Goal: Task Accomplishment & Management: Manage account settings

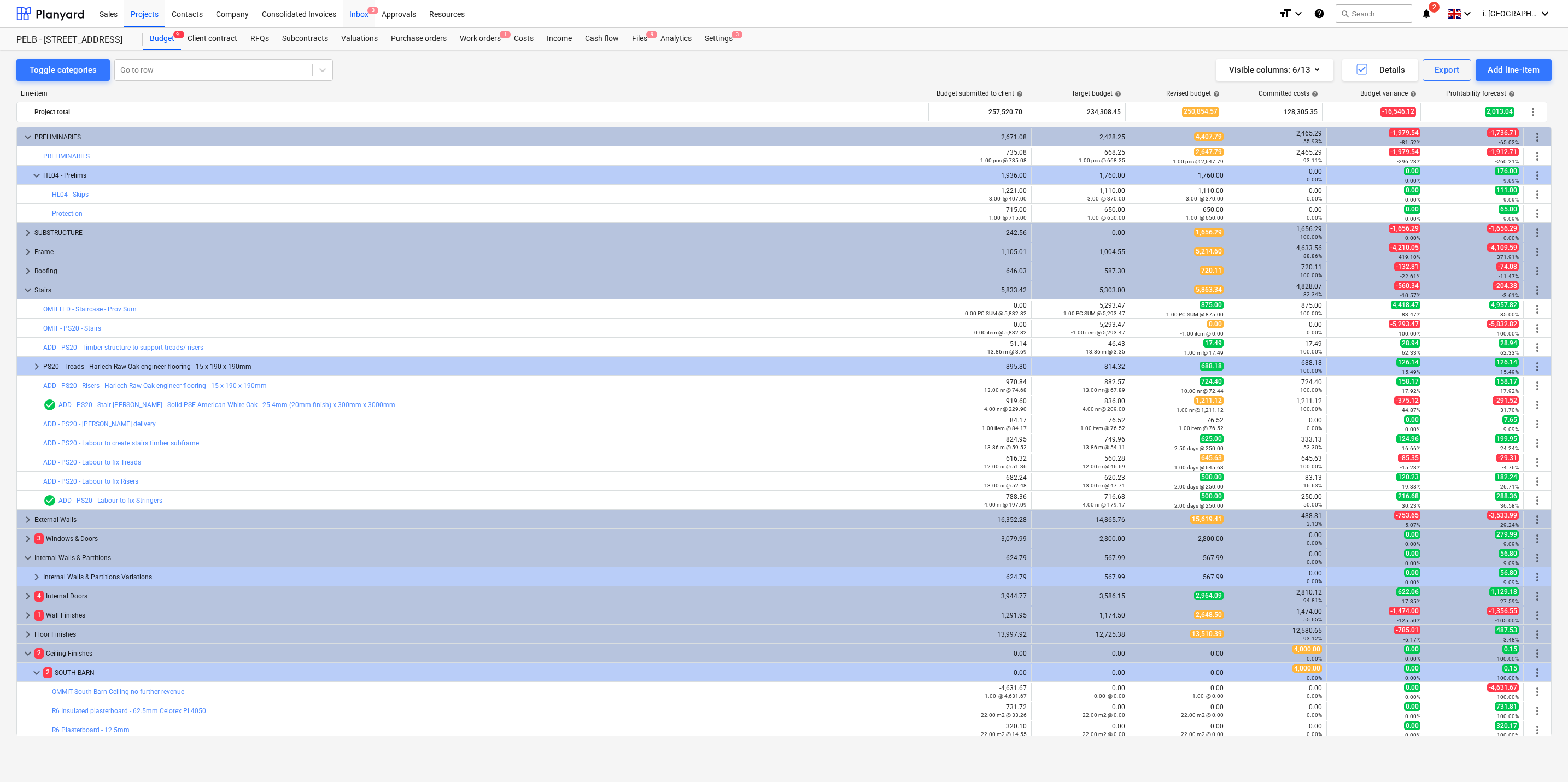
click at [359, 17] on div "Inbox 3" at bounding box center [359, 13] width 33 height 28
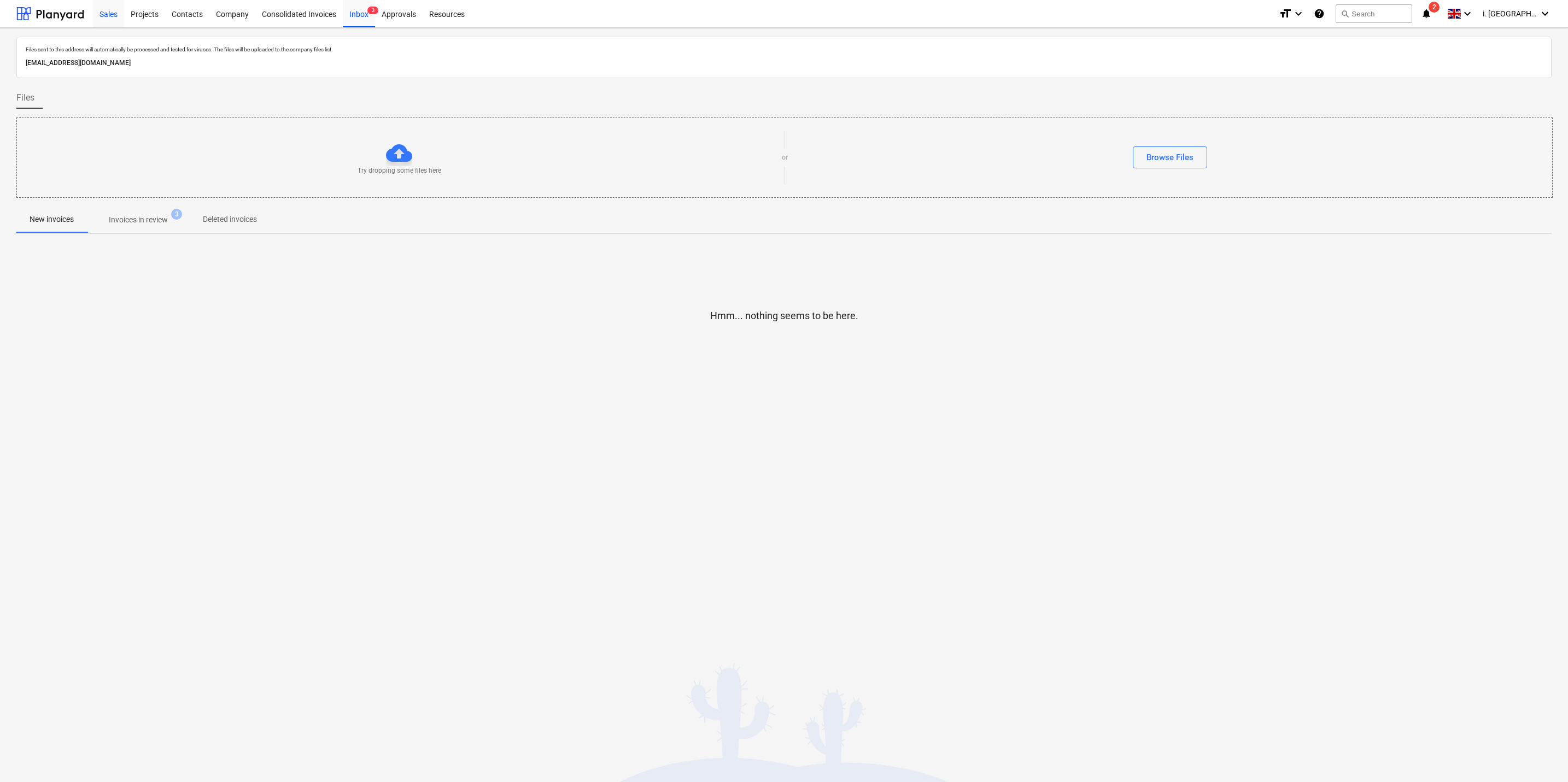
click at [104, 15] on div "Sales" at bounding box center [109, 13] width 31 height 28
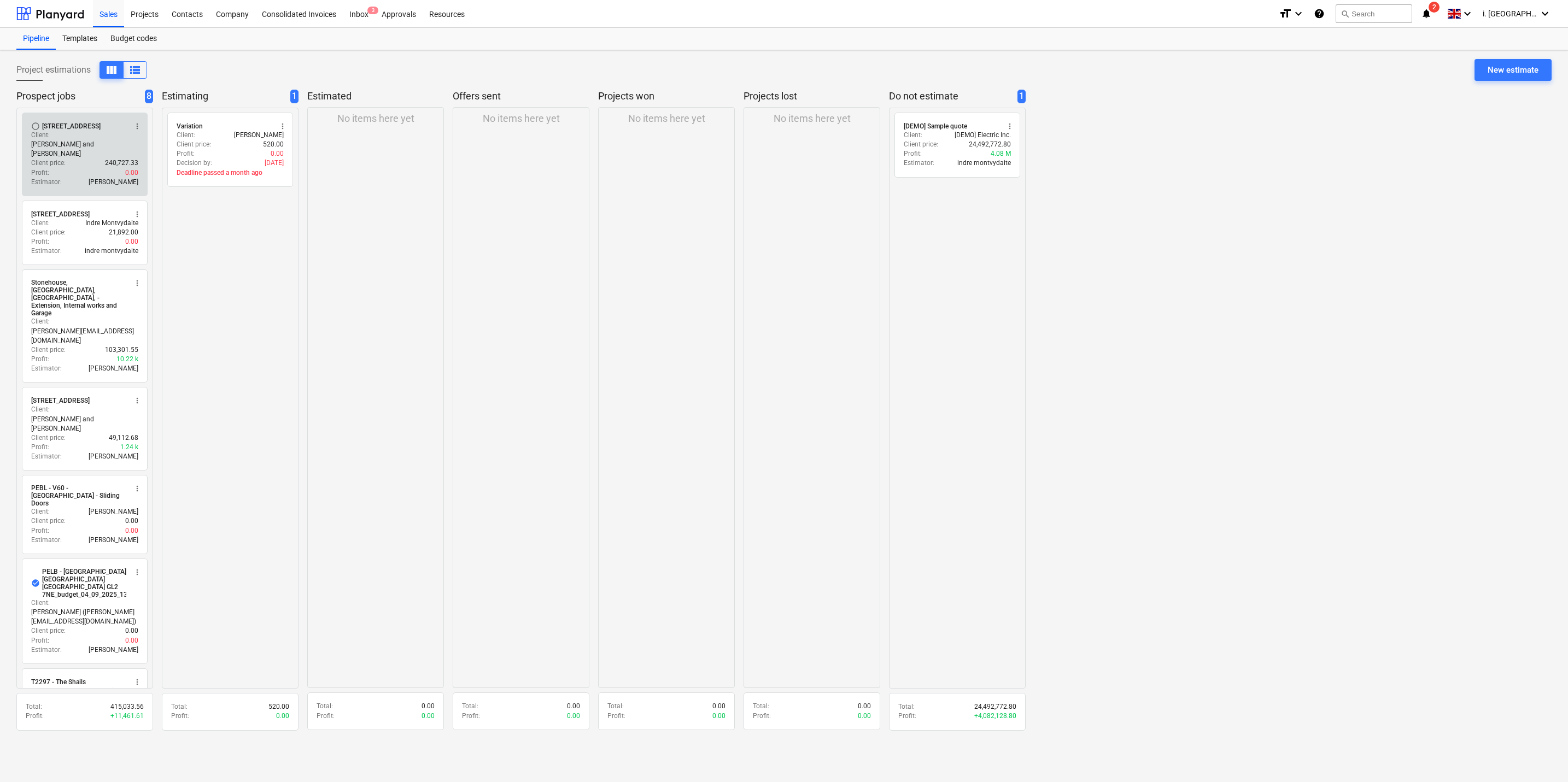
click at [110, 169] on div "Profit : 0.00" at bounding box center [85, 173] width 107 height 9
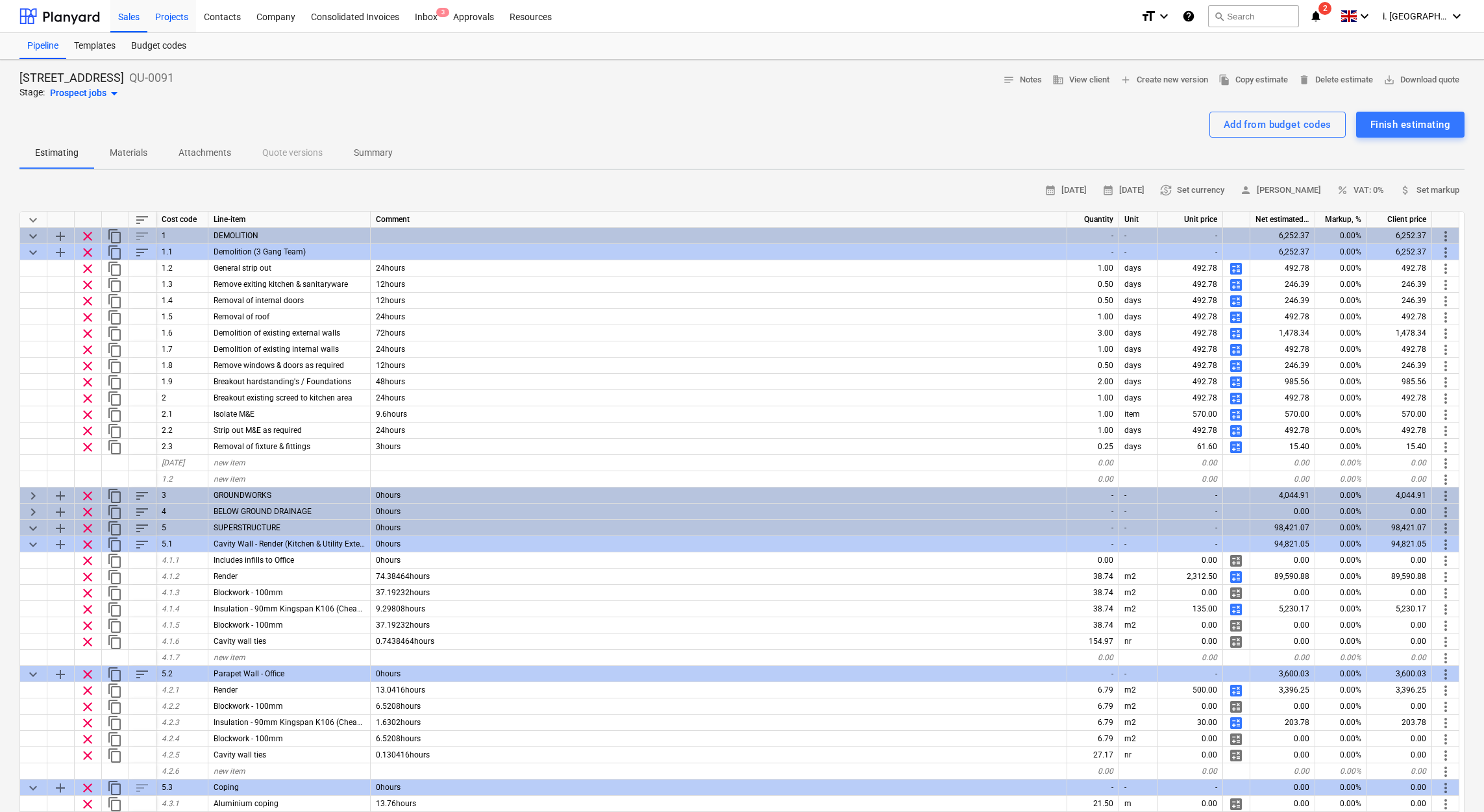
click at [175, 16] on div "Projects" at bounding box center [172, 15] width 49 height 33
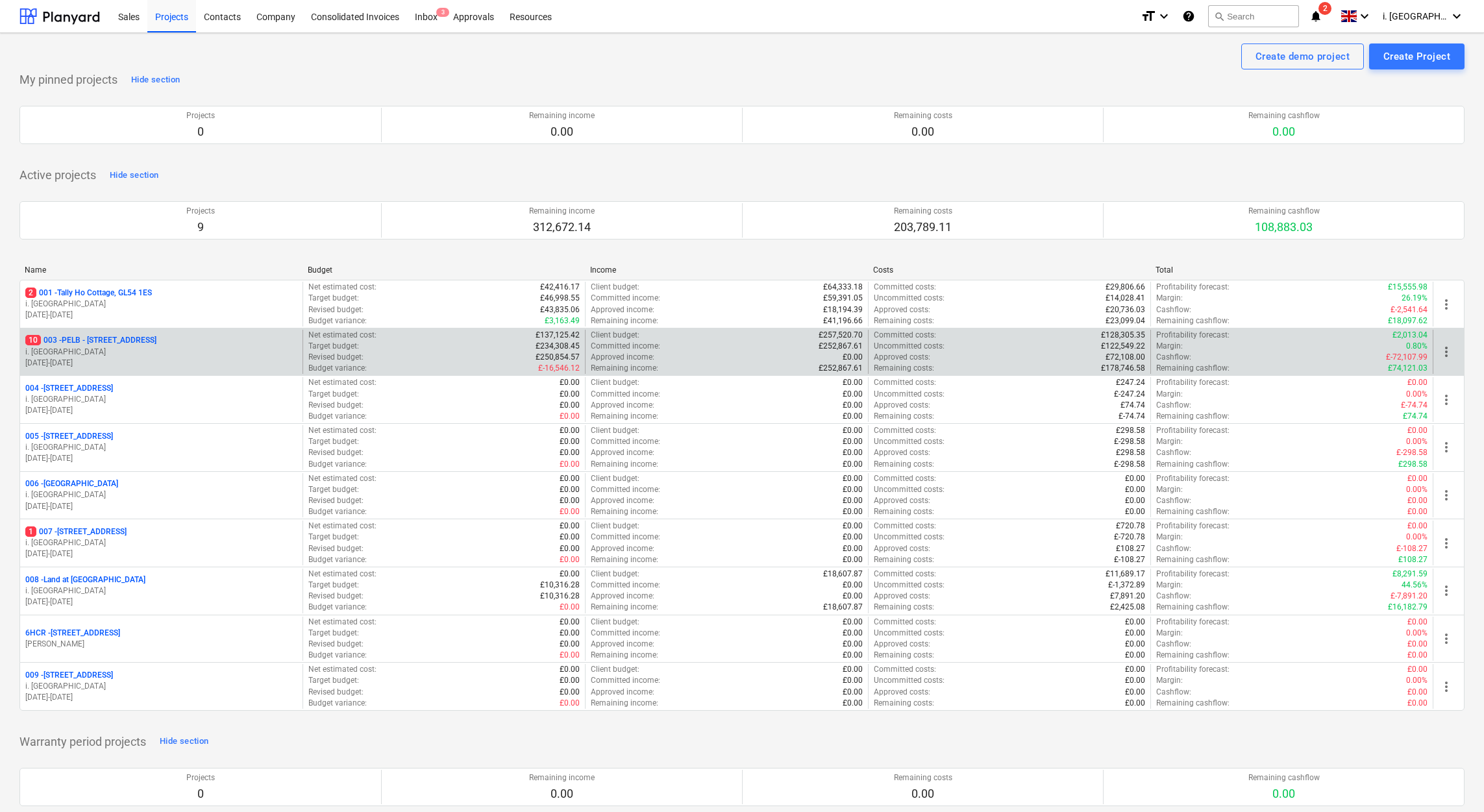
click at [156, 342] on p "10 003 - PELB - [GEOGRAPHIC_DATA], [GEOGRAPHIC_DATA], GL2 7NE" at bounding box center [91, 340] width 131 height 11
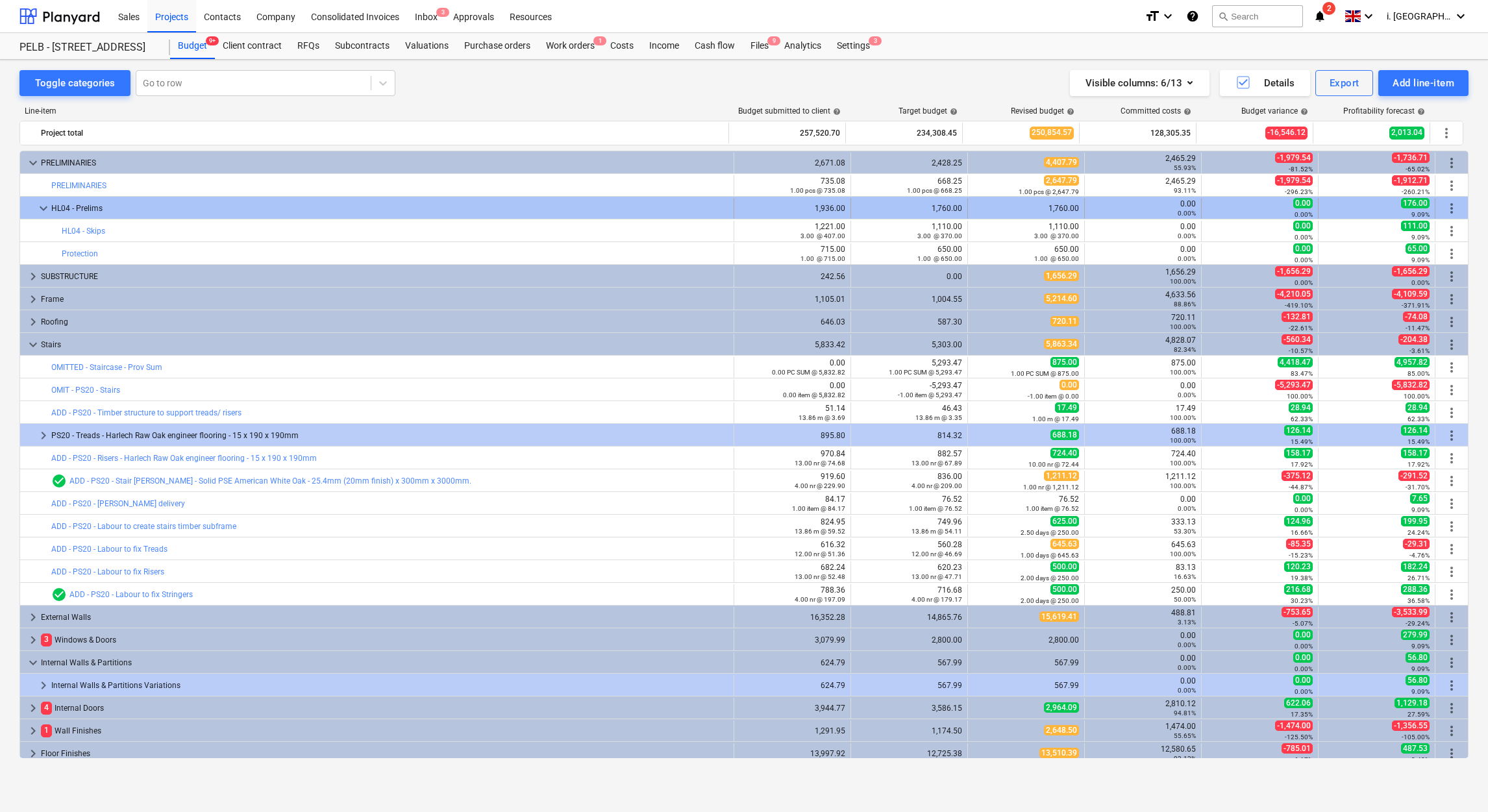
click at [1444, 210] on span "more_vert" at bounding box center [1452, 208] width 15 height 15
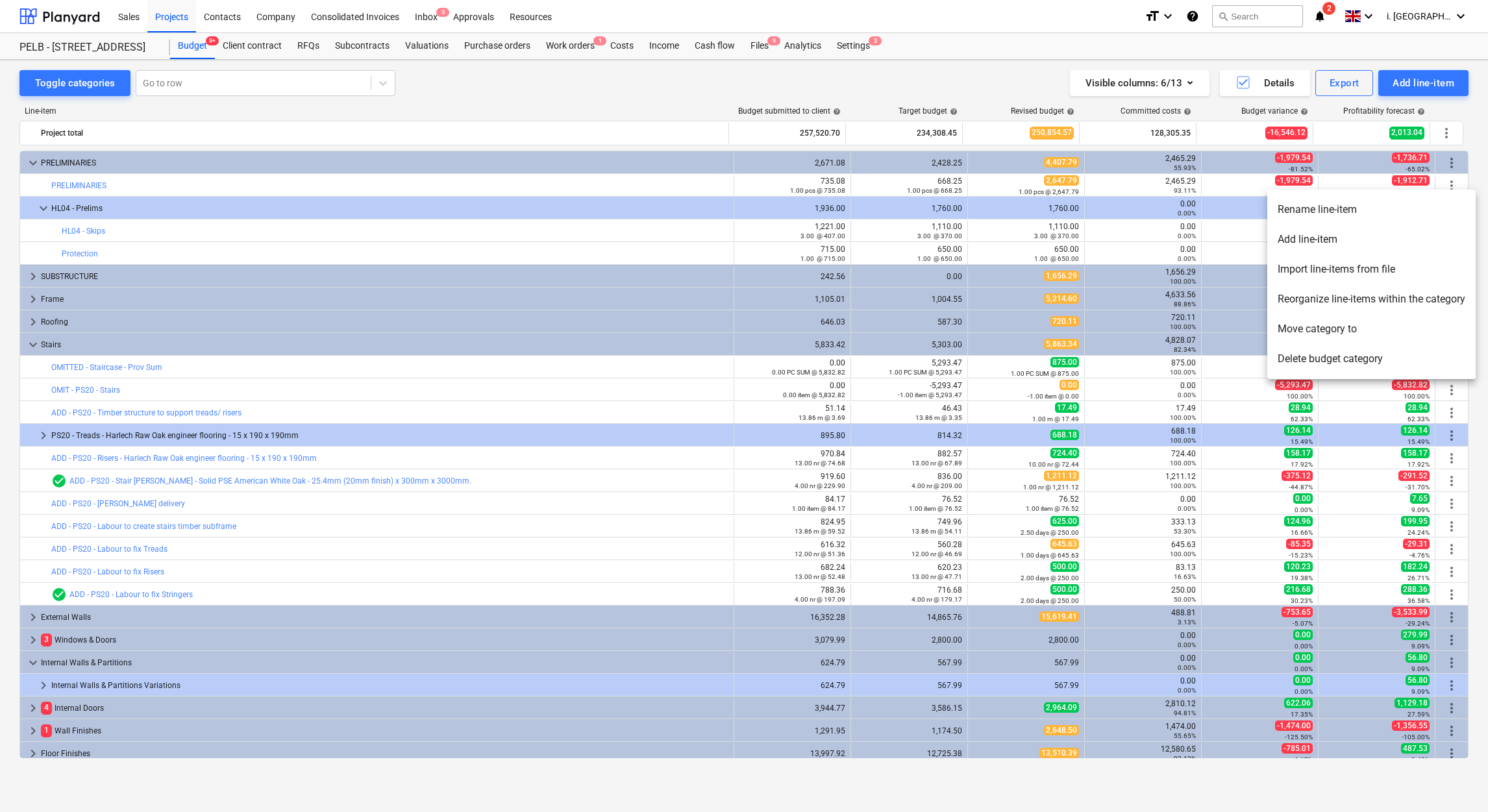
click at [1390, 320] on li "Move category to" at bounding box center [1371, 329] width 208 height 30
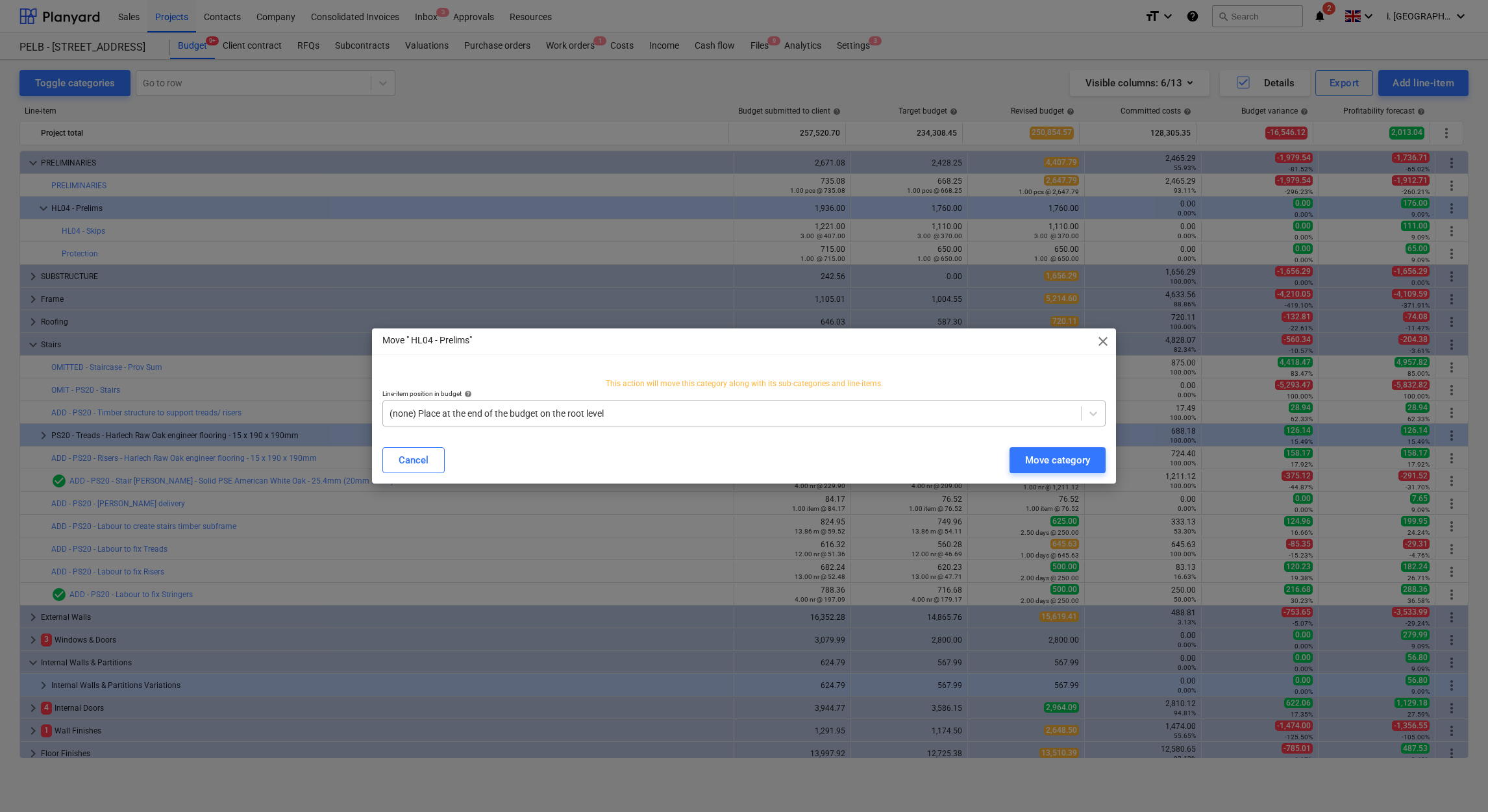
drag, startPoint x: 490, startPoint y: 402, endPoint x: 490, endPoint y: 411, distance: 9.0
click at [490, 404] on div "(none) Place at the end of the budget on the root level" at bounding box center [743, 414] width 723 height 26
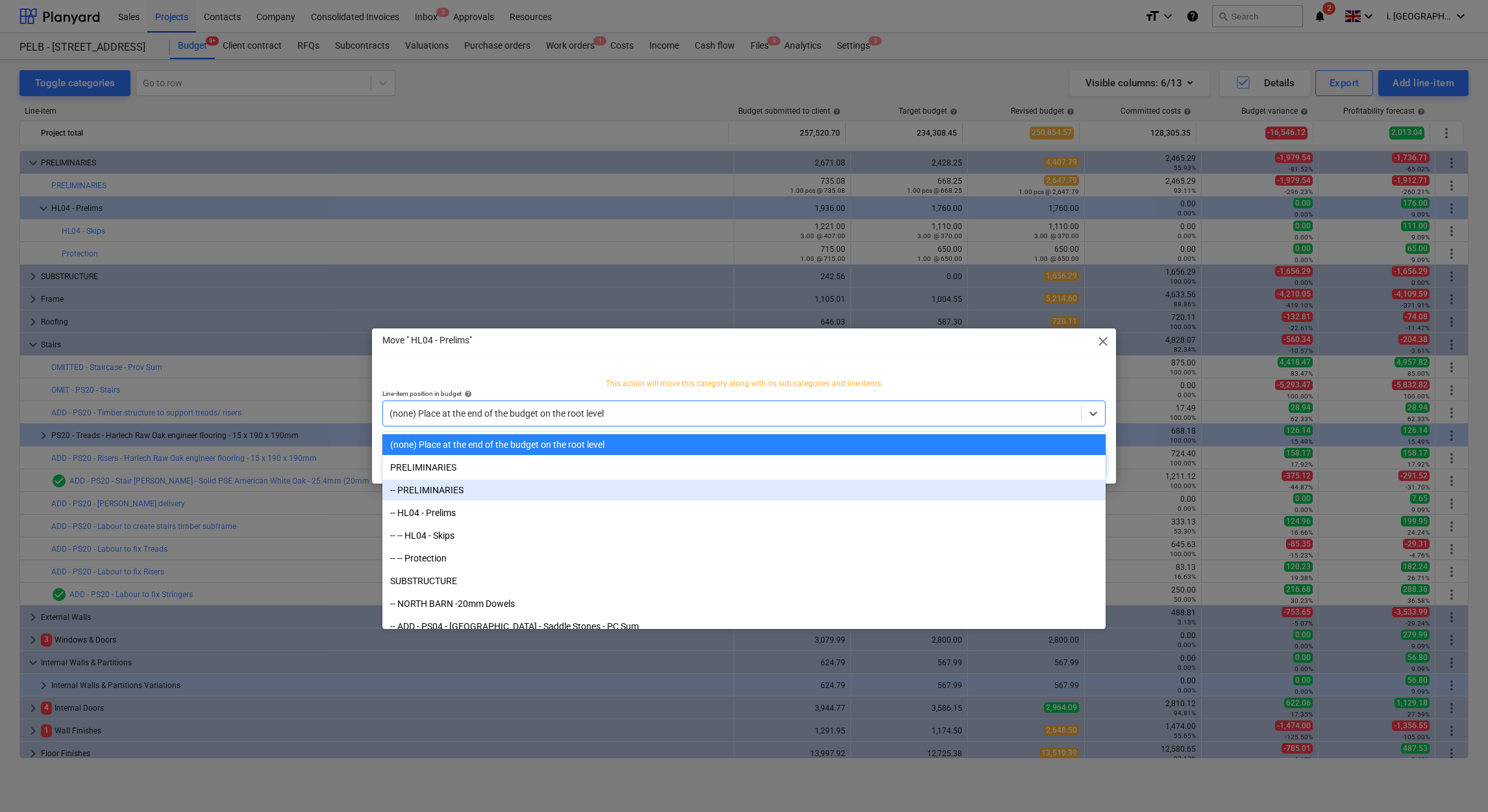
click at [524, 483] on div "-- PRELIMINARIES" at bounding box center [743, 490] width 723 height 21
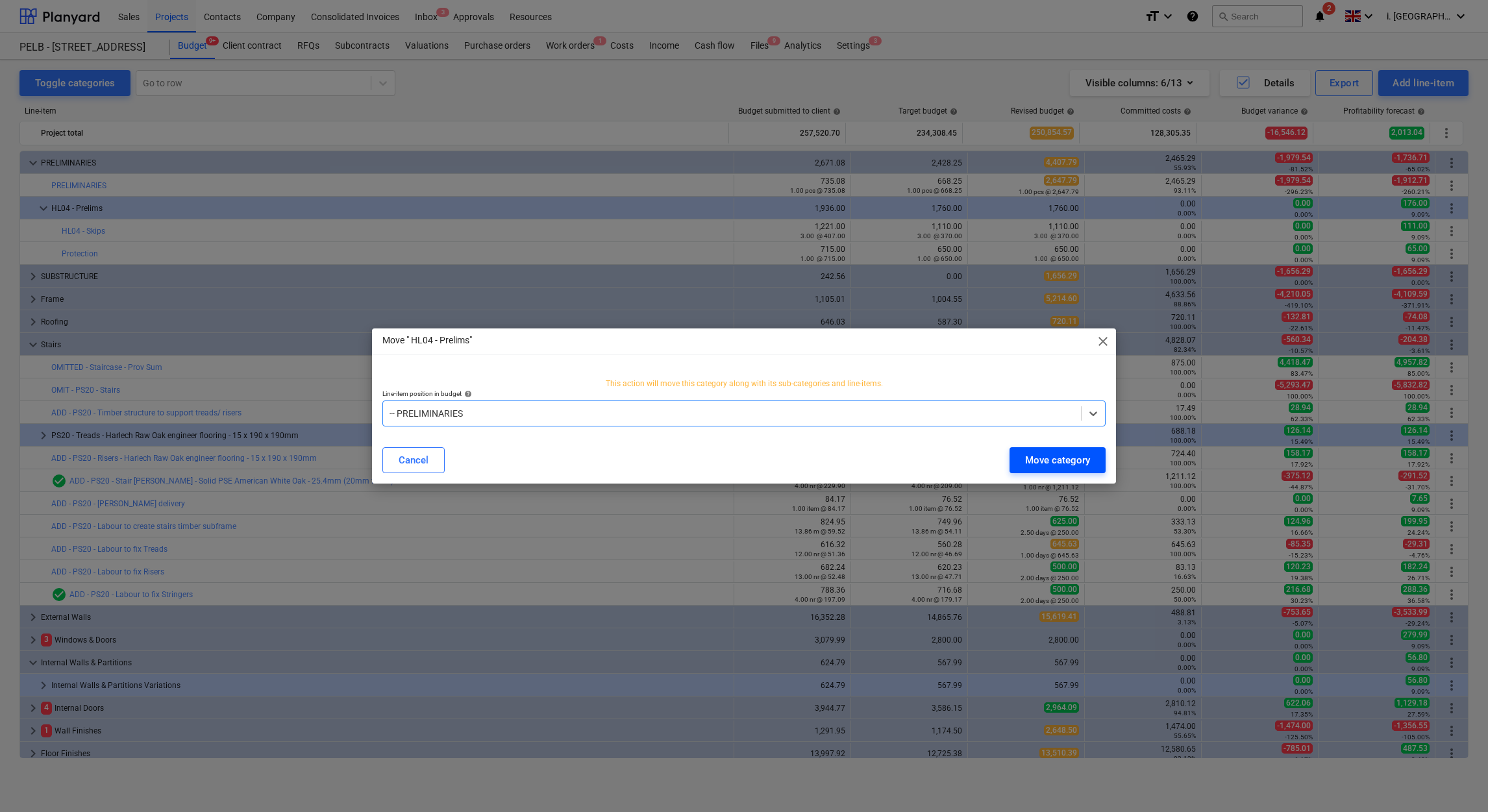
click at [1049, 459] on div "Move category" at bounding box center [1057, 460] width 65 height 17
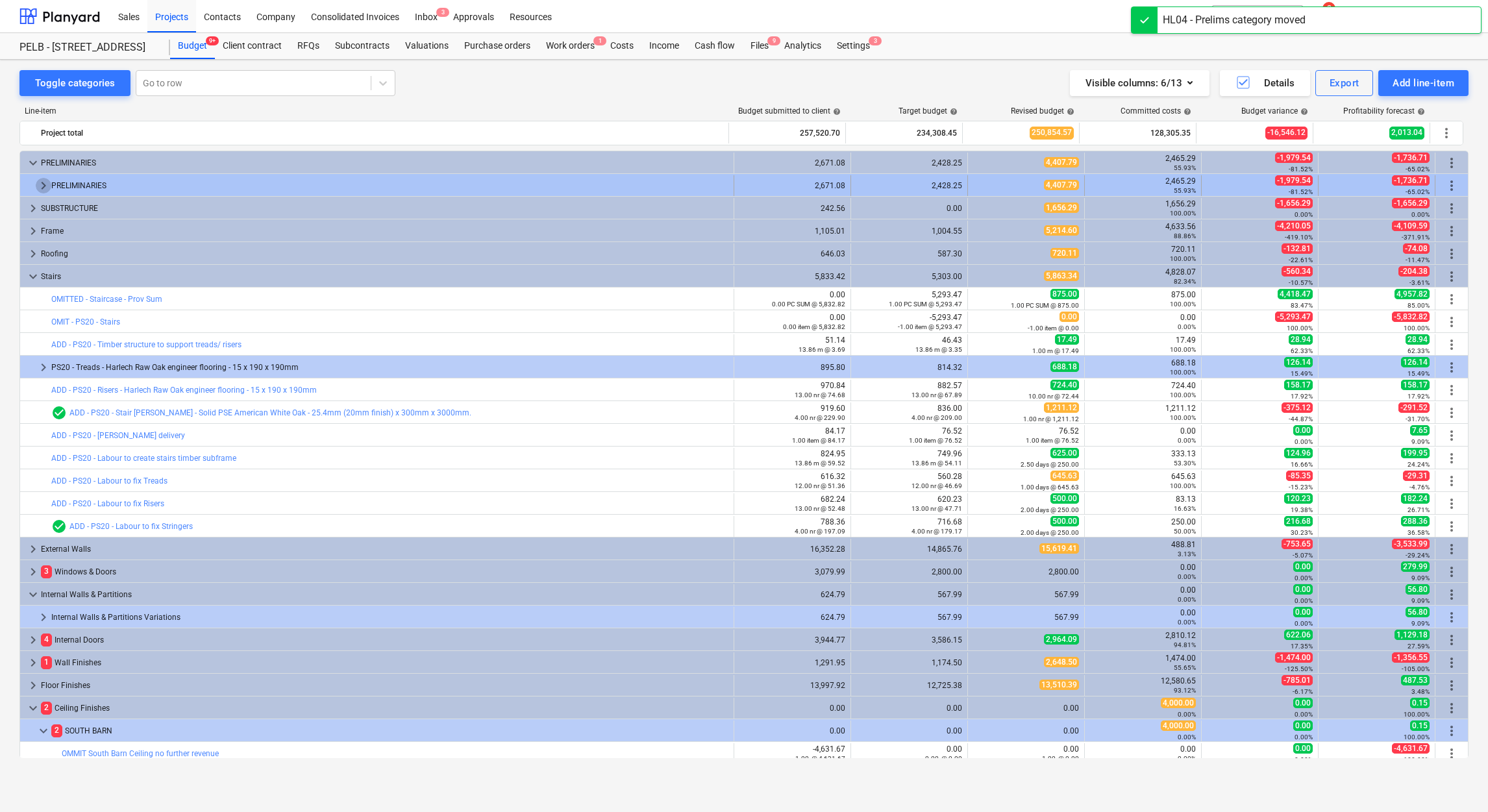
click at [36, 187] on span "keyboard_arrow_right" at bounding box center [43, 186] width 15 height 15
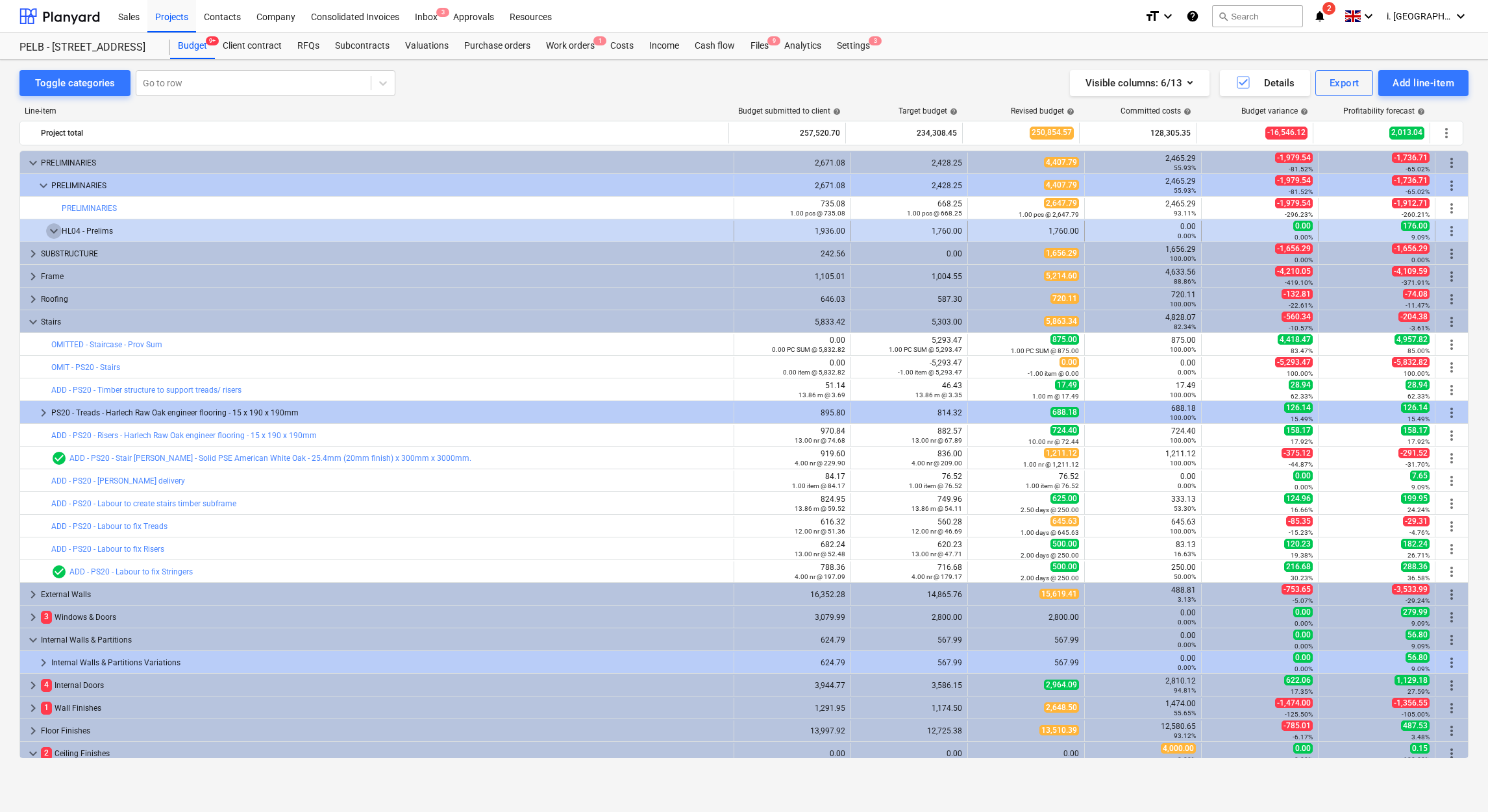
click at [60, 229] on span "keyboard_arrow_down" at bounding box center [54, 231] width 15 height 15
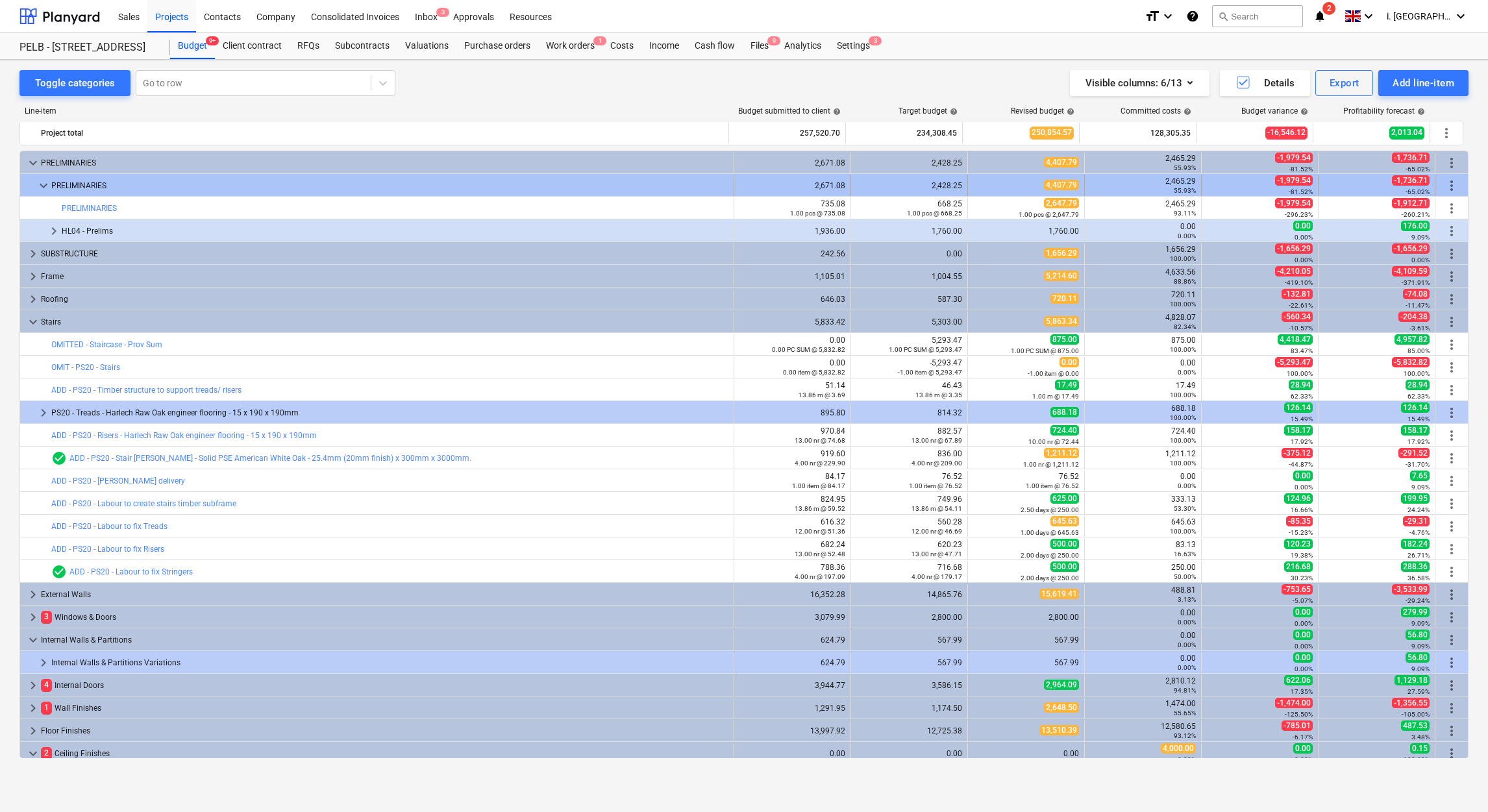
click at [46, 184] on span "keyboard_arrow_down" at bounding box center [43, 186] width 15 height 15
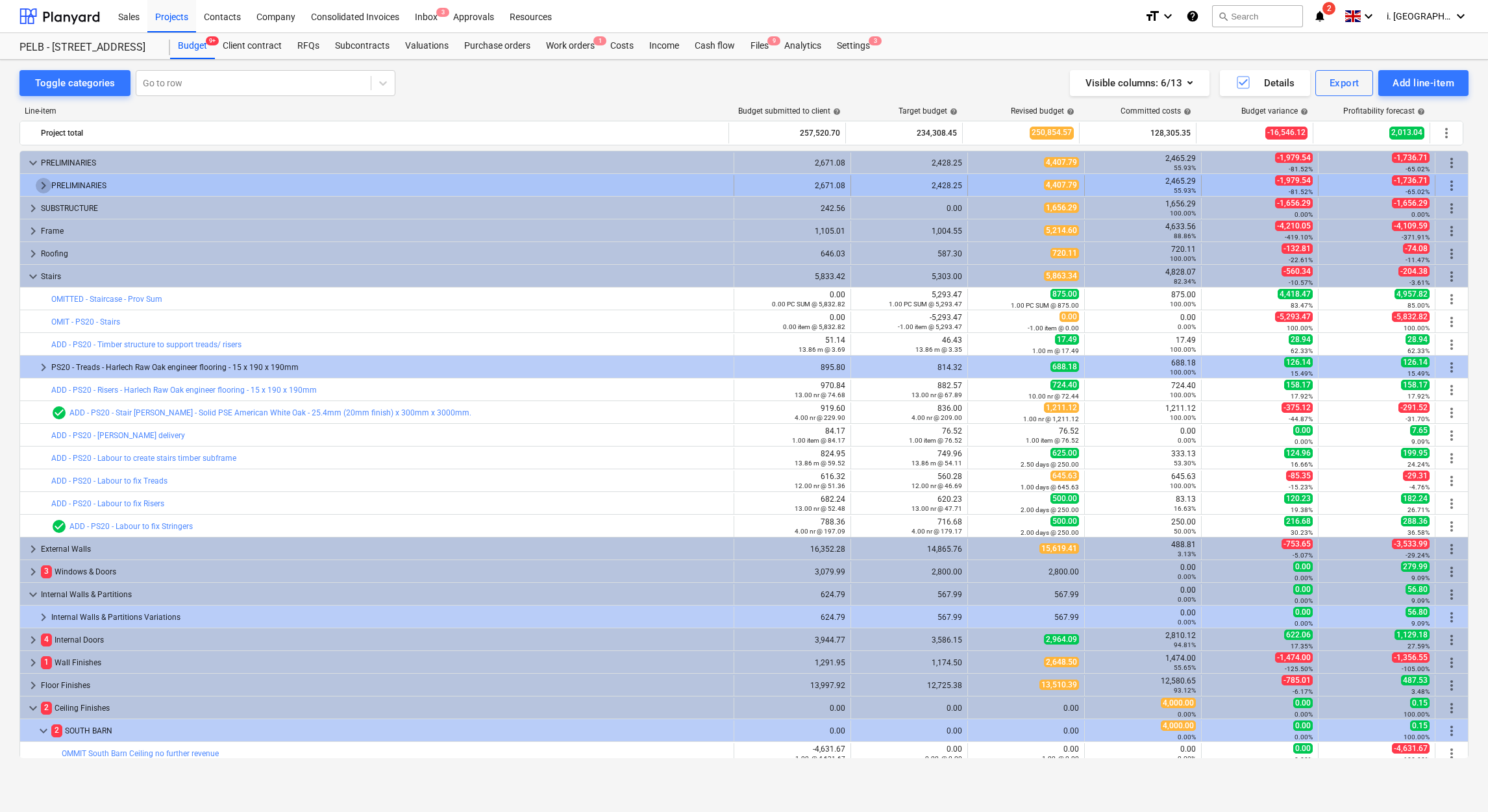
click at [46, 182] on span "keyboard_arrow_right" at bounding box center [43, 186] width 15 height 15
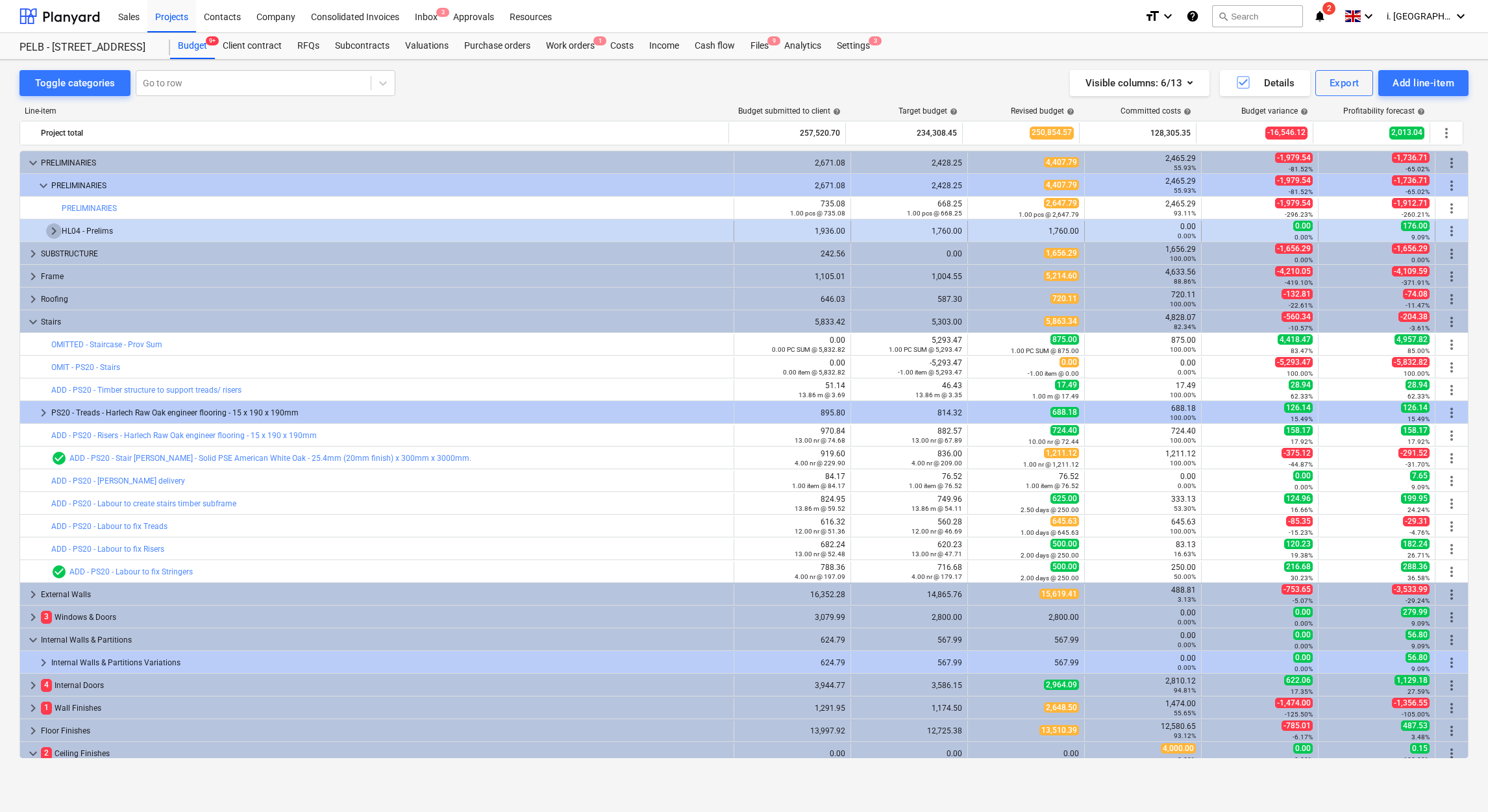
click at [47, 234] on span "keyboard_arrow_right" at bounding box center [54, 231] width 15 height 15
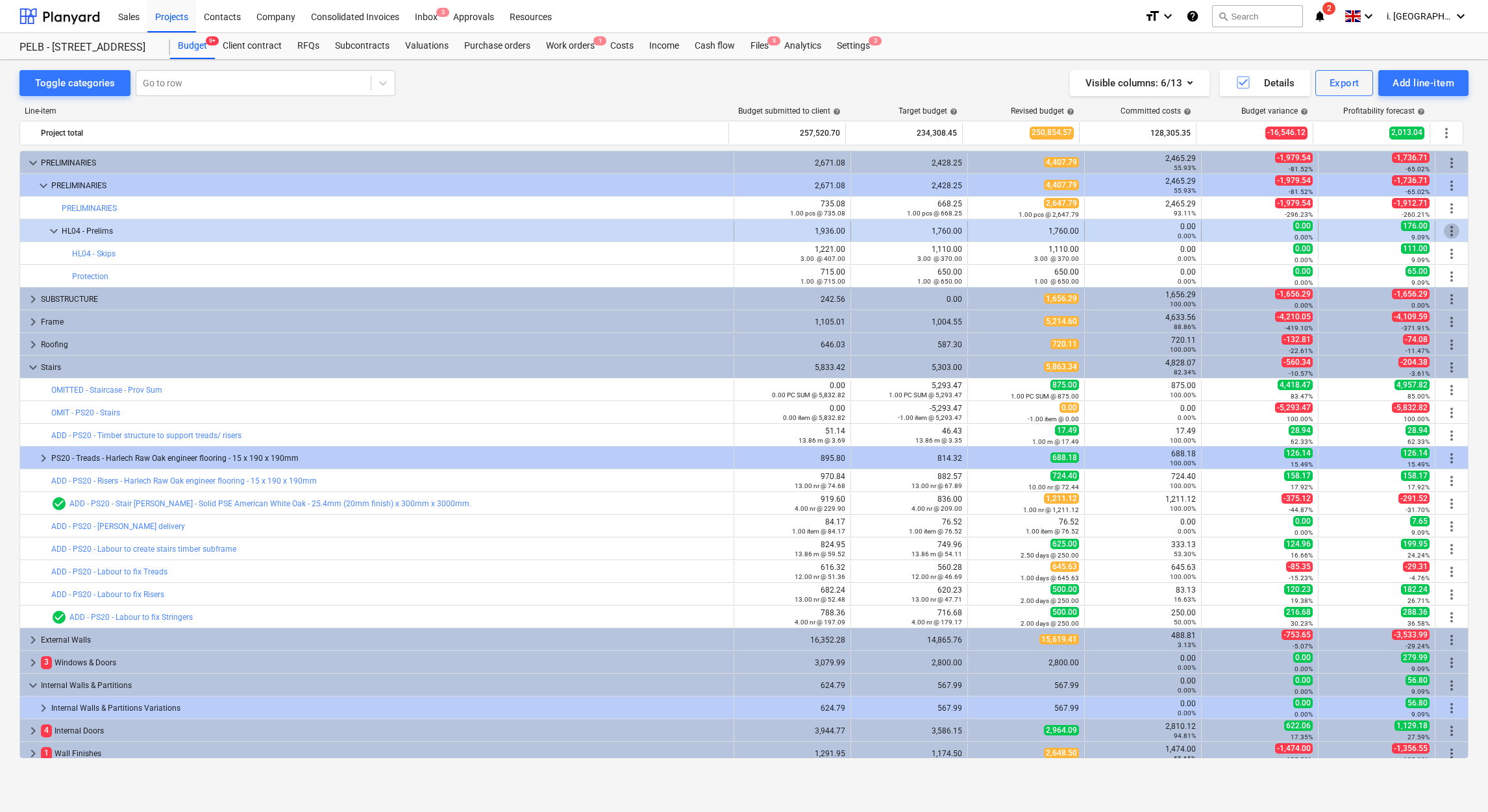
click at [1444, 233] on span "more_vert" at bounding box center [1452, 231] width 15 height 15
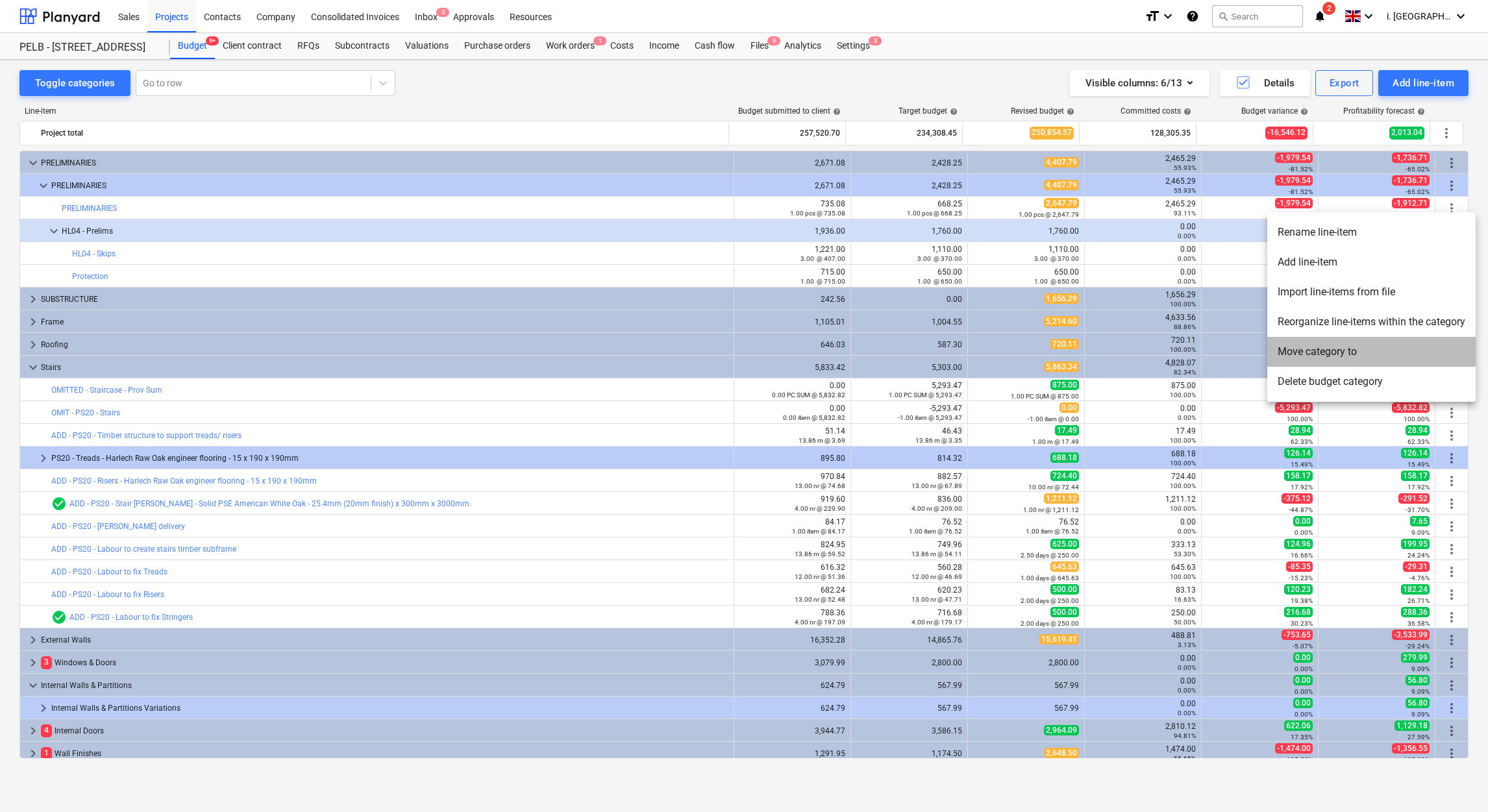
click at [1349, 350] on li "Move category to" at bounding box center [1371, 352] width 208 height 30
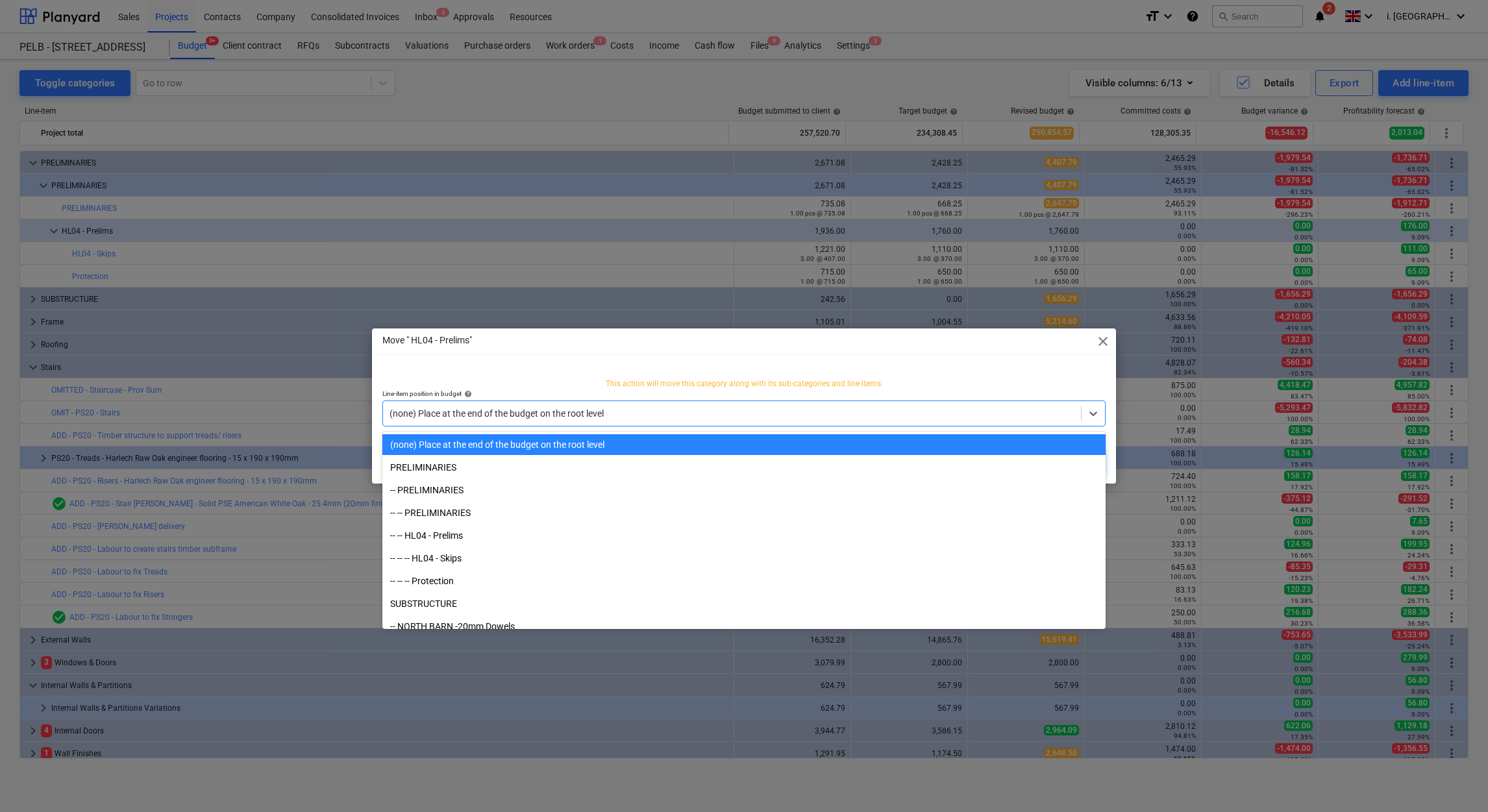
click at [778, 411] on div at bounding box center [732, 413] width 685 height 13
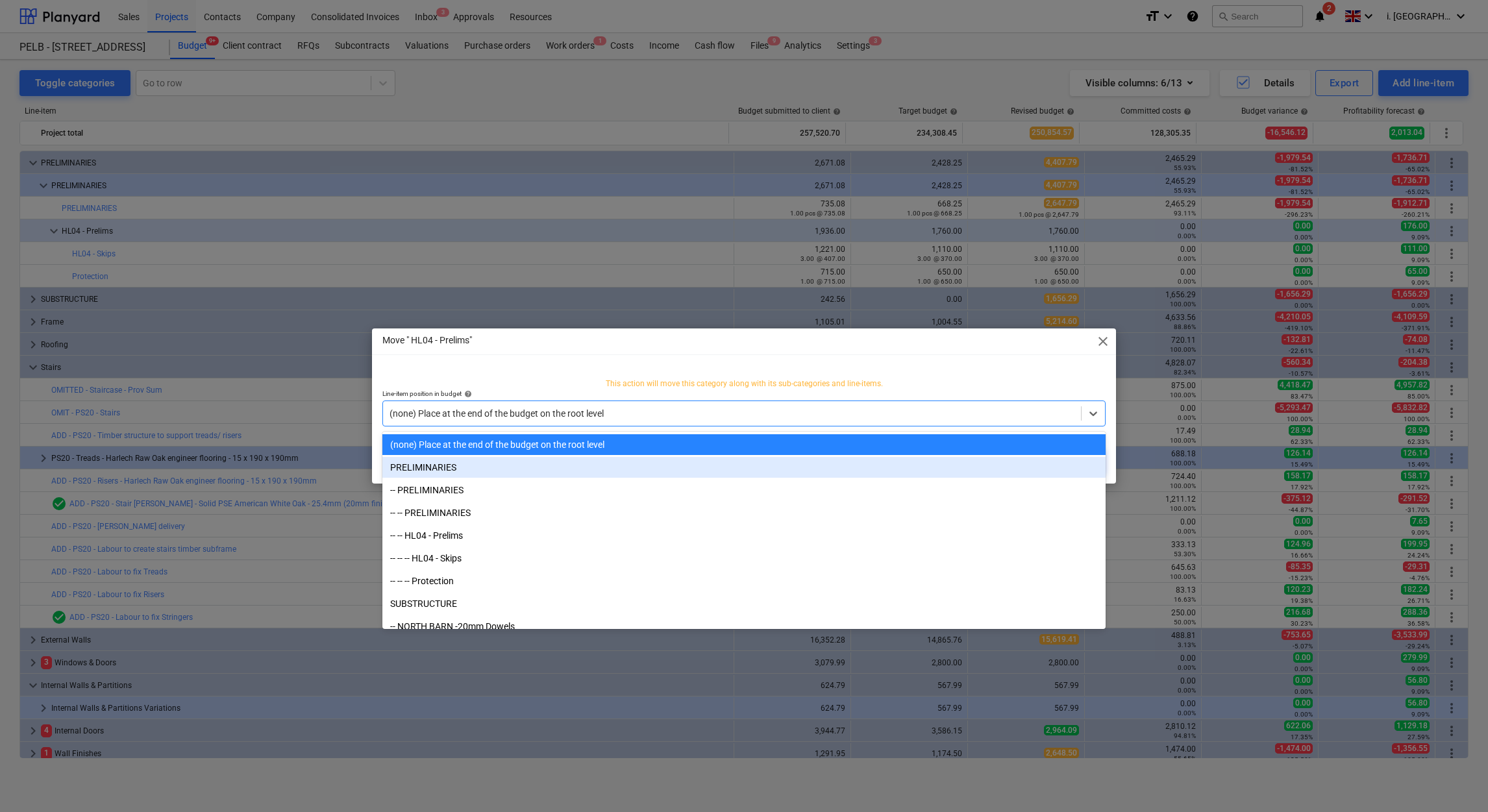
click at [766, 466] on div "PRELIMINARIES" at bounding box center [743, 467] width 723 height 21
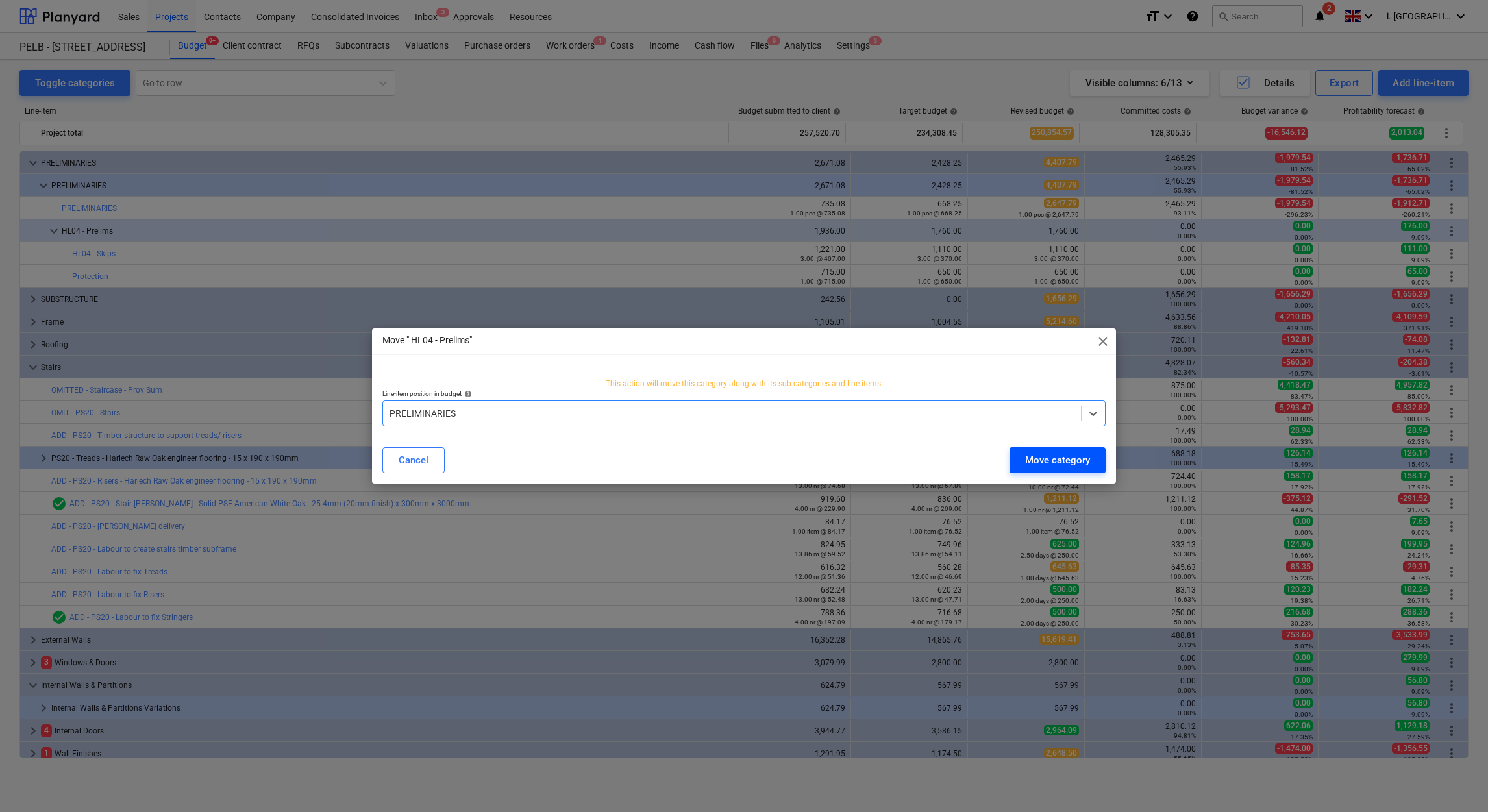
click at [1038, 449] on button "Move category" at bounding box center [1057, 460] width 96 height 26
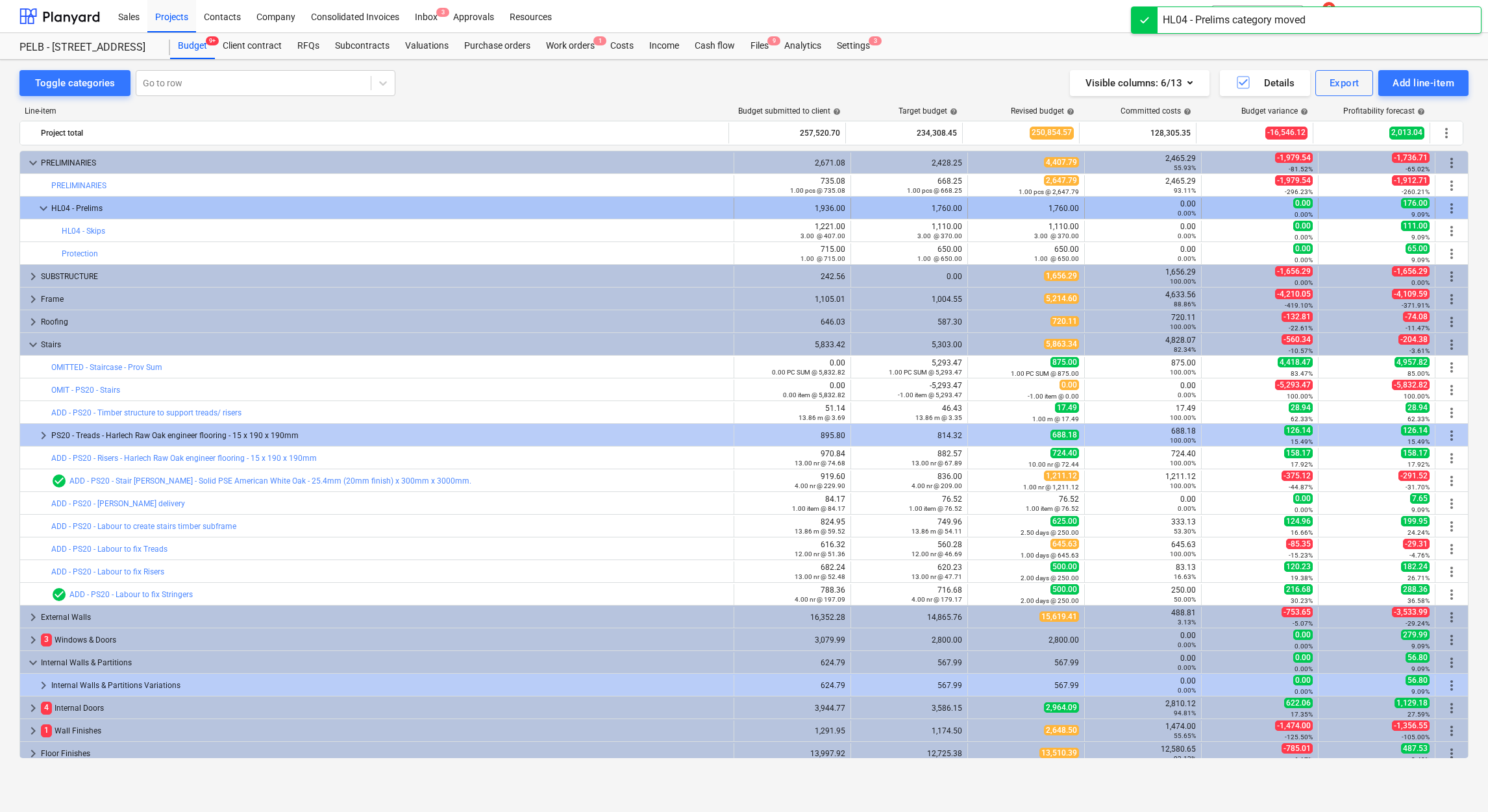
click at [1446, 207] on span "more_vert" at bounding box center [1452, 208] width 15 height 15
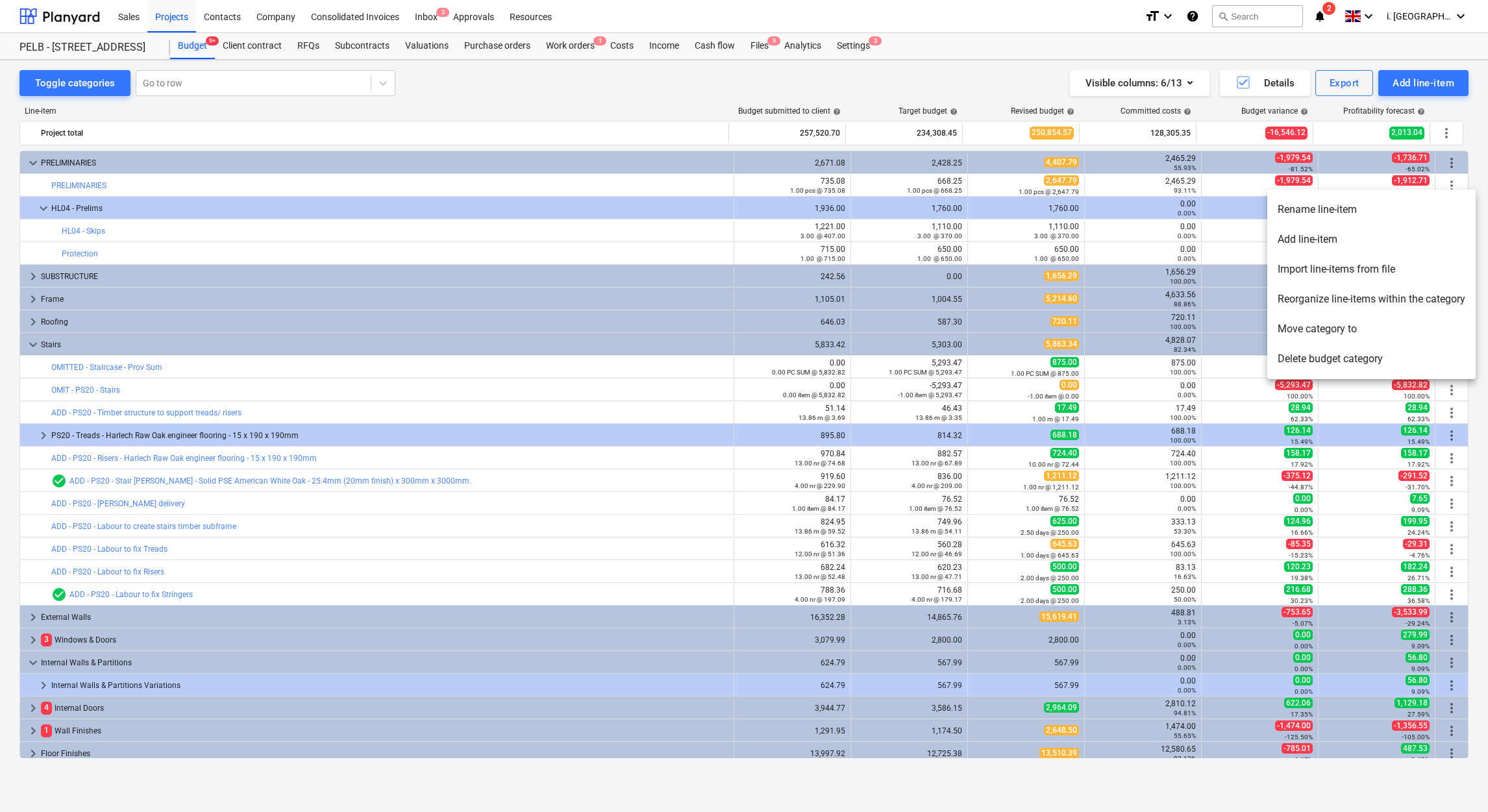
click at [1326, 333] on li "Move category to" at bounding box center [1371, 329] width 208 height 30
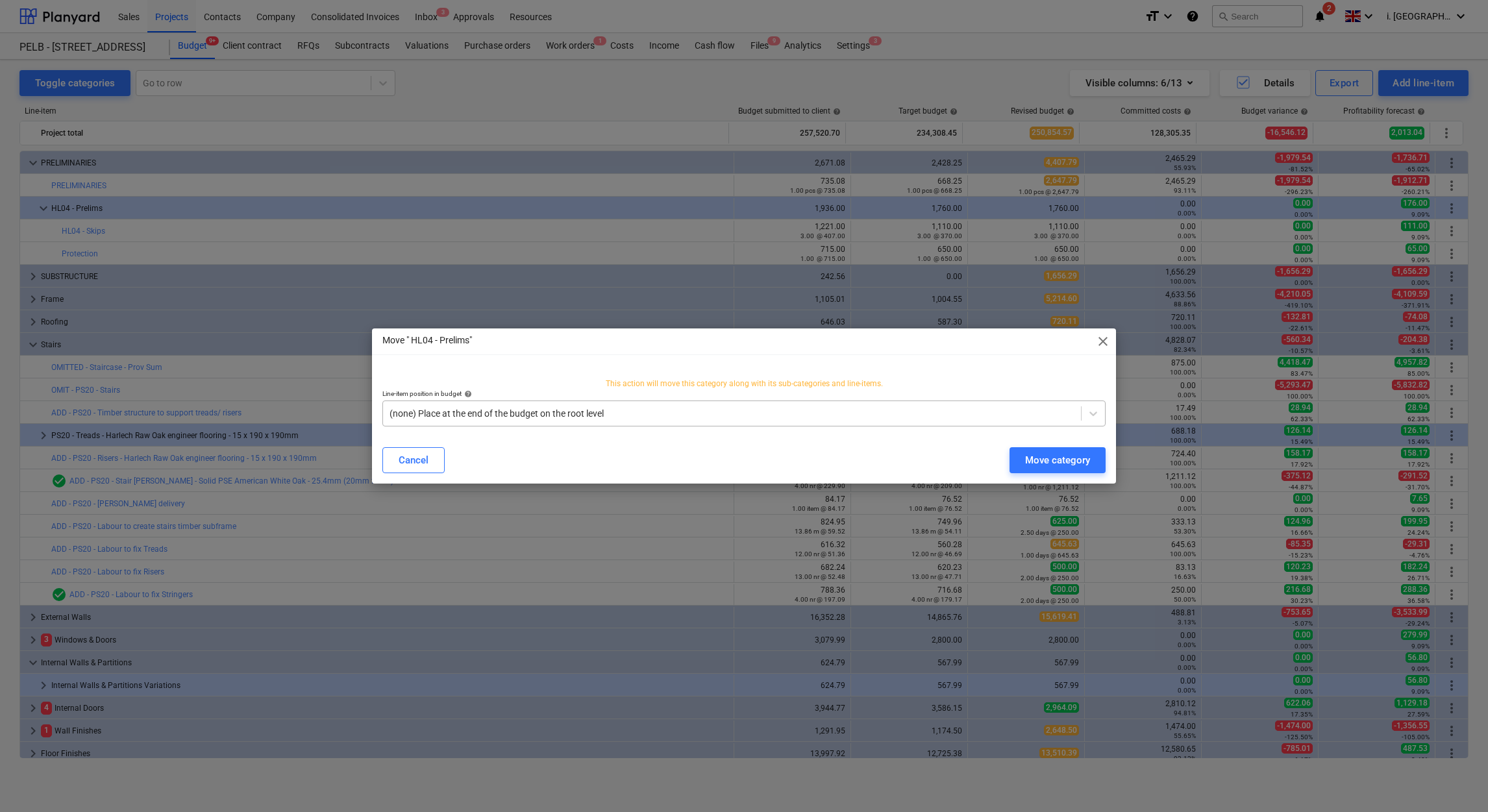
click at [480, 416] on div at bounding box center [732, 413] width 685 height 13
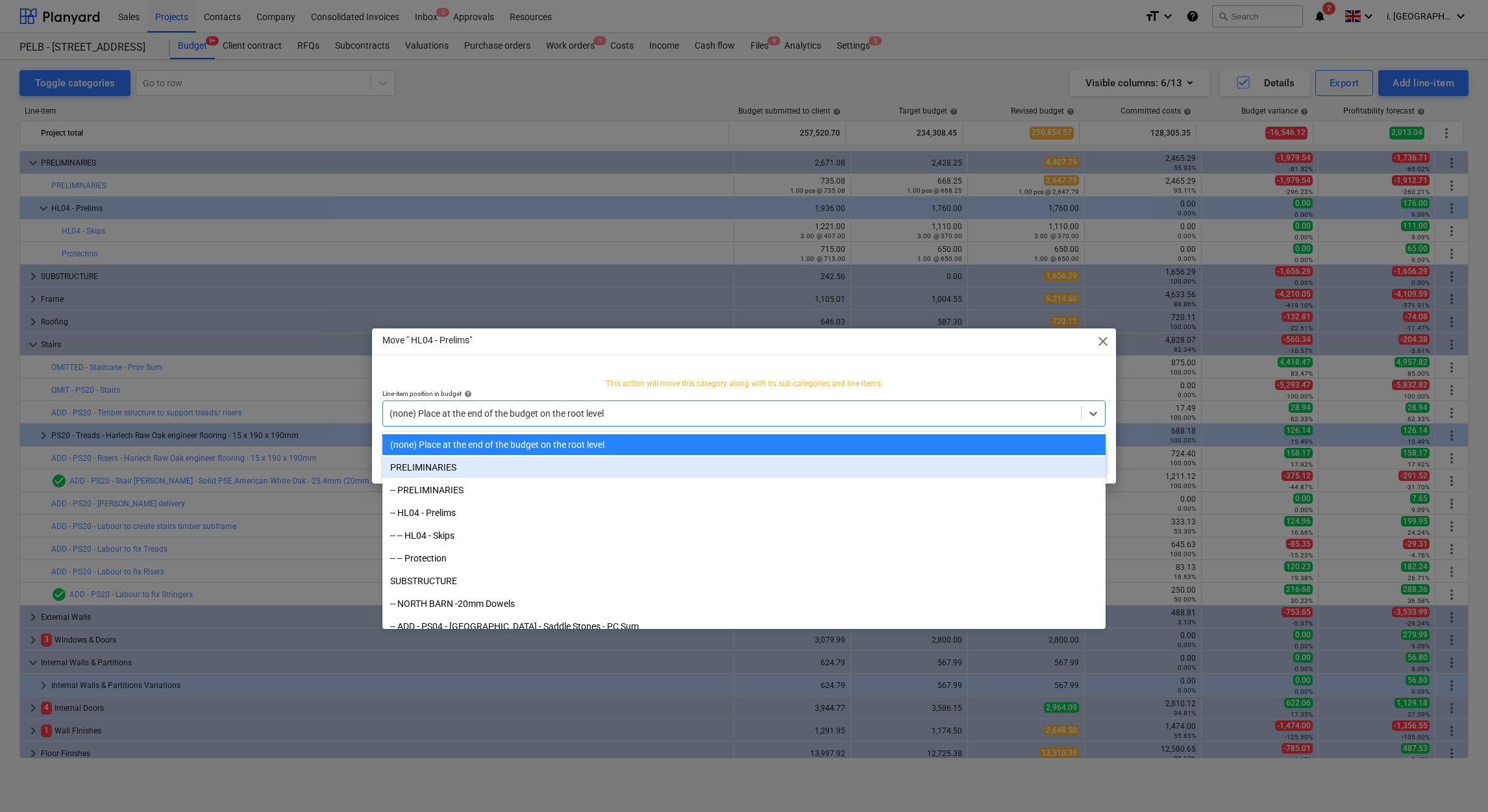
click at [483, 462] on div "PRELIMINARIES" at bounding box center [743, 467] width 723 height 21
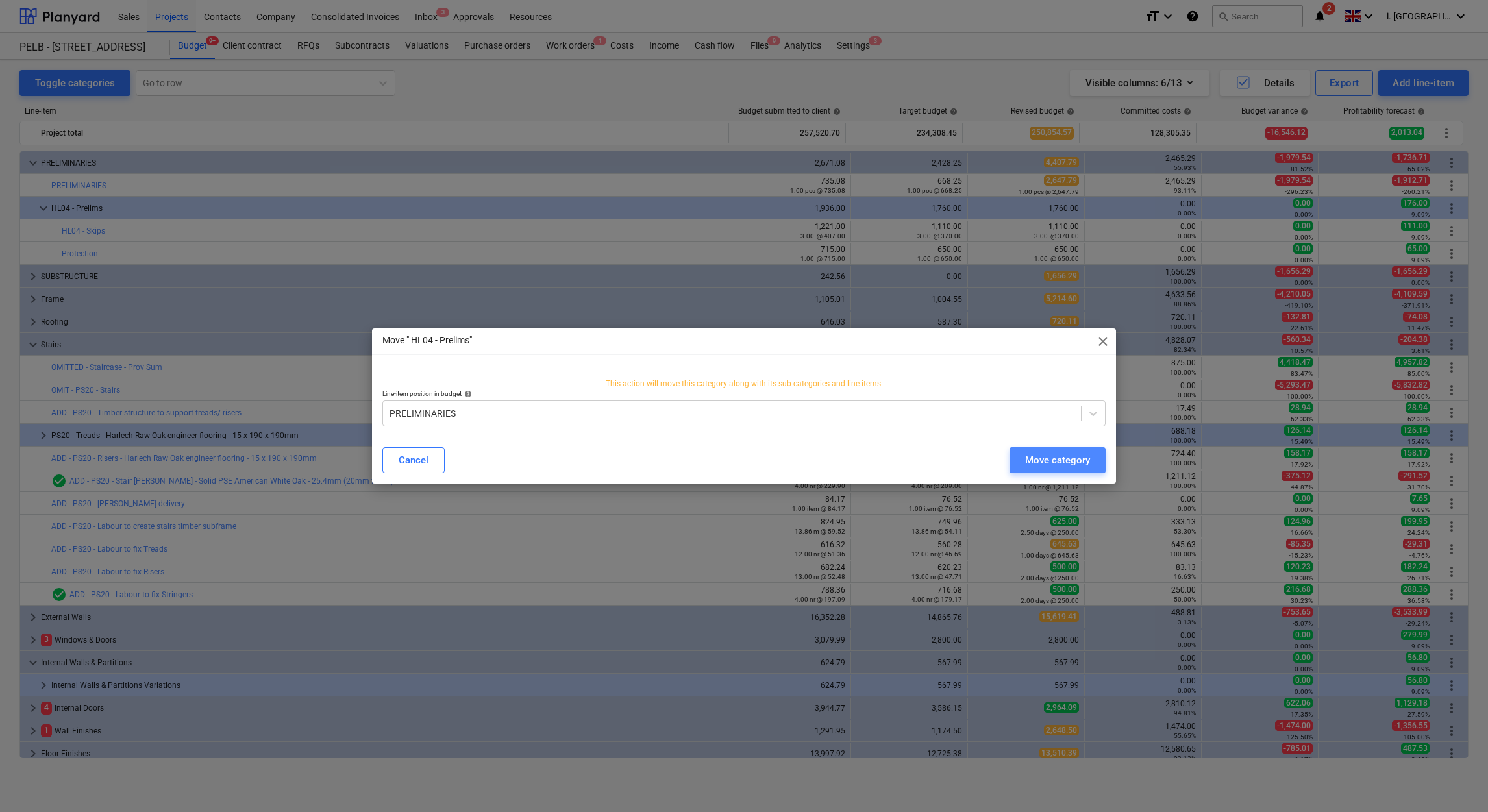
click at [1031, 462] on div "Move category" at bounding box center [1057, 460] width 65 height 17
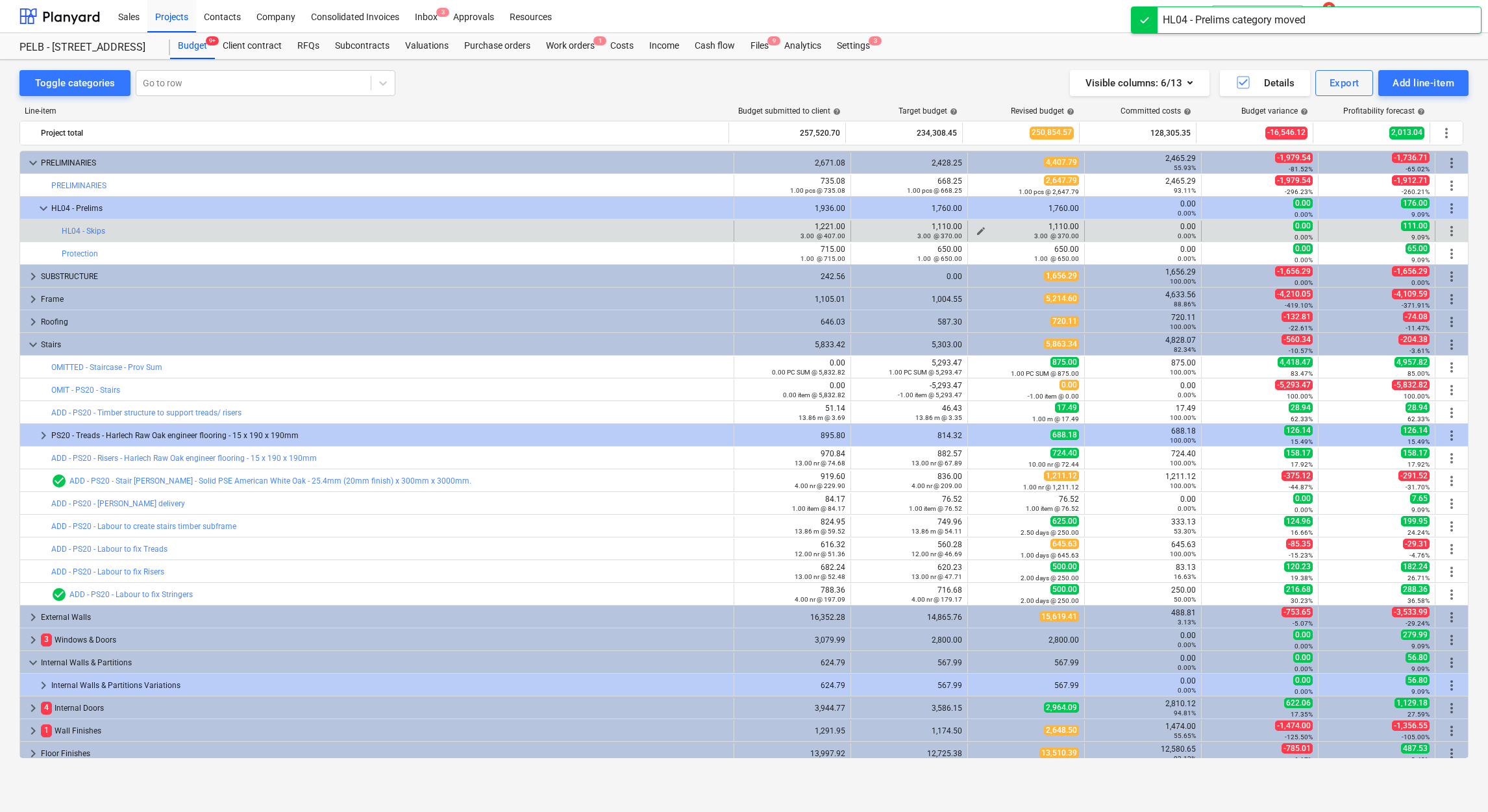
click at [991, 233] on div "3.00 @ 370.00" at bounding box center [1026, 236] width 106 height 9
click at [973, 233] on div "3.00 @ 370.00" at bounding box center [1026, 236] width 106 height 9
click at [980, 229] on span "edit" at bounding box center [981, 230] width 10 height 10
type textarea "x"
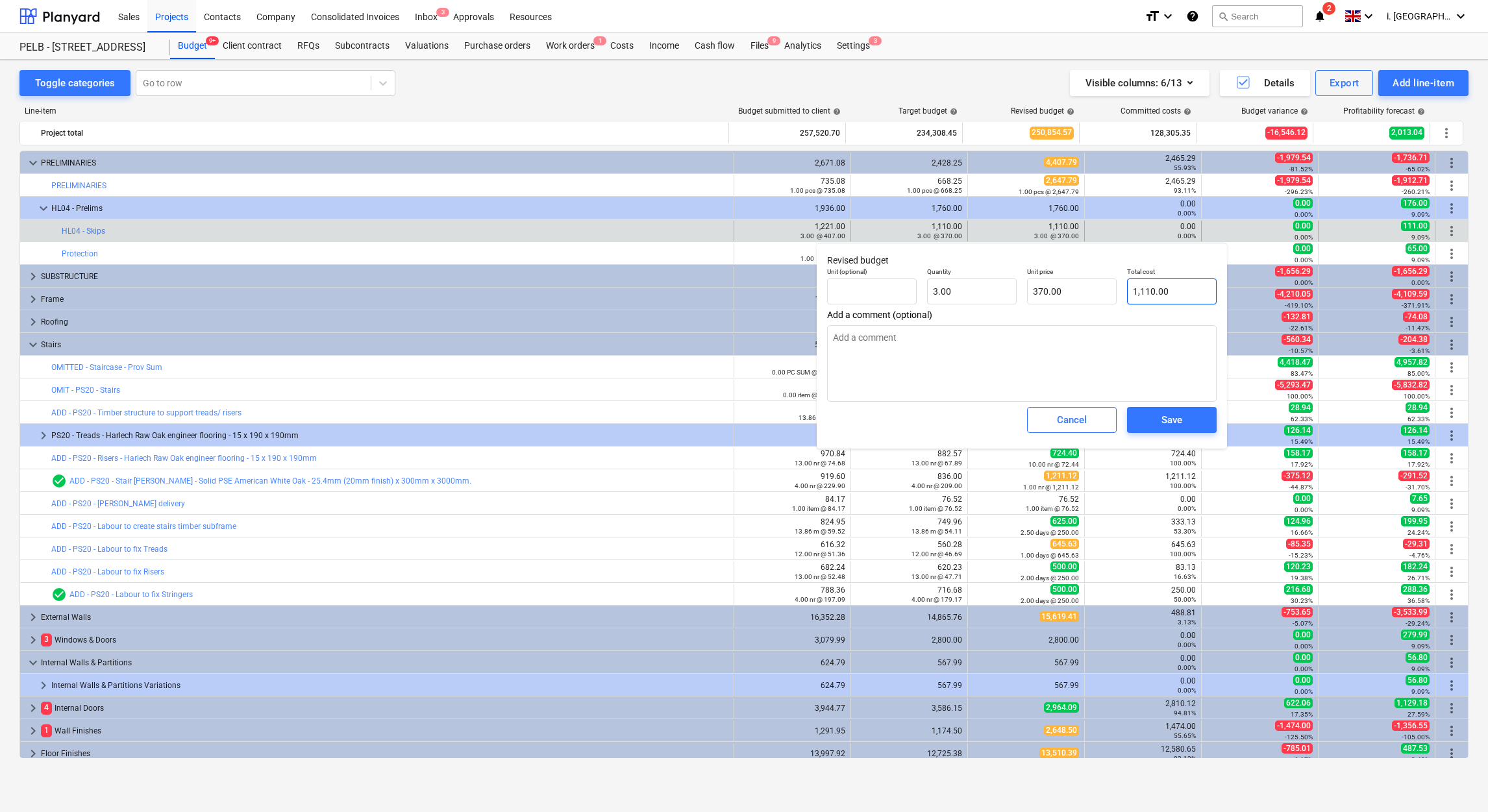
type input "1110"
drag, startPoint x: 1181, startPoint y: 291, endPoint x: 967, endPoint y: 288, distance: 214.0
click at [967, 288] on div "Unit (optional) Quantity 3.00 Unit price 370.00 Total cost 1110" at bounding box center [1022, 285] width 400 height 47
type textarea "x"
type input "0"
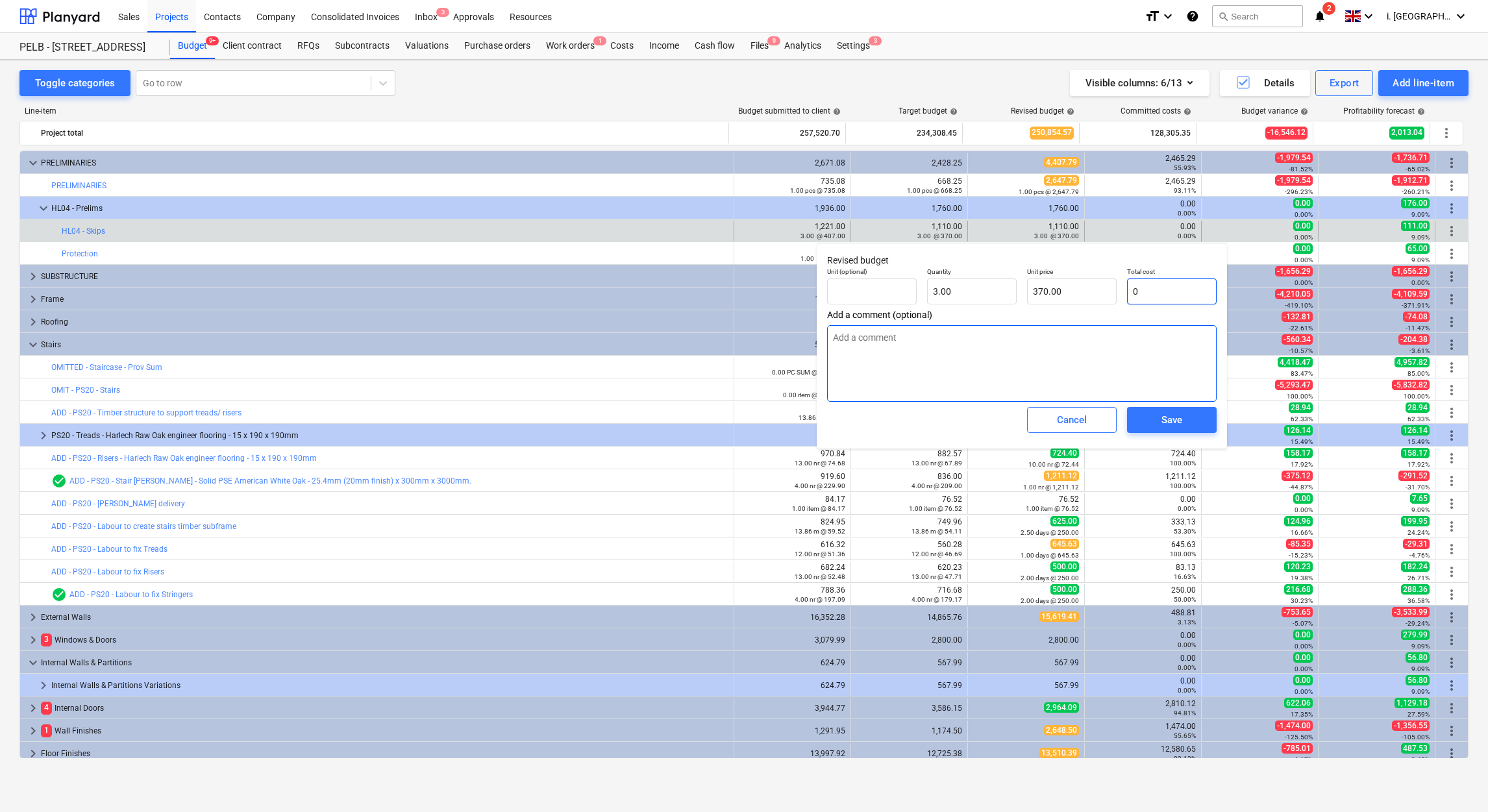
type input "0.00"
type input "0"
type textarea "x"
type input "0.00"
click at [1162, 408] on div "Save" at bounding box center [1171, 420] width 100 height 36
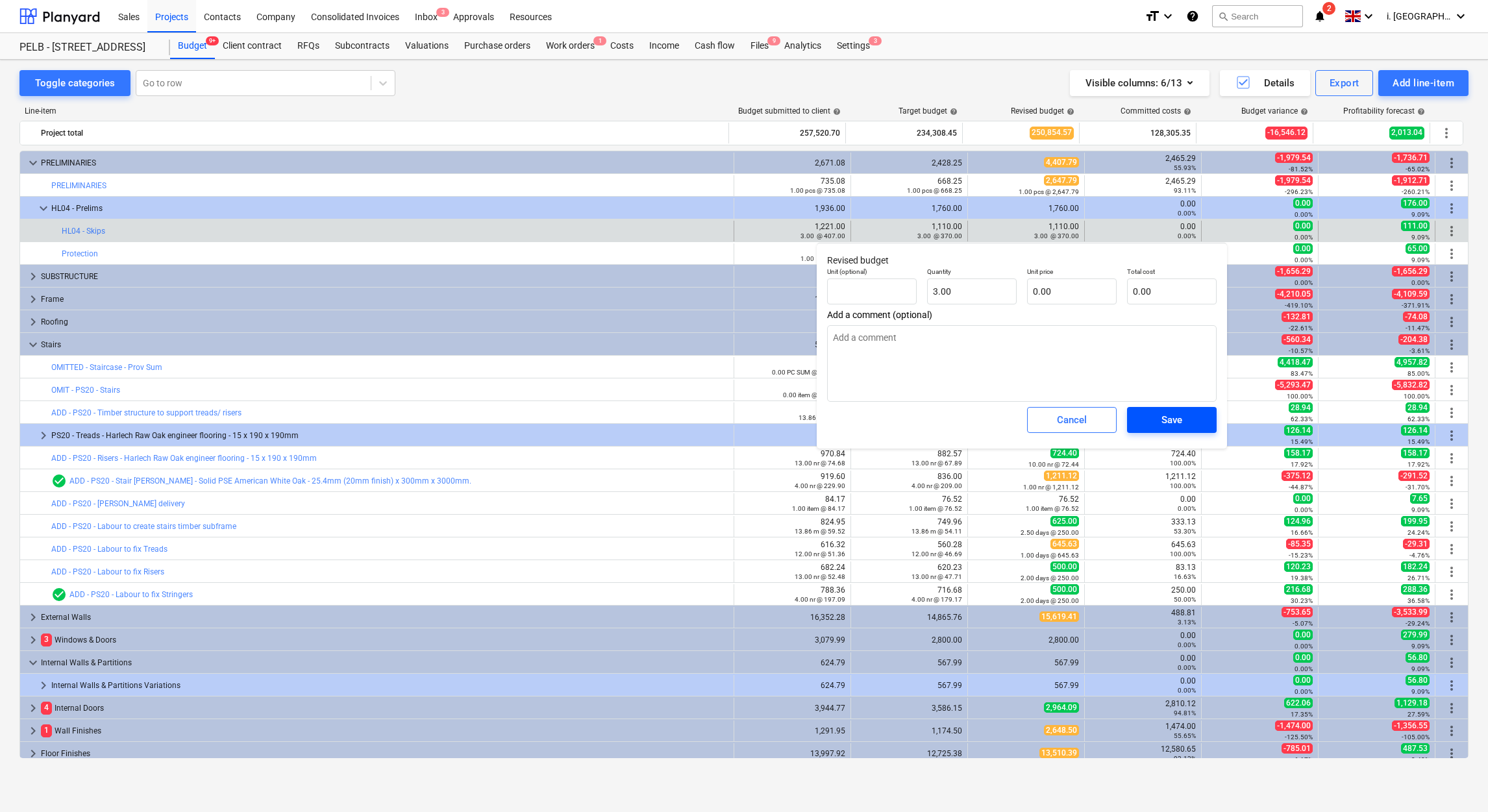
click at [1159, 423] on span "Save" at bounding box center [1172, 420] width 59 height 17
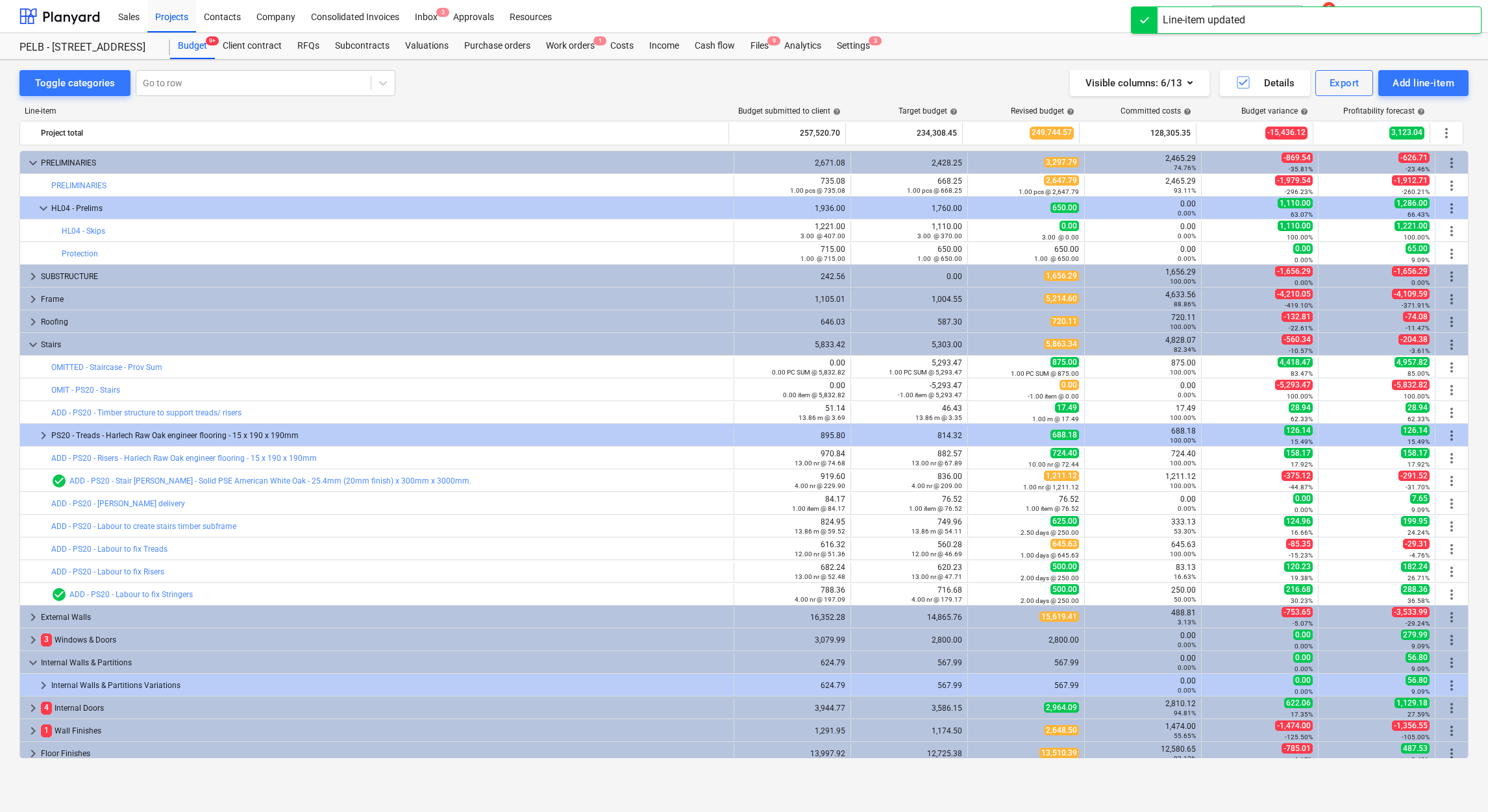
click at [1057, 246] on div "650.00 1.00 @ 650.00" at bounding box center [1026, 254] width 106 height 19
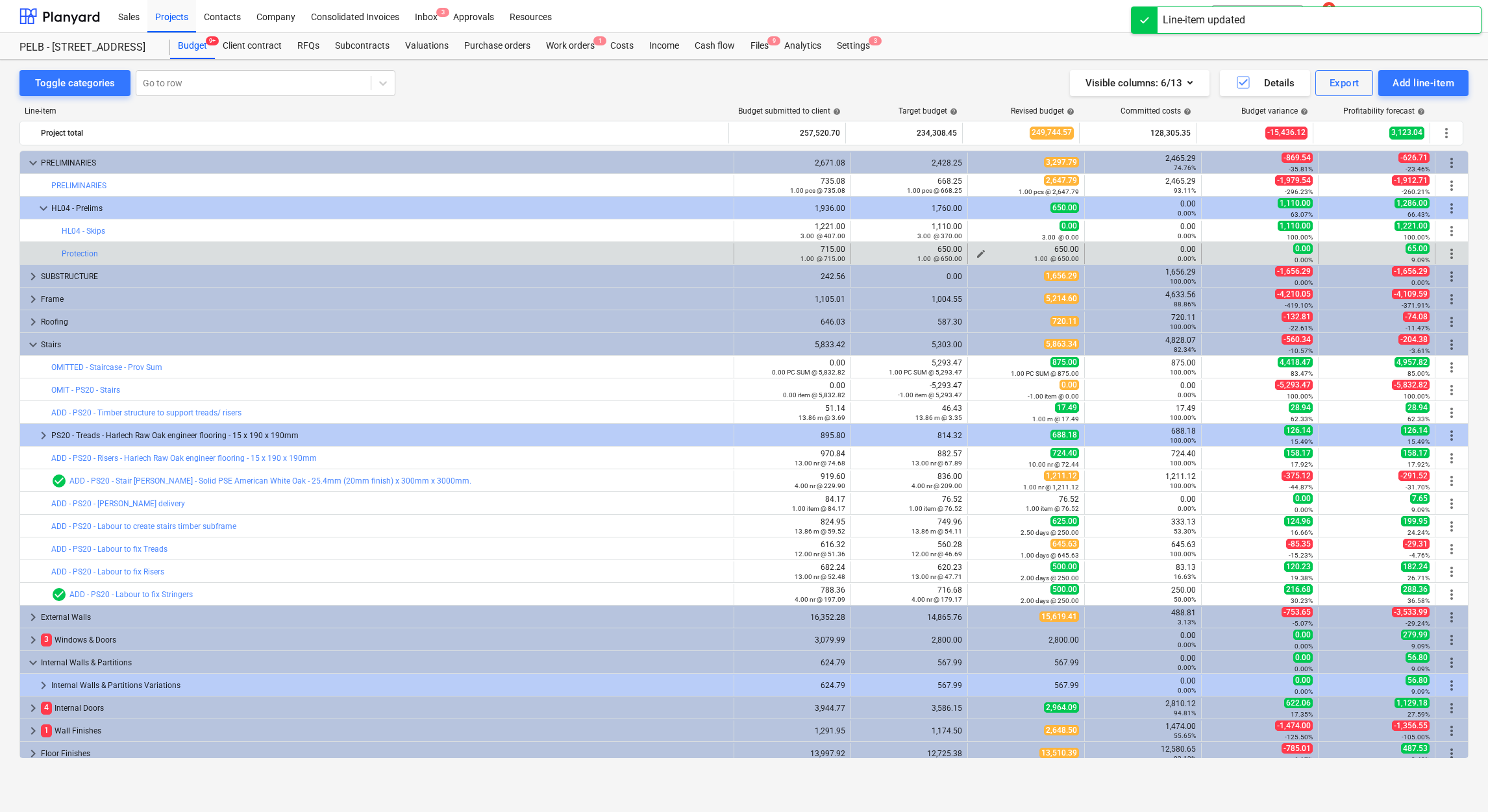
click at [979, 253] on span "edit" at bounding box center [981, 253] width 10 height 10
type textarea "x"
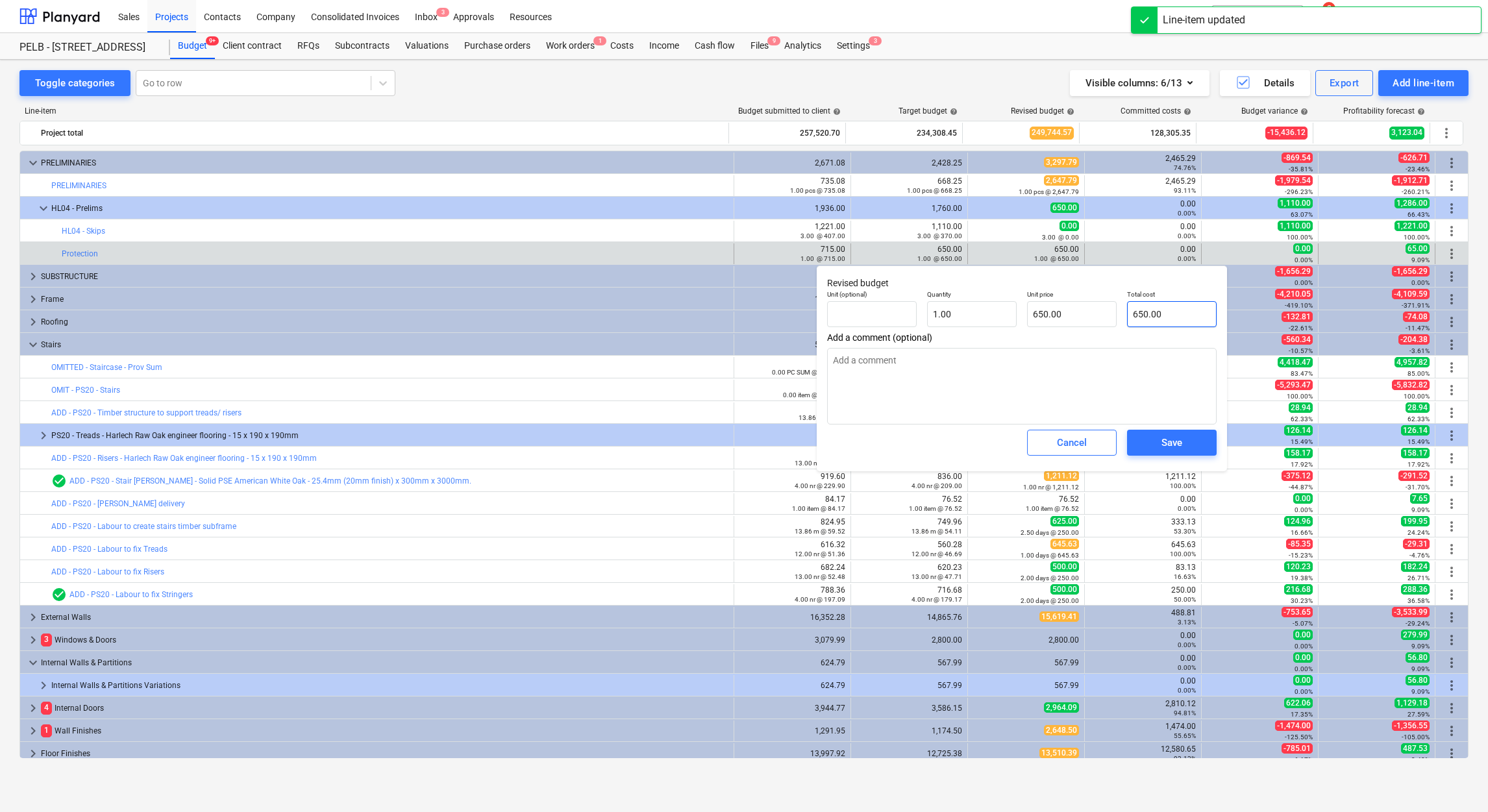
type input "650"
drag, startPoint x: 1179, startPoint y: 316, endPoint x: 1054, endPoint y: 320, distance: 125.1
click at [1028, 315] on div "Unit (optional) Quantity 1.00 Unit price 650.00 Total cost 650" at bounding box center [1022, 308] width 400 height 47
type textarea "x"
type input "0"
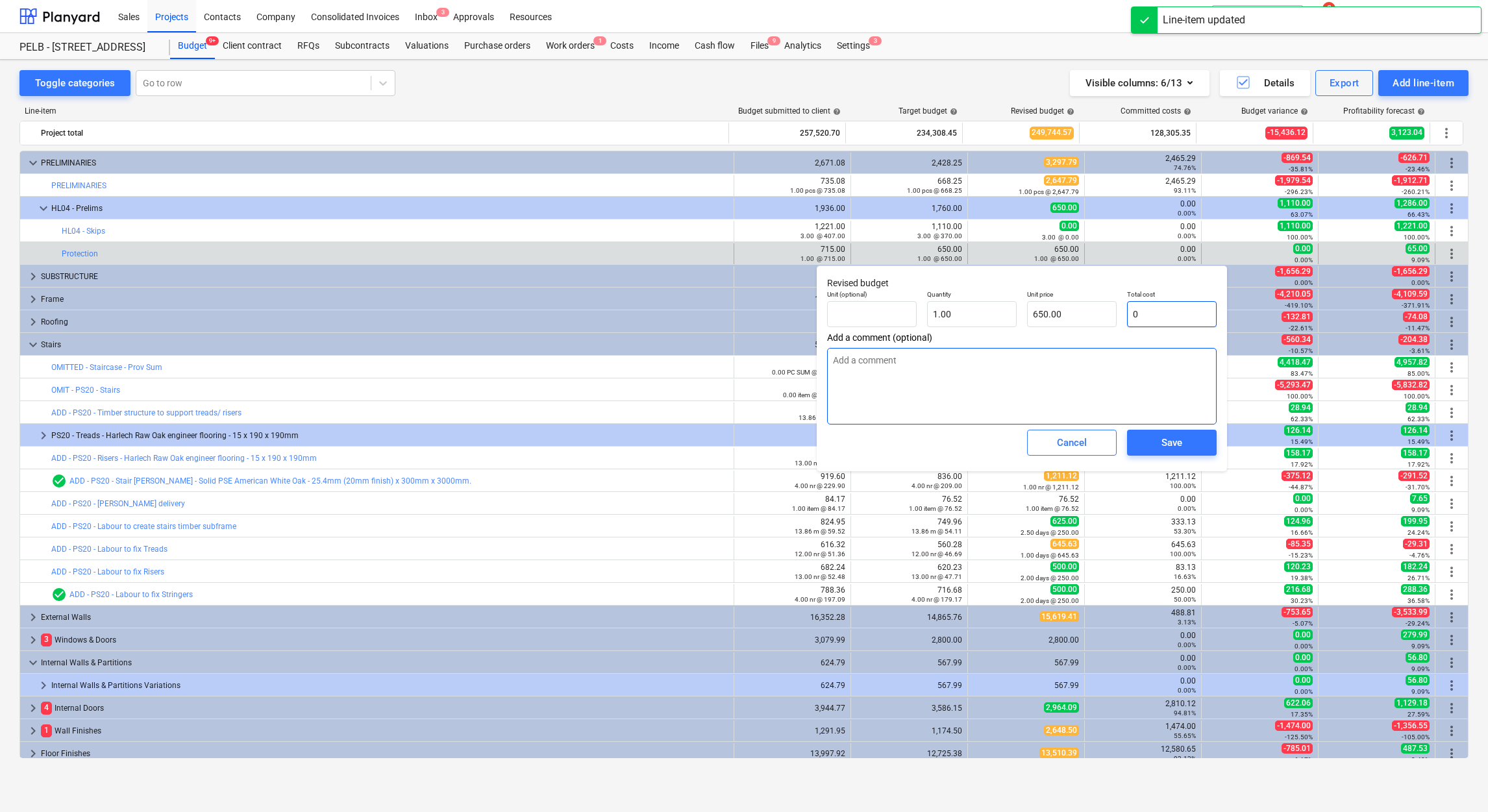
type input "0.00"
type input "0"
type textarea "x"
type input "0.00"
click at [1182, 459] on div "Save" at bounding box center [1171, 442] width 100 height 36
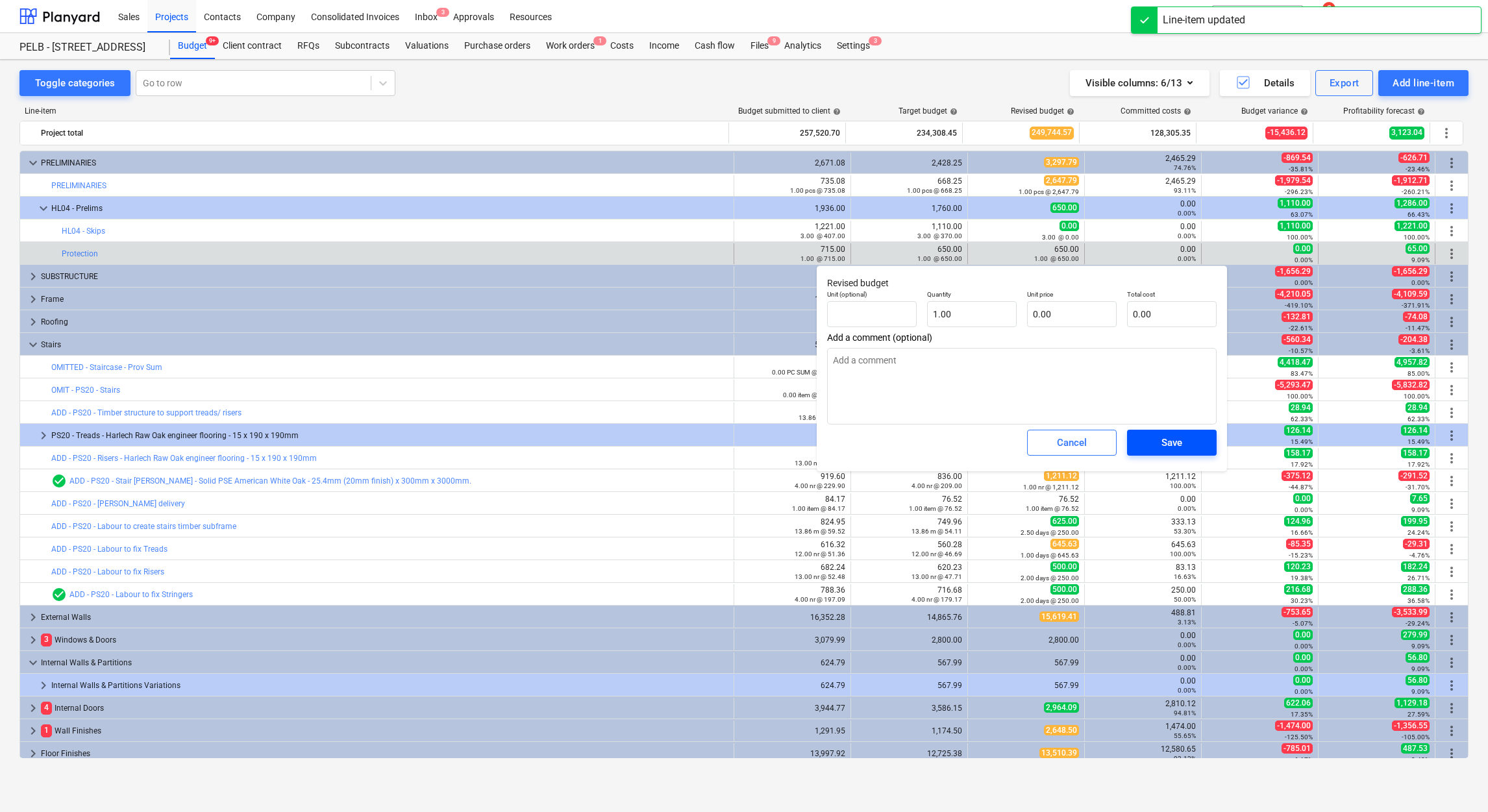
click at [1181, 439] on div "Save" at bounding box center [1172, 443] width 21 height 17
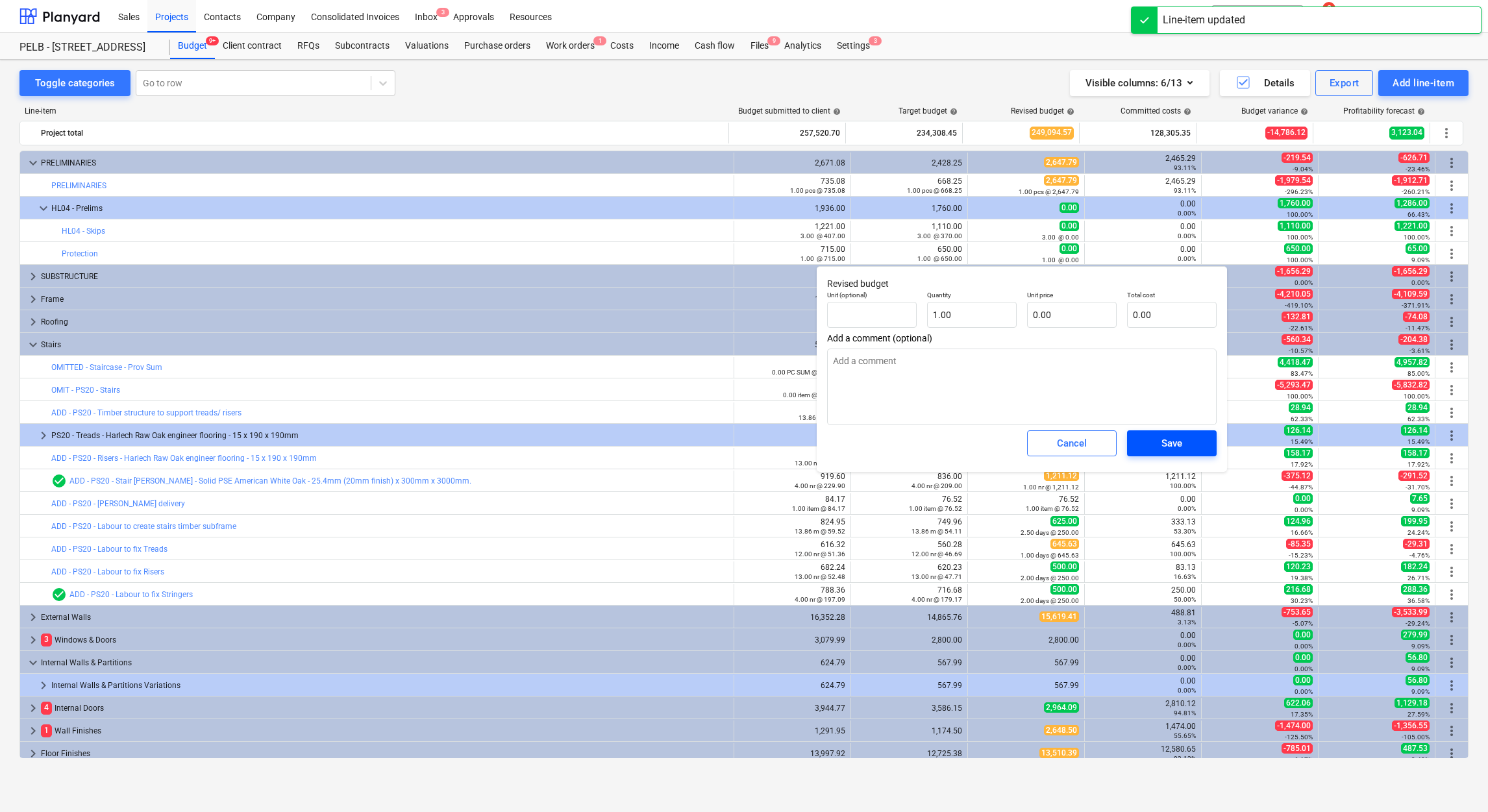
type textarea "x"
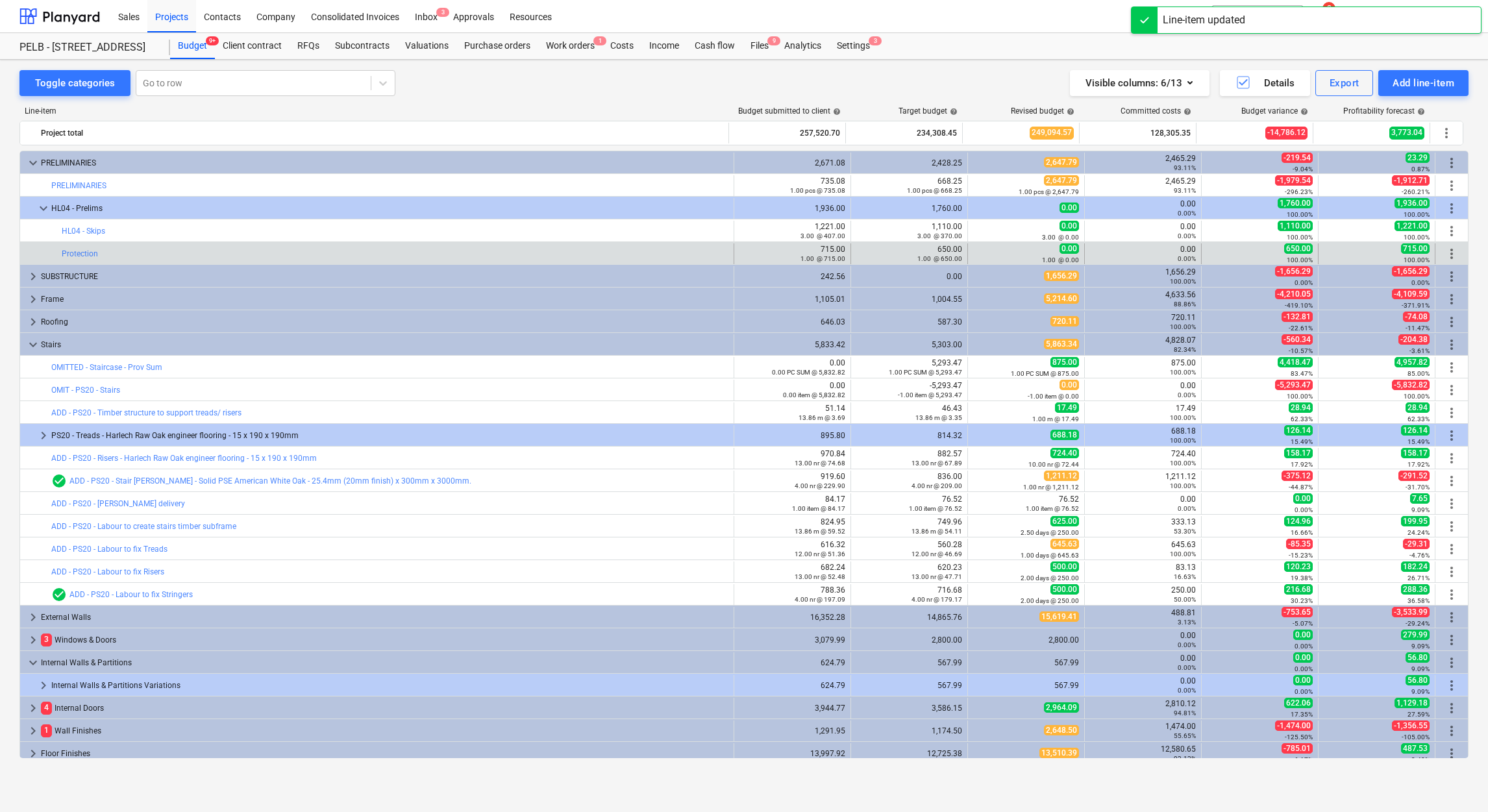
click at [1136, 244] on div "0.00 0.00%" at bounding box center [1142, 254] width 106 height 21
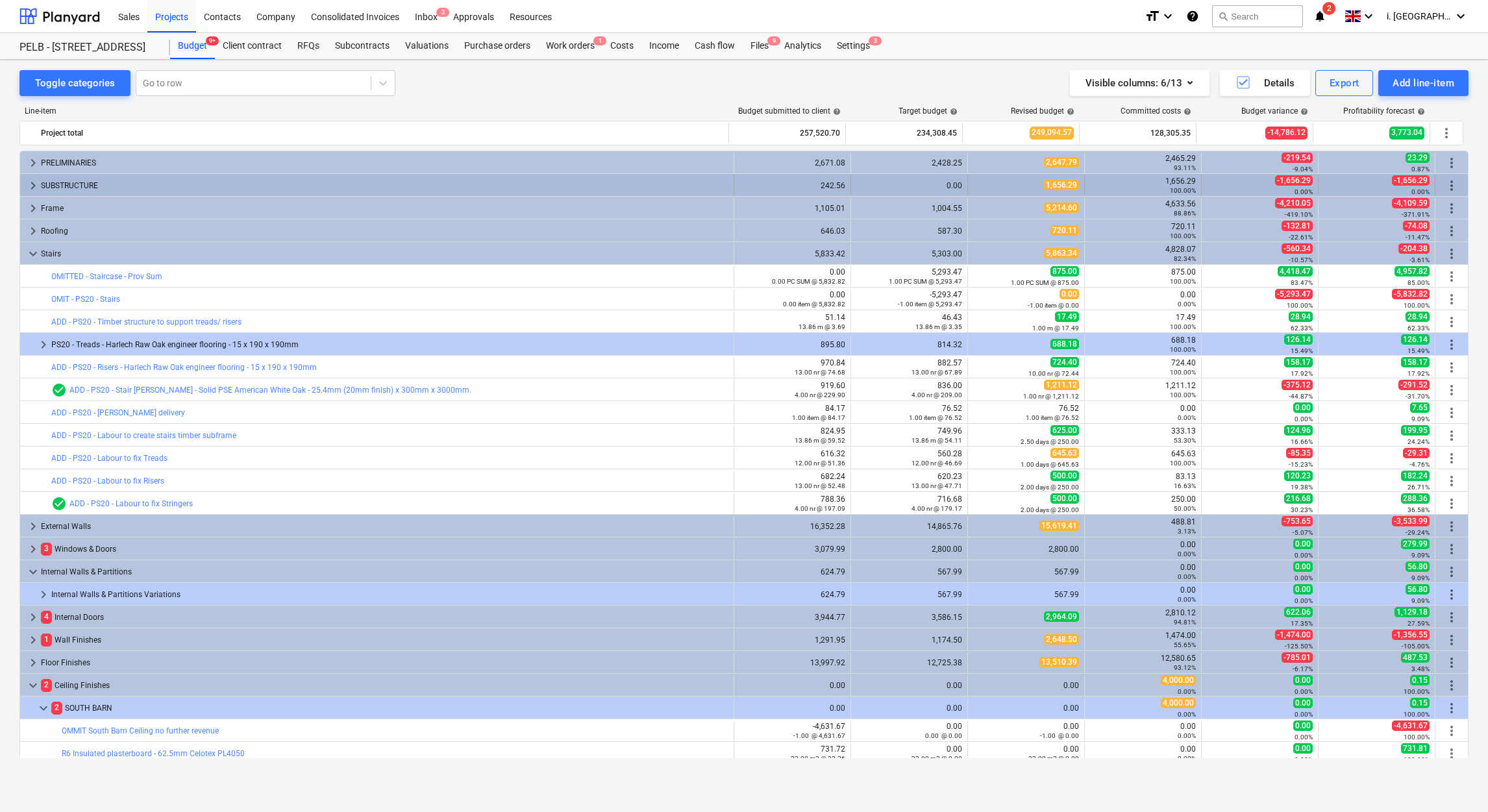
click at [34, 187] on span "keyboard_arrow_right" at bounding box center [33, 186] width 15 height 15
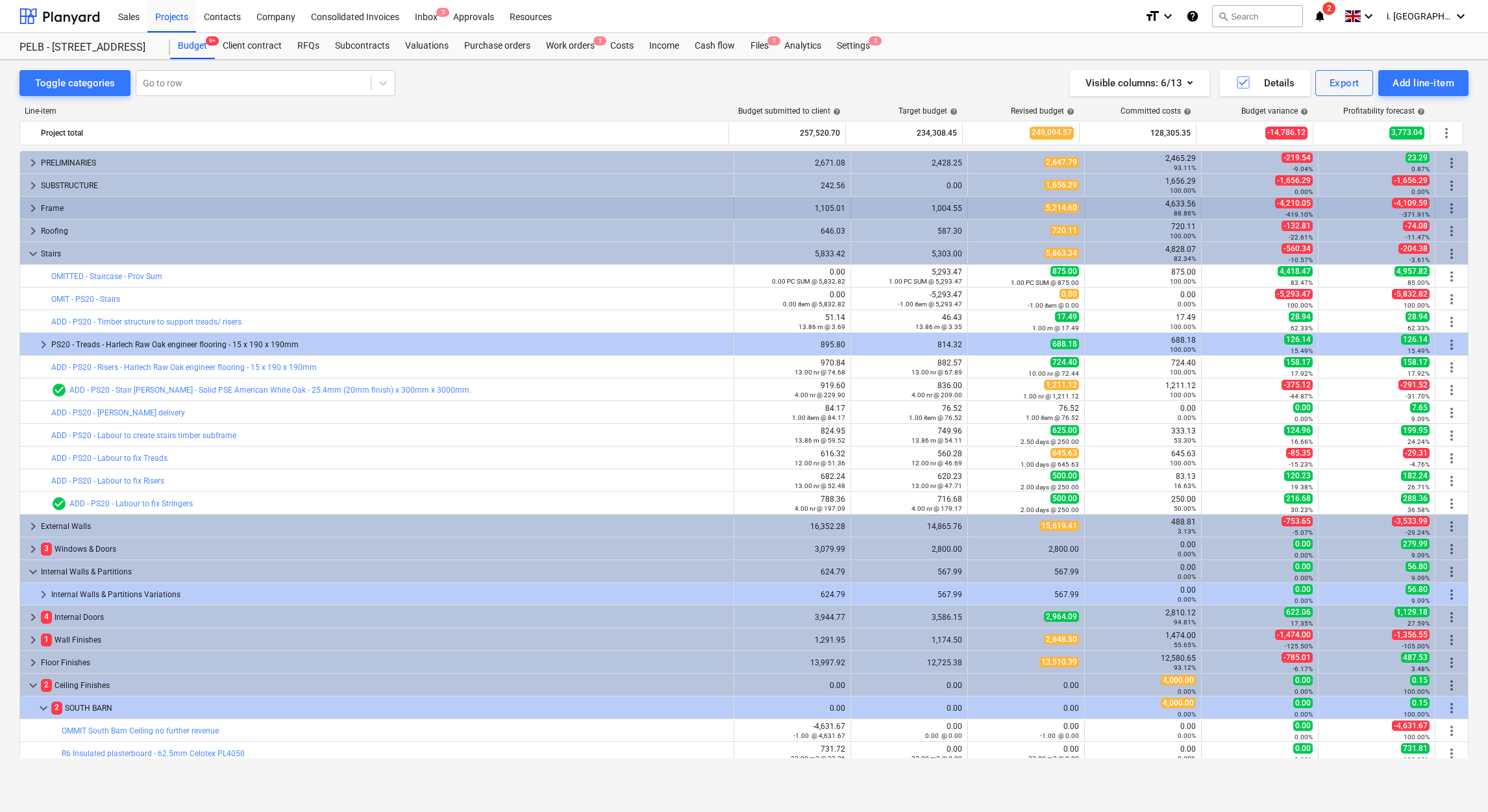
click at [26, 205] on span "keyboard_arrow_right" at bounding box center [33, 208] width 15 height 15
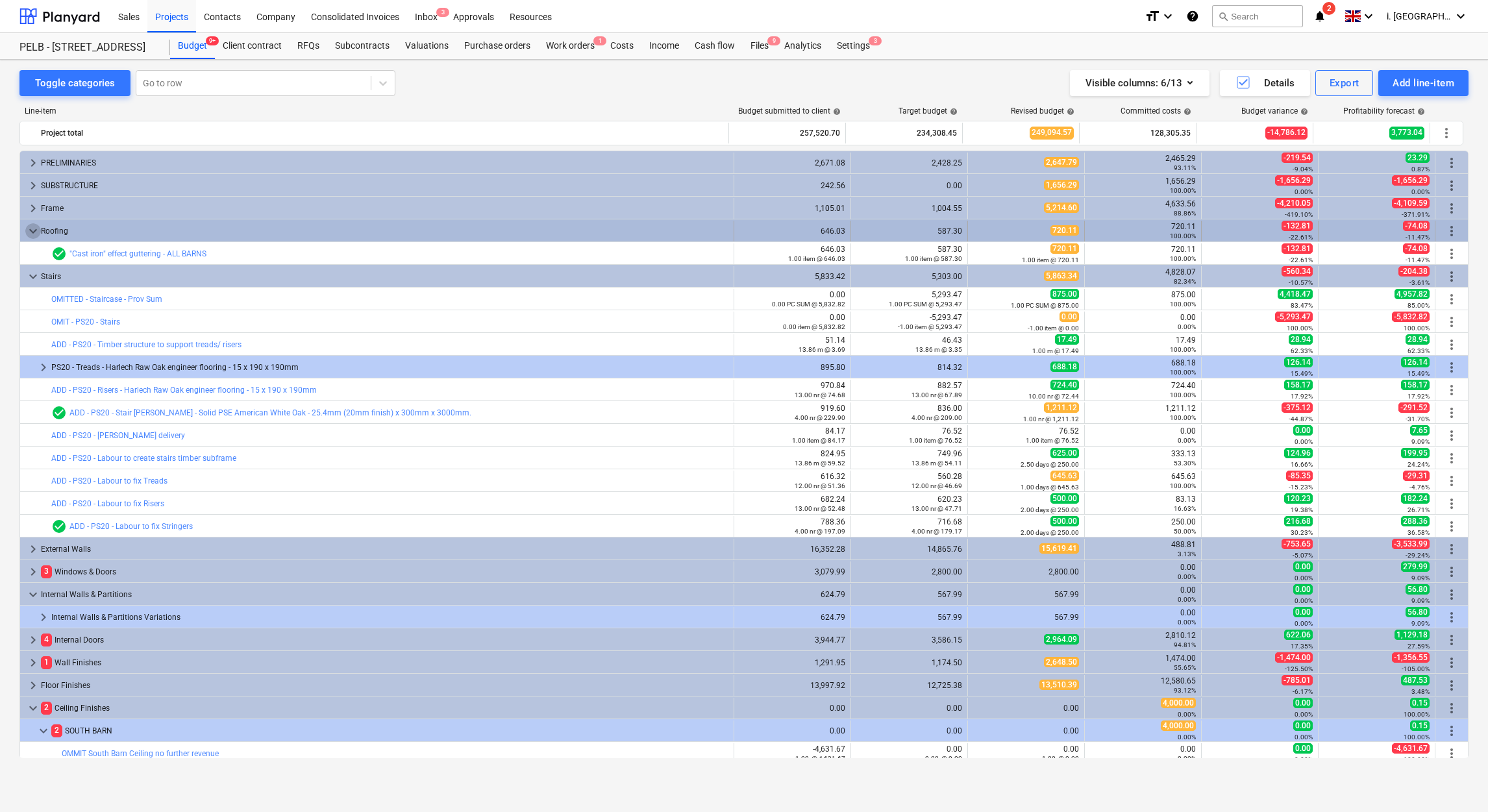
click at [30, 233] on span "keyboard_arrow_down" at bounding box center [33, 231] width 15 height 15
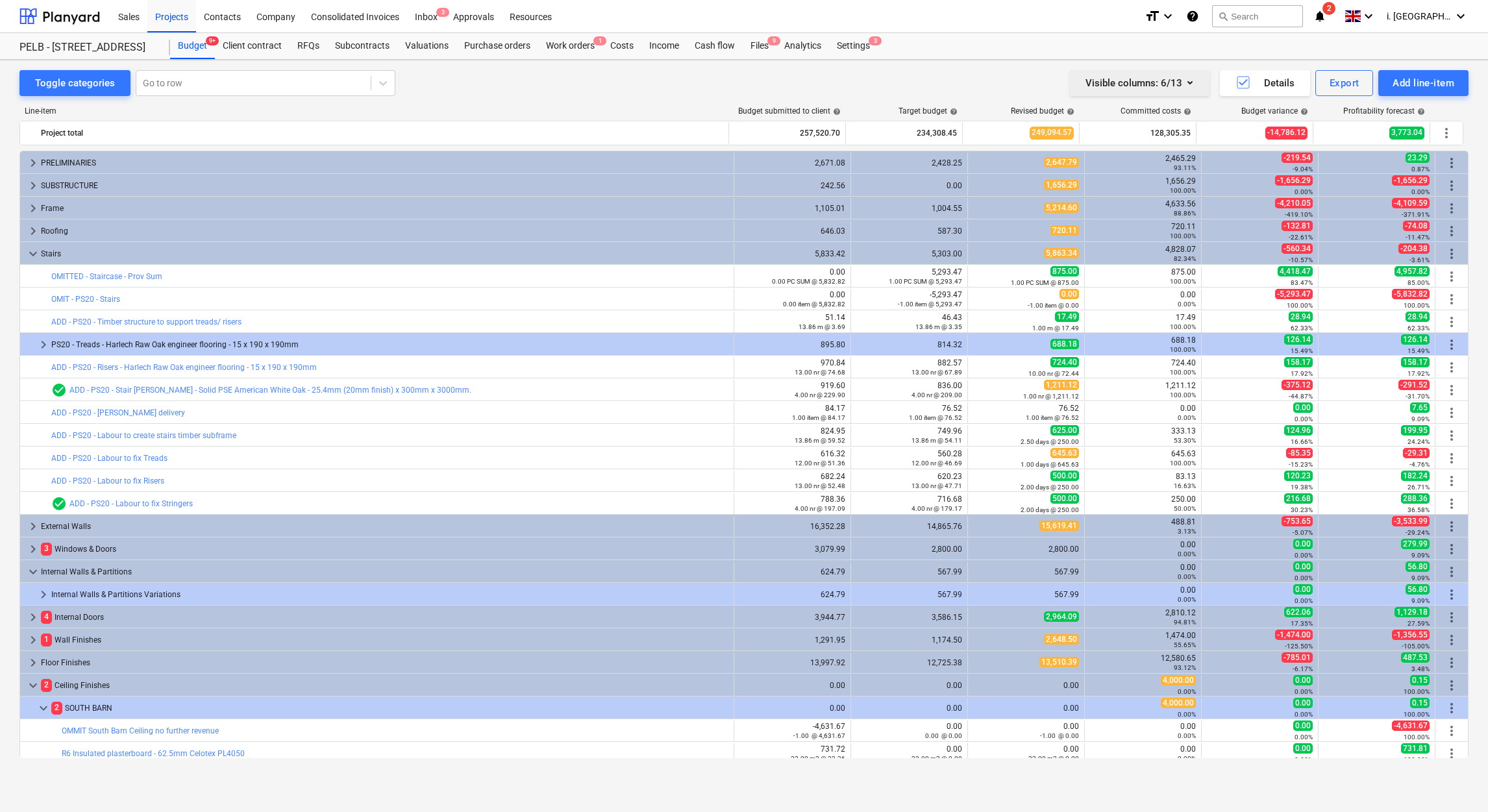
click at [1162, 83] on div "Visible columns : 6/13" at bounding box center [1139, 84] width 108 height 17
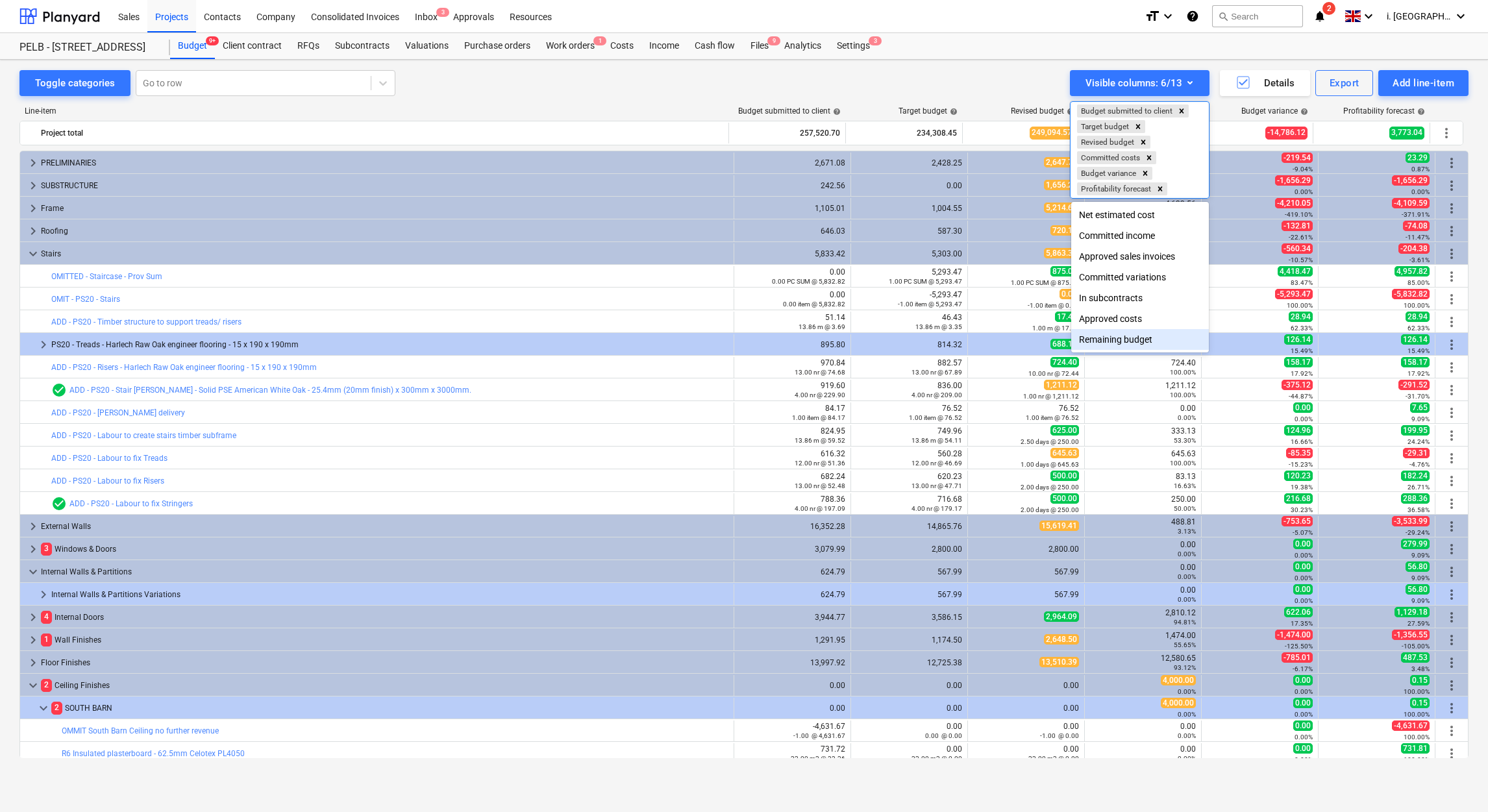
click at [1152, 343] on div "Remaining budget" at bounding box center [1140, 339] width 138 height 21
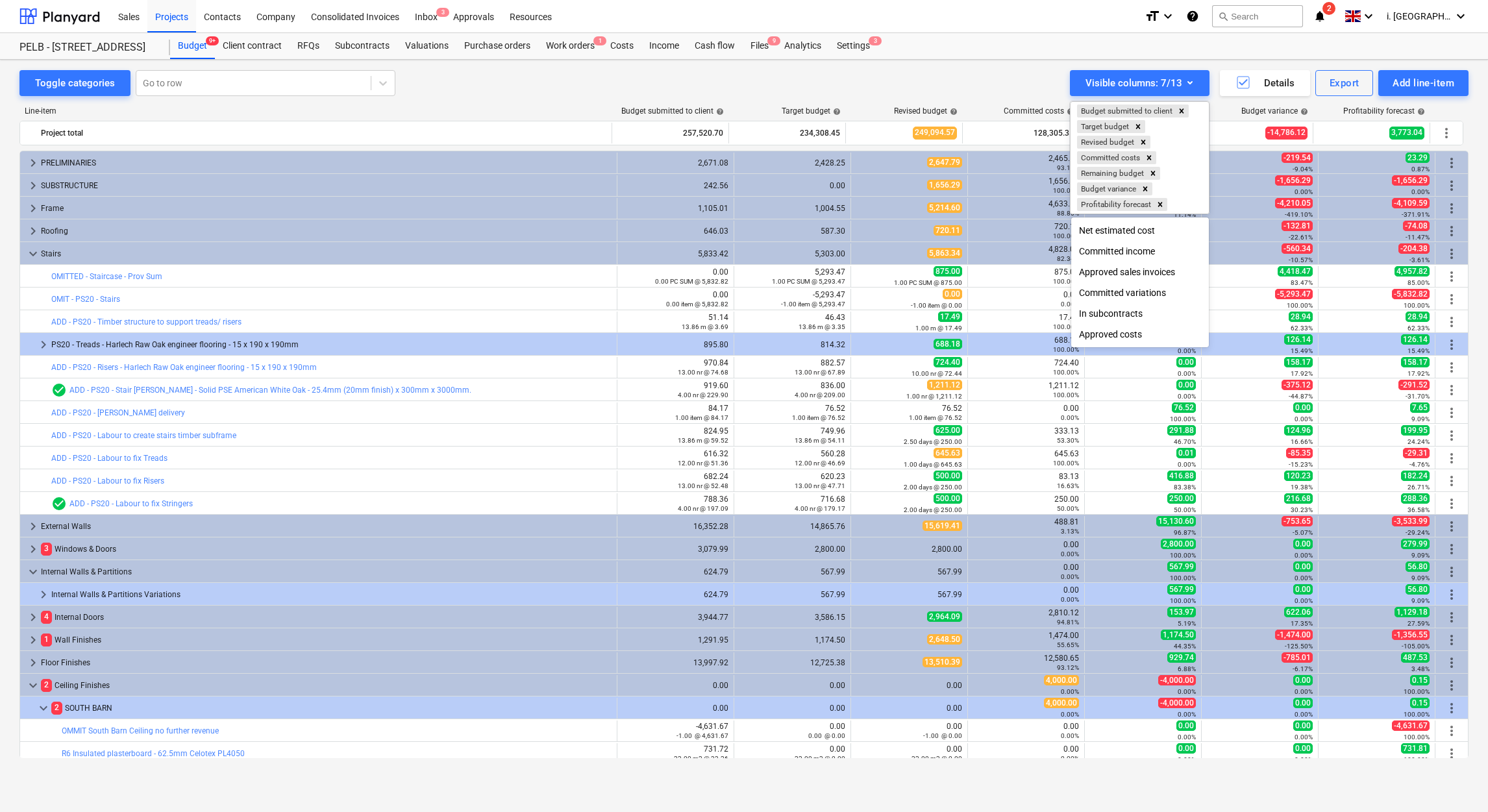
click at [1037, 470] on div at bounding box center [744, 406] width 1488 height 812
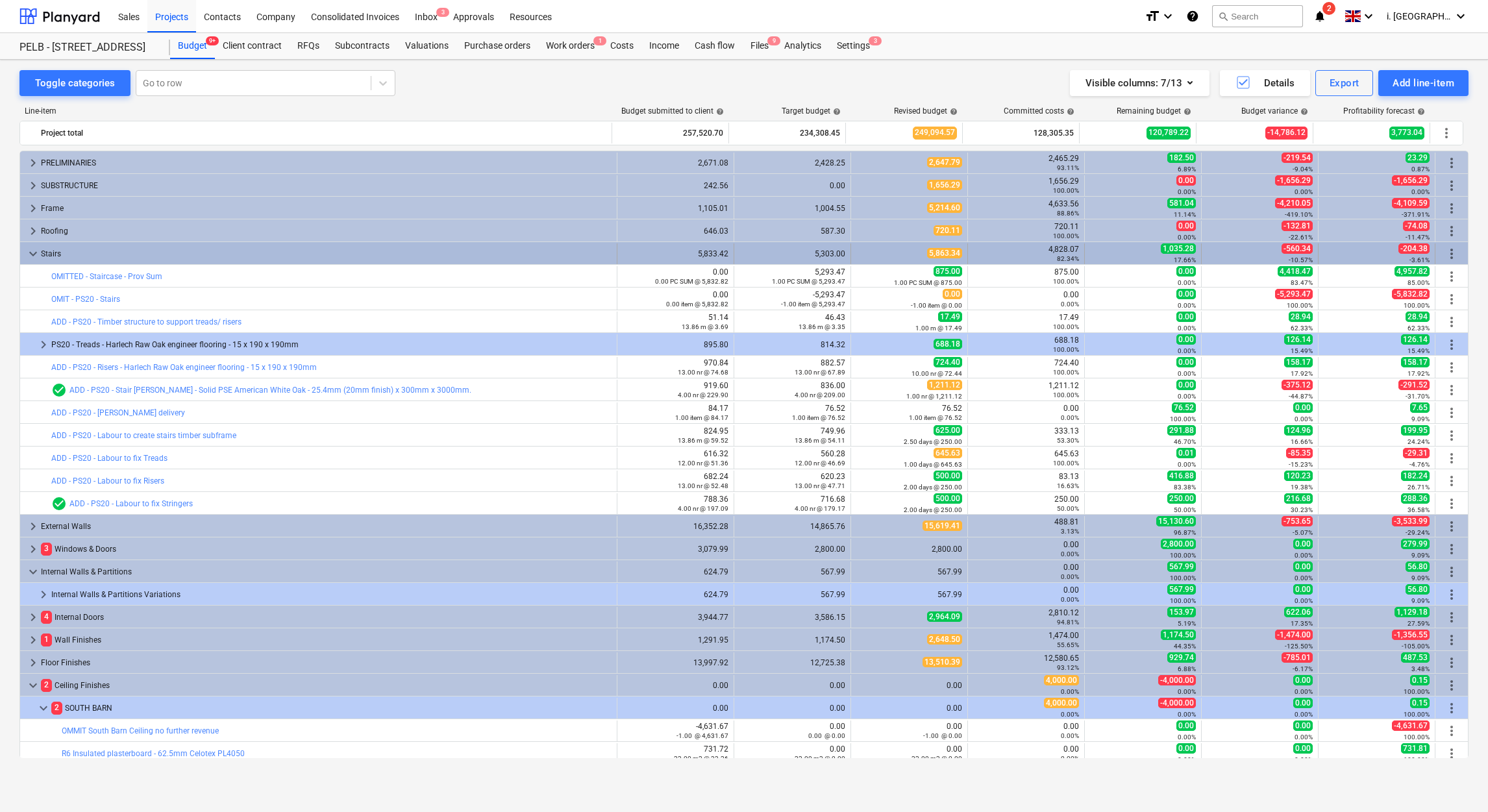
click at [34, 260] on div "keyboard_arrow_down" at bounding box center [33, 254] width 15 height 21
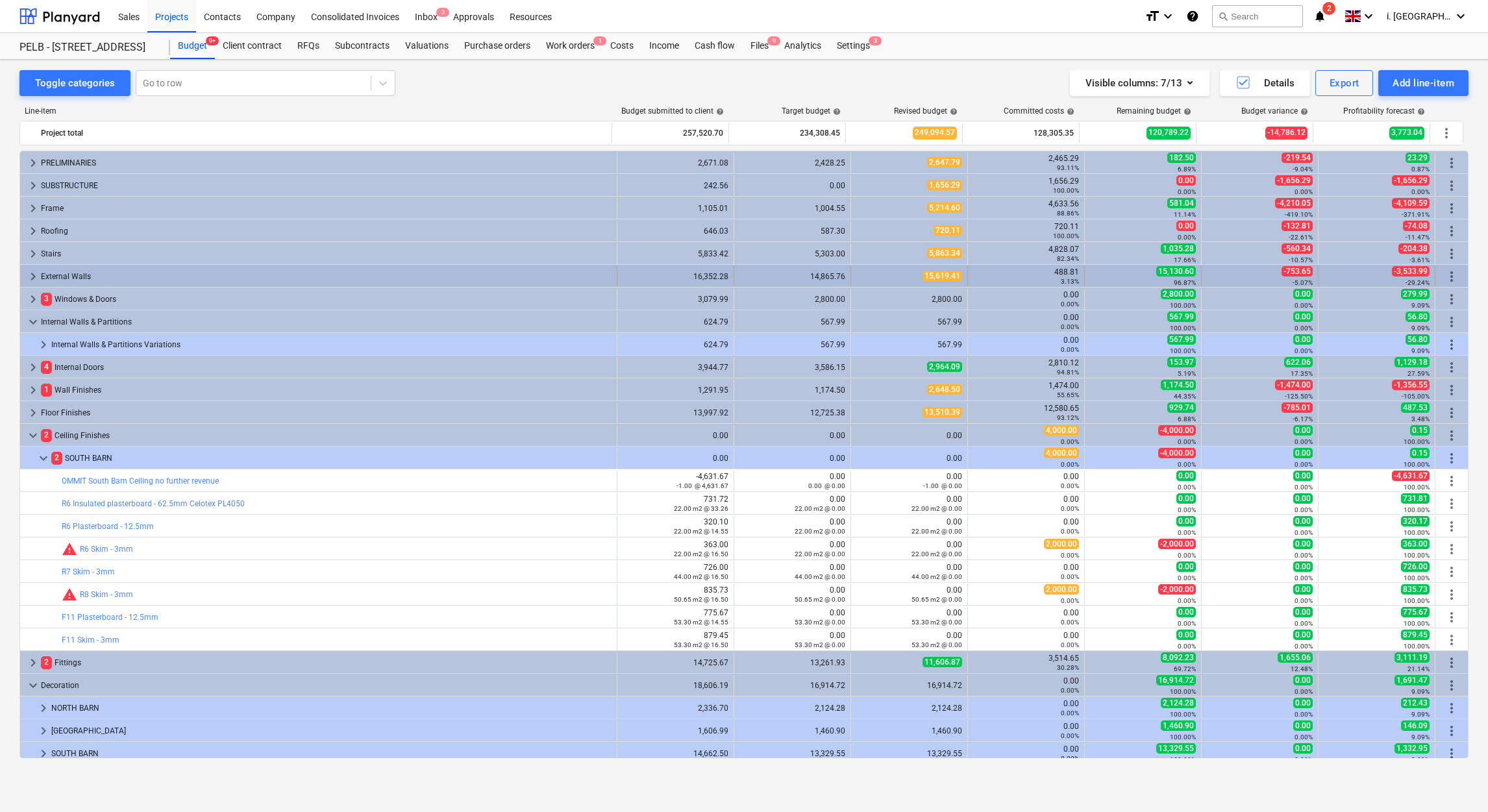
click at [30, 277] on span "keyboard_arrow_right" at bounding box center [33, 277] width 15 height 15
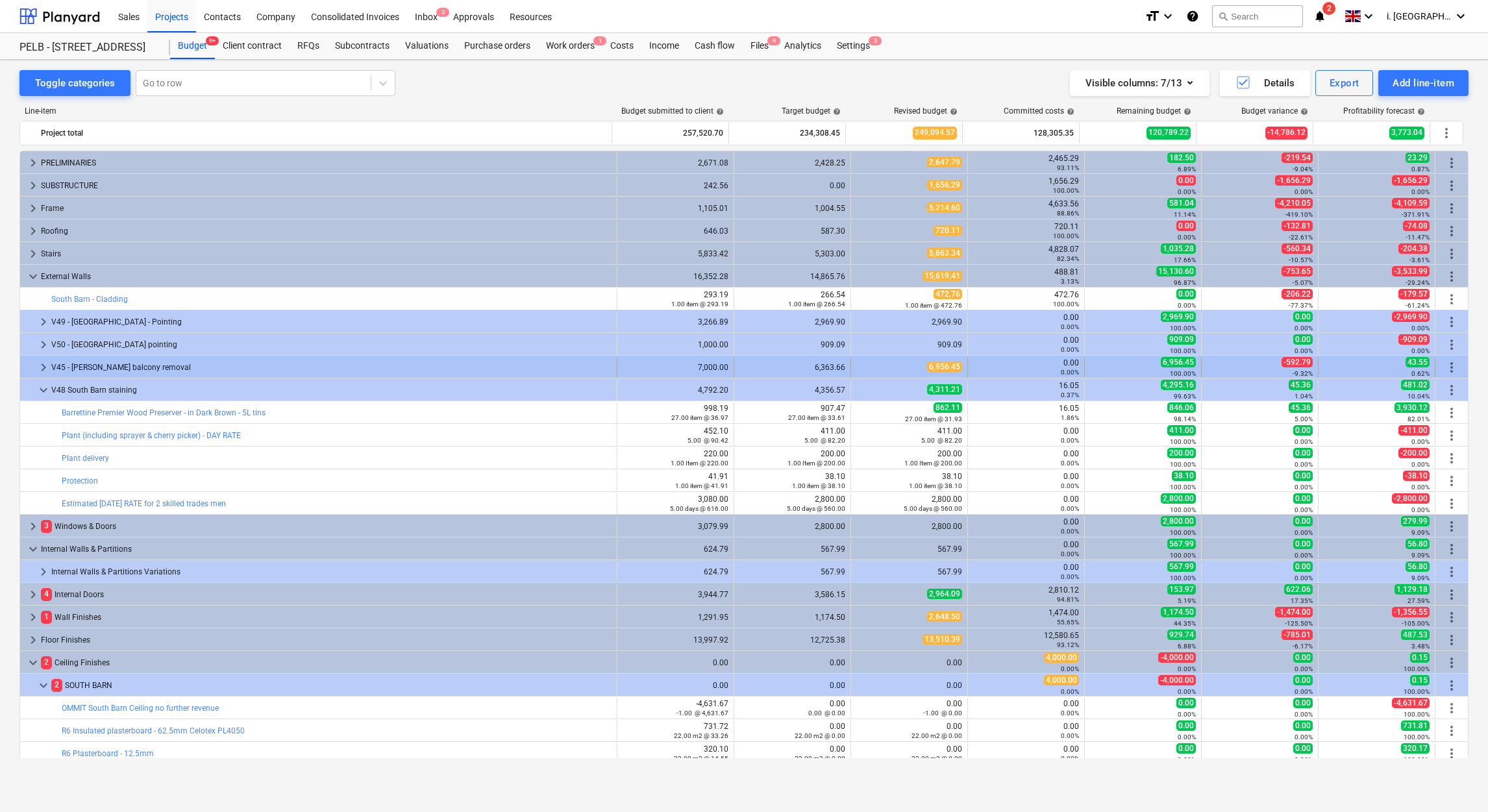
click at [37, 373] on span "keyboard_arrow_right" at bounding box center [43, 367] width 15 height 15
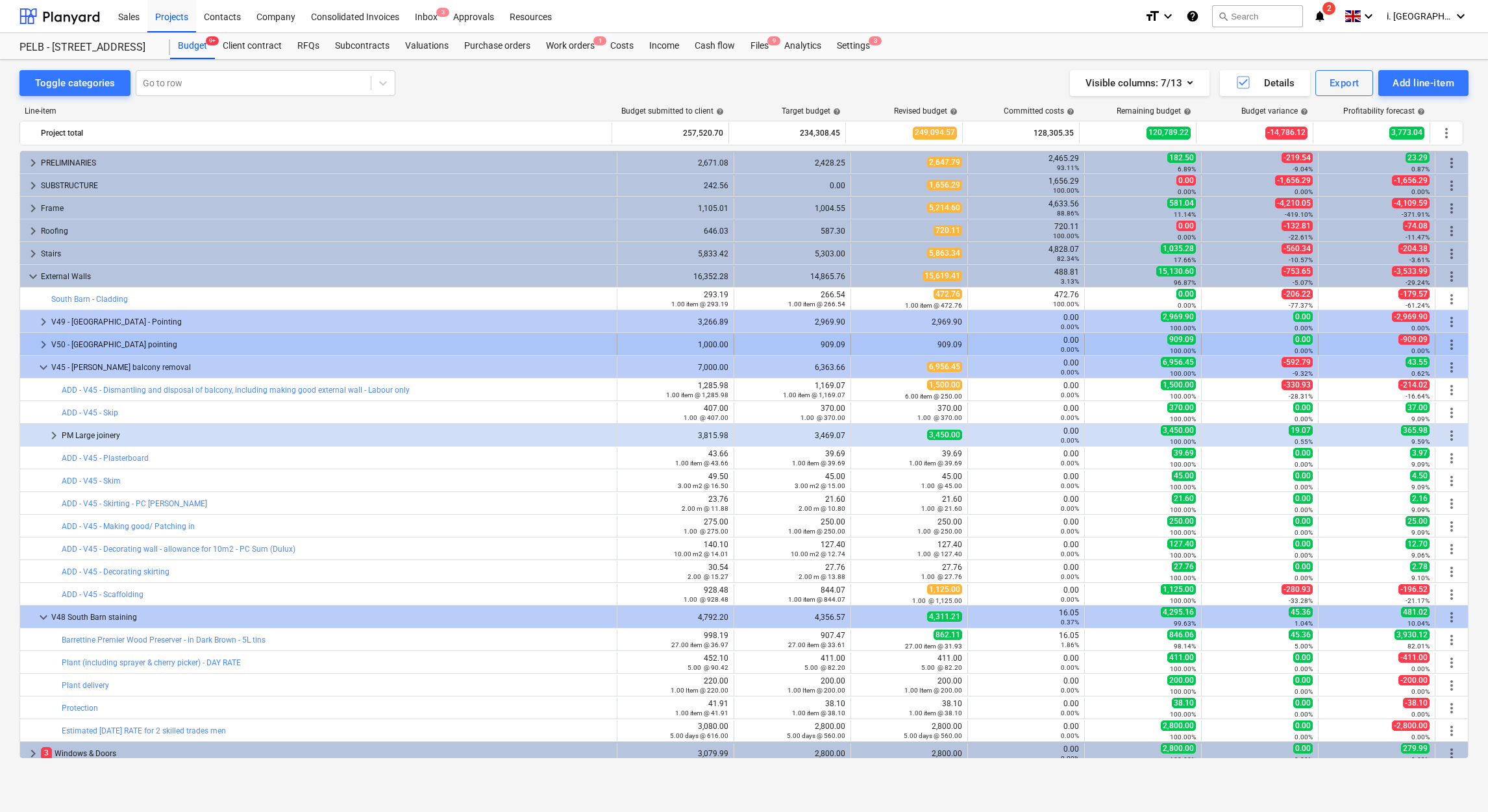
click at [39, 350] on span "keyboard_arrow_right" at bounding box center [43, 345] width 15 height 15
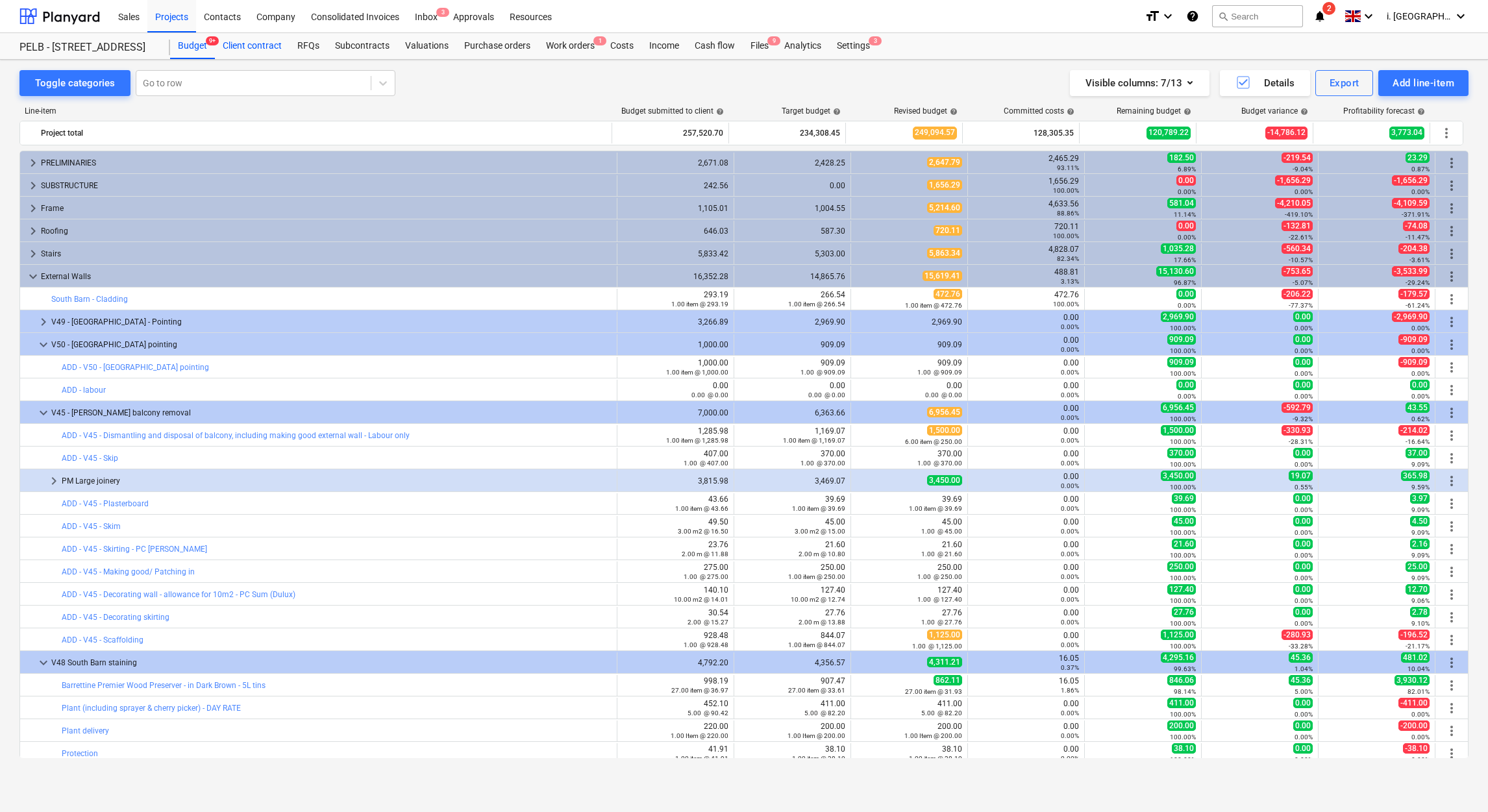
click at [234, 46] on div "Client contract" at bounding box center [252, 46] width 75 height 26
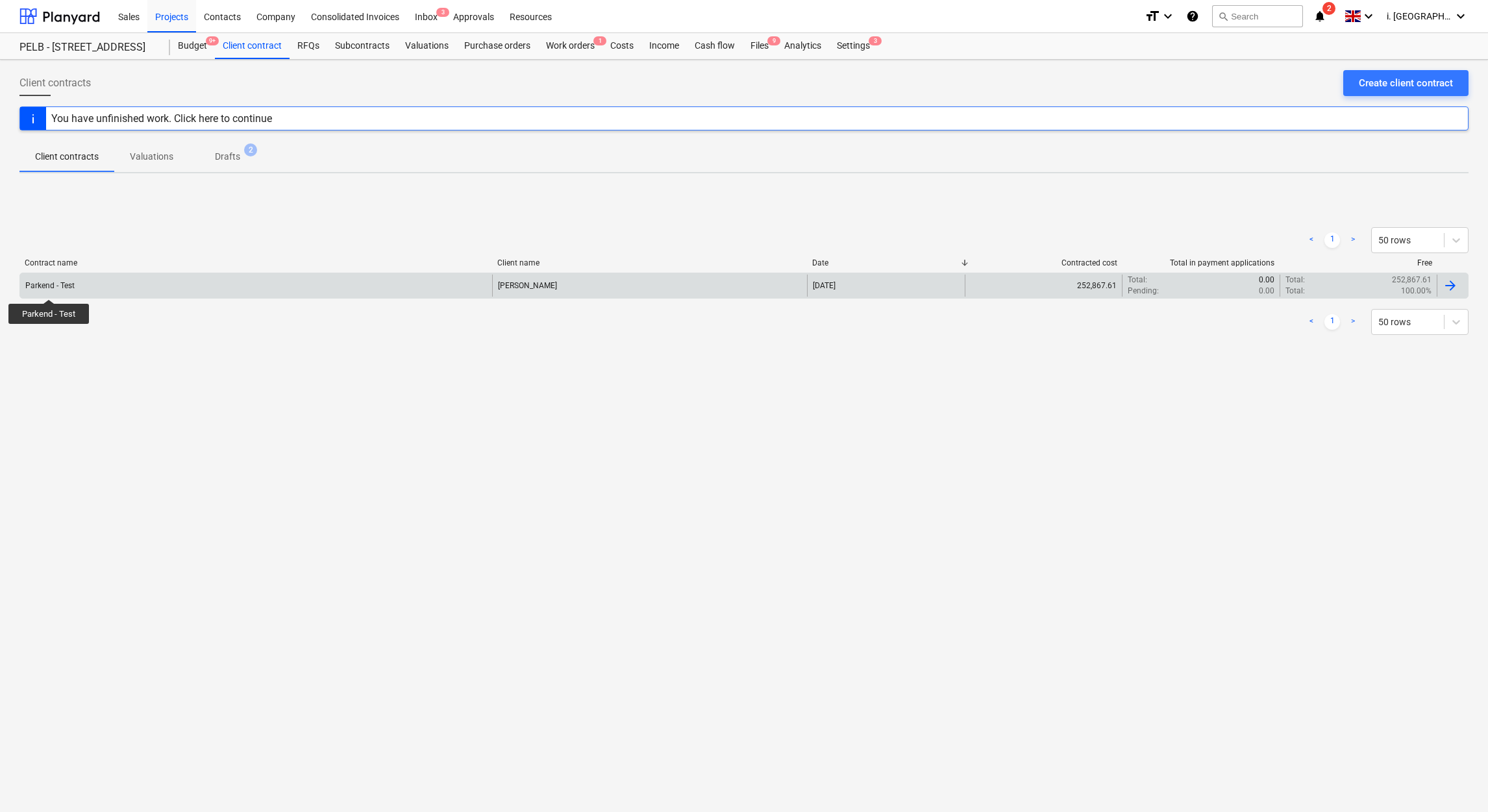
click at [49, 288] on div "Parkend - Test" at bounding box center [50, 285] width 49 height 9
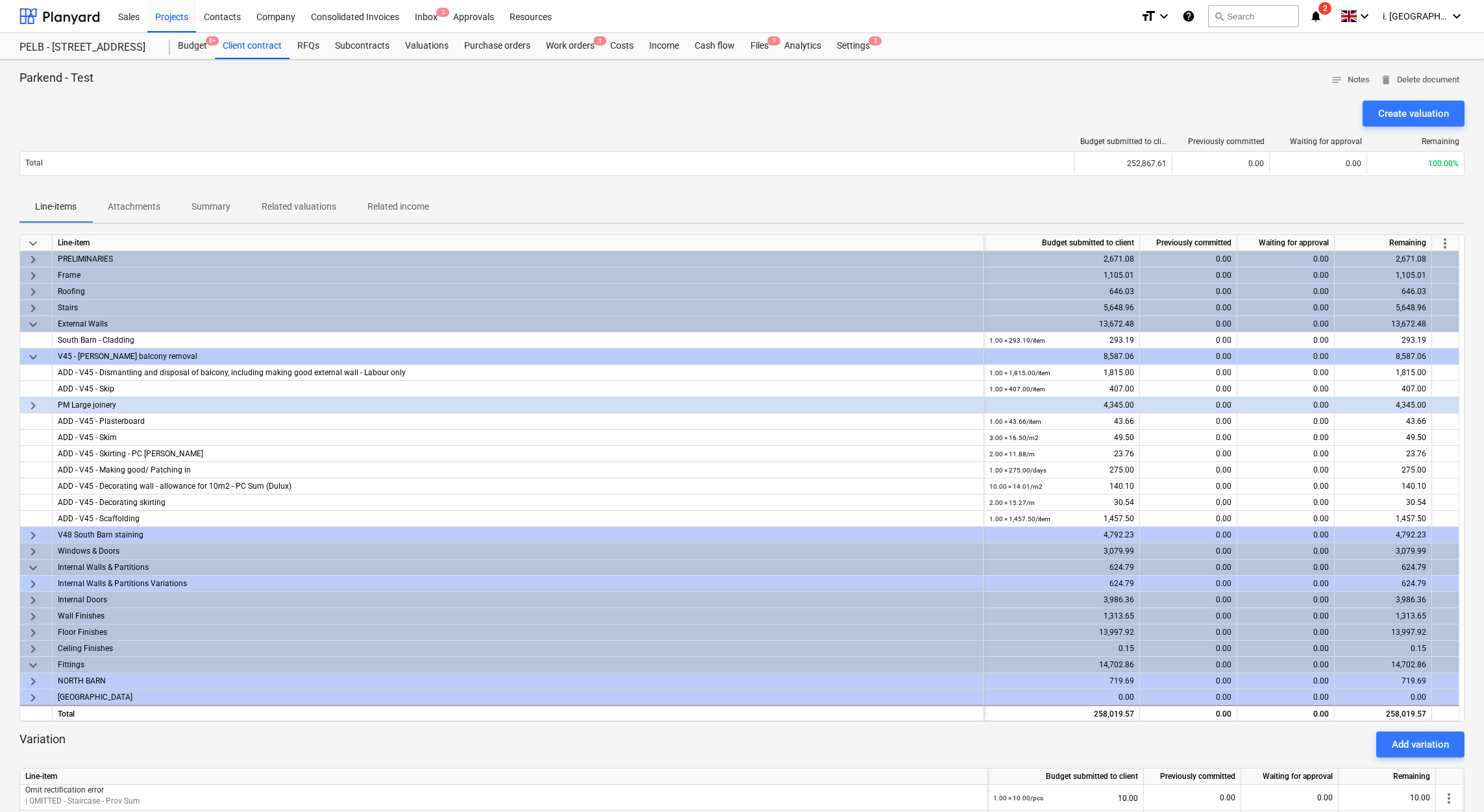
click at [1438, 244] on span "more_vert" at bounding box center [1445, 244] width 15 height 15
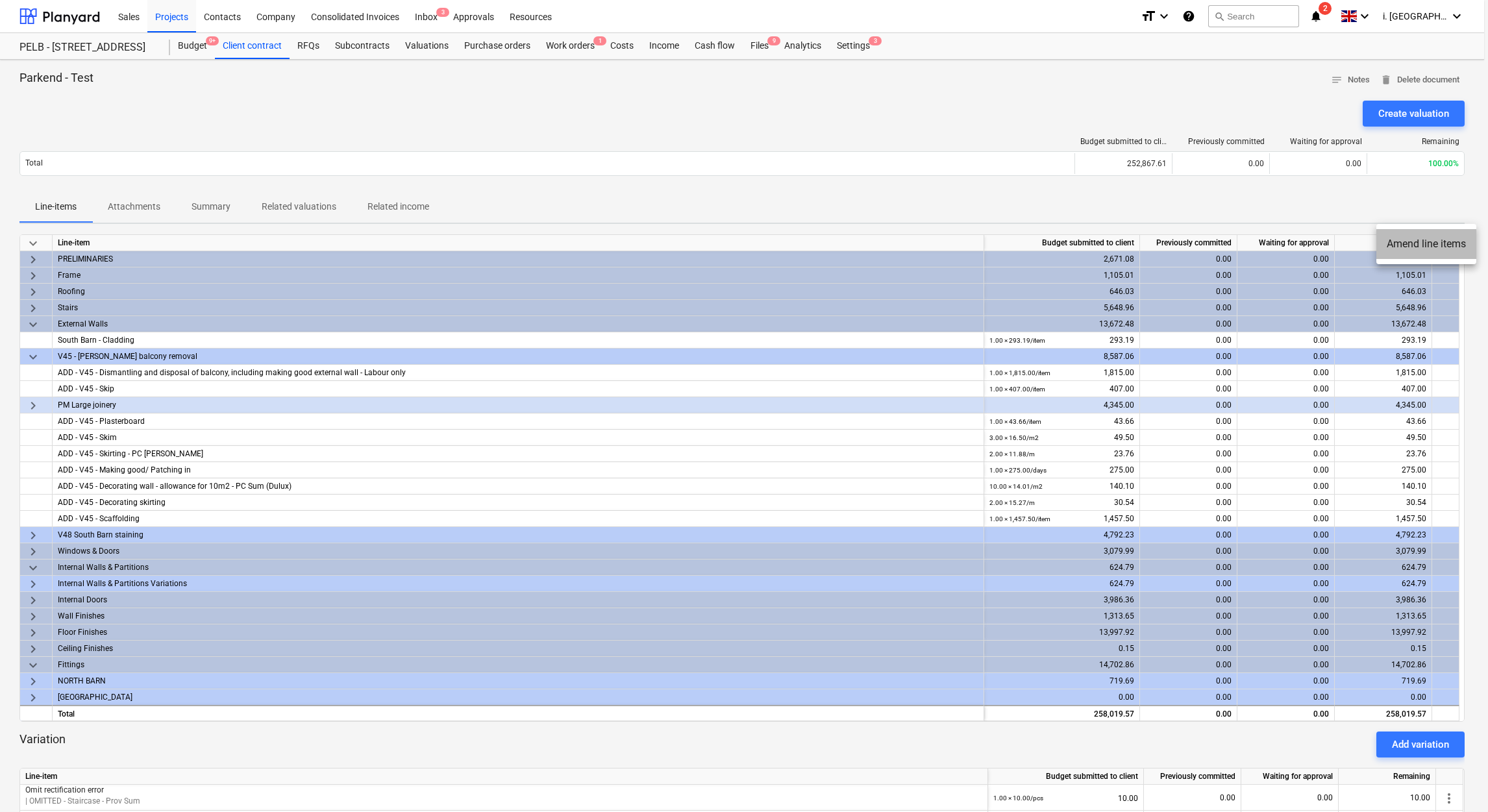
click at [1411, 238] on li "Amend line items" at bounding box center [1426, 244] width 100 height 30
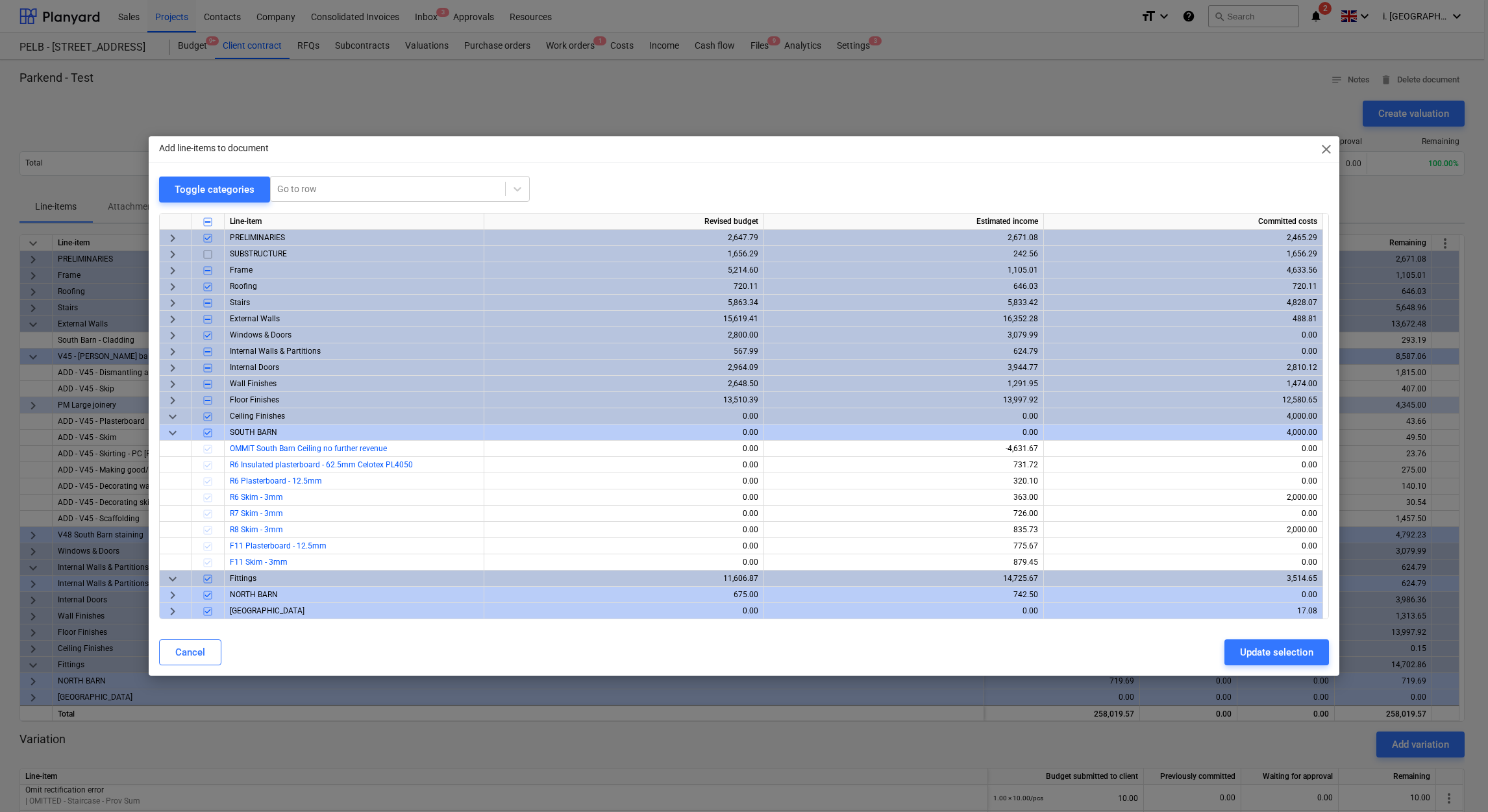
click at [174, 251] on span "keyboard_arrow_right" at bounding box center [172, 254] width 15 height 15
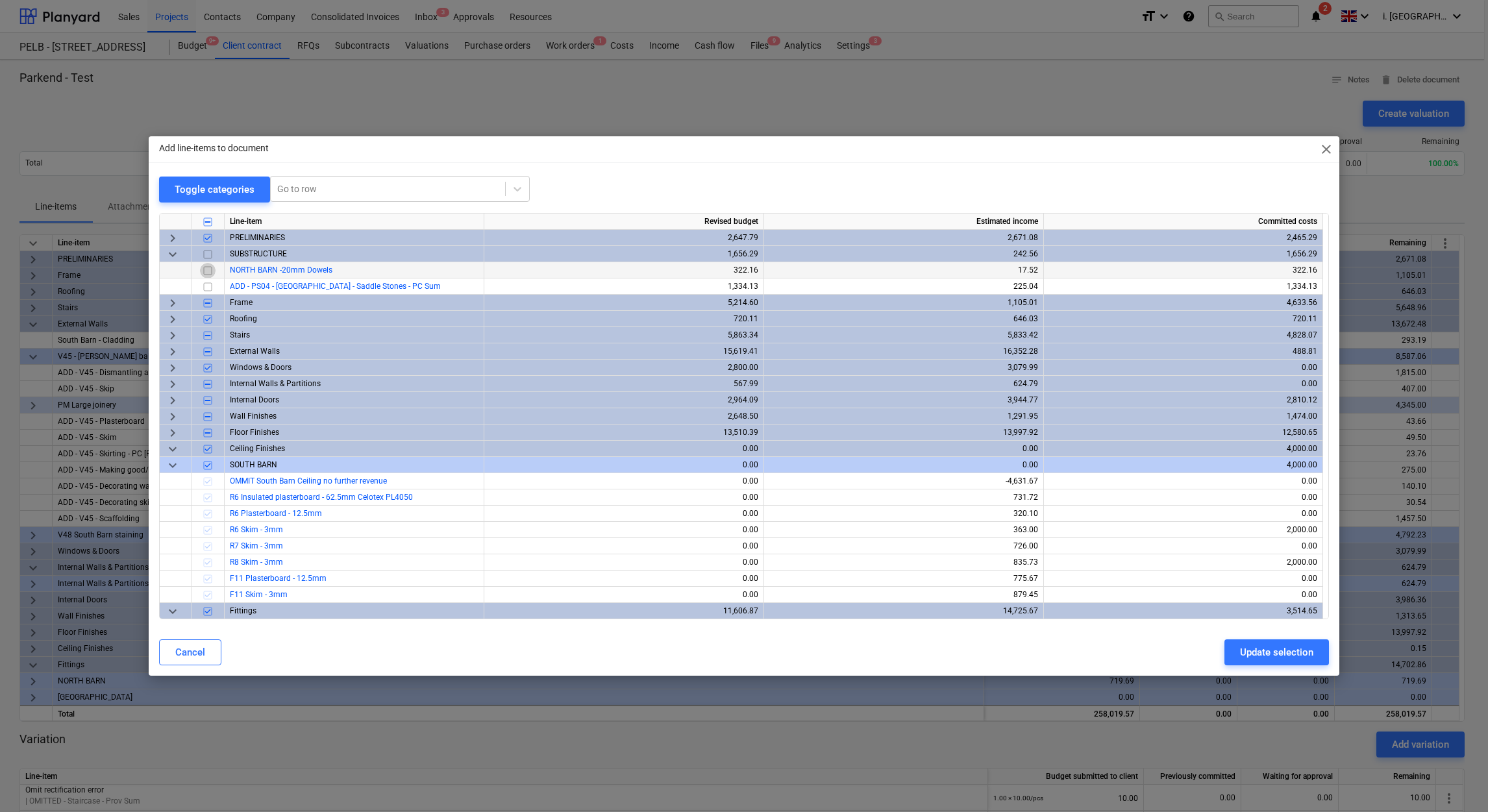
click at [208, 269] on input "checkbox" at bounding box center [208, 270] width 15 height 15
click at [206, 285] on input "checkbox" at bounding box center [208, 286] width 15 height 15
click at [207, 221] on input "checkbox" at bounding box center [208, 221] width 15 height 15
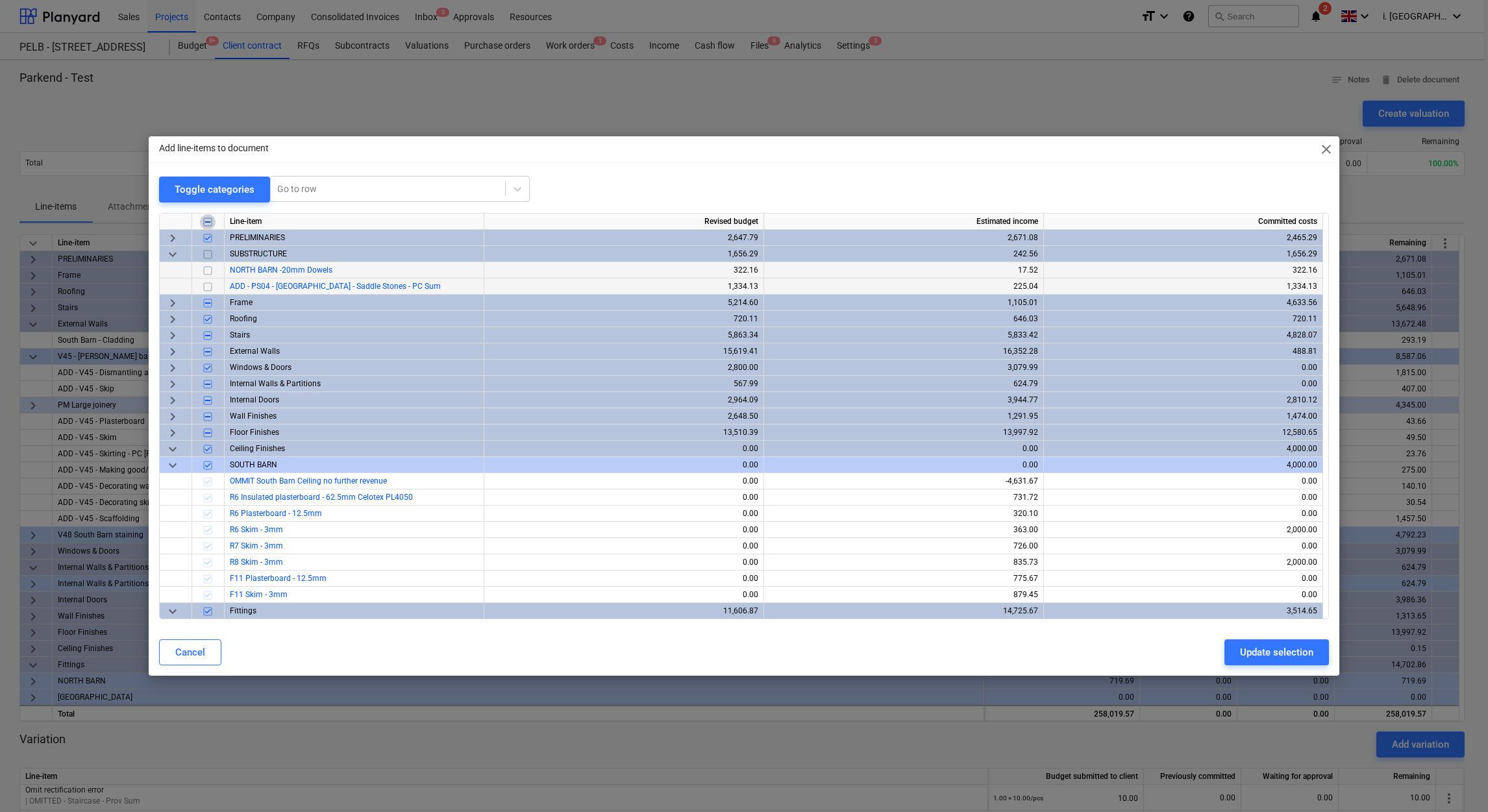
checkbox input "true"
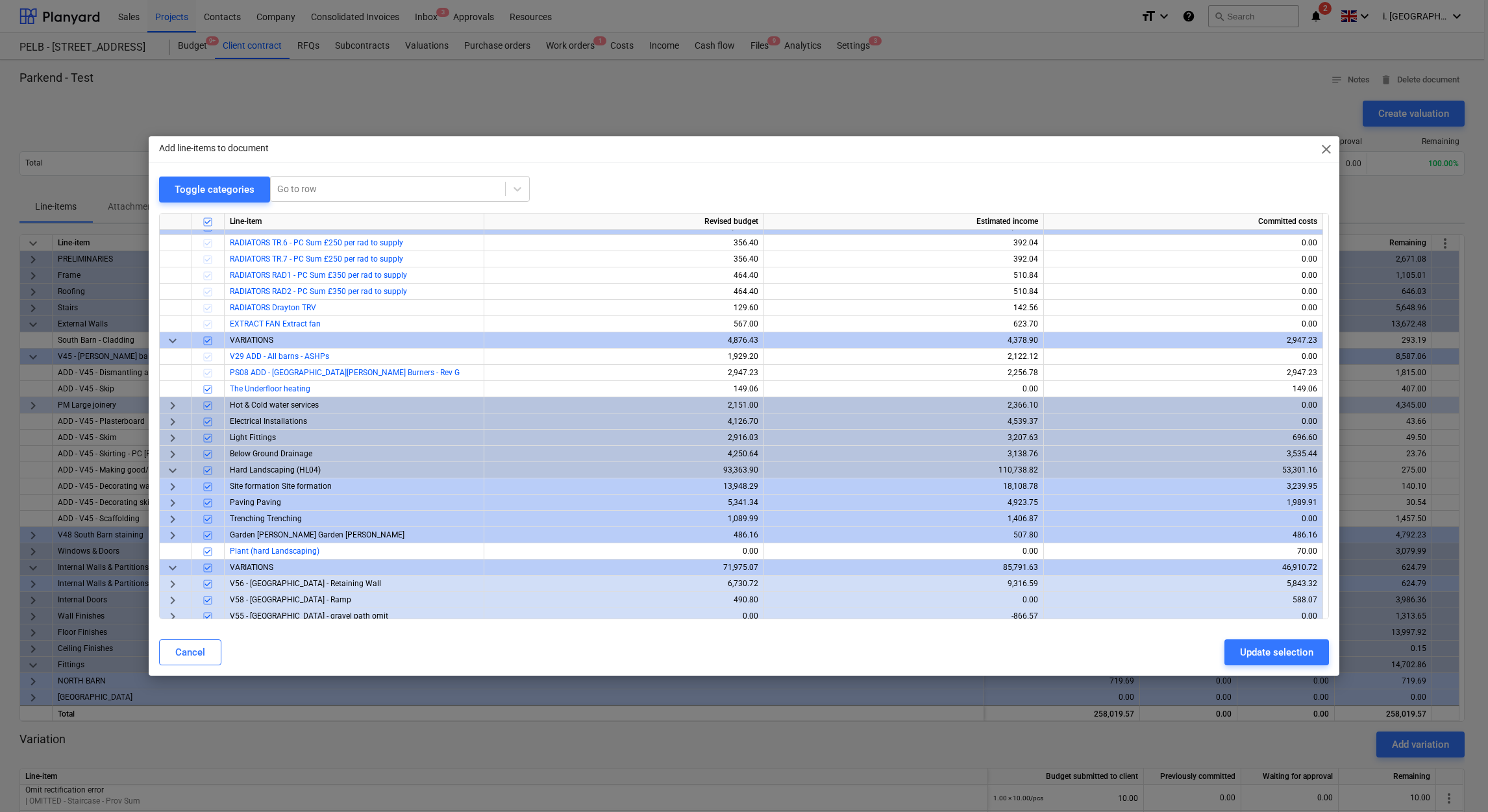
scroll to position [1022, 0]
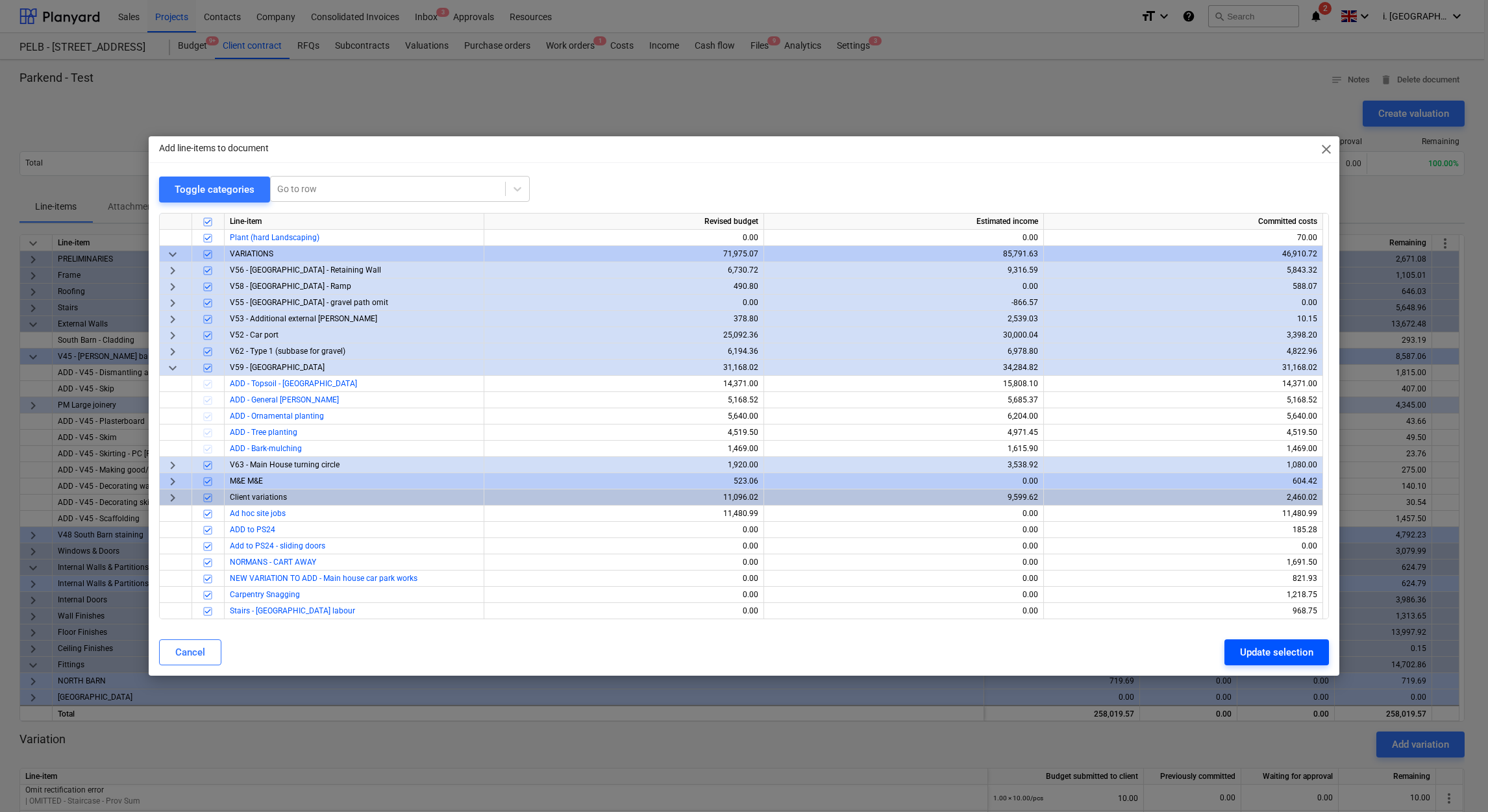
click at [1294, 650] on div "Update selection" at bounding box center [1276, 653] width 73 height 17
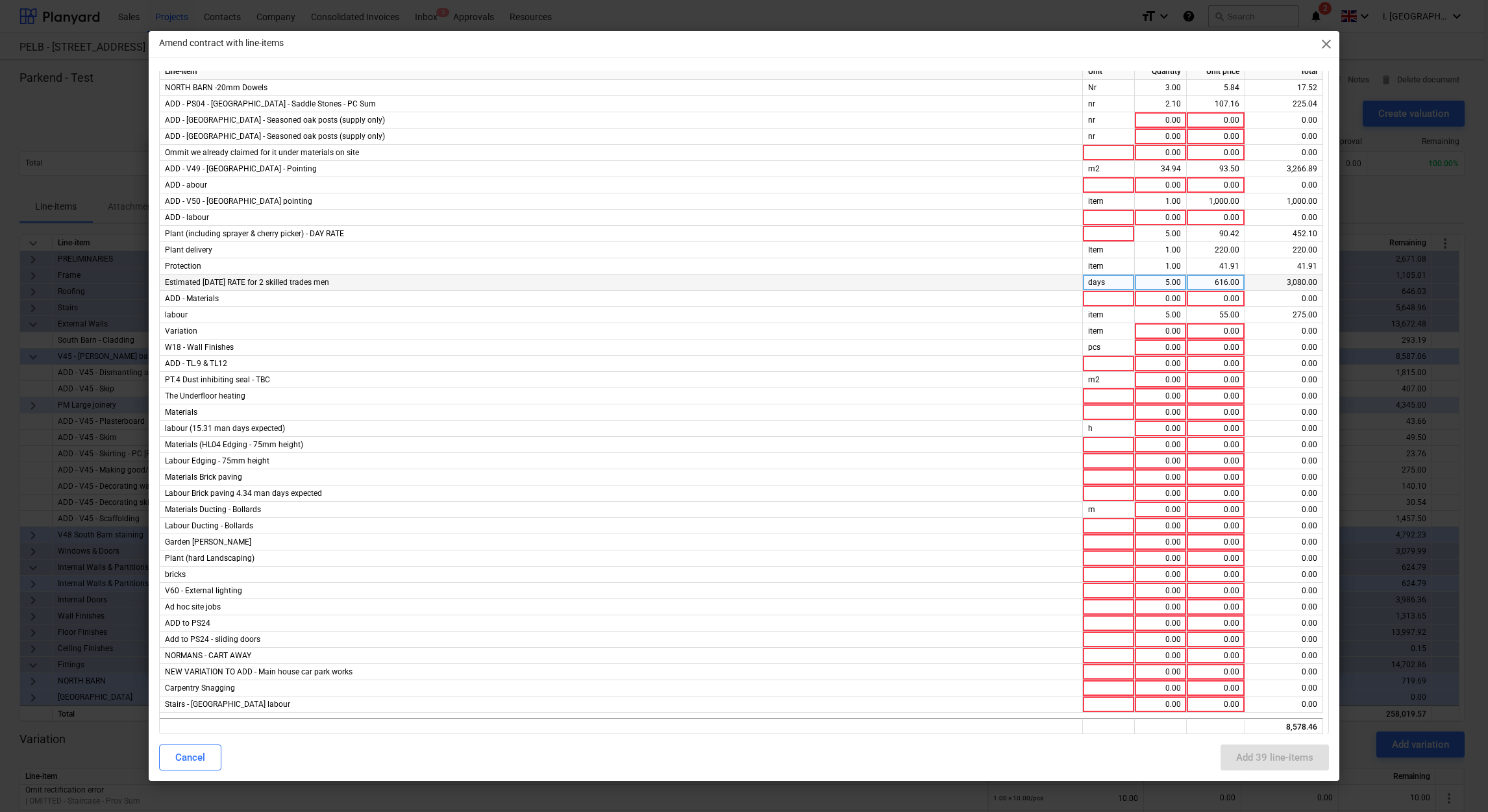
scroll to position [29, 0]
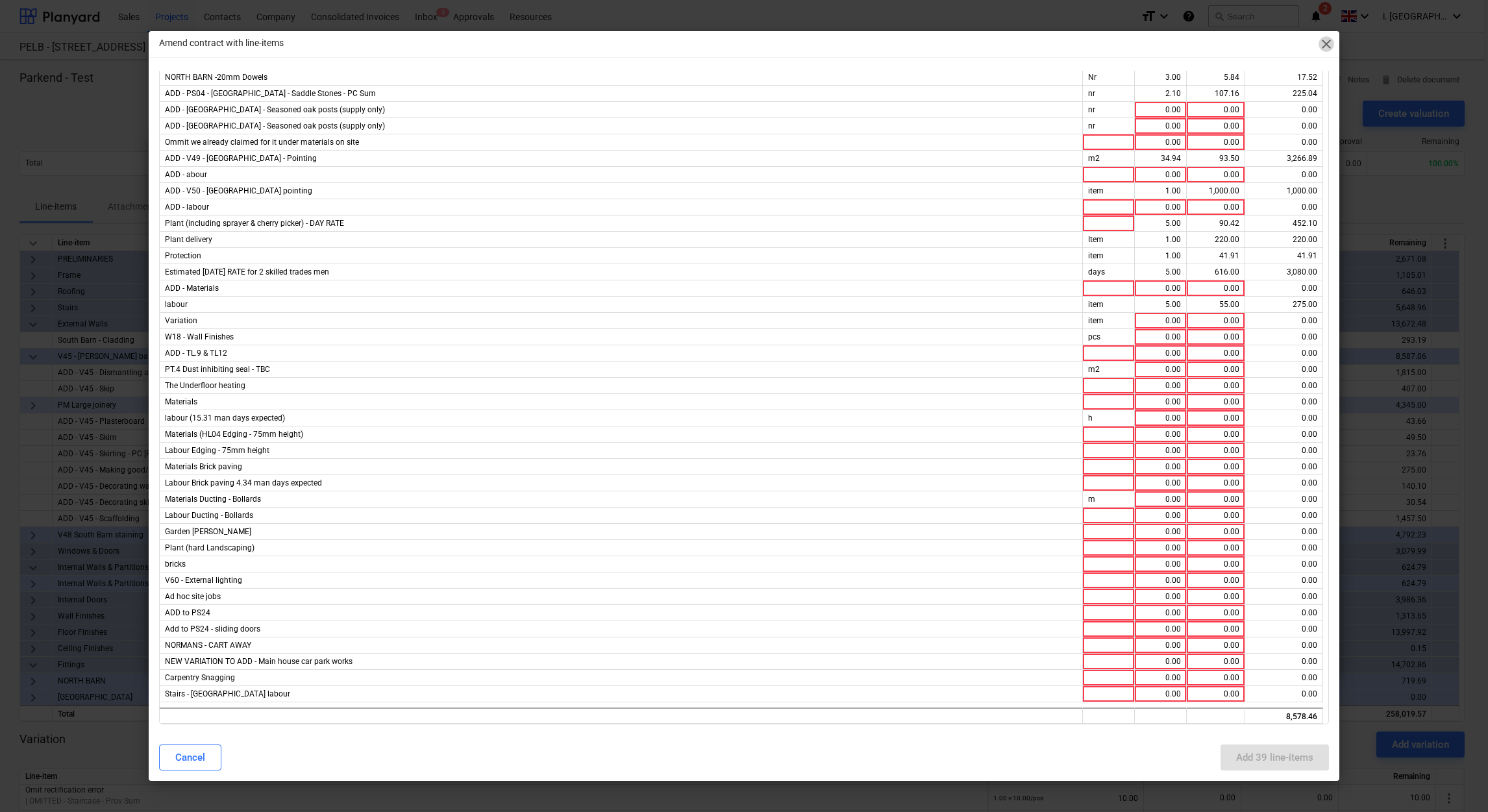
click at [1326, 47] on span "close" at bounding box center [1326, 44] width 15 height 15
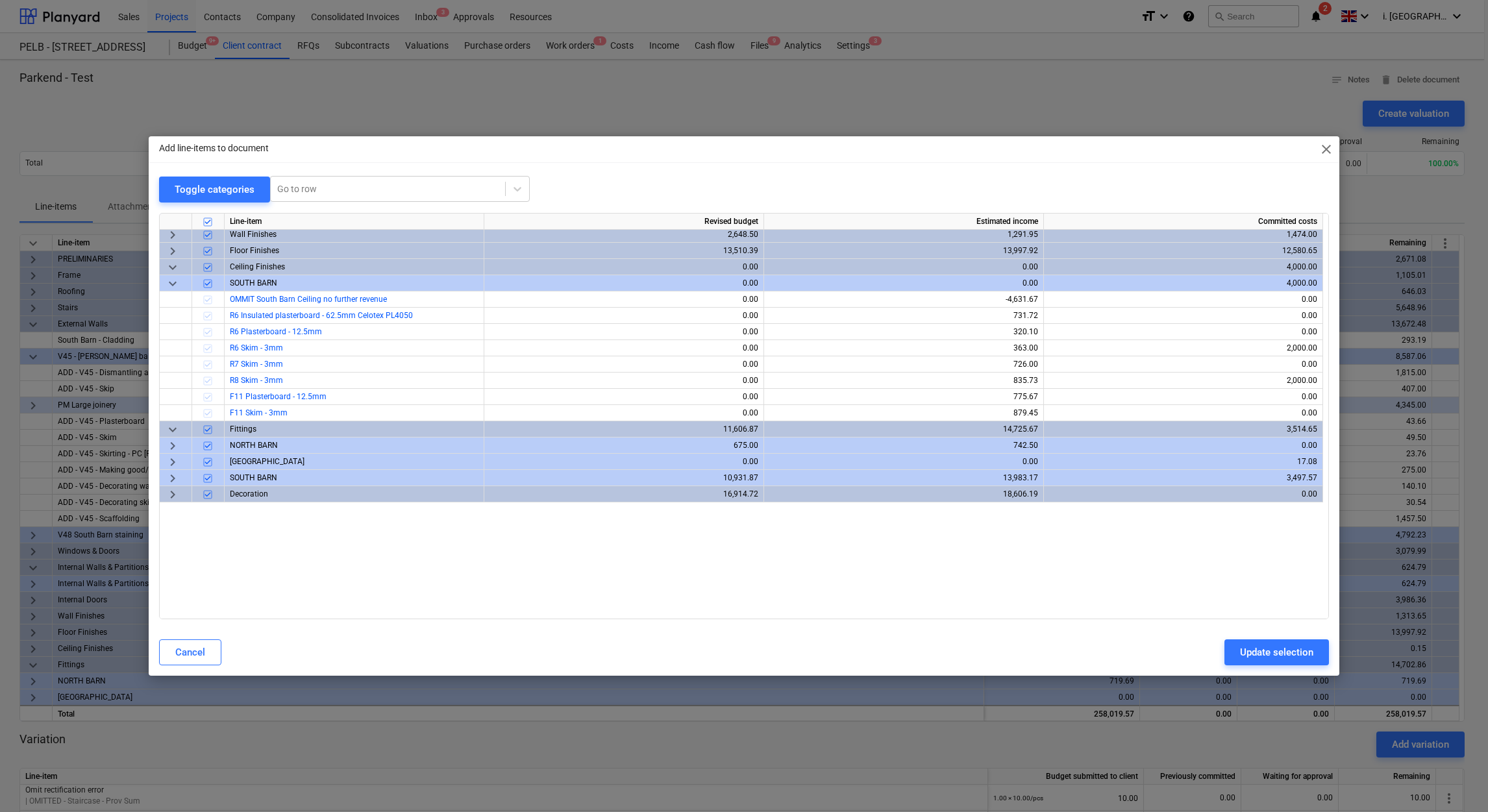
scroll to position [0, 0]
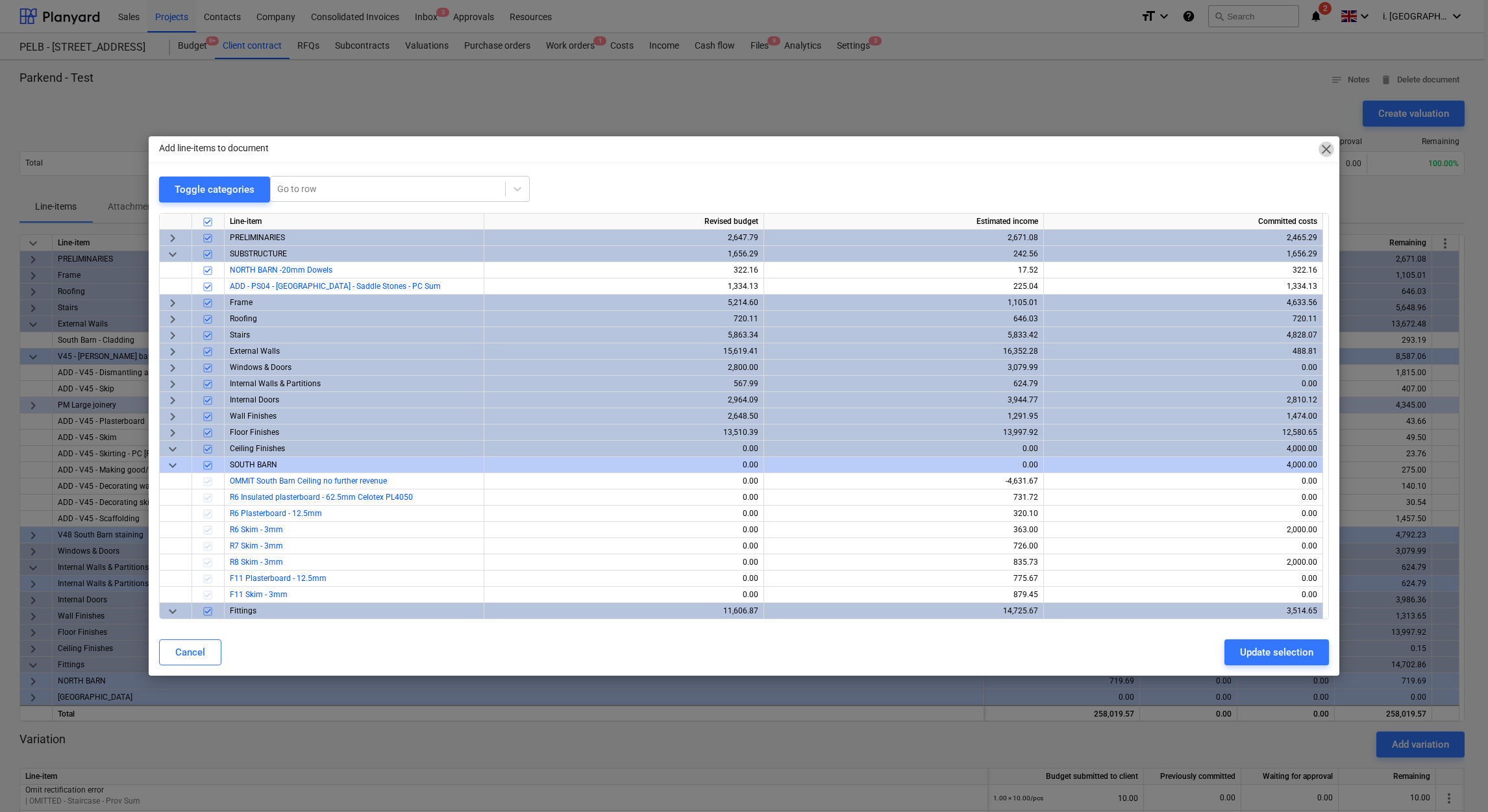
click at [1329, 148] on span "close" at bounding box center [1326, 149] width 15 height 15
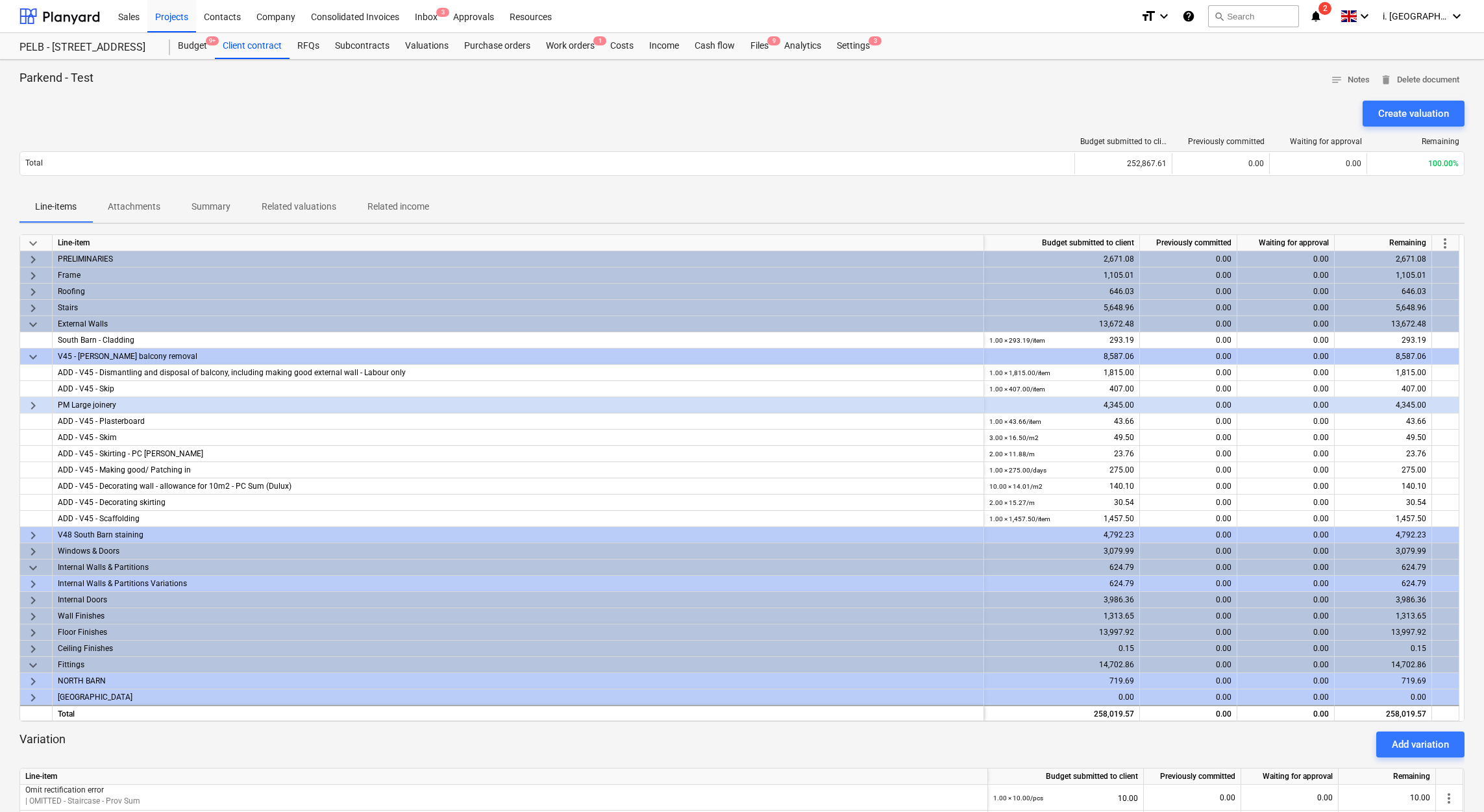
click at [22, 277] on div "keyboard_arrow_right" at bounding box center [36, 275] width 32 height 16
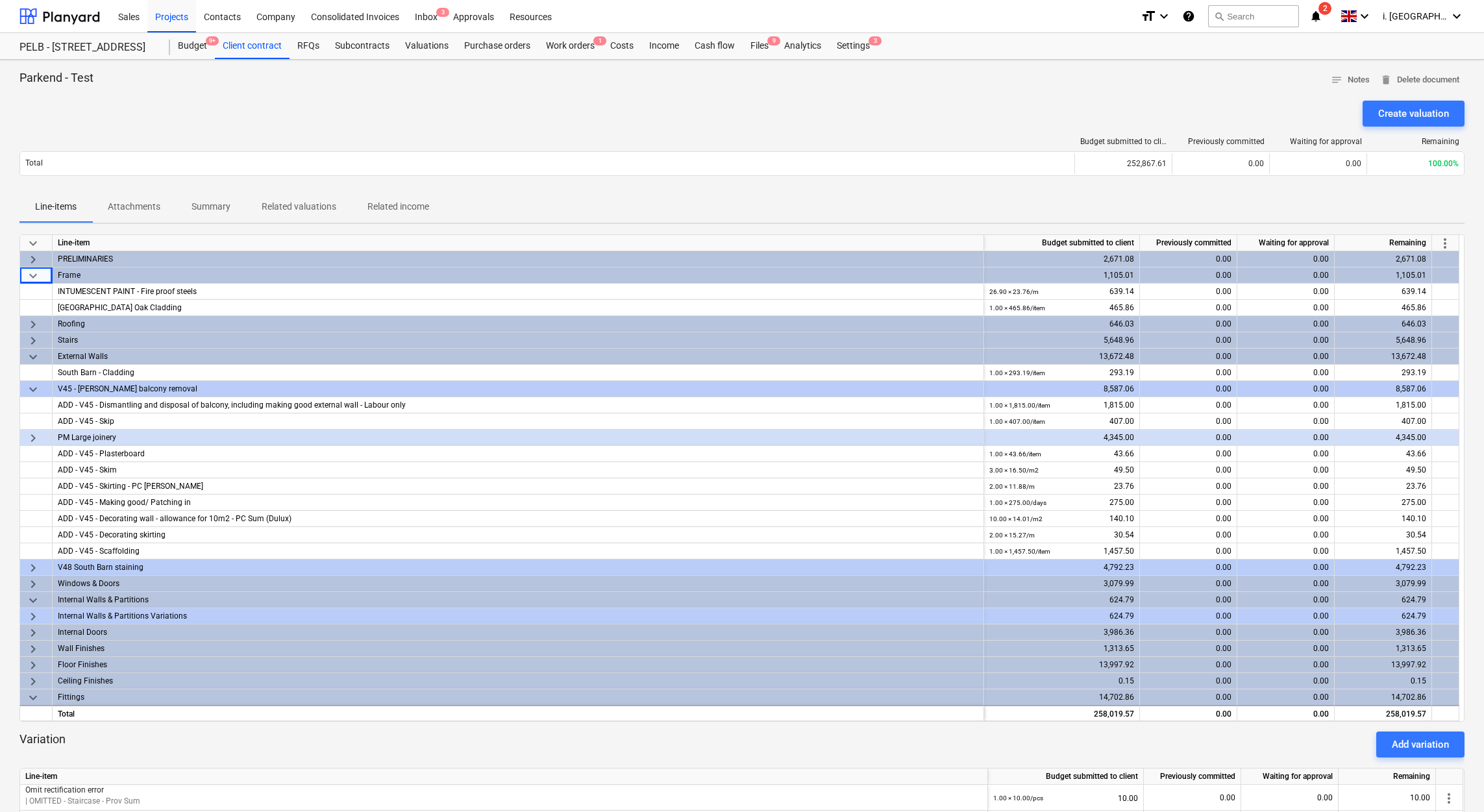
click at [24, 342] on div "keyboard_arrow_right" at bounding box center [36, 340] width 32 height 16
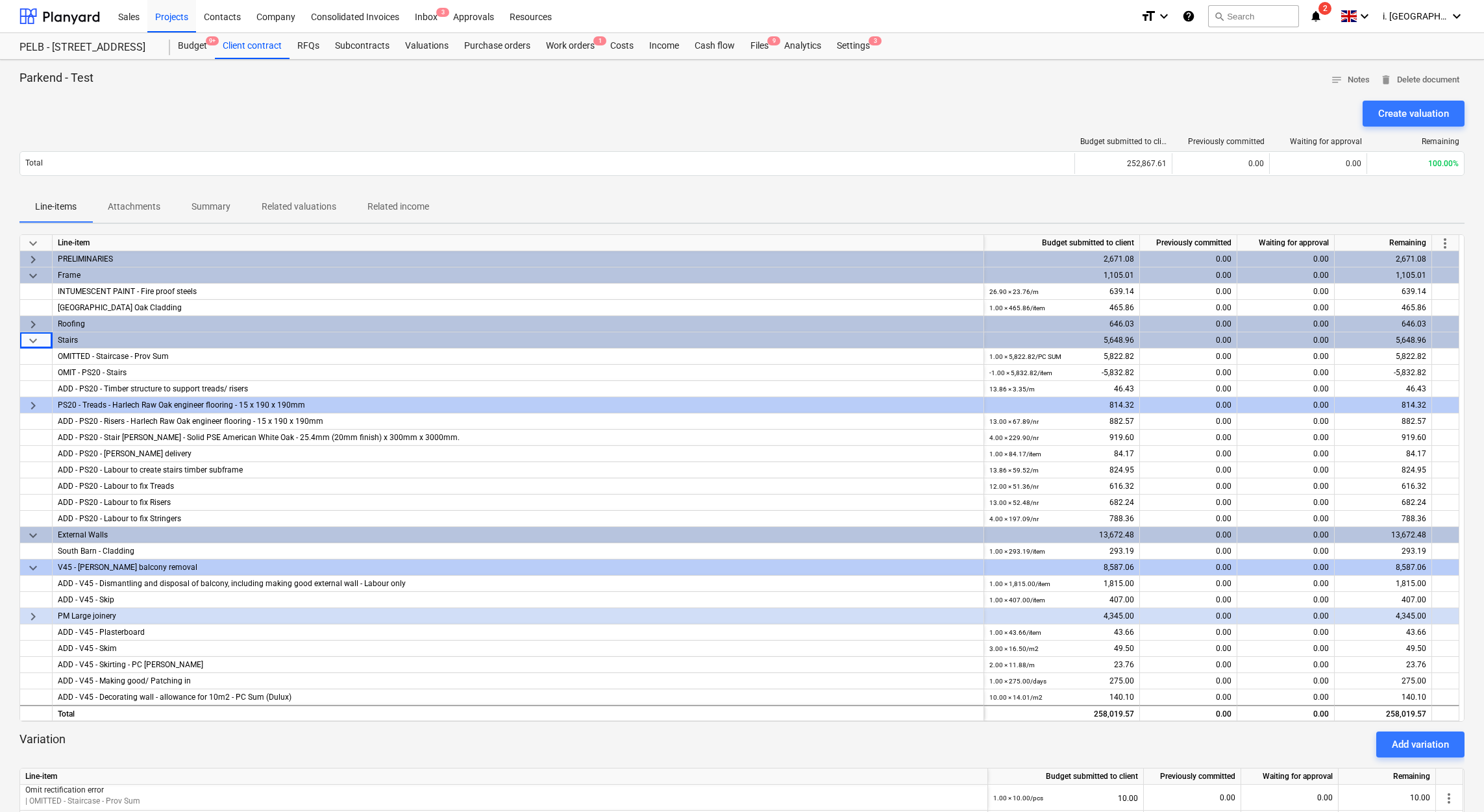
click at [1446, 246] on span "more_vert" at bounding box center [1445, 244] width 15 height 15
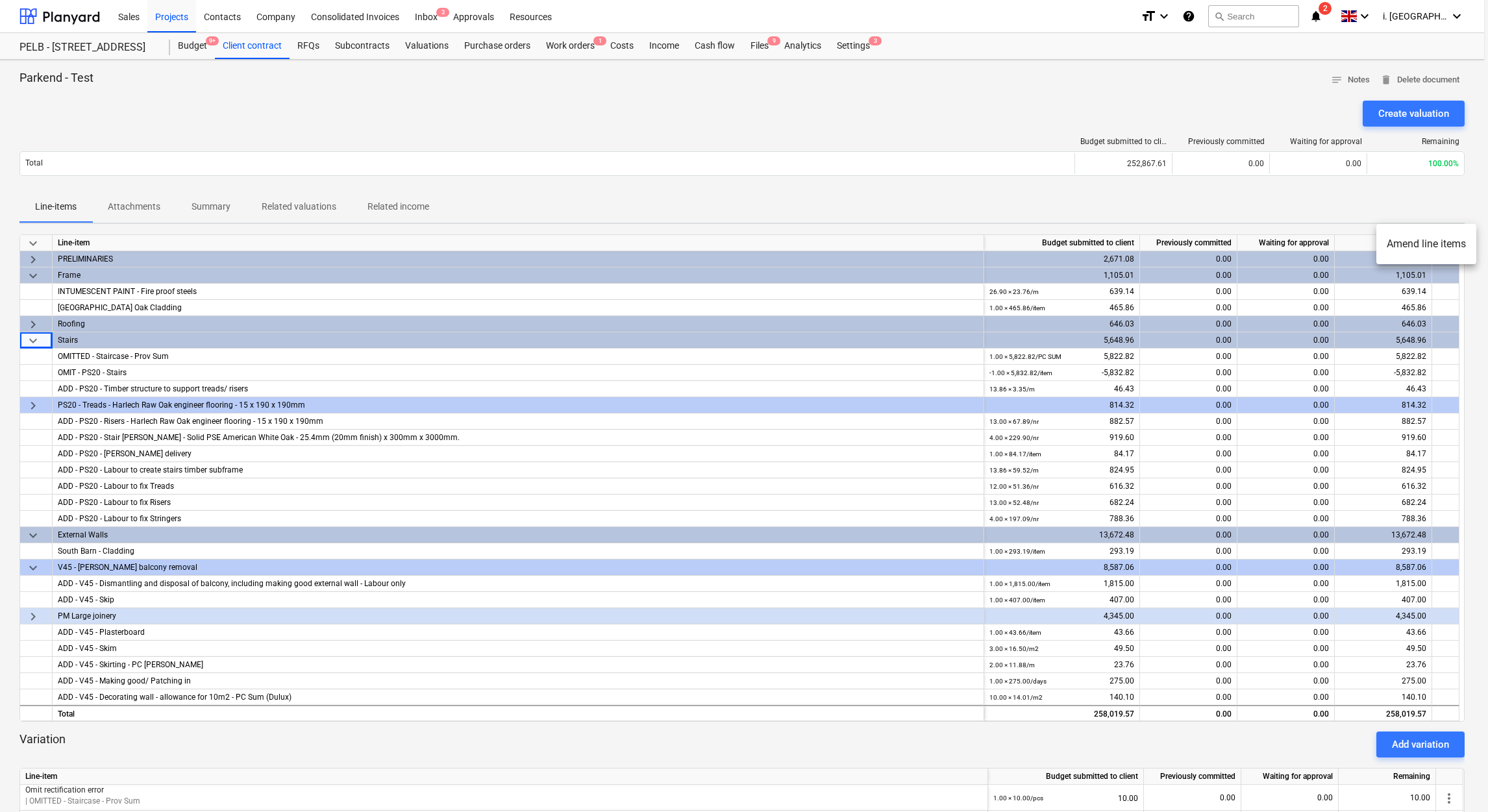
click at [1442, 248] on li "Amend line items" at bounding box center [1426, 244] width 100 height 30
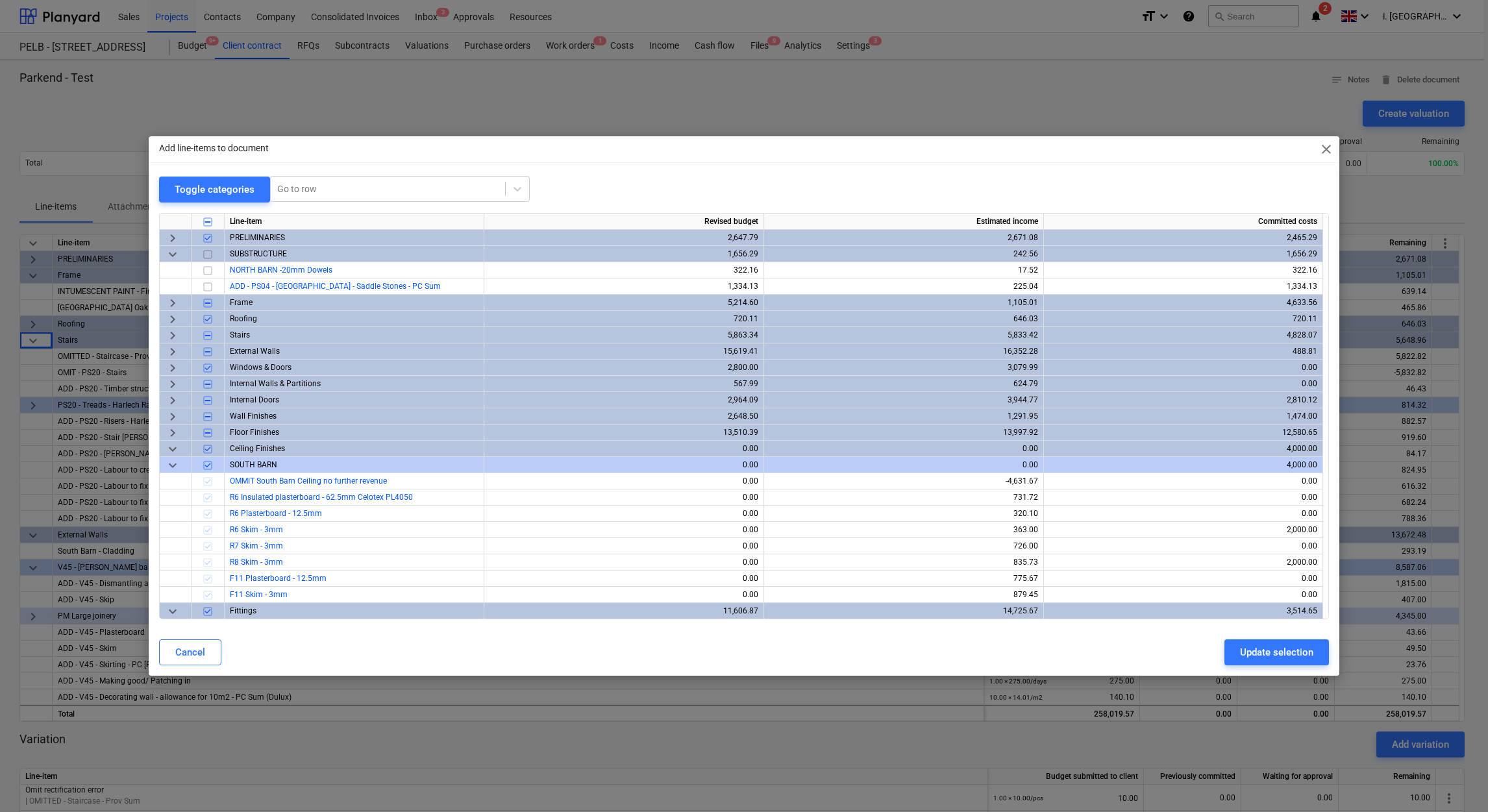
click at [1340, 149] on div "Add line-items to document close Toggle categories Go to row Line-item Revised …" at bounding box center [744, 406] width 1488 height 812
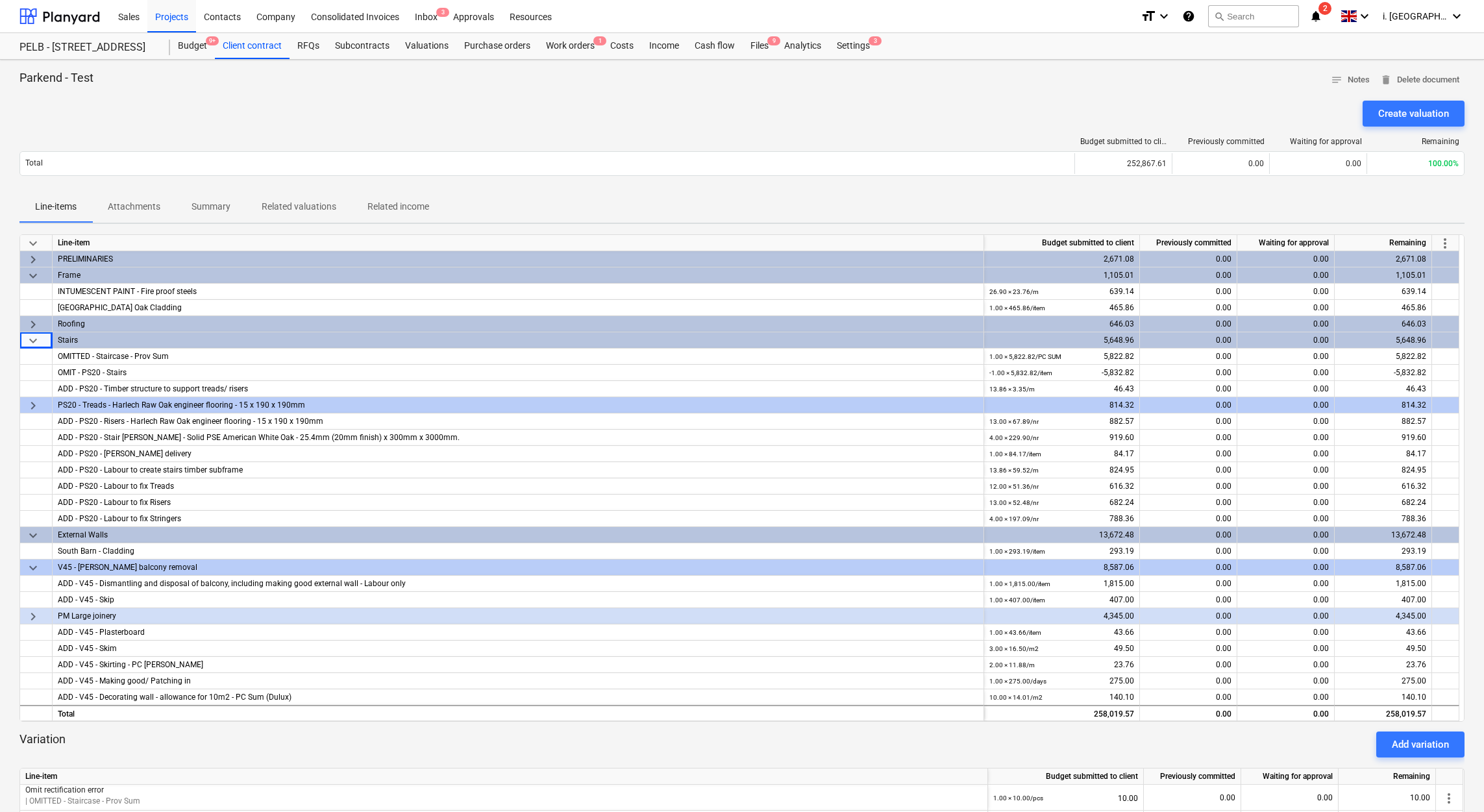
click at [1322, 148] on div "Budget submitted to client Previously committed Waiting for approval Remaining" at bounding box center [742, 144] width 1445 height 14
click at [198, 50] on div "Budget 9+" at bounding box center [193, 46] width 45 height 26
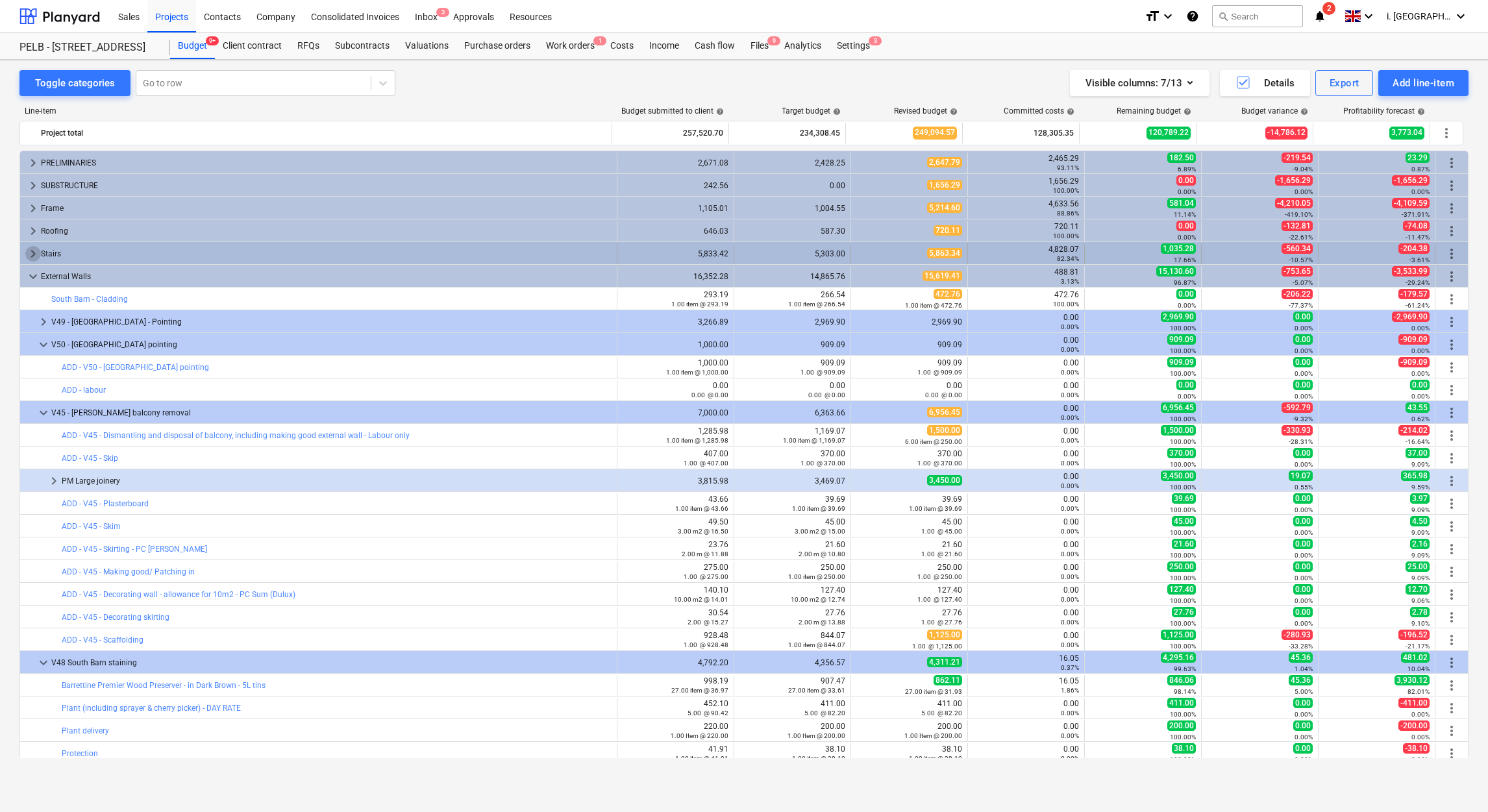
click at [30, 257] on span "keyboard_arrow_right" at bounding box center [33, 254] width 15 height 15
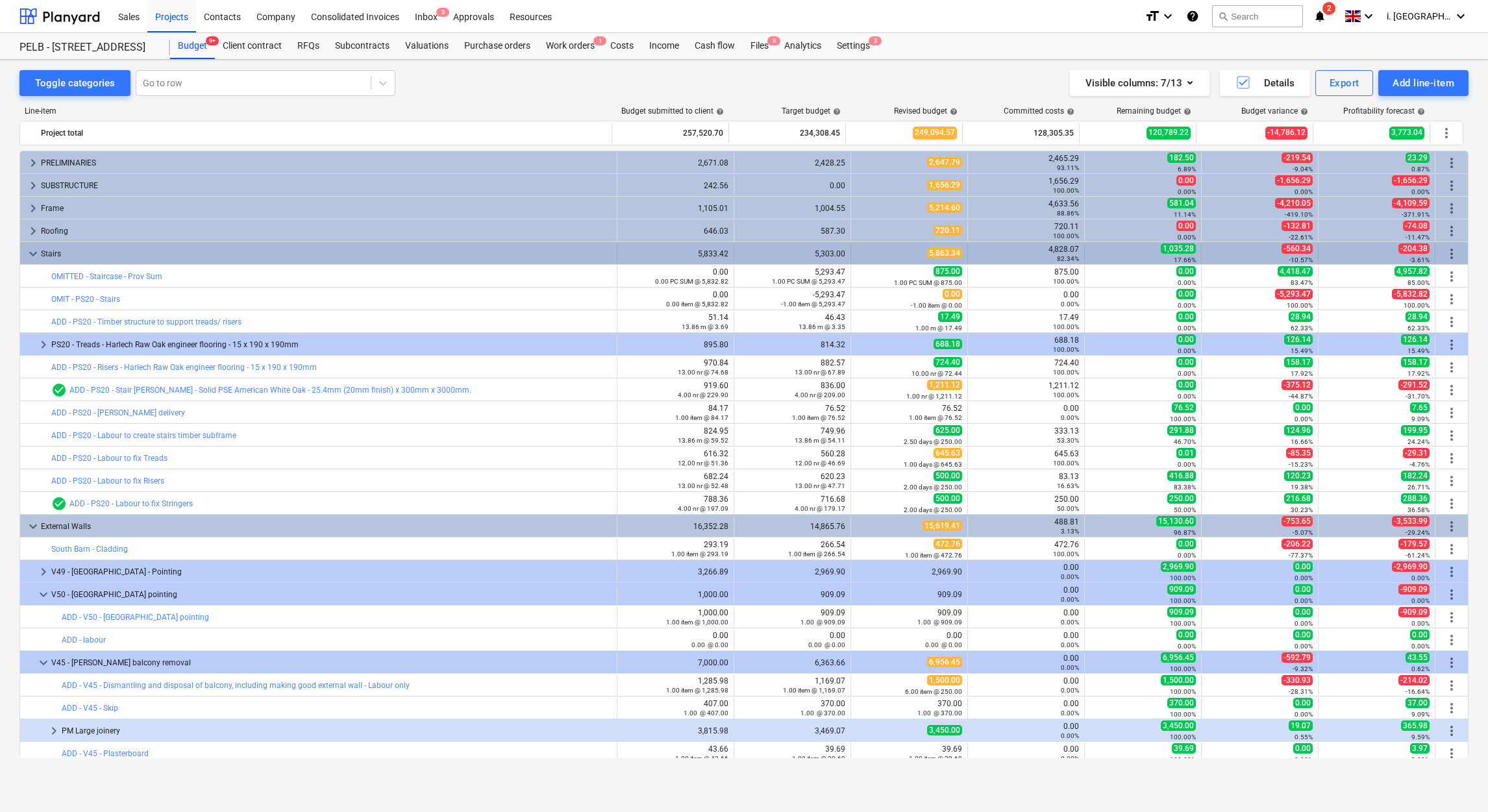
click at [1449, 250] on span "more_vert" at bounding box center [1452, 254] width 15 height 15
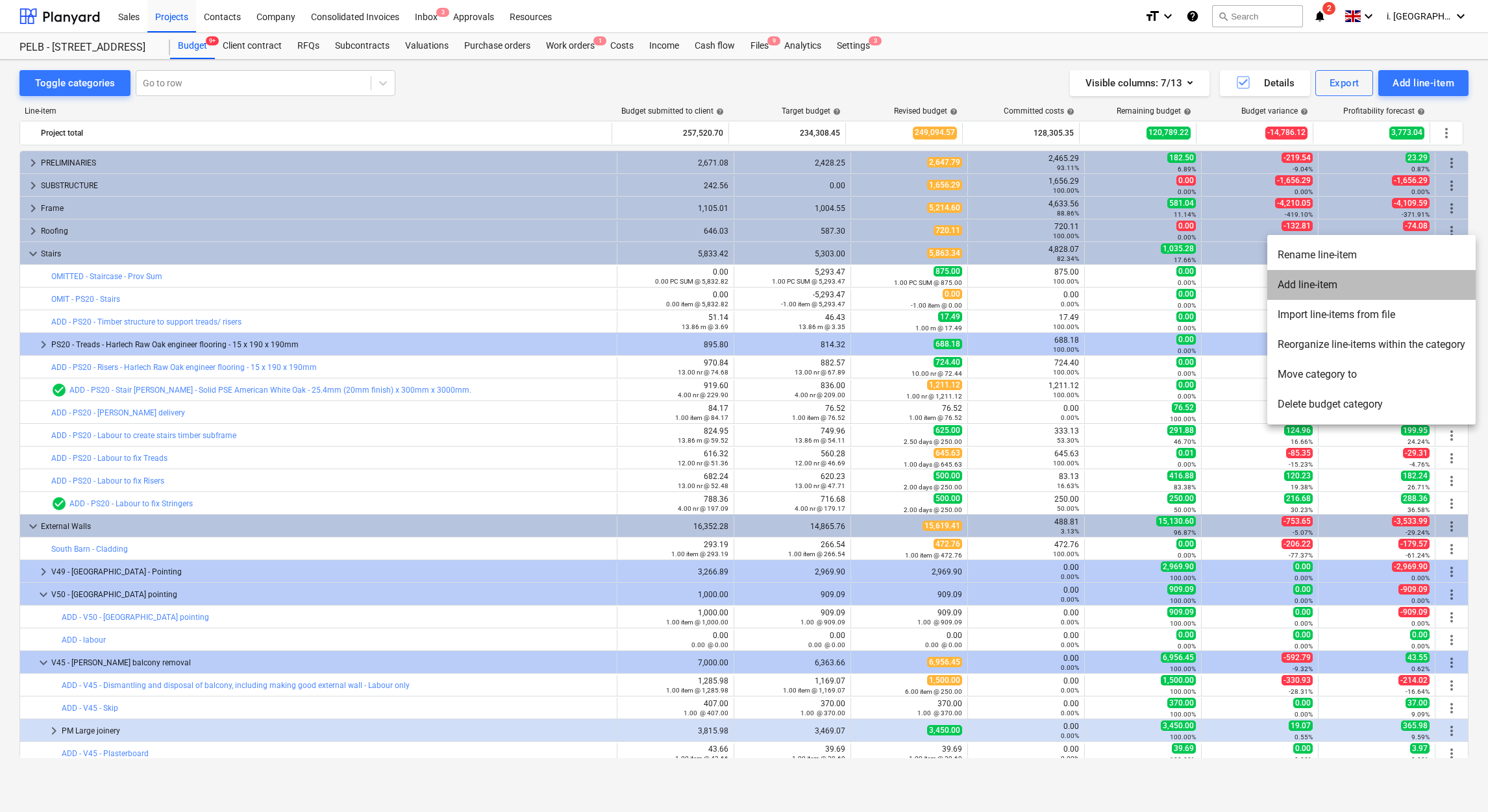
click at [1335, 289] on li "Add line-item" at bounding box center [1371, 285] width 208 height 30
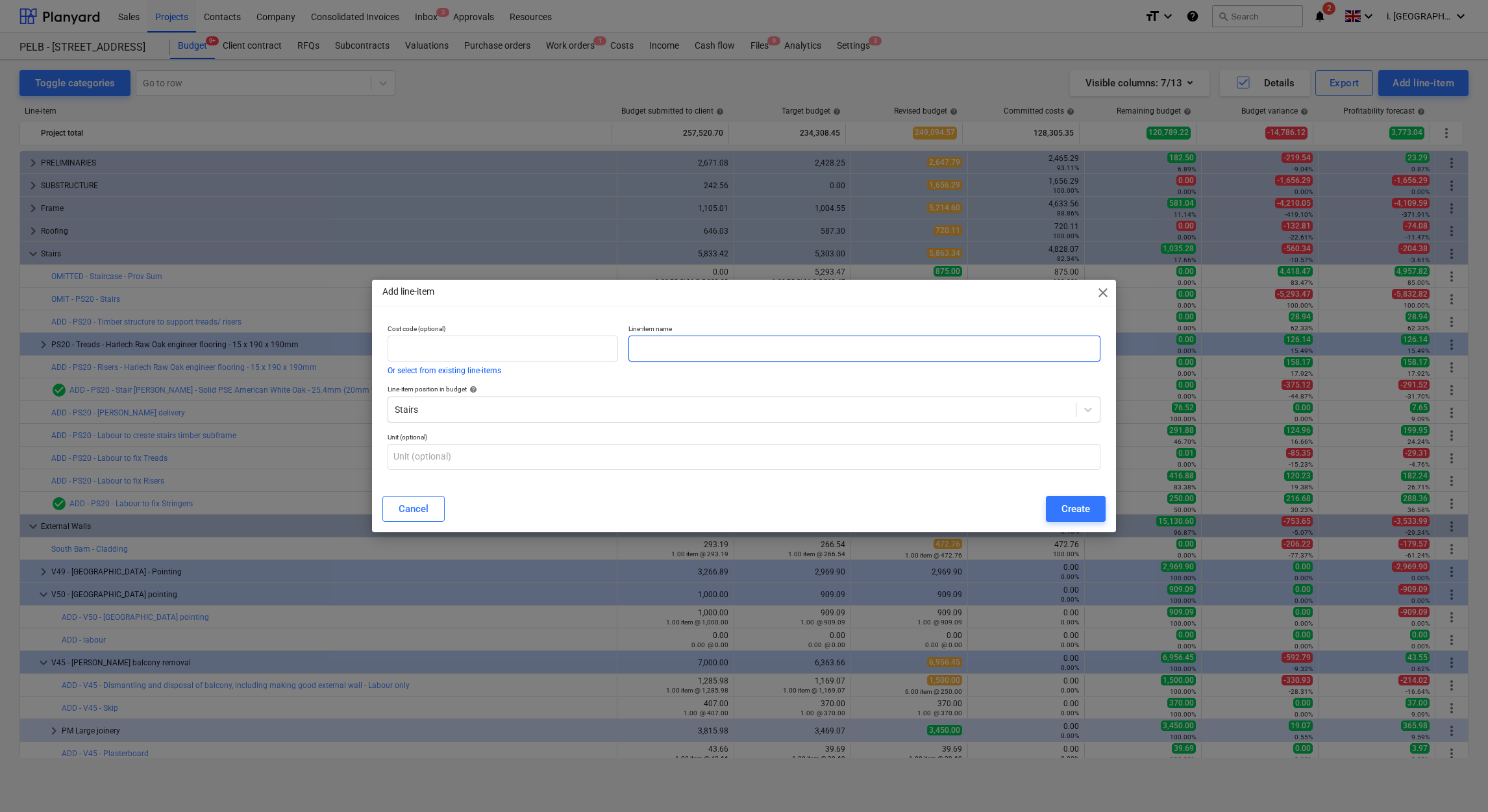
click at [682, 350] on input "text" at bounding box center [865, 349] width 472 height 26
type input "l"
type input "Stairs Labour"
click at [1084, 513] on div "Create" at bounding box center [1075, 509] width 29 height 17
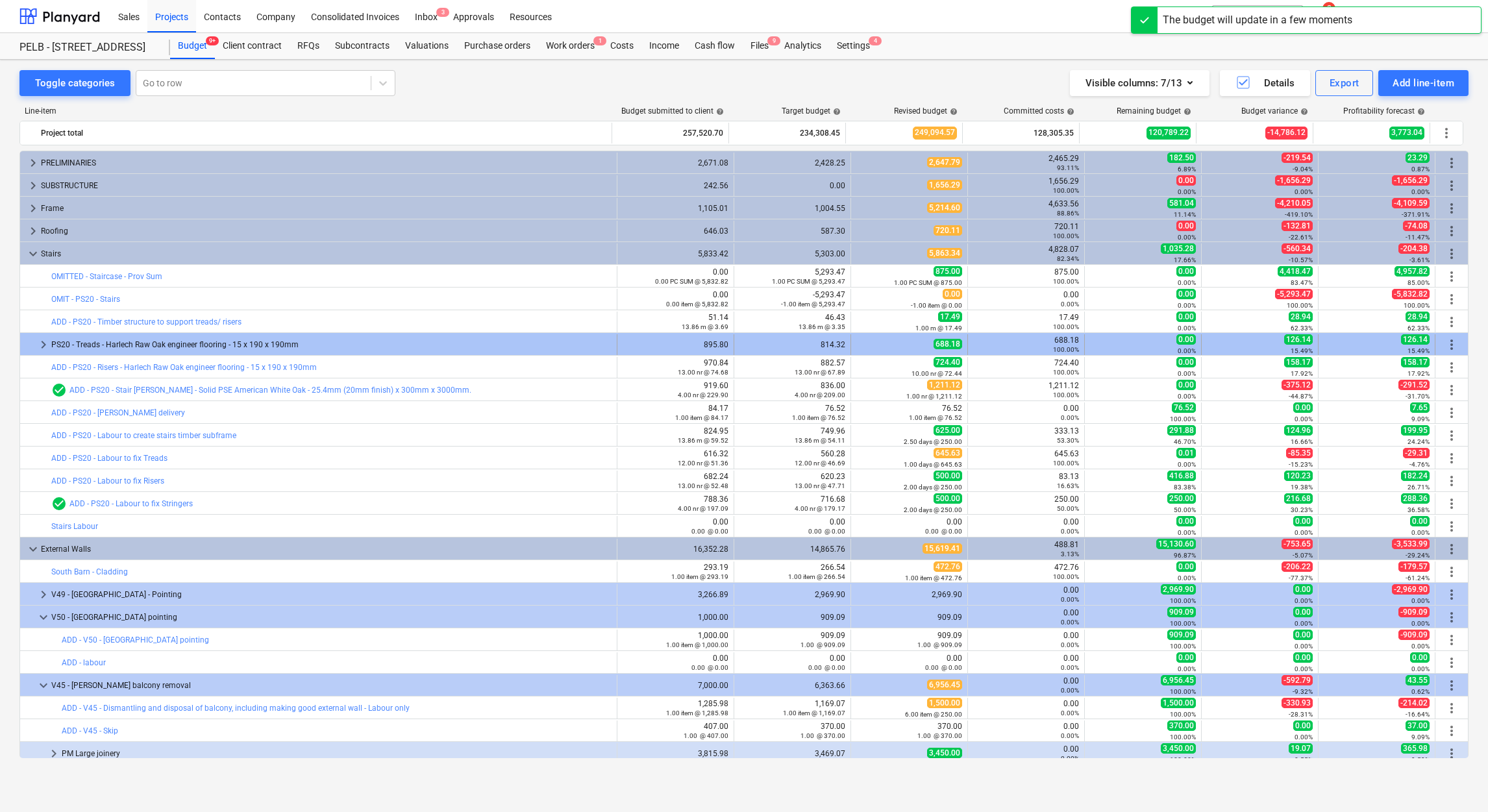
click at [1447, 346] on span "more_vert" at bounding box center [1452, 345] width 15 height 15
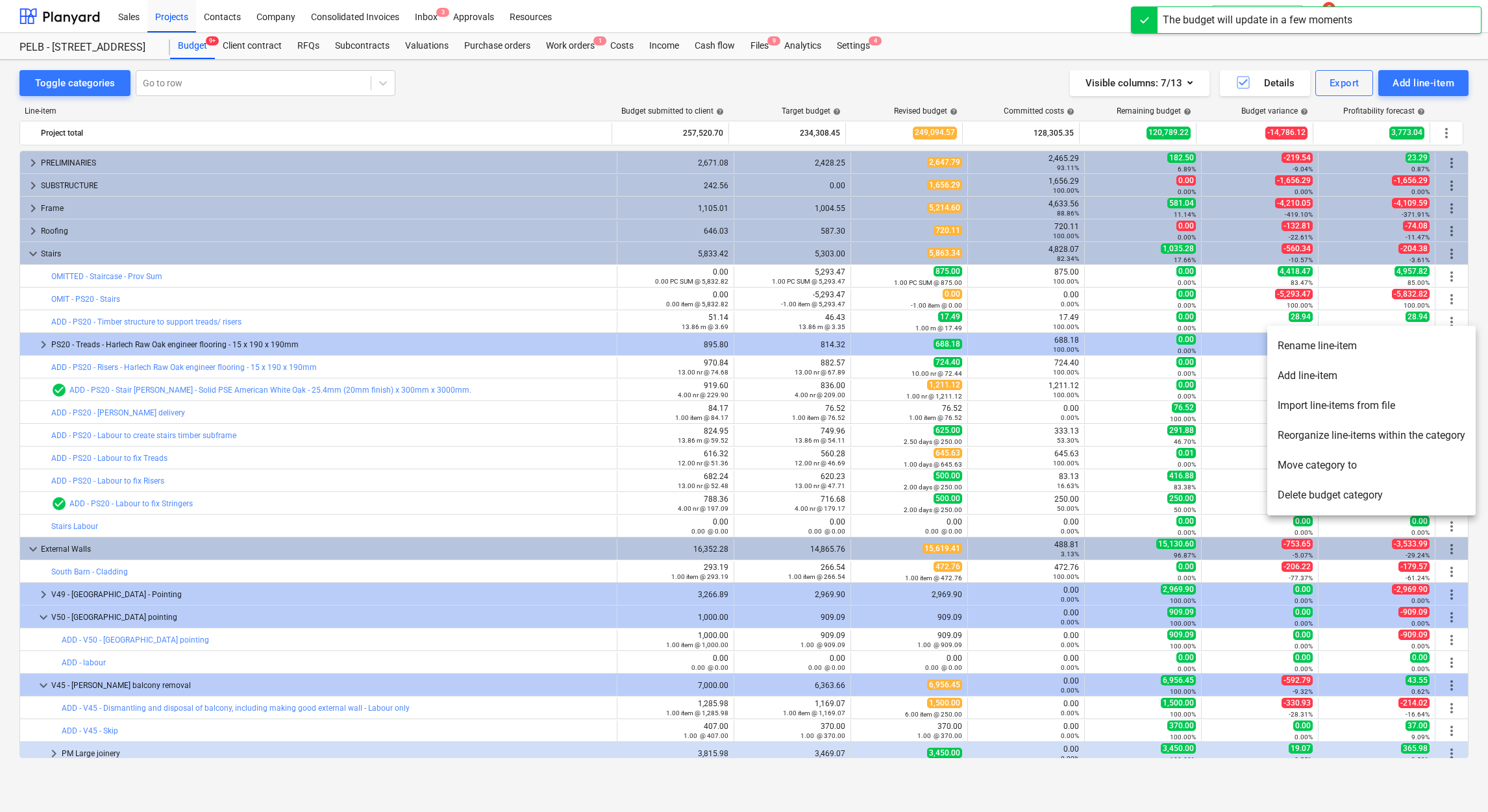
click at [1388, 381] on li "Add line-item" at bounding box center [1371, 376] width 208 height 30
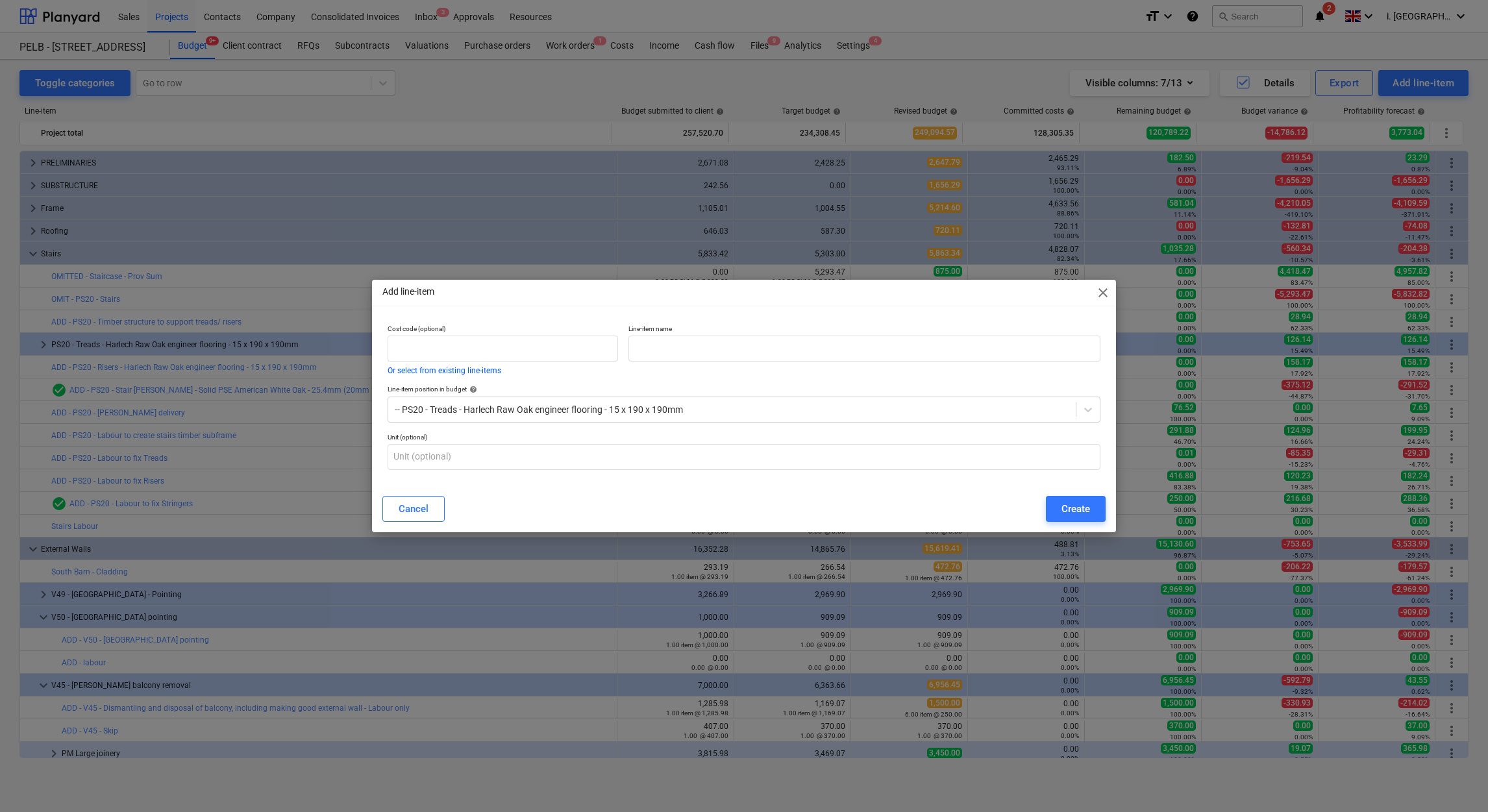
click at [980, 363] on div "Line-item name" at bounding box center [865, 350] width 483 height 60
click at [995, 358] on input "text" at bounding box center [865, 349] width 472 height 26
type input "Stairs Material"
click at [1056, 507] on button "Create" at bounding box center [1075, 509] width 60 height 26
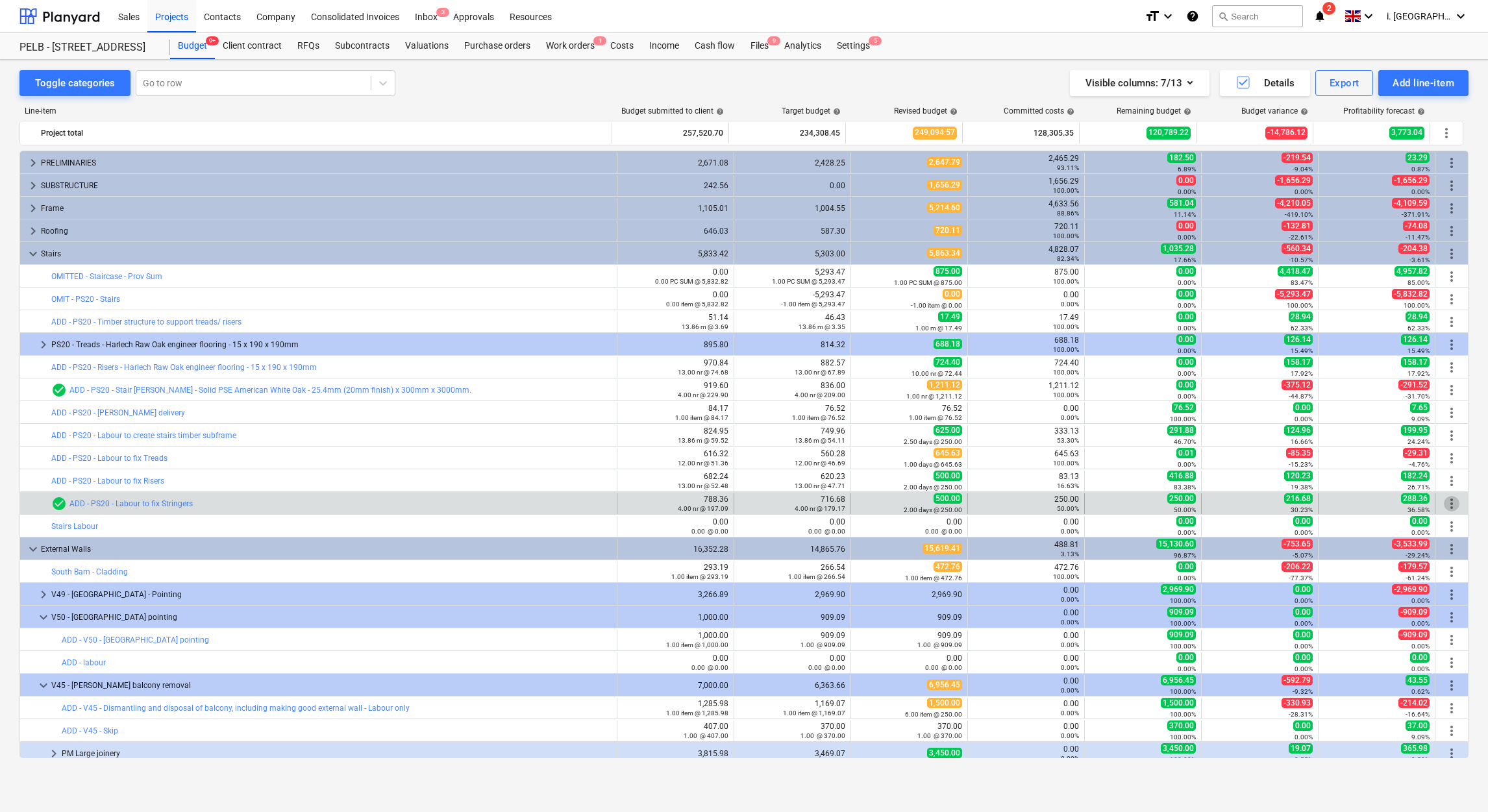
click at [1445, 505] on span "more_vert" at bounding box center [1452, 503] width 15 height 15
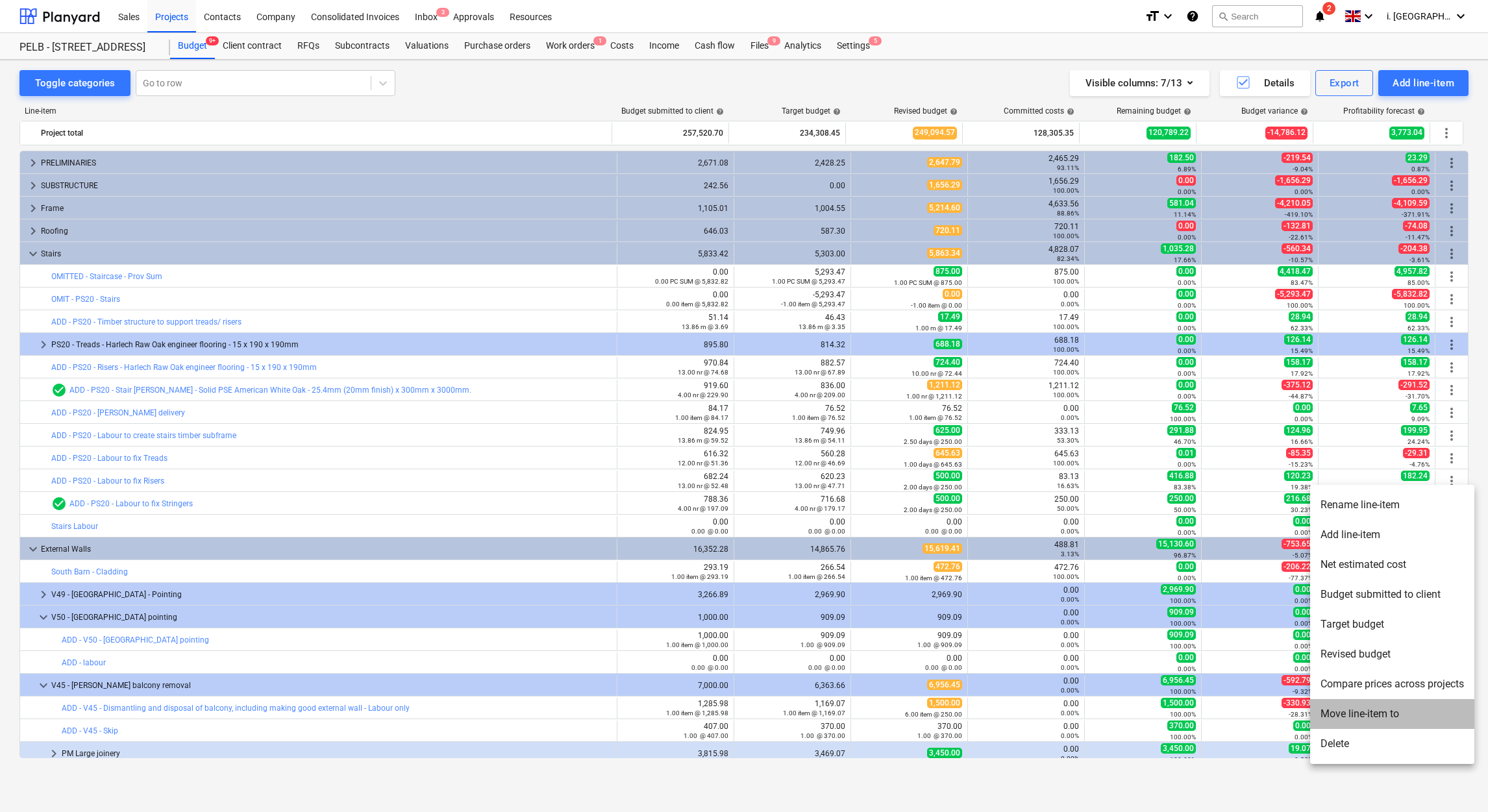
click at [1377, 712] on li "Move line-item to" at bounding box center [1392, 714] width 164 height 30
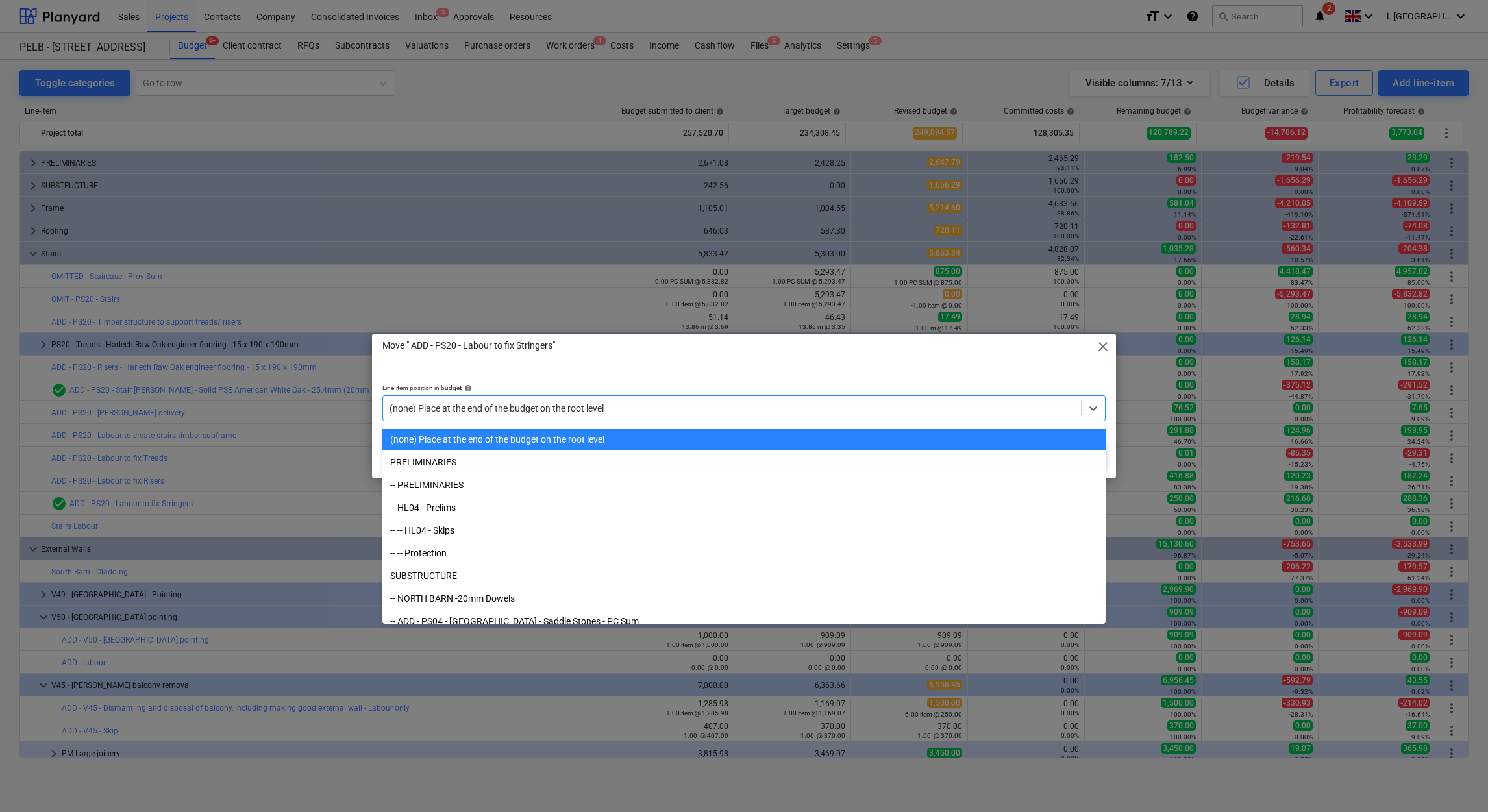
click at [630, 413] on div at bounding box center [732, 408] width 685 height 13
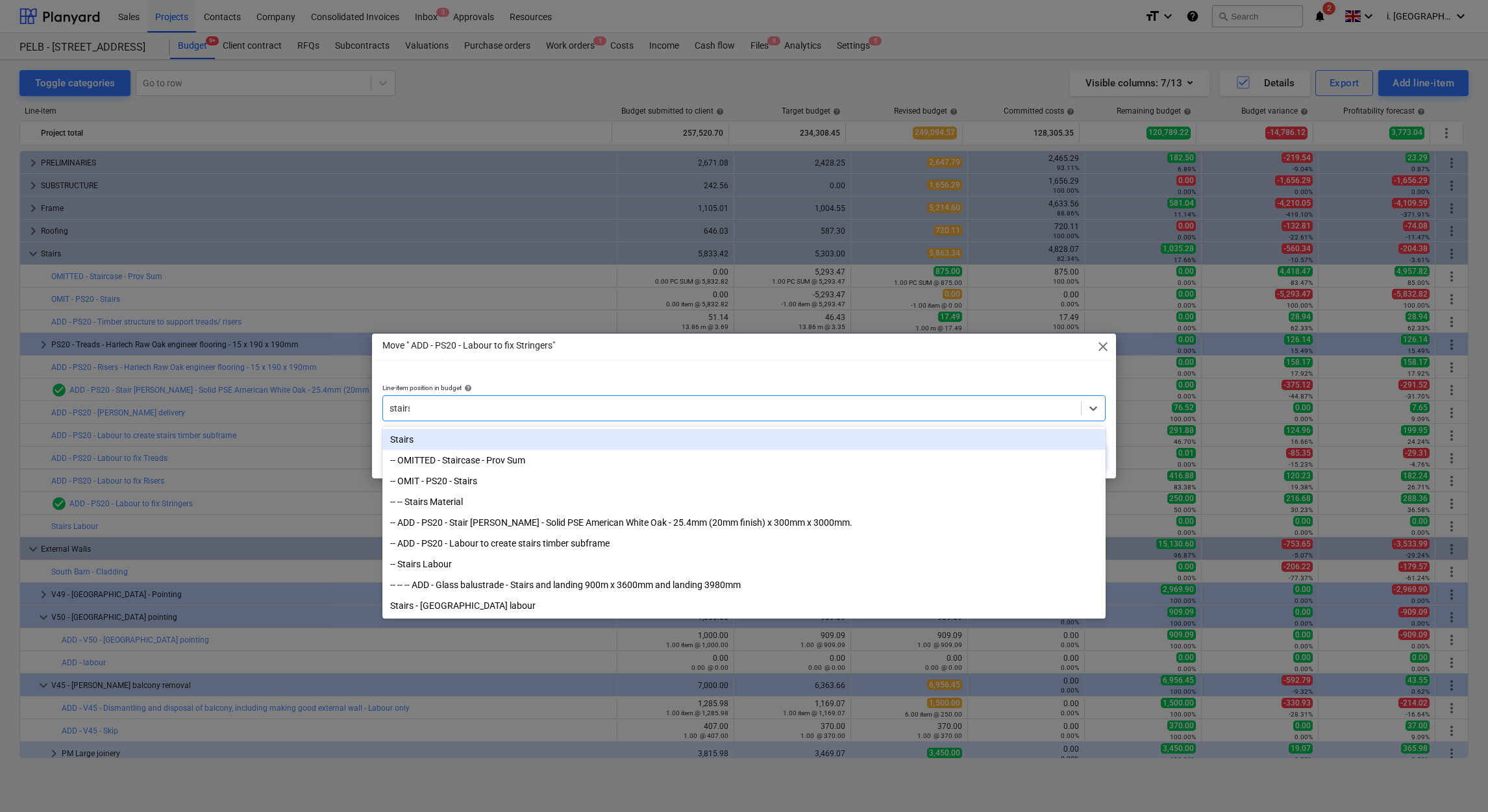
type input "stairs"
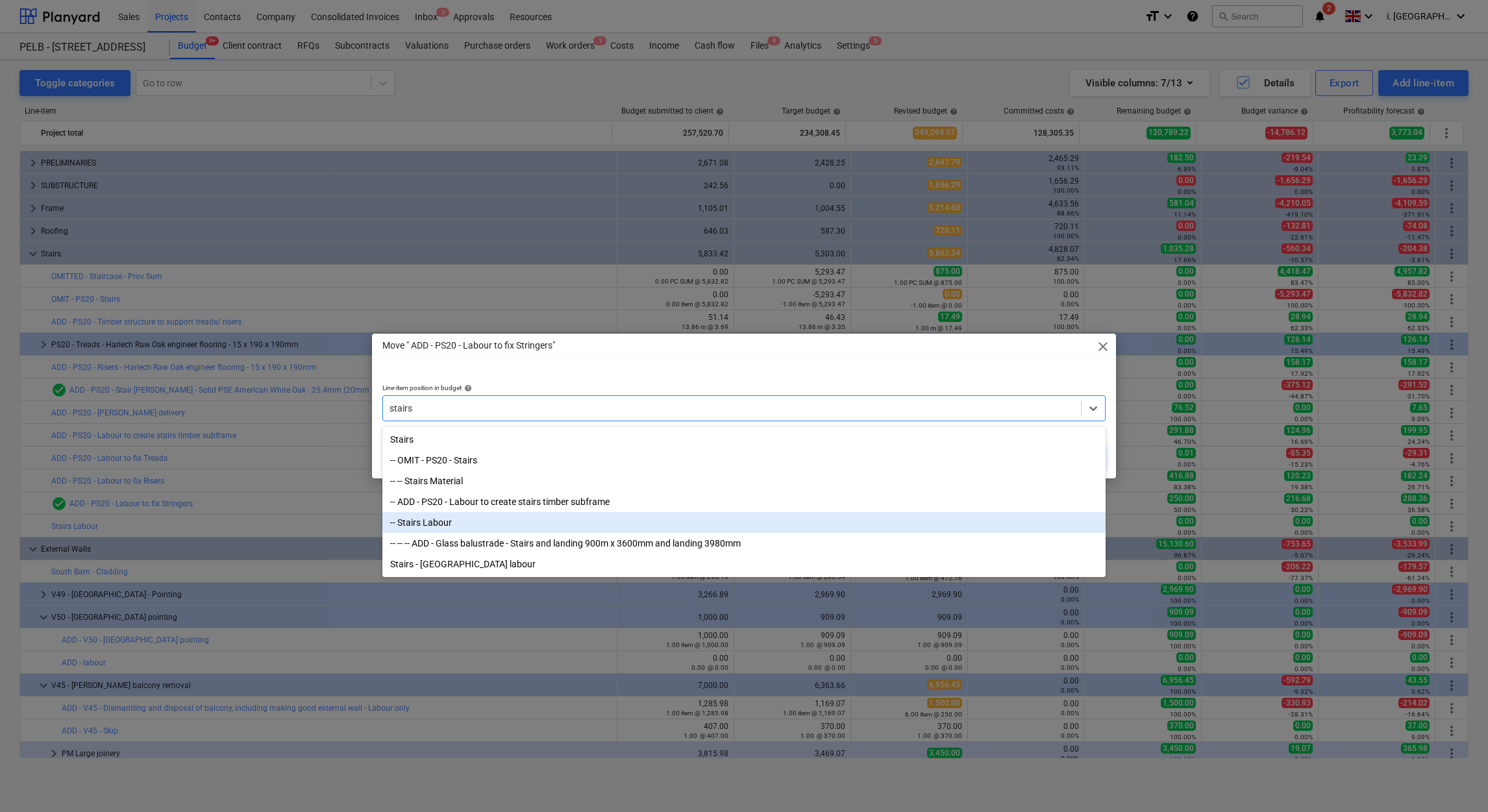
click at [626, 533] on div "Stairs -- OMIT - PS20 - Stairs -- -- Stairs Material -- ADD - PS20 - Labour to …" at bounding box center [743, 501] width 723 height 151
click at [626, 533] on div "-- Stairs Labour" at bounding box center [743, 522] width 723 height 21
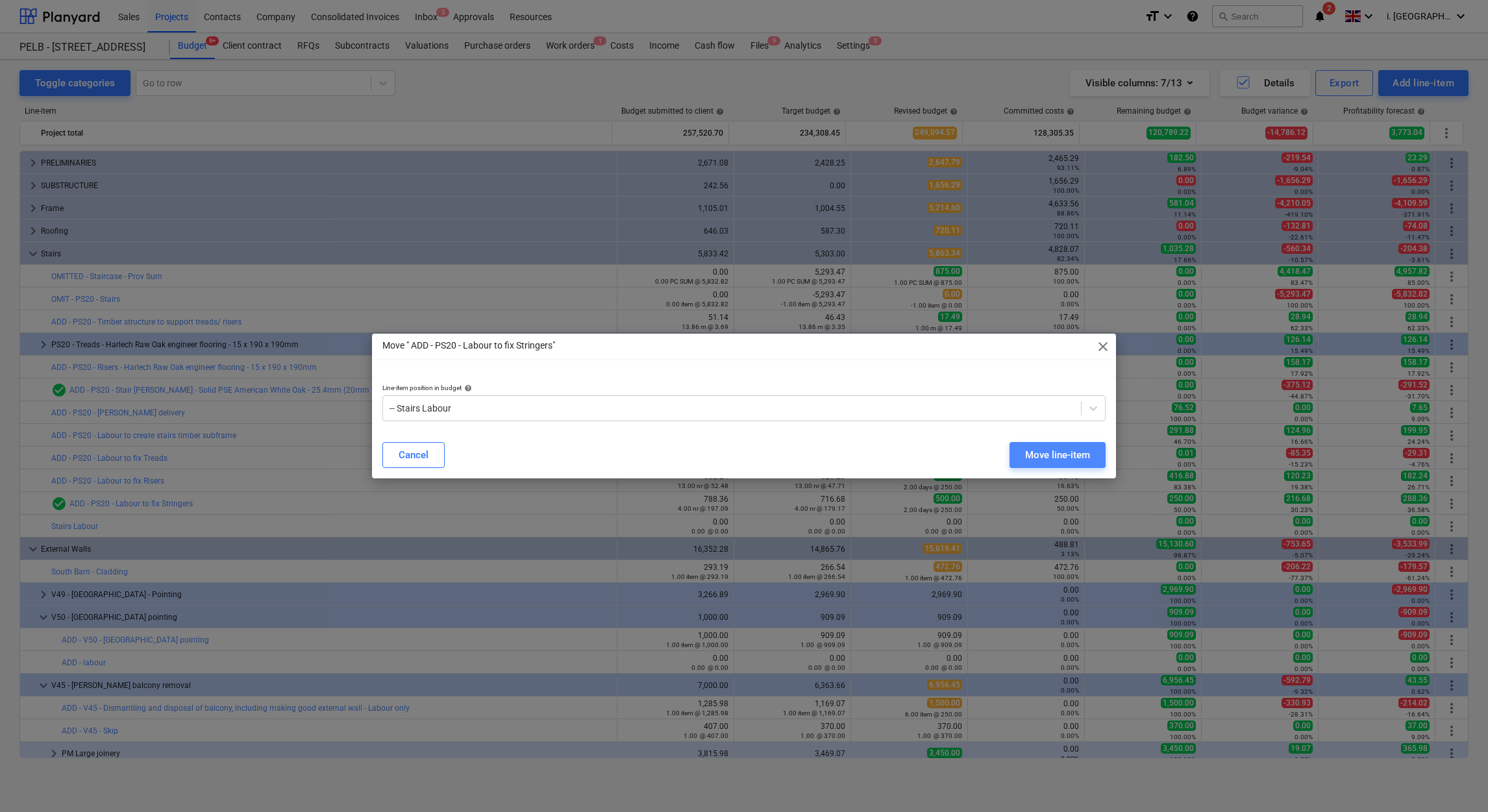
click at [1041, 455] on div "Move line-item" at bounding box center [1057, 455] width 65 height 17
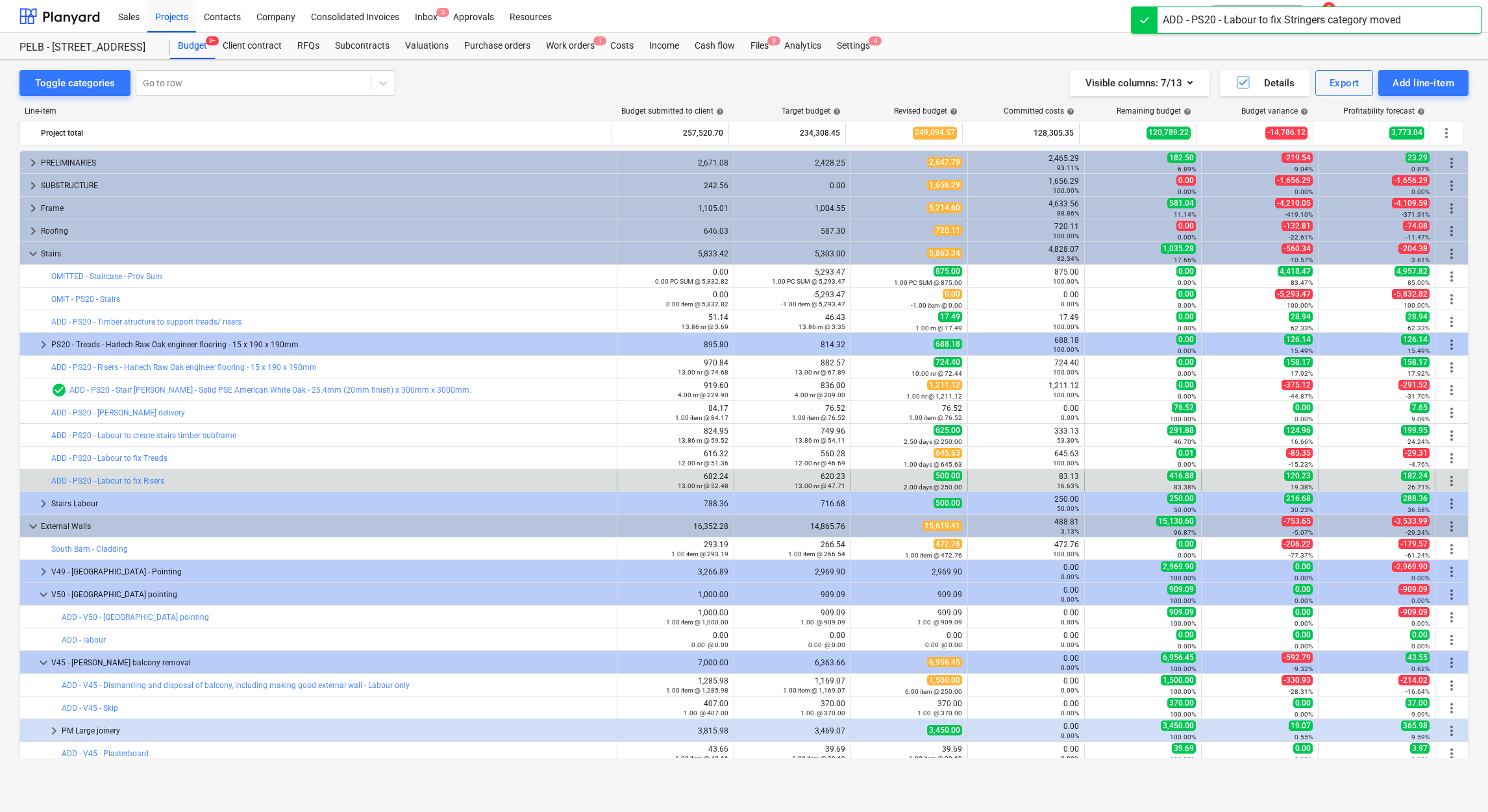
click at [1445, 482] on span "more_vert" at bounding box center [1452, 481] width 15 height 15
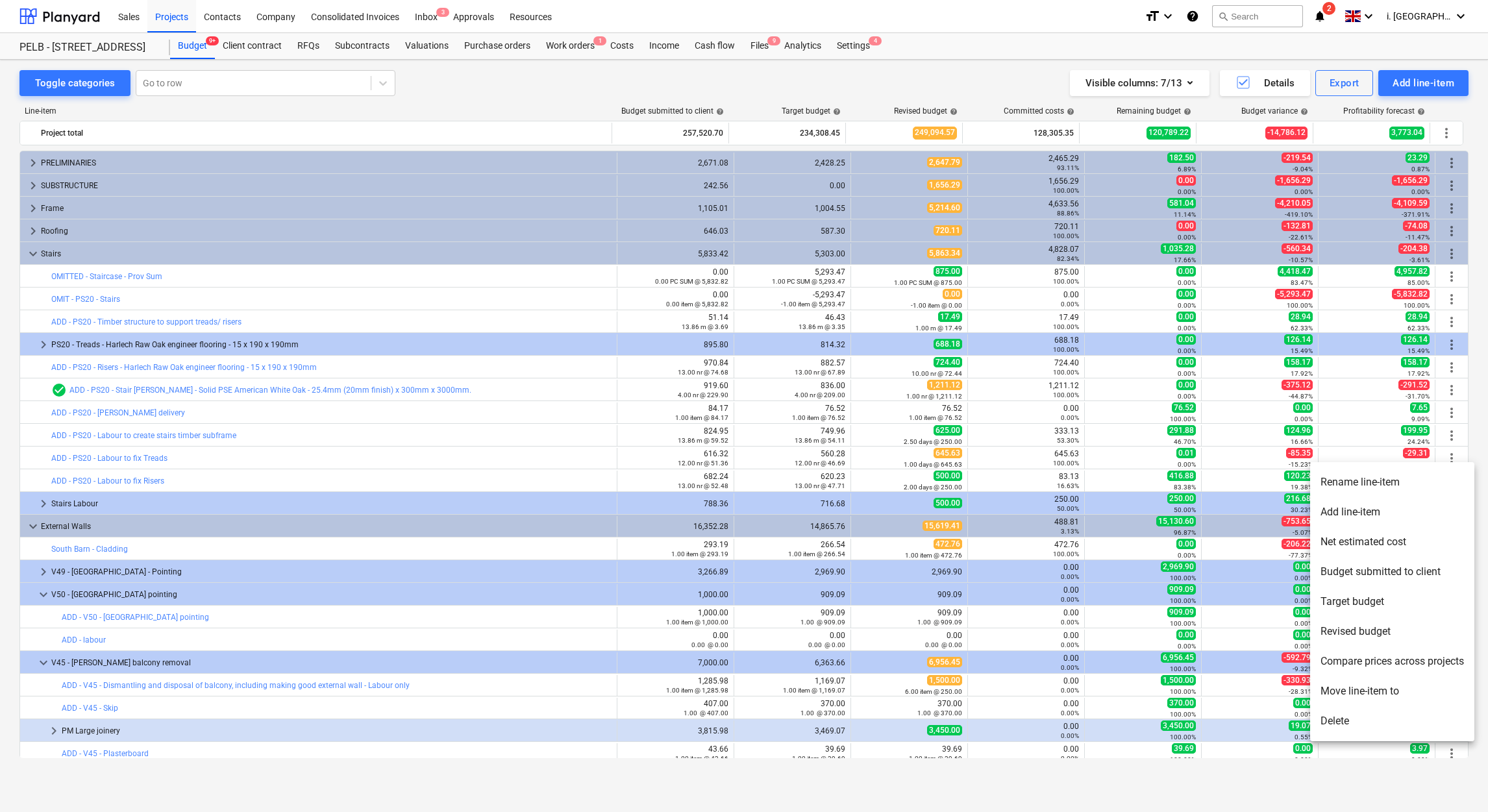
click at [1384, 685] on li "Move line-item to" at bounding box center [1392, 691] width 164 height 30
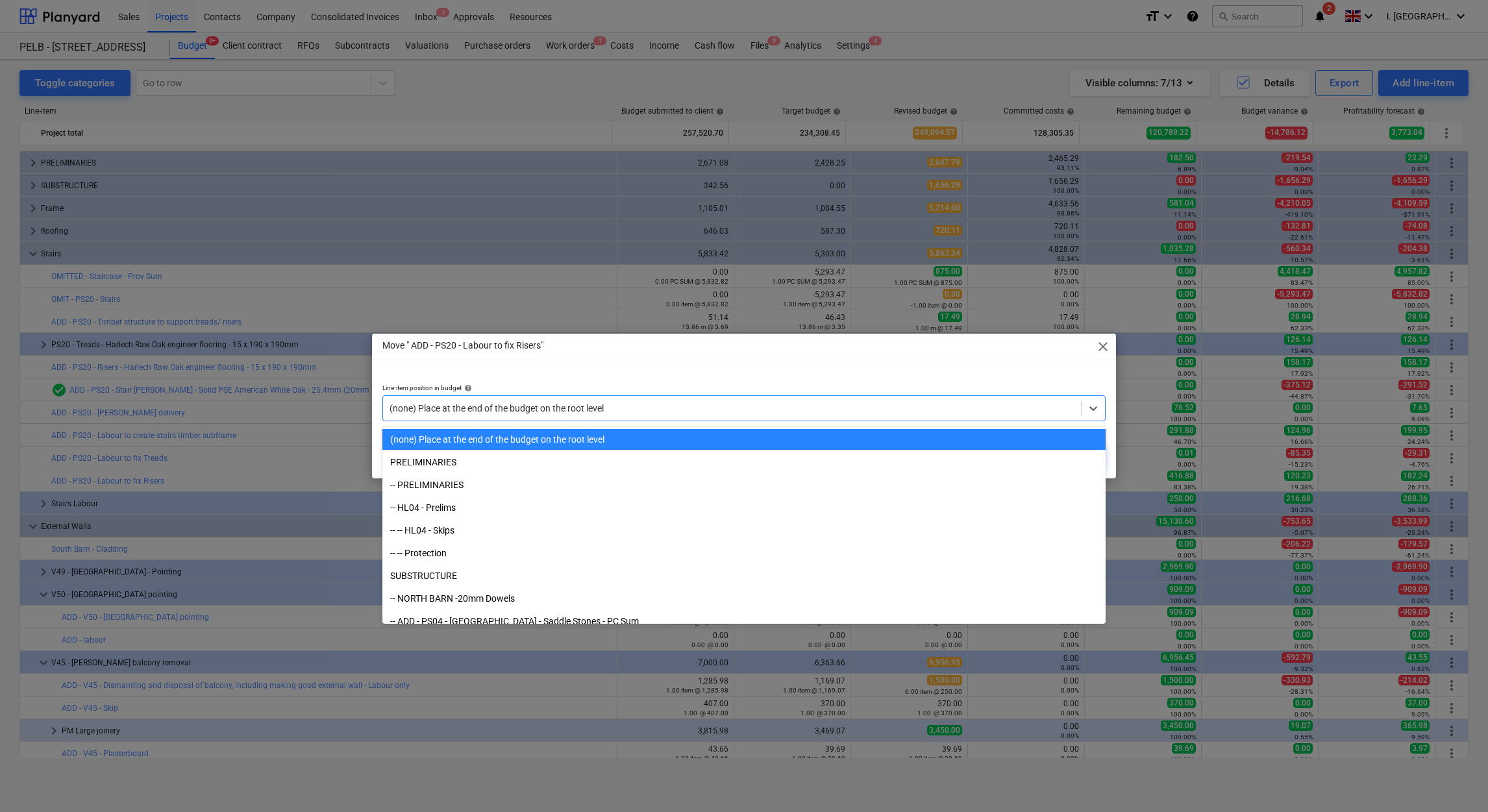
click at [825, 415] on div "(none) Place at the end of the budget on the root level" at bounding box center [732, 408] width 698 height 19
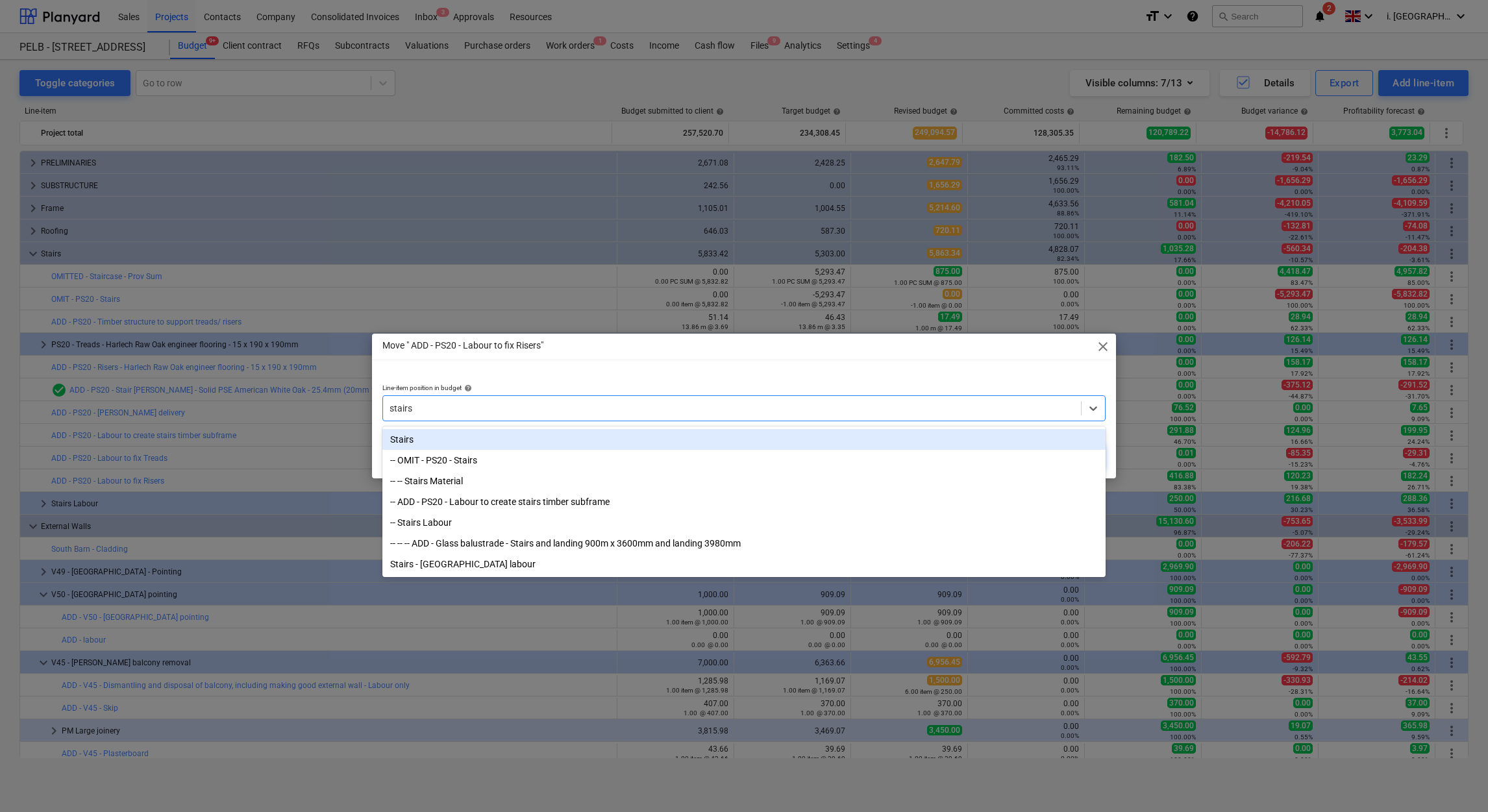
type input "stairs"
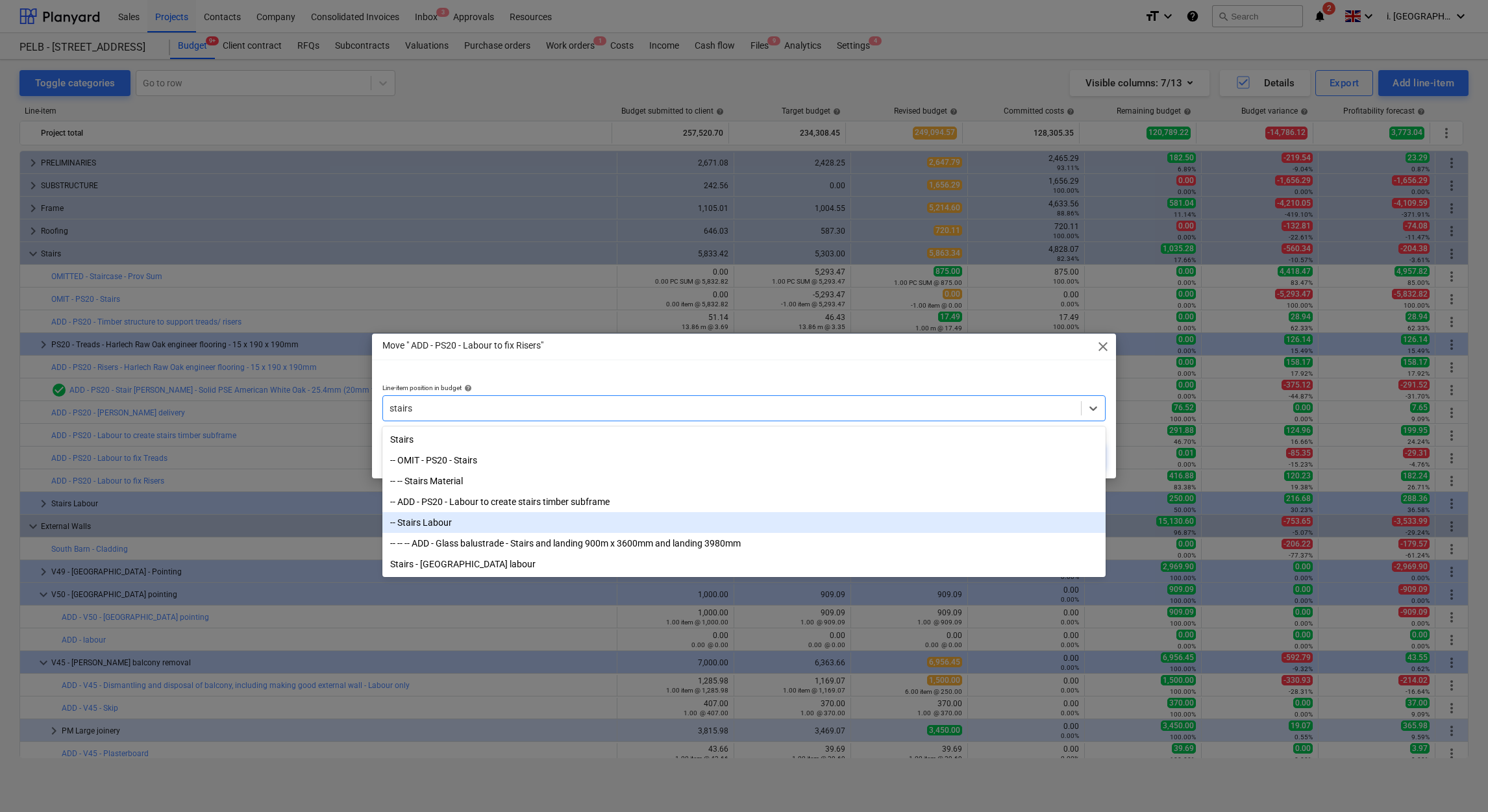
click at [802, 522] on div "-- Stairs Labour" at bounding box center [743, 522] width 723 height 21
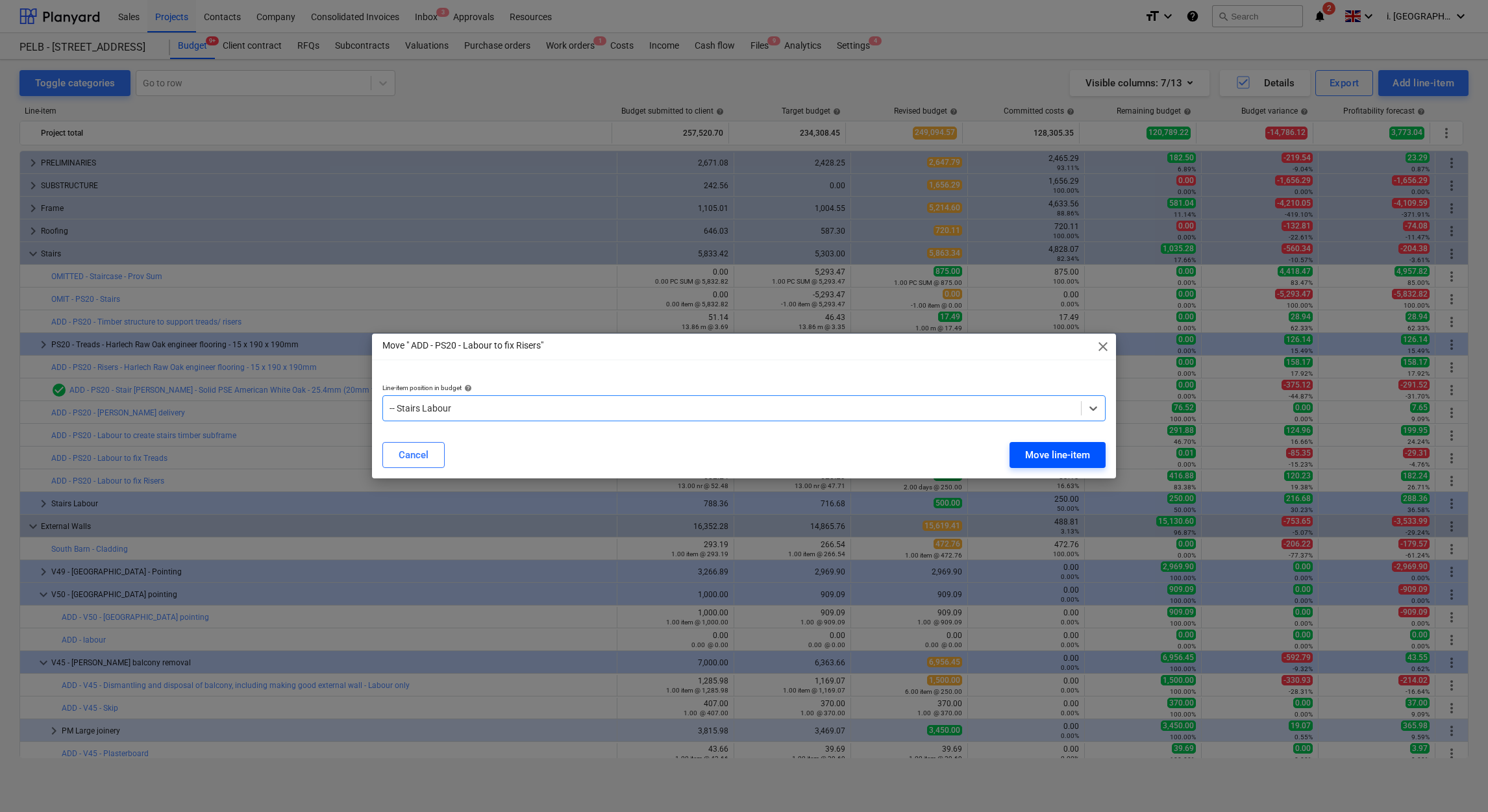
click at [1045, 459] on div "Move line-item" at bounding box center [1057, 455] width 65 height 17
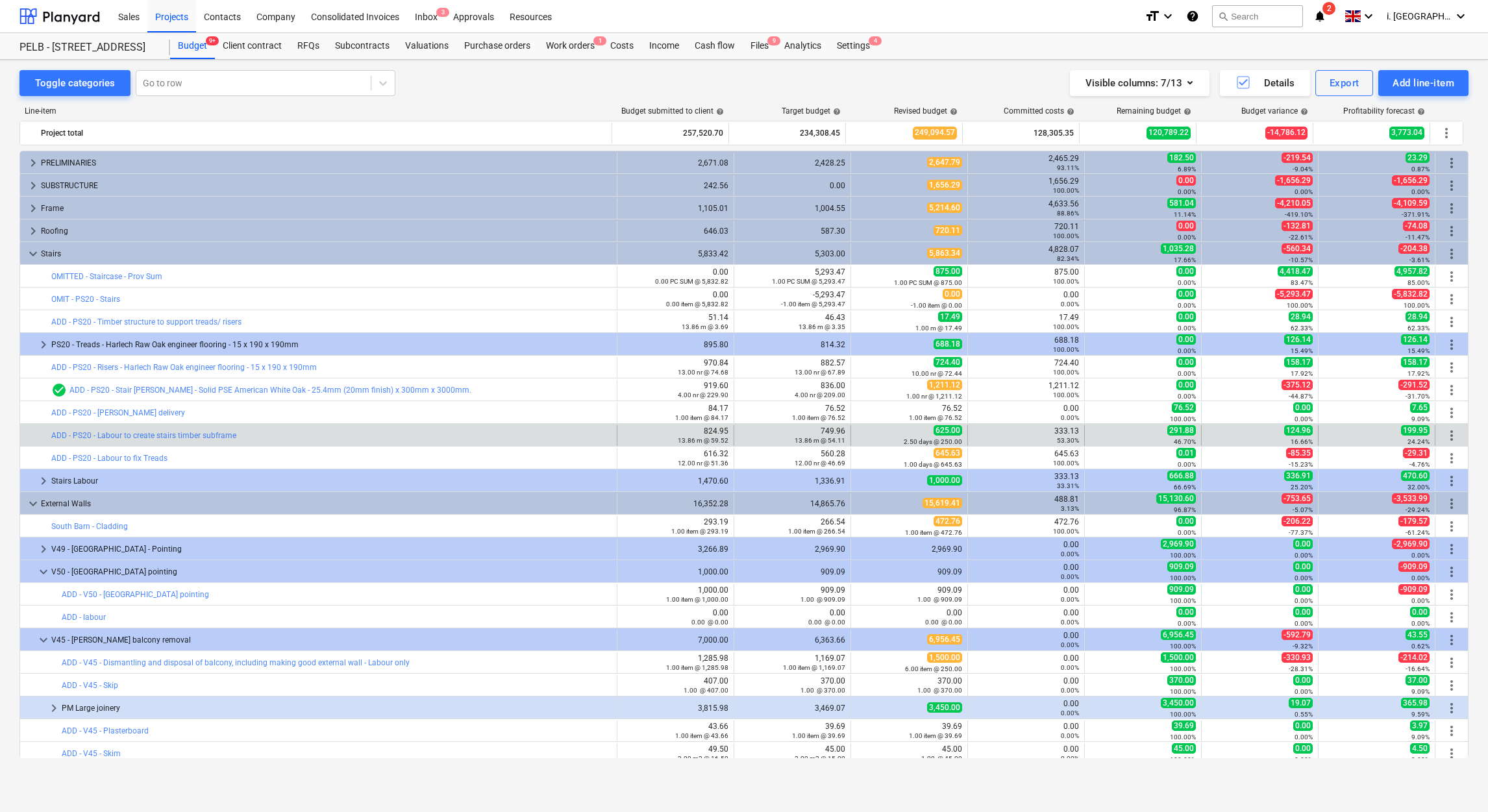
click at [1448, 434] on span "more_vert" at bounding box center [1452, 435] width 15 height 15
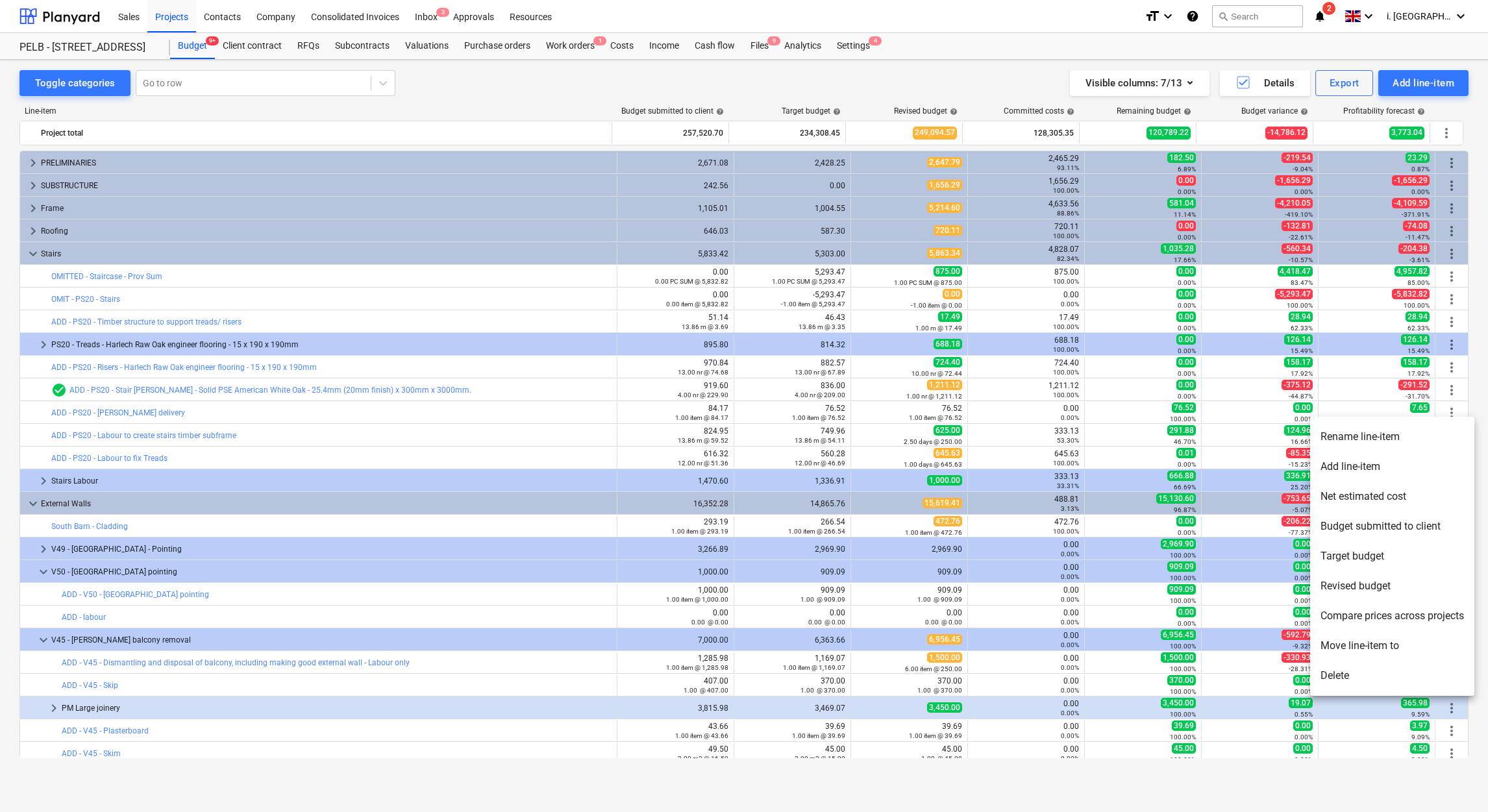
click at [1377, 641] on li "Move line-item to" at bounding box center [1392, 646] width 164 height 30
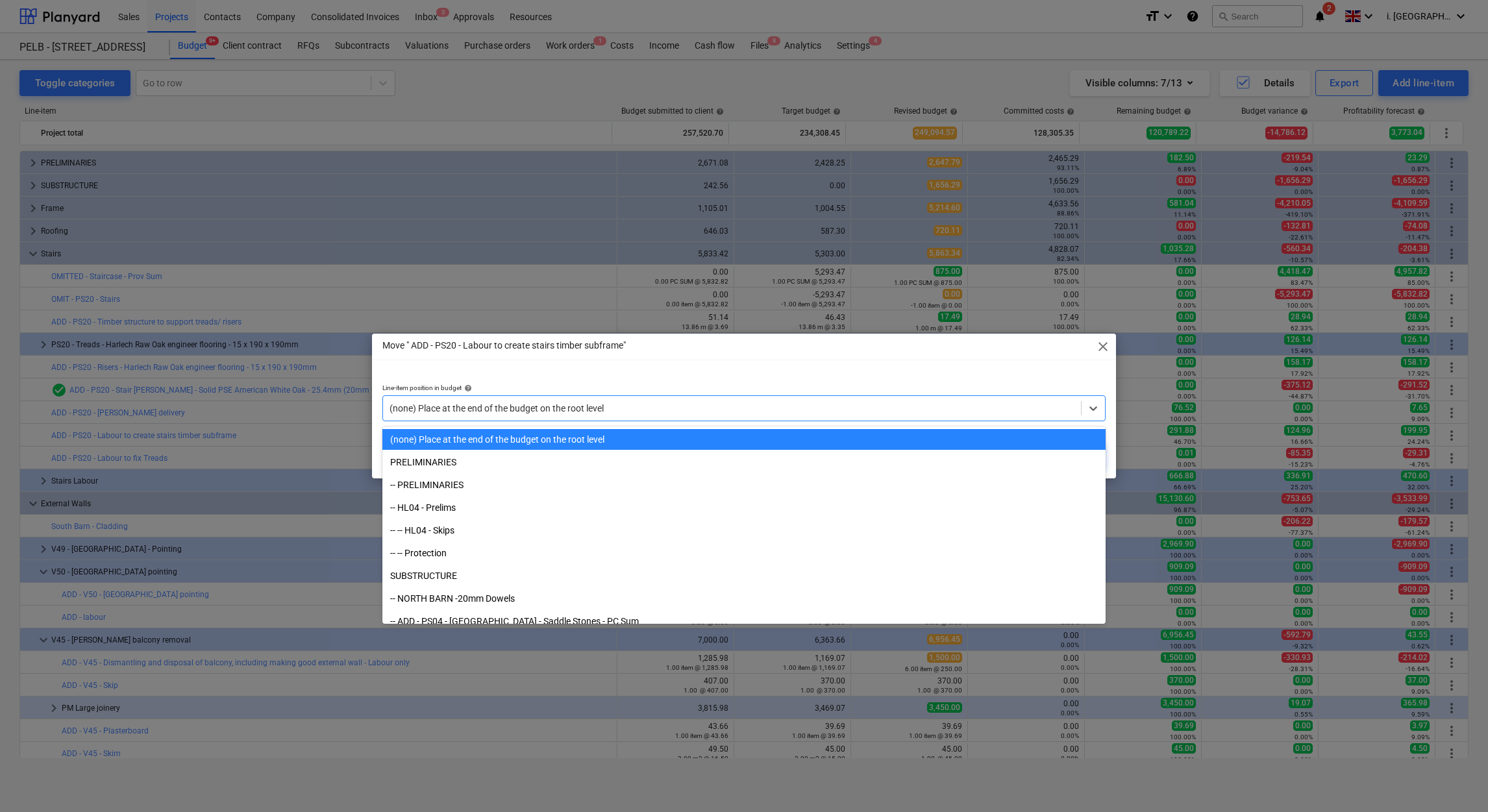
click at [765, 404] on div at bounding box center [732, 408] width 685 height 13
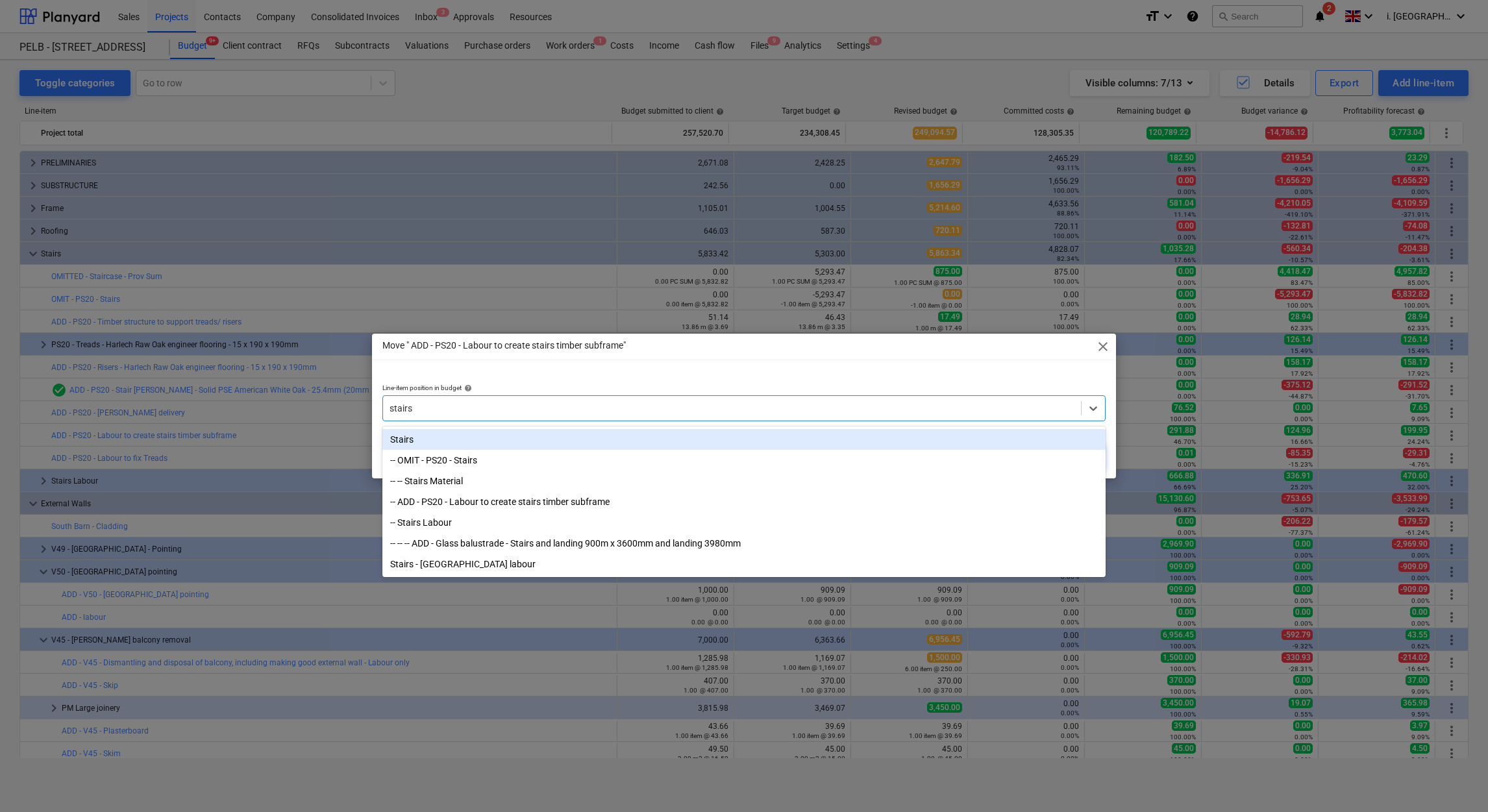
type input "stairs"
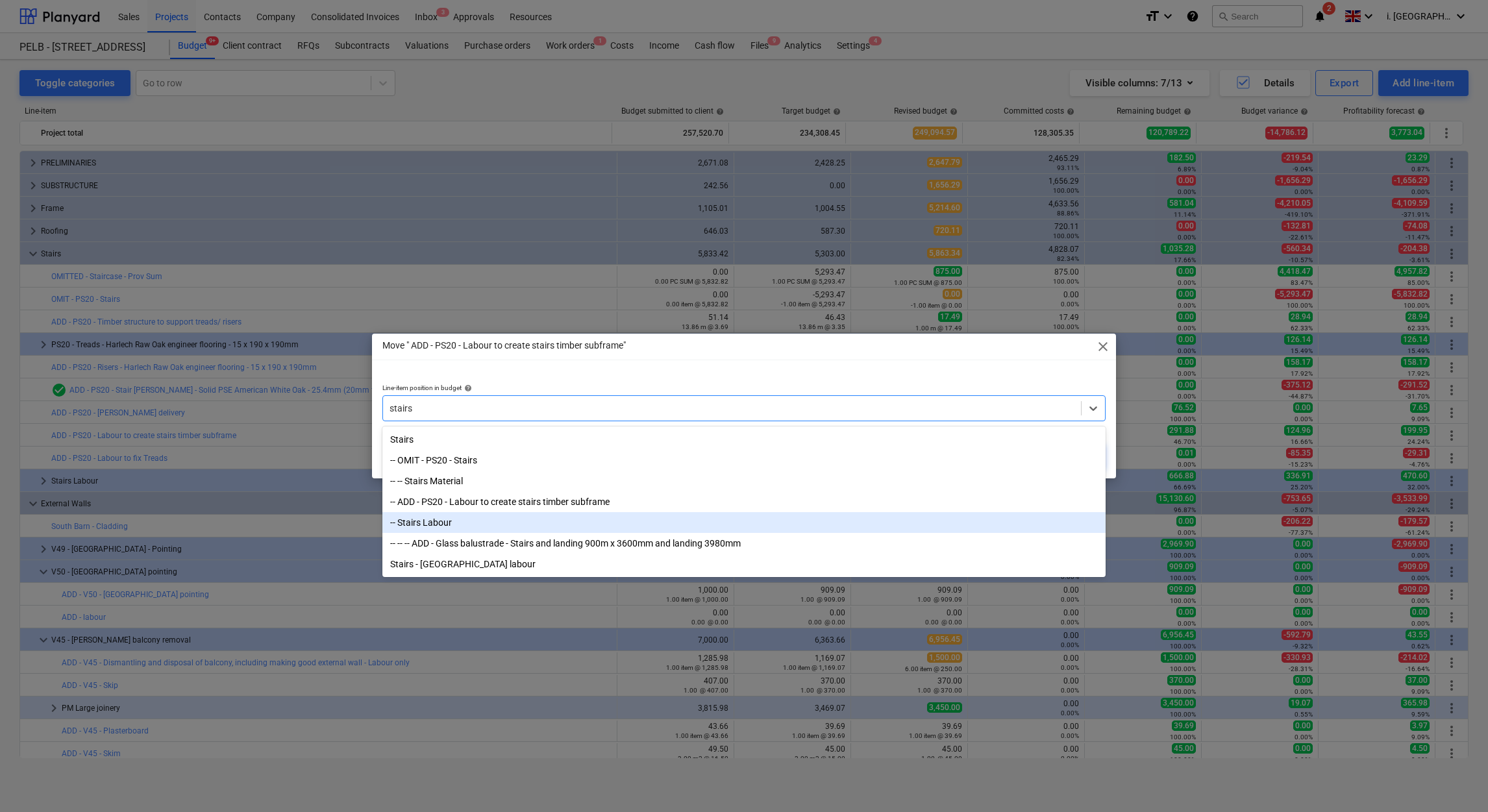
click at [701, 529] on div "-- Stairs Labour" at bounding box center [743, 522] width 723 height 21
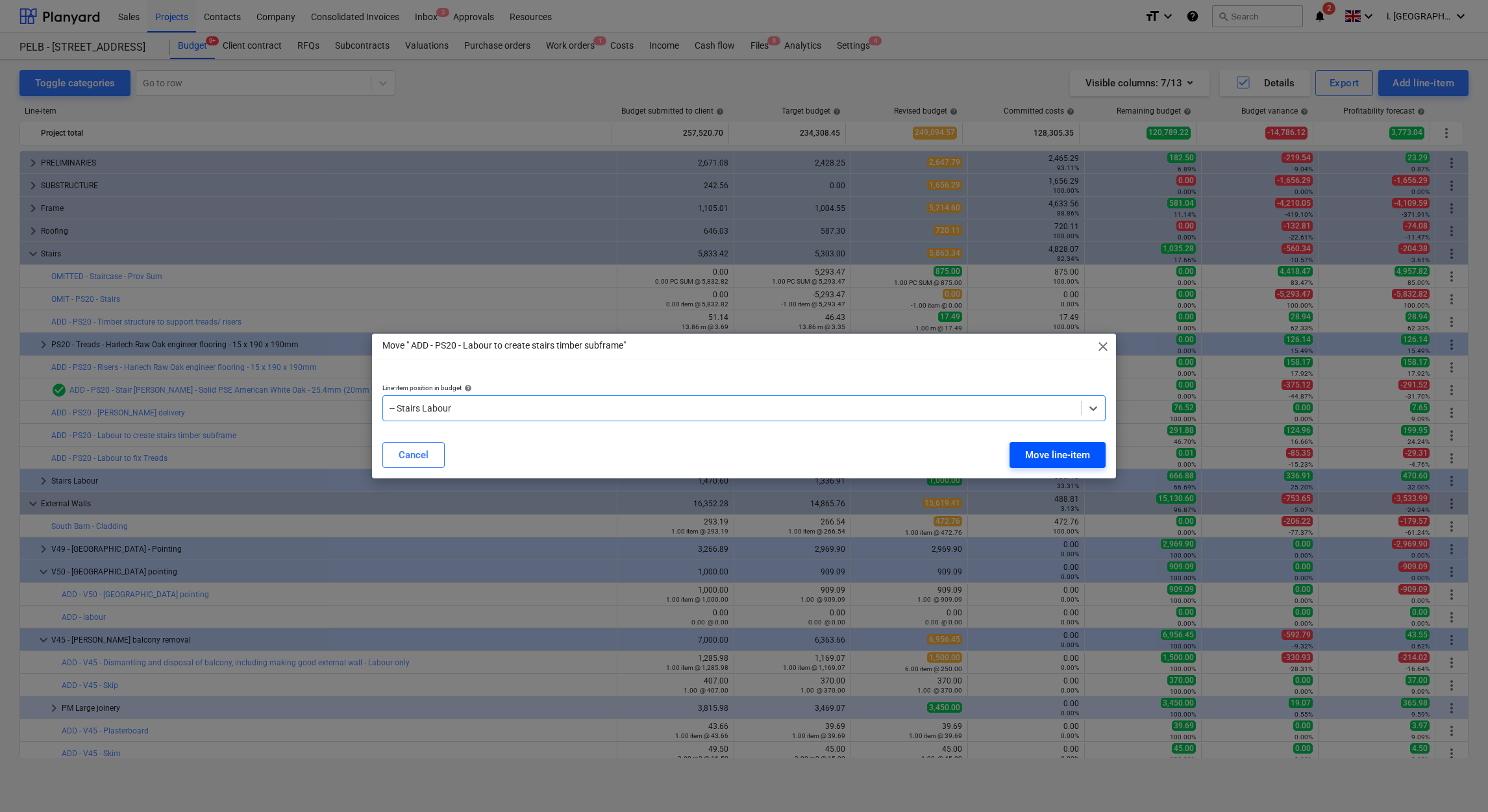
click at [1032, 459] on div "Move line-item" at bounding box center [1057, 455] width 65 height 17
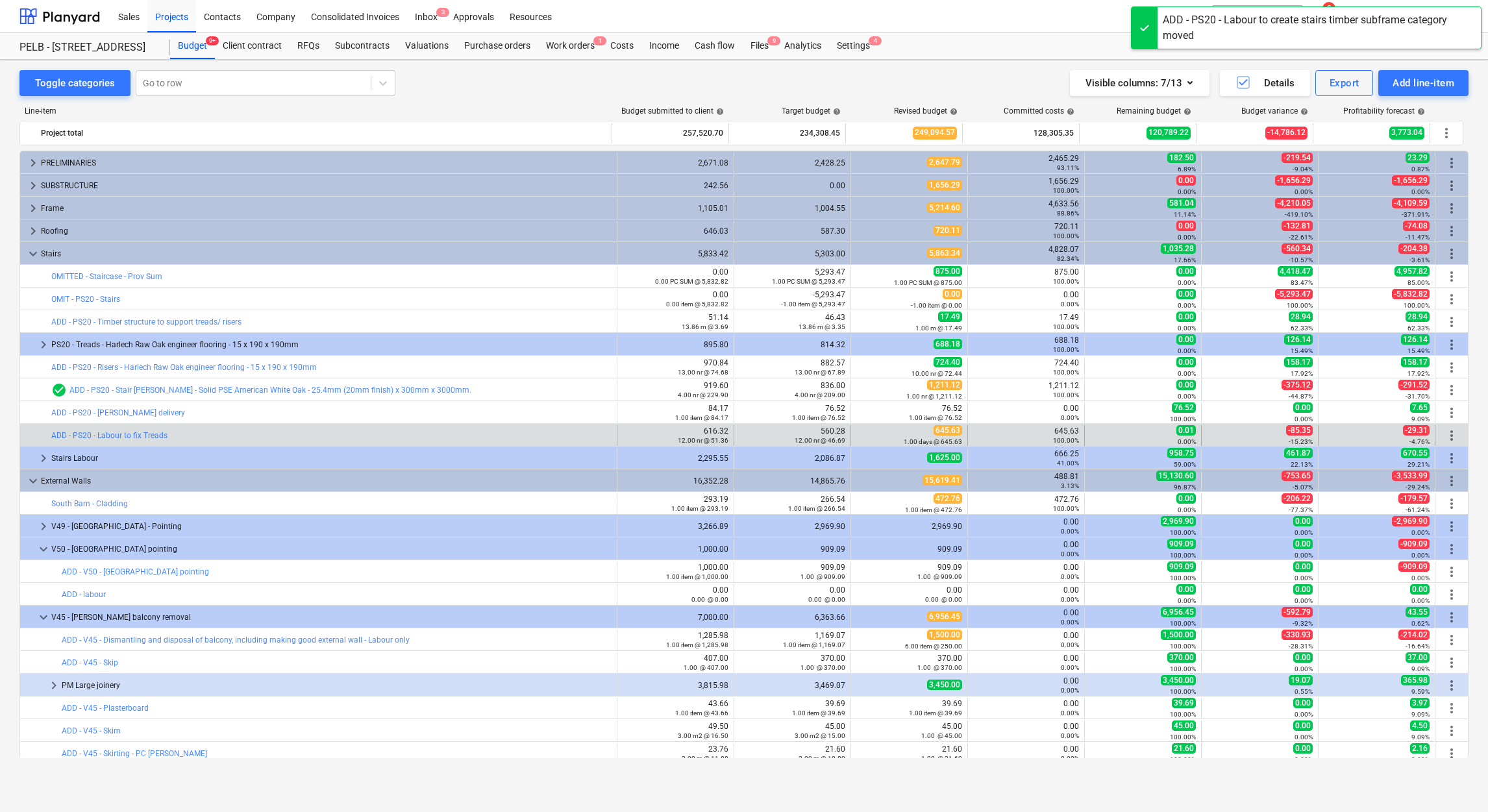
click at [1453, 439] on span "more_vert" at bounding box center [1452, 435] width 15 height 15
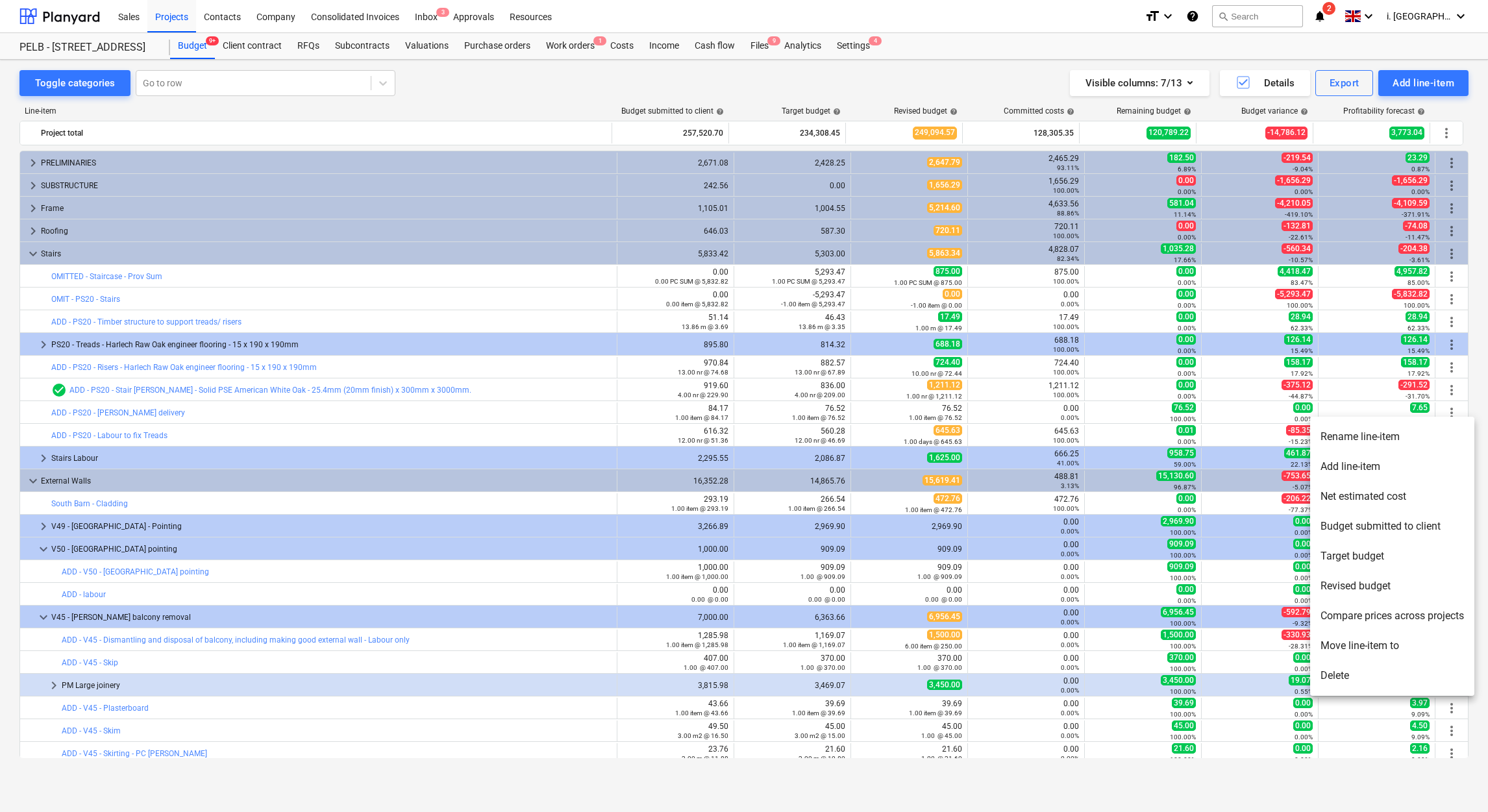
click at [1389, 646] on li "Move line-item to" at bounding box center [1392, 646] width 164 height 30
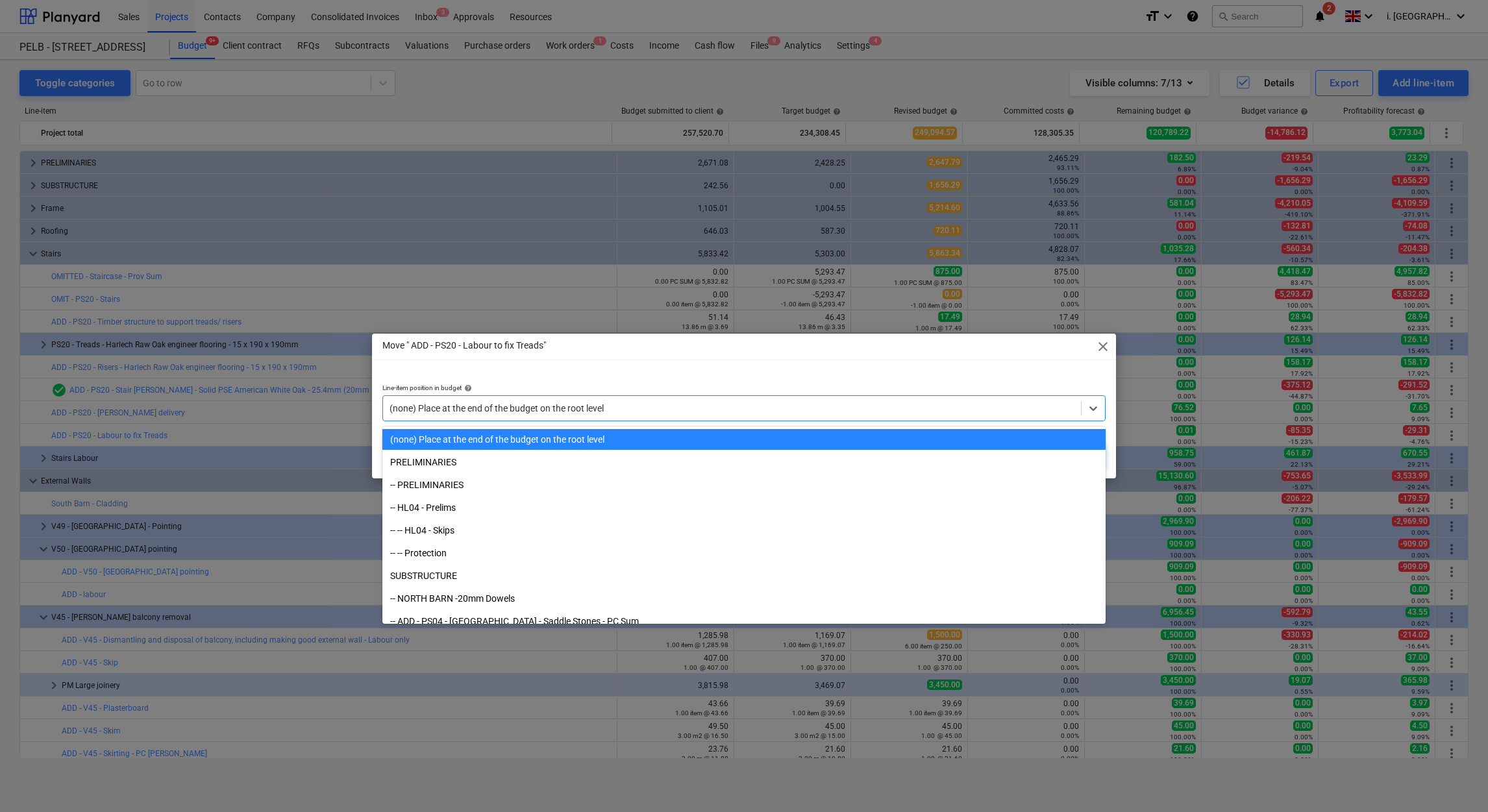
click at [907, 408] on div at bounding box center [732, 408] width 685 height 13
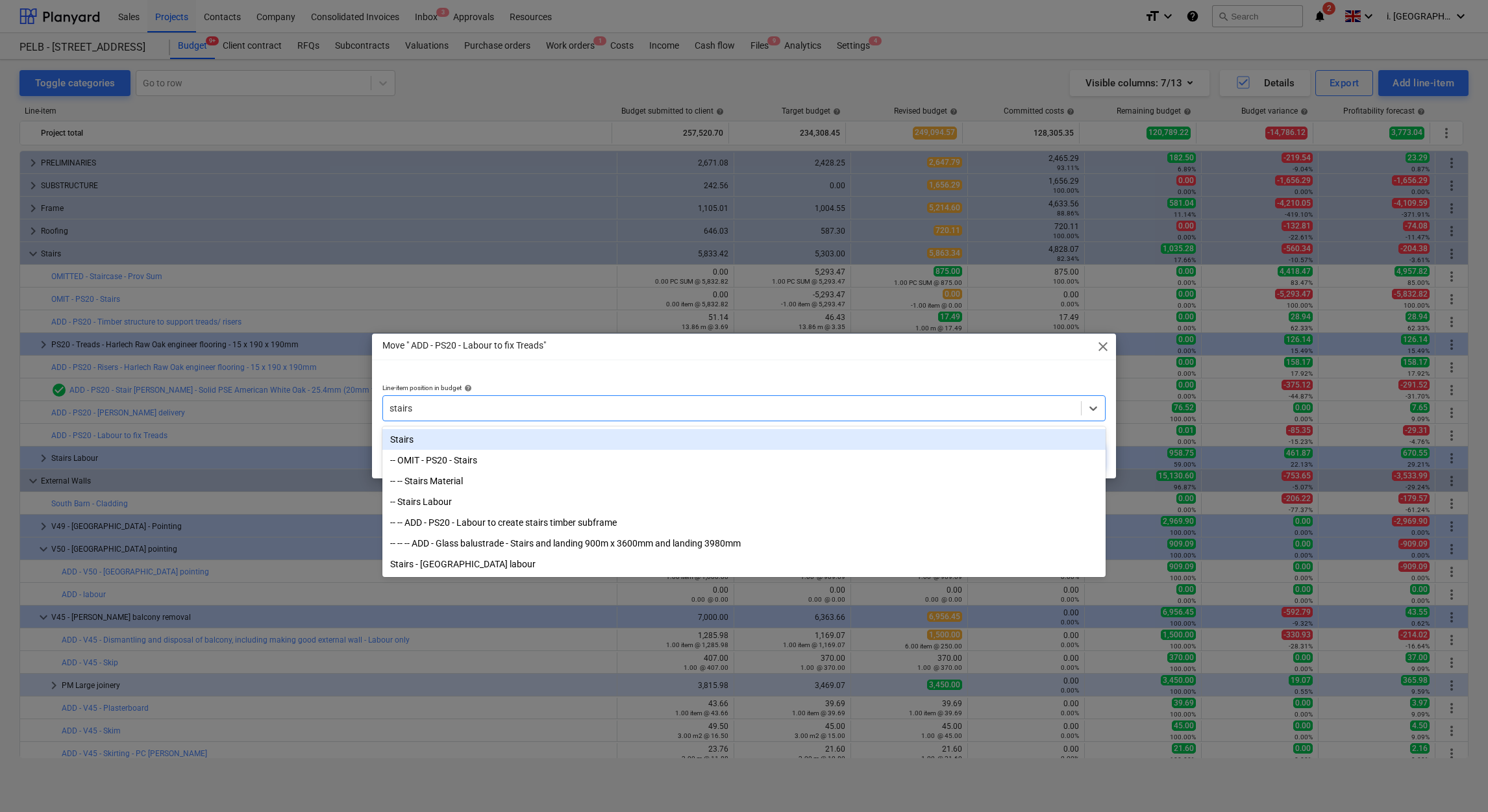
type input "stairs"
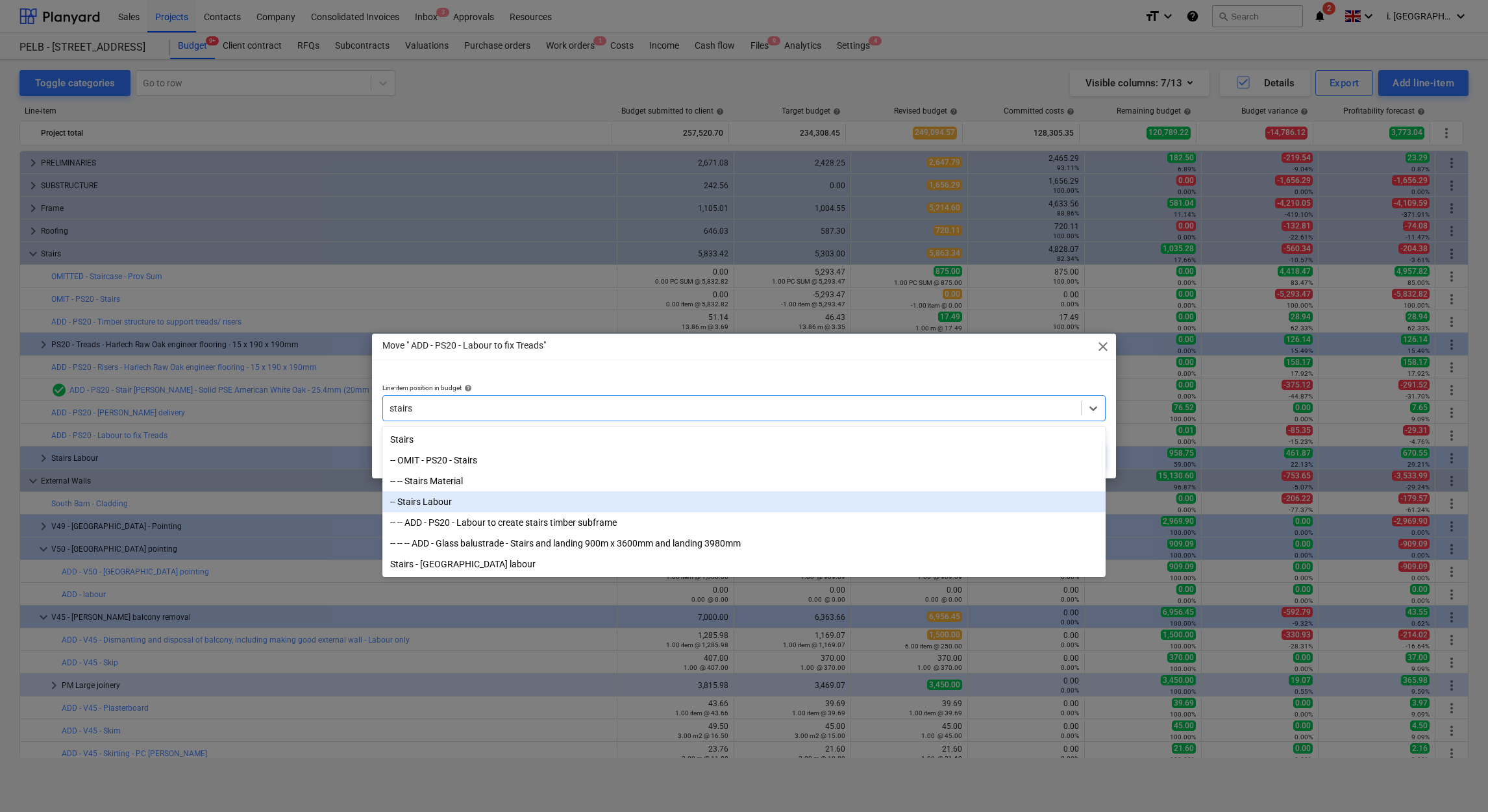
click at [780, 503] on div "-- Stairs Labour" at bounding box center [743, 501] width 723 height 21
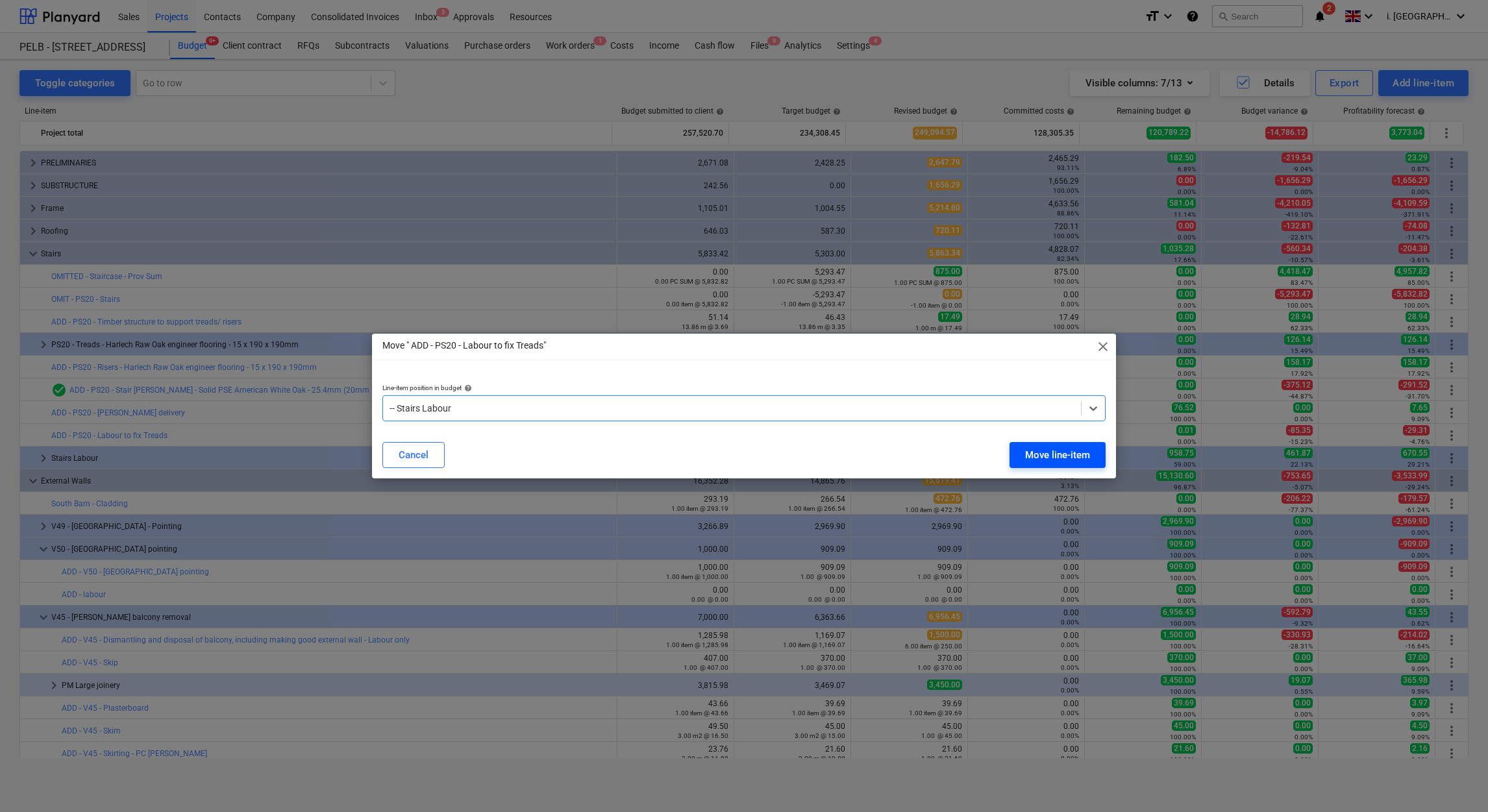
click at [1080, 455] on div "Move line-item" at bounding box center [1057, 455] width 65 height 17
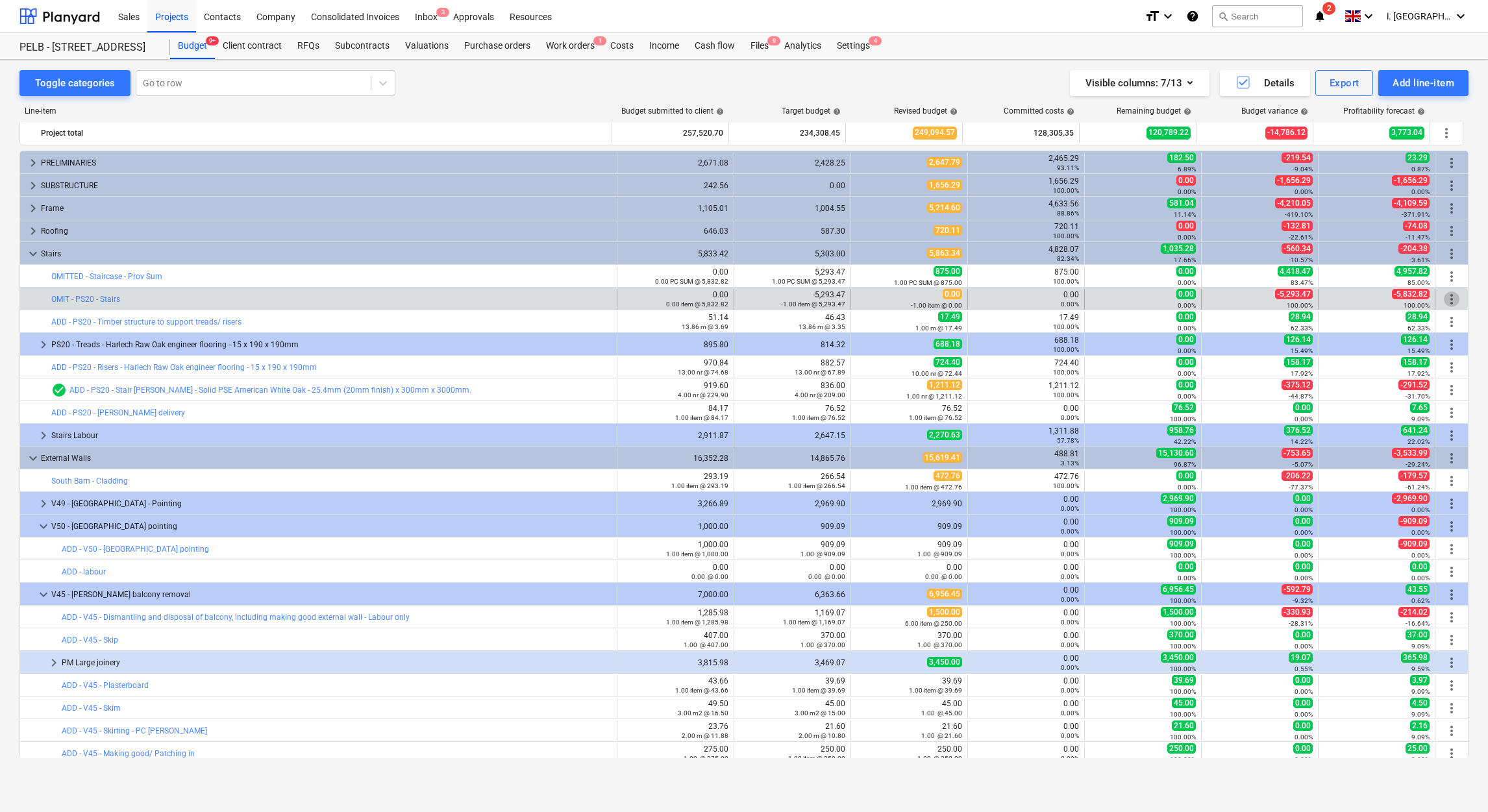
click at [1452, 299] on span "more_vert" at bounding box center [1452, 299] width 15 height 15
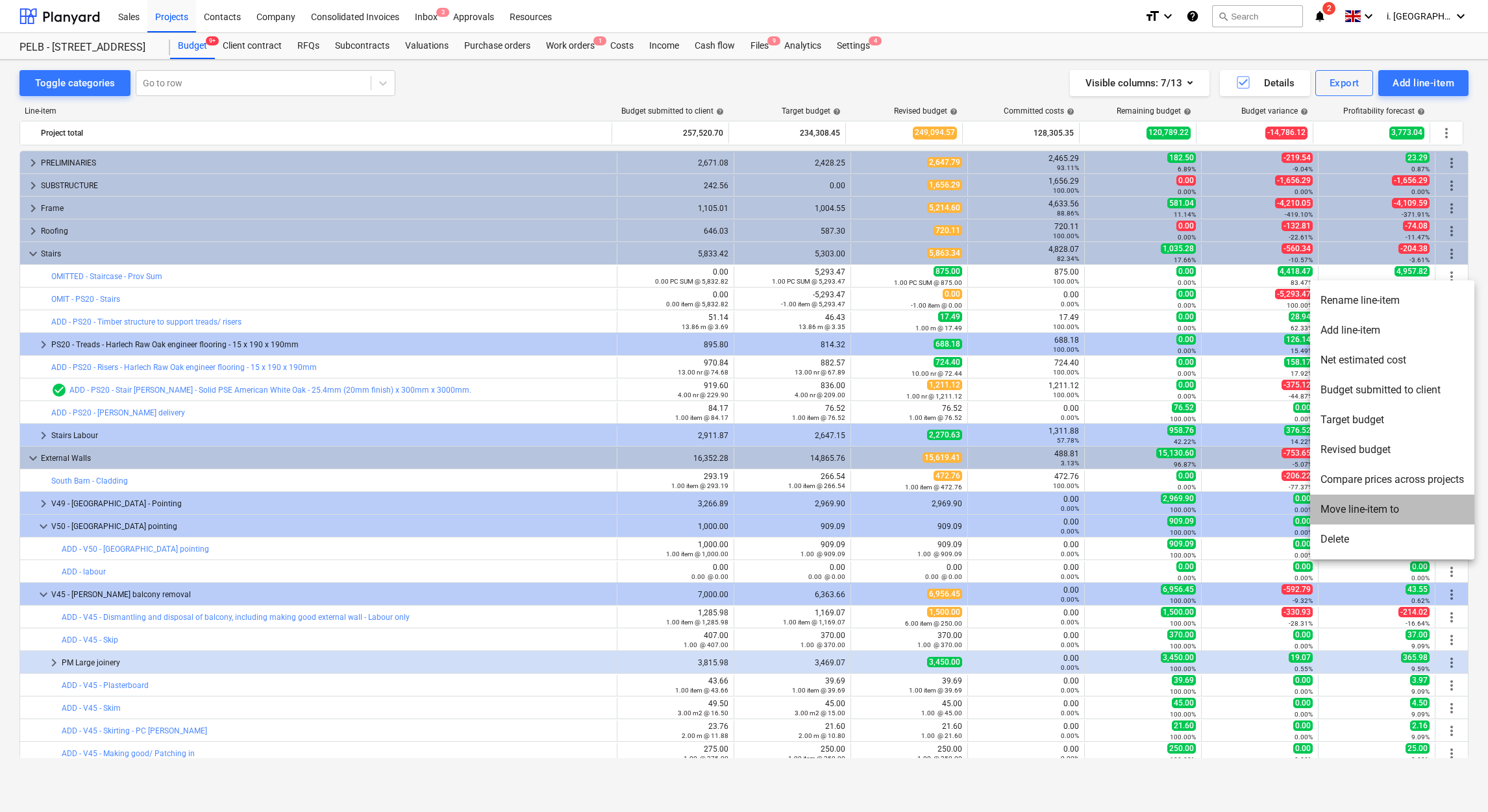
click at [1369, 507] on li "Move line-item to" at bounding box center [1392, 510] width 164 height 30
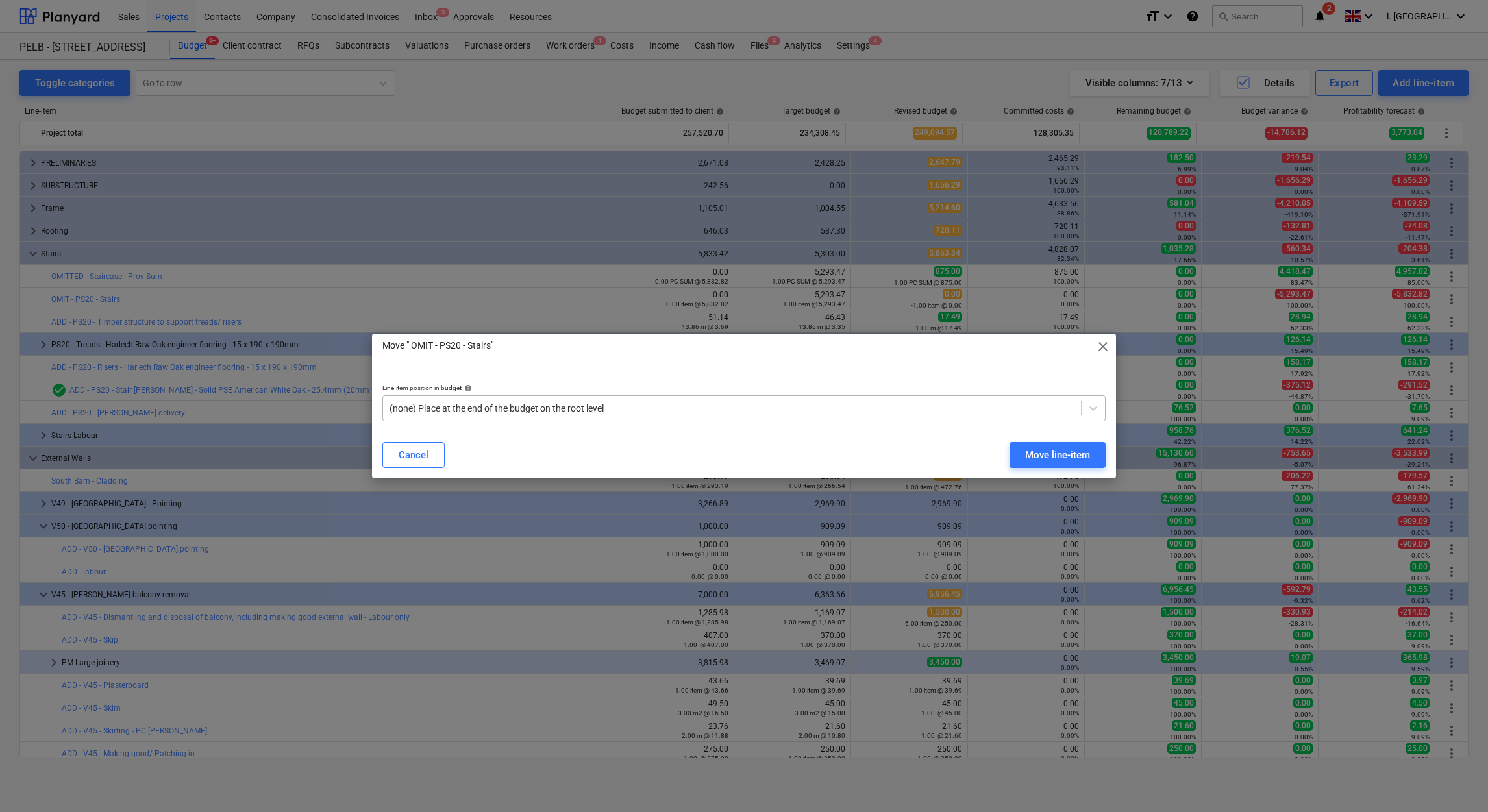
click at [688, 410] on div at bounding box center [732, 408] width 685 height 13
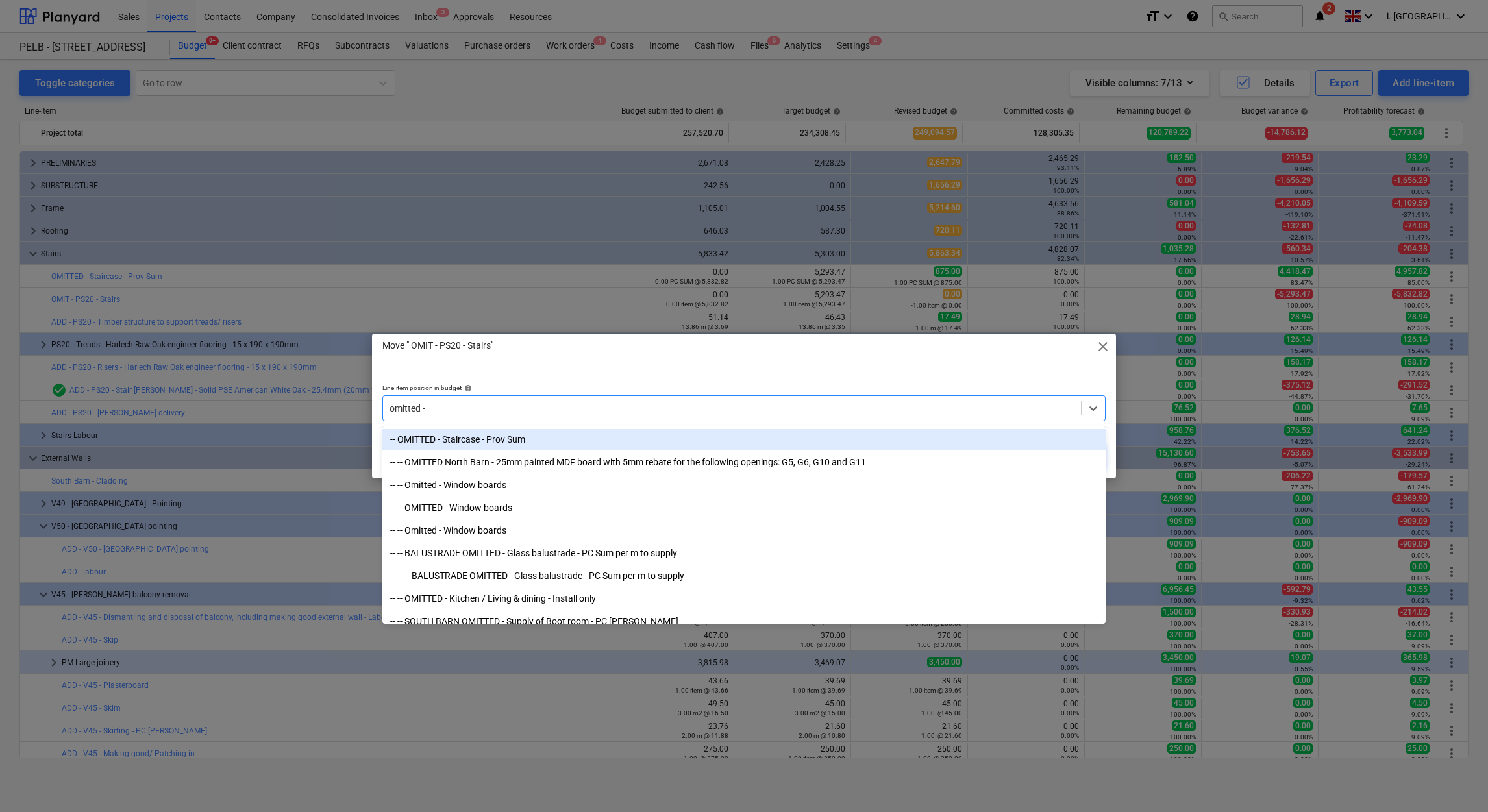
type input "omitted -"
click at [544, 438] on div "-- OMITTED - Staircase - Prov Sum" at bounding box center [743, 439] width 723 height 21
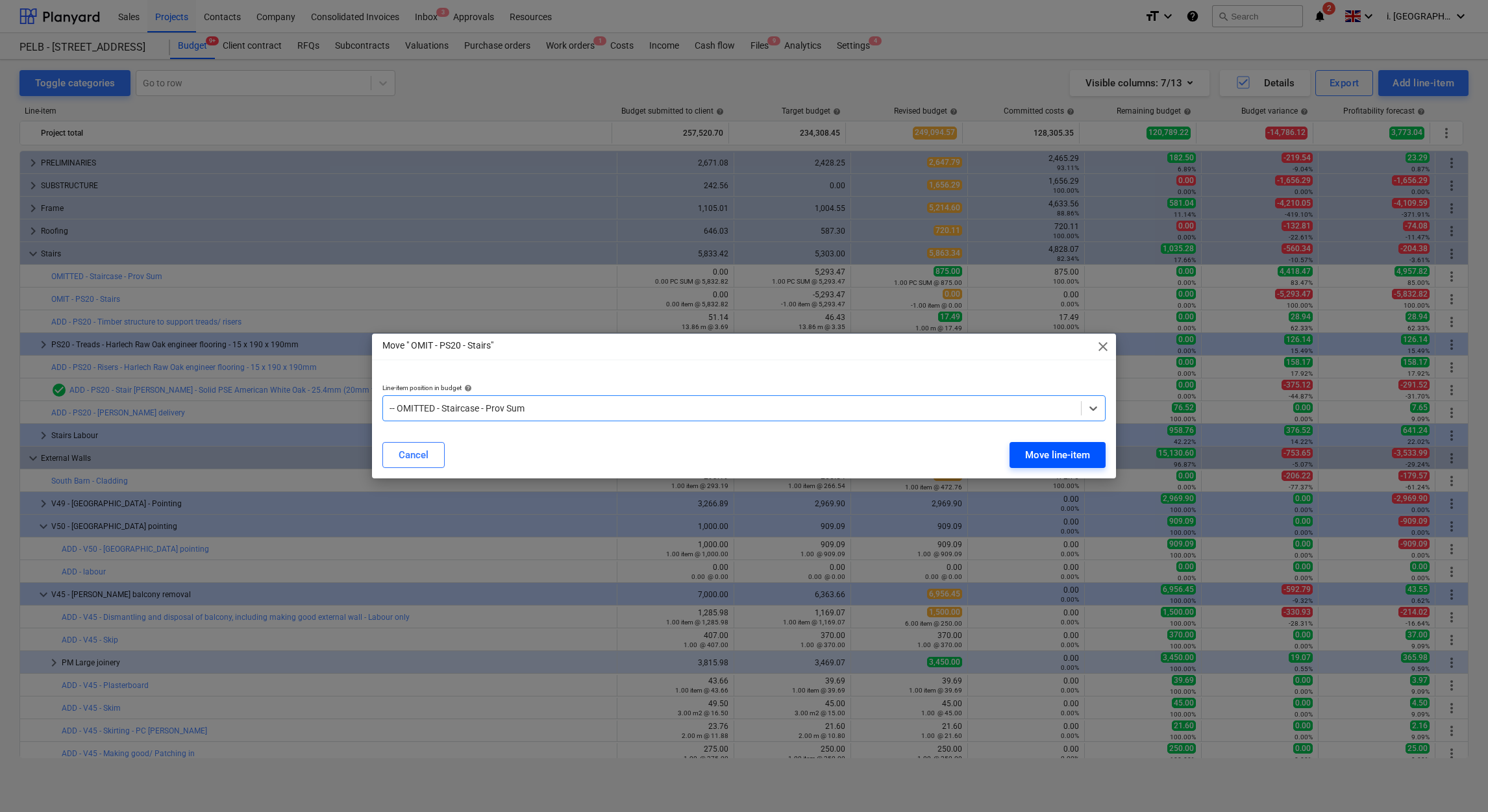
click at [1030, 452] on div "Move line-item" at bounding box center [1057, 455] width 65 height 17
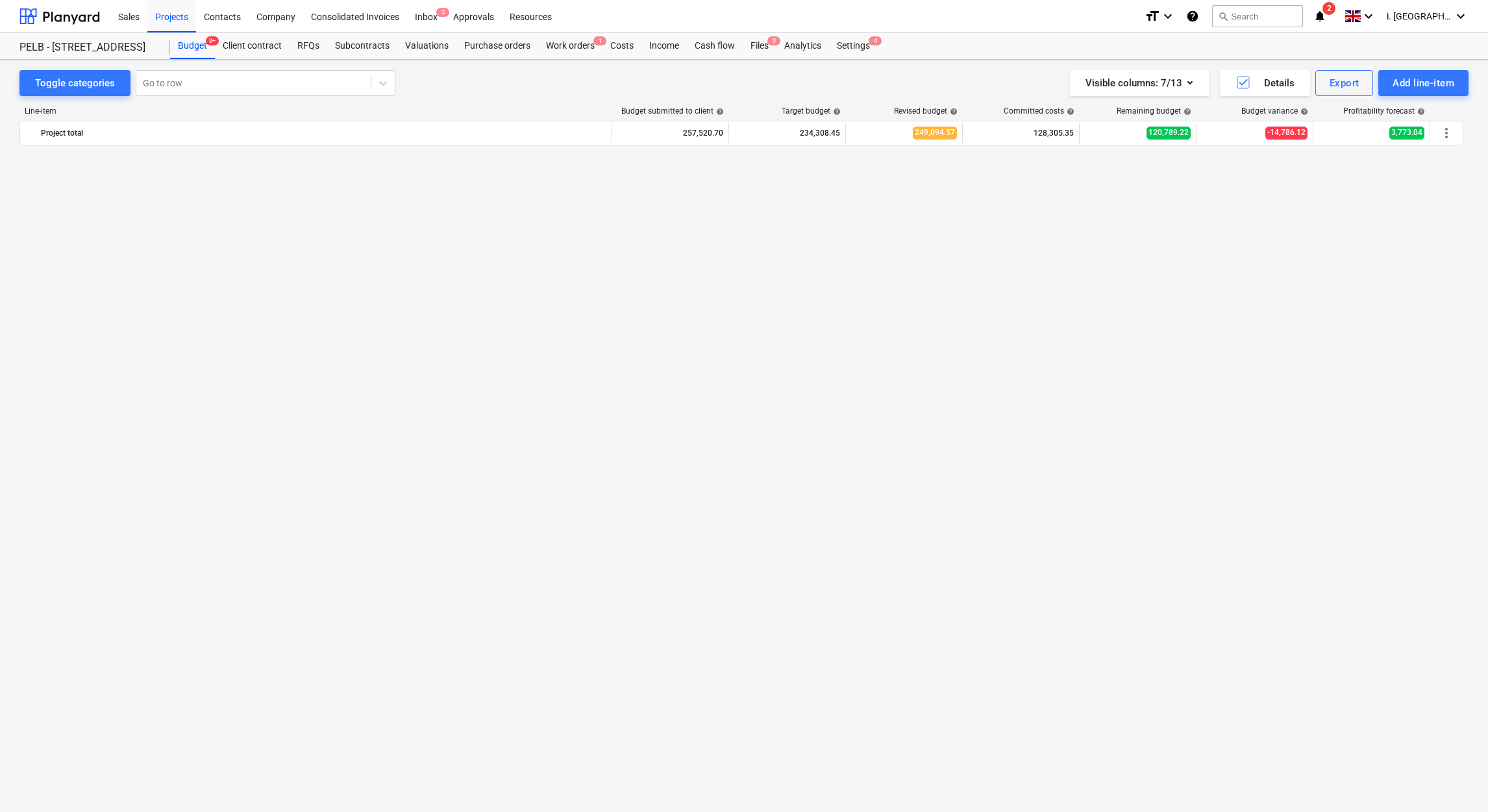
scroll to position [2391, 0]
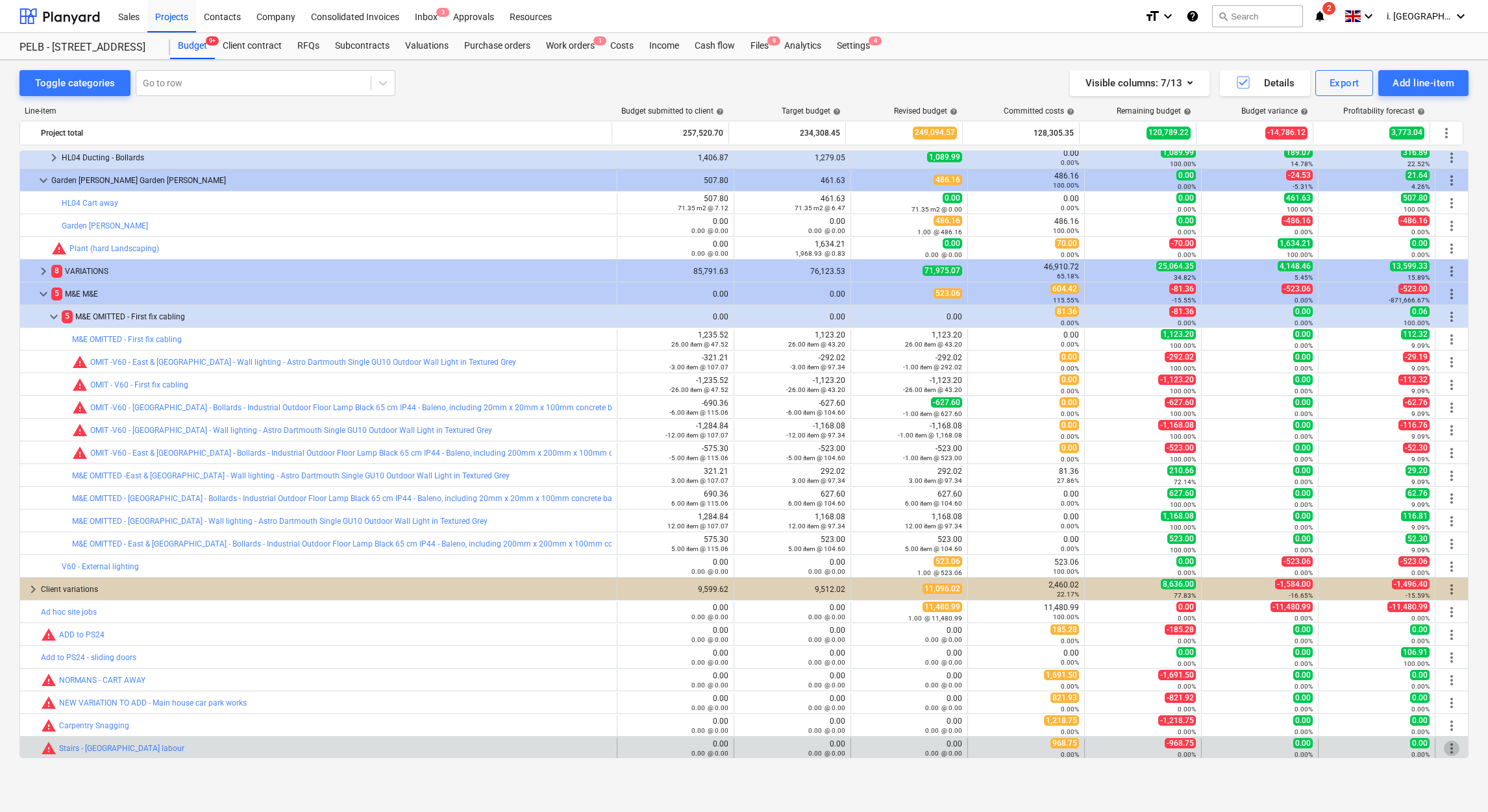
click at [1444, 745] on span "more_vert" at bounding box center [1452, 749] width 15 height 15
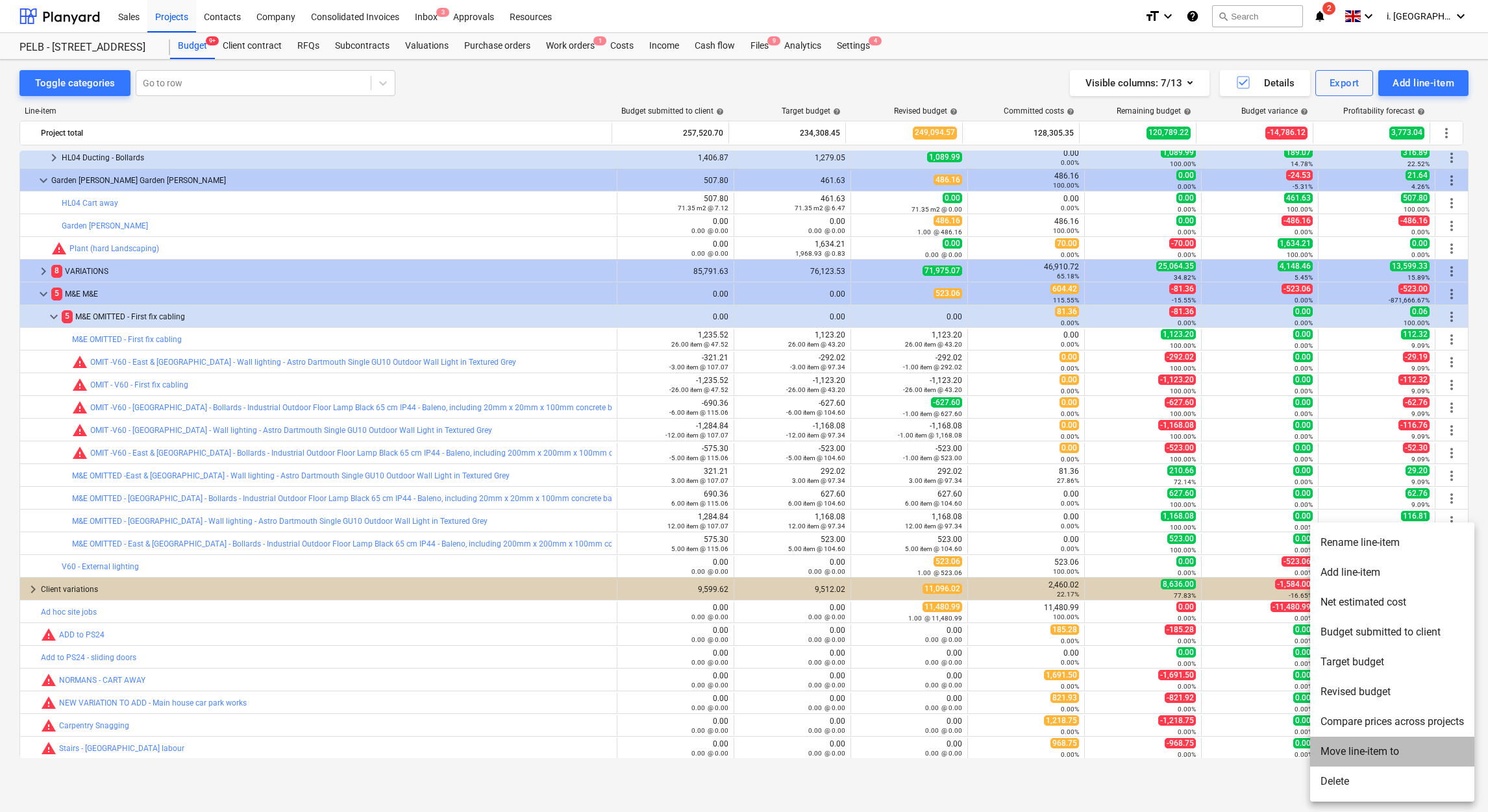
click at [1380, 744] on li "Move line-item to" at bounding box center [1392, 752] width 164 height 30
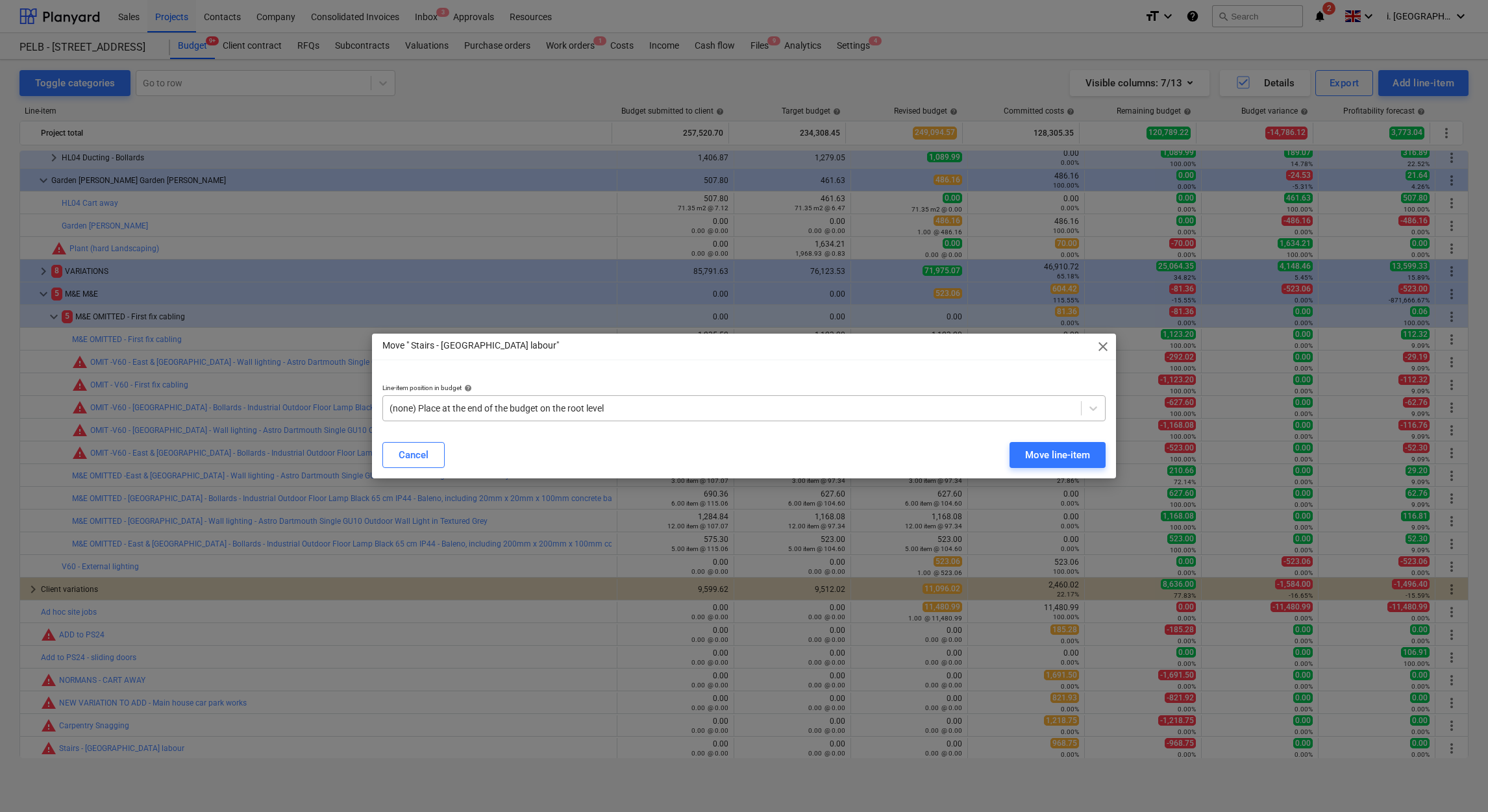
click at [778, 404] on div at bounding box center [732, 408] width 685 height 13
type input "stairs"
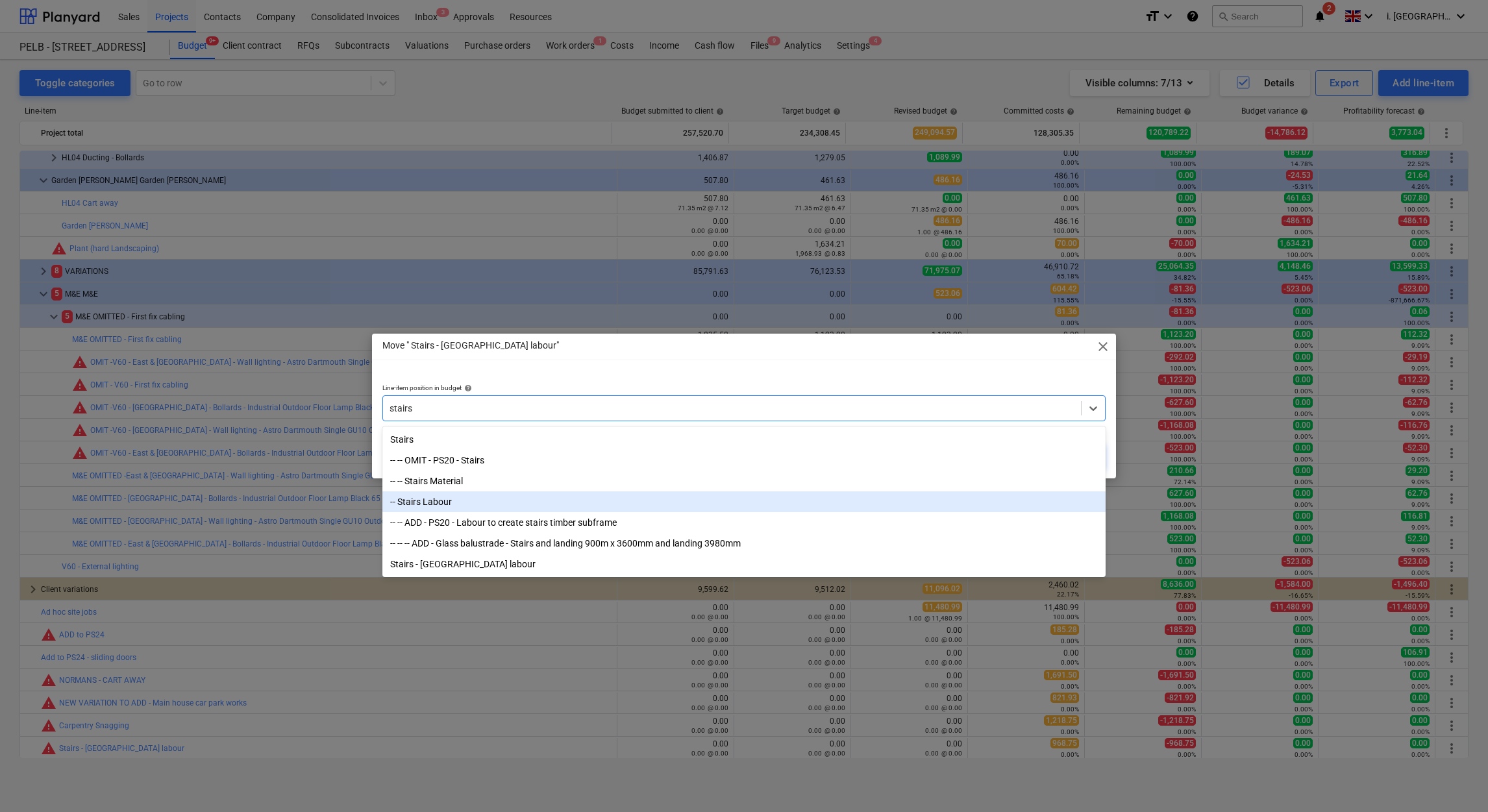
click at [667, 500] on div "-- Stairs Labour" at bounding box center [743, 501] width 723 height 21
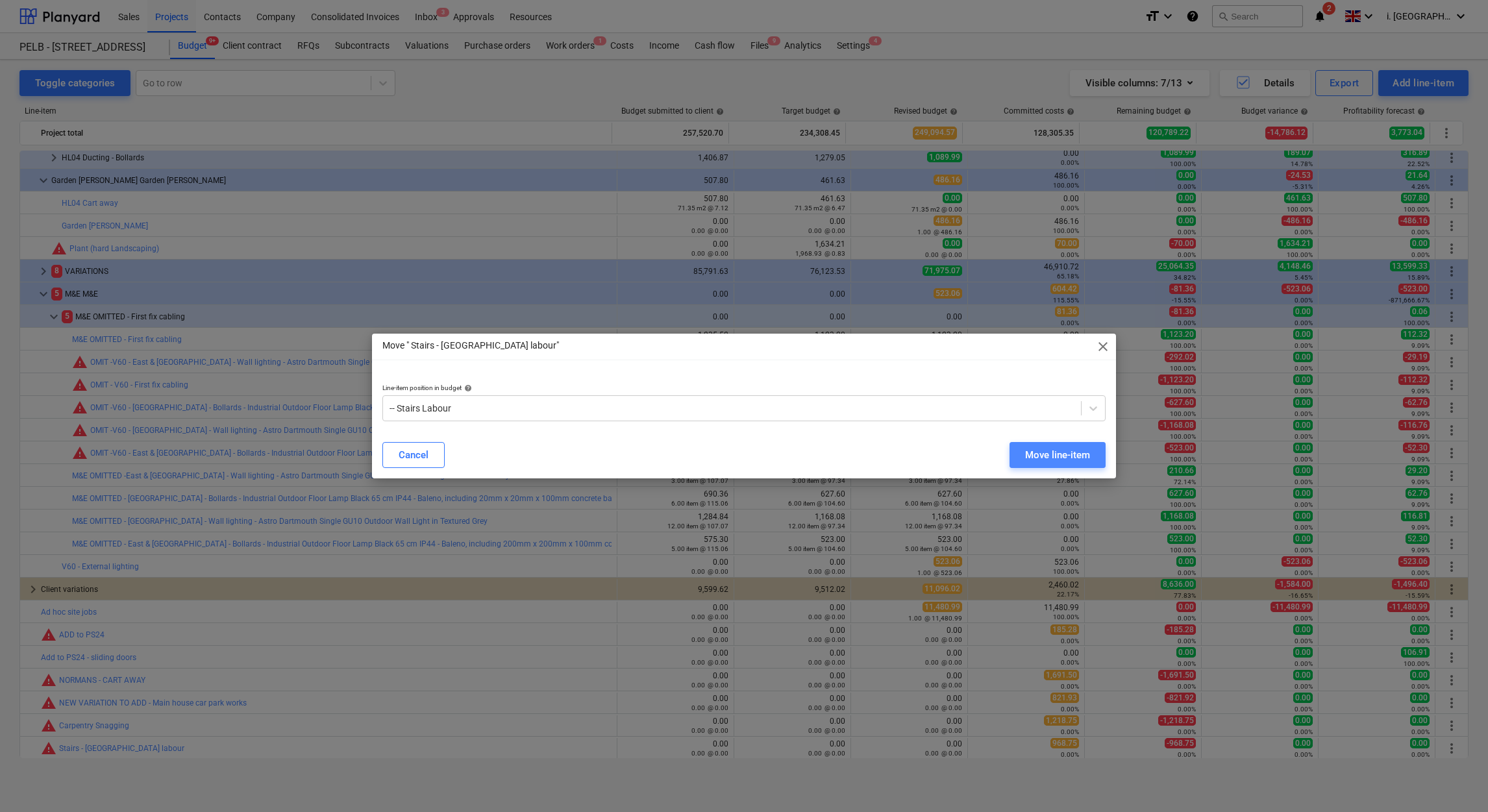
click at [1057, 459] on div "Move line-item" at bounding box center [1057, 455] width 65 height 17
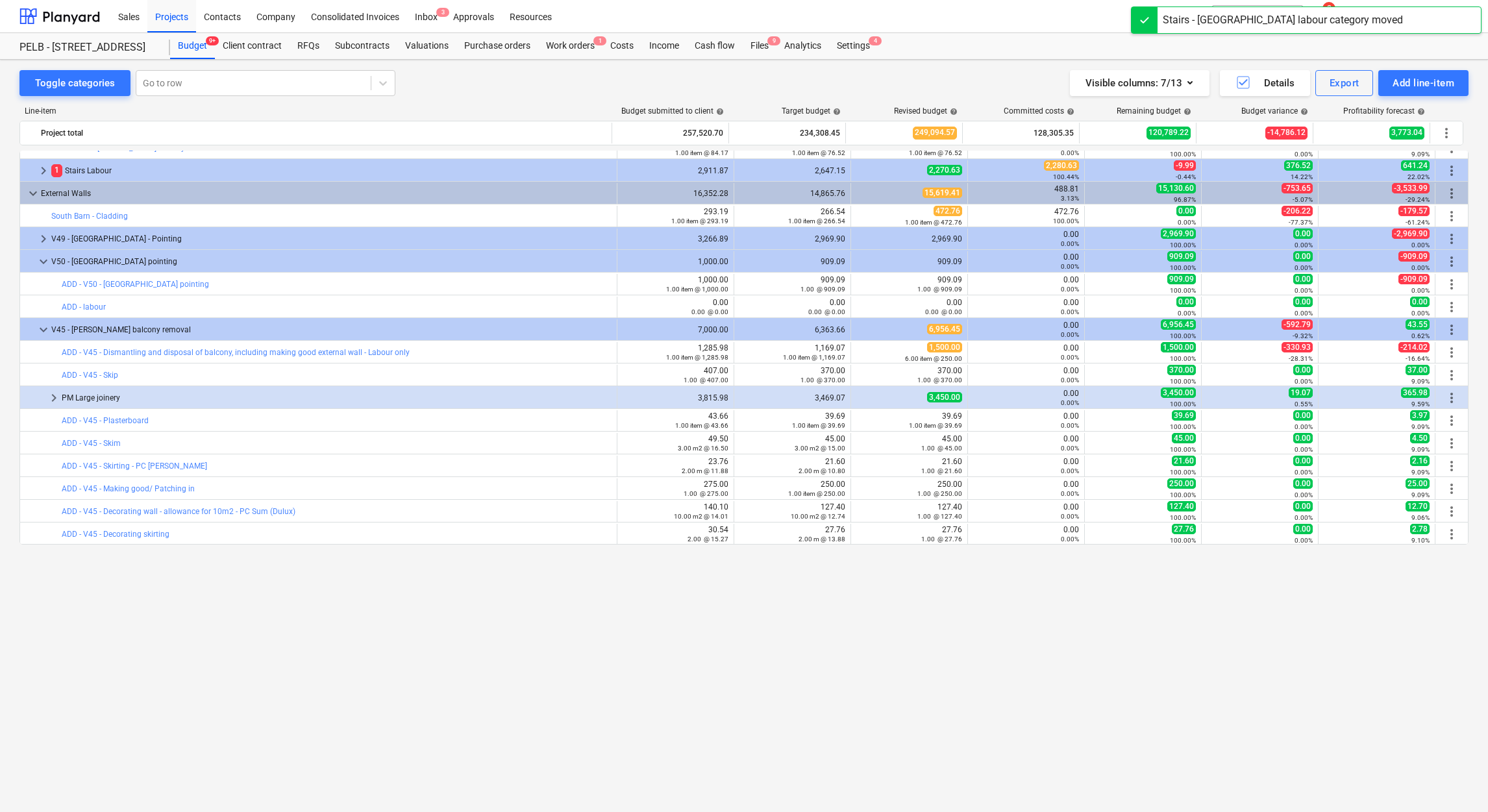
scroll to position [0, 0]
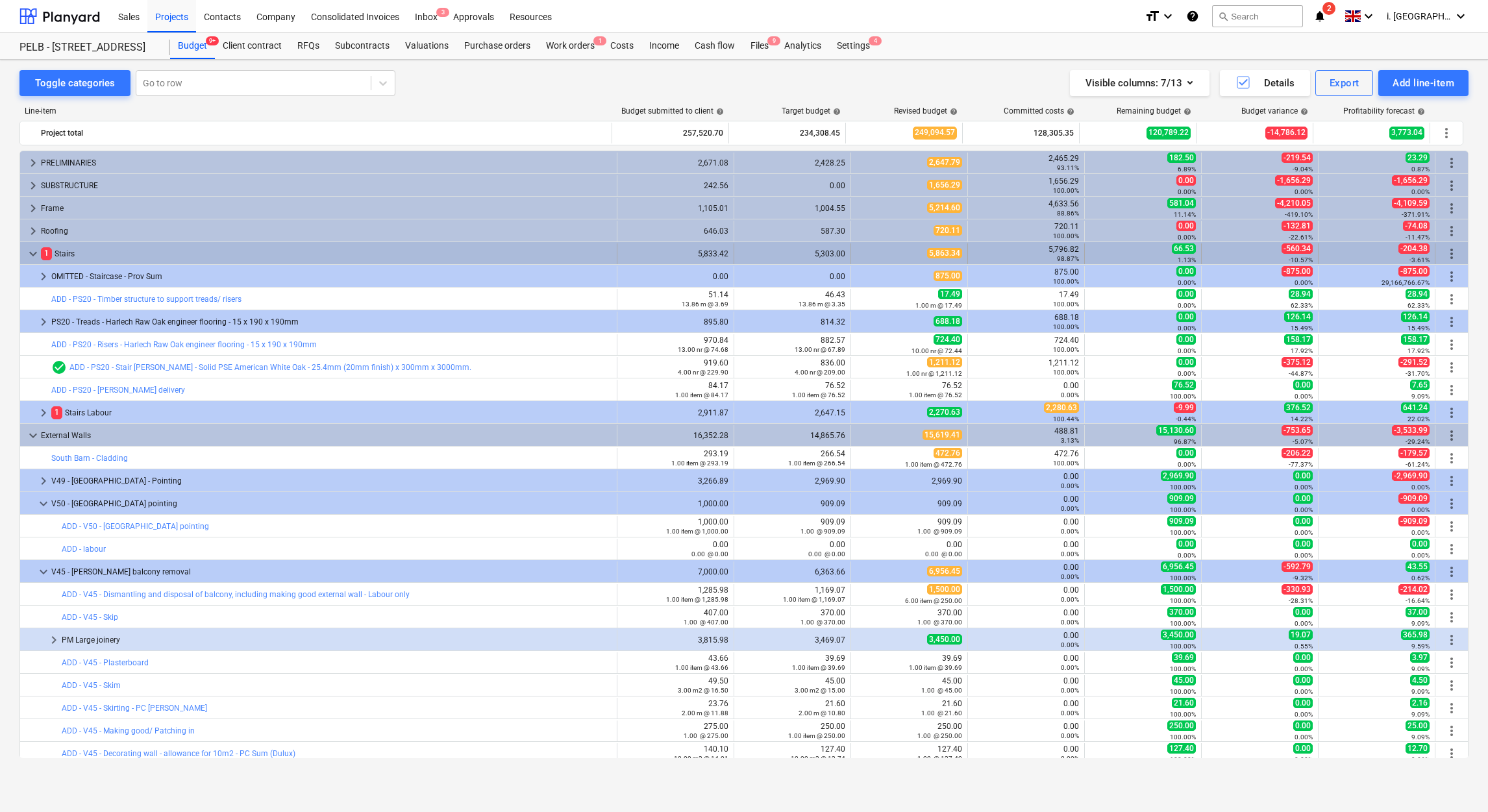
click at [1448, 258] on span "more_vert" at bounding box center [1452, 254] width 15 height 15
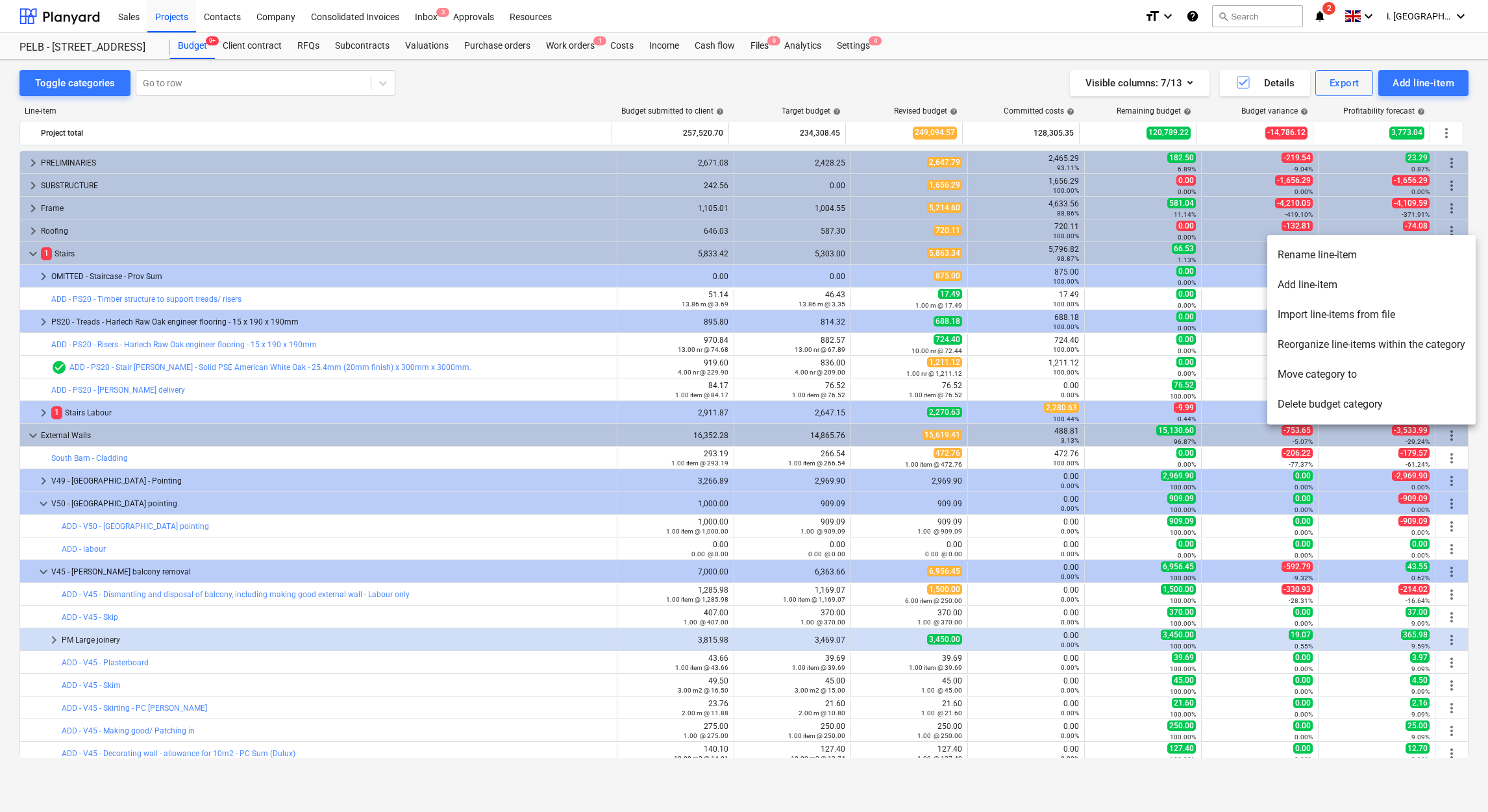
click at [1369, 373] on li "Move category to" at bounding box center [1371, 374] width 208 height 30
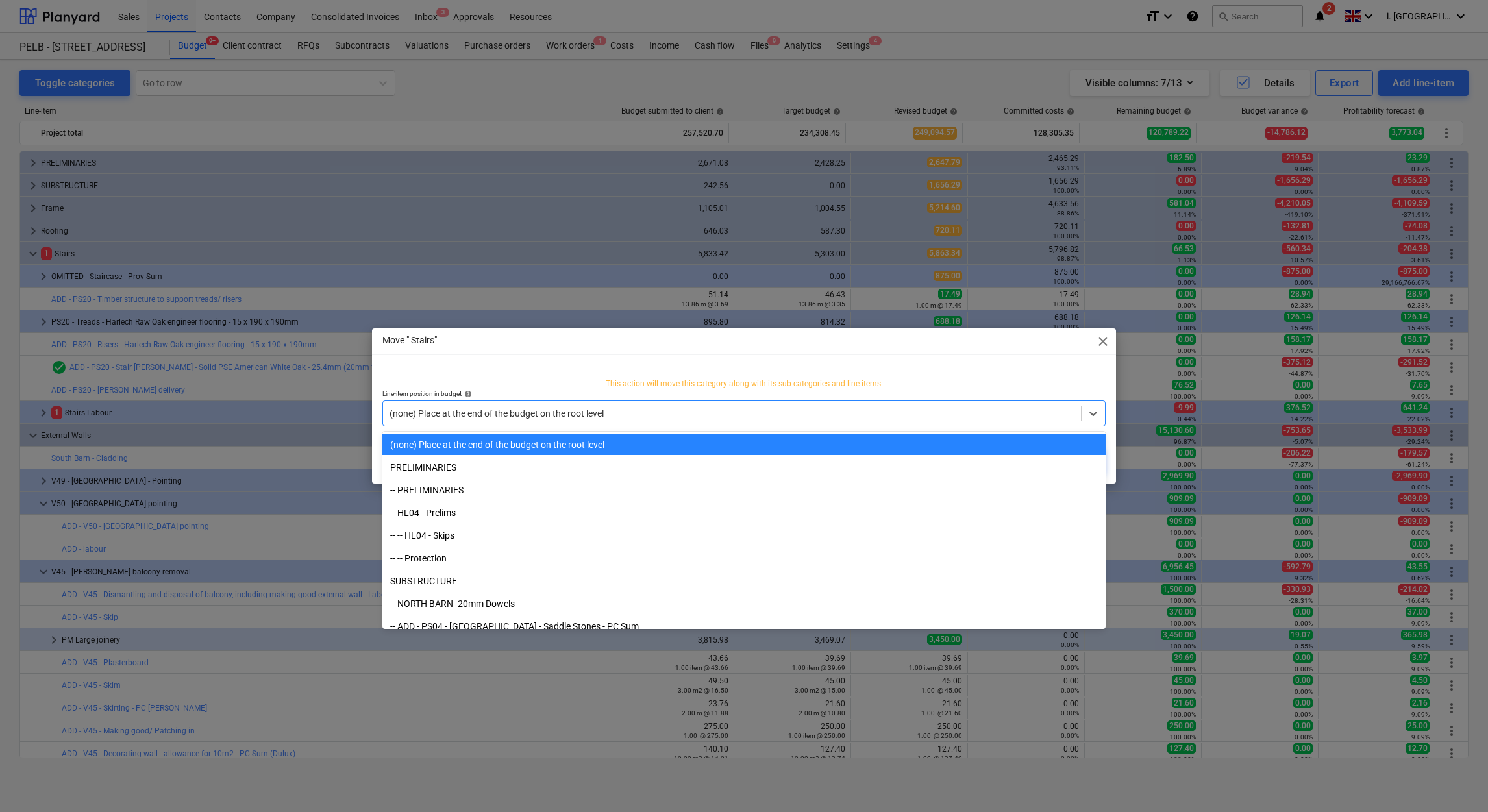
click at [729, 416] on div at bounding box center [732, 413] width 685 height 13
click at [1099, 342] on span "close" at bounding box center [1103, 341] width 15 height 15
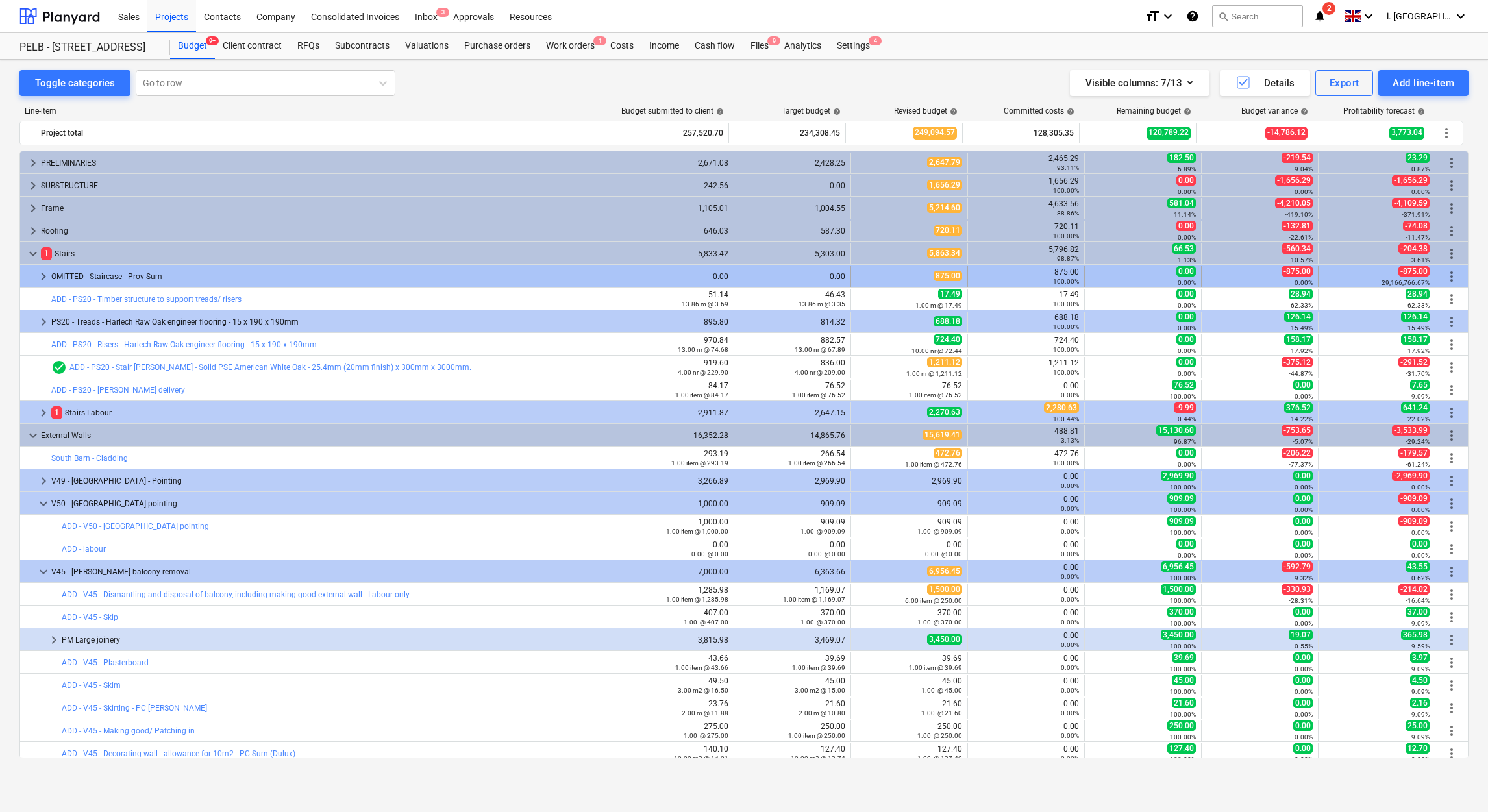
click at [1452, 274] on span "more_vert" at bounding box center [1452, 277] width 15 height 15
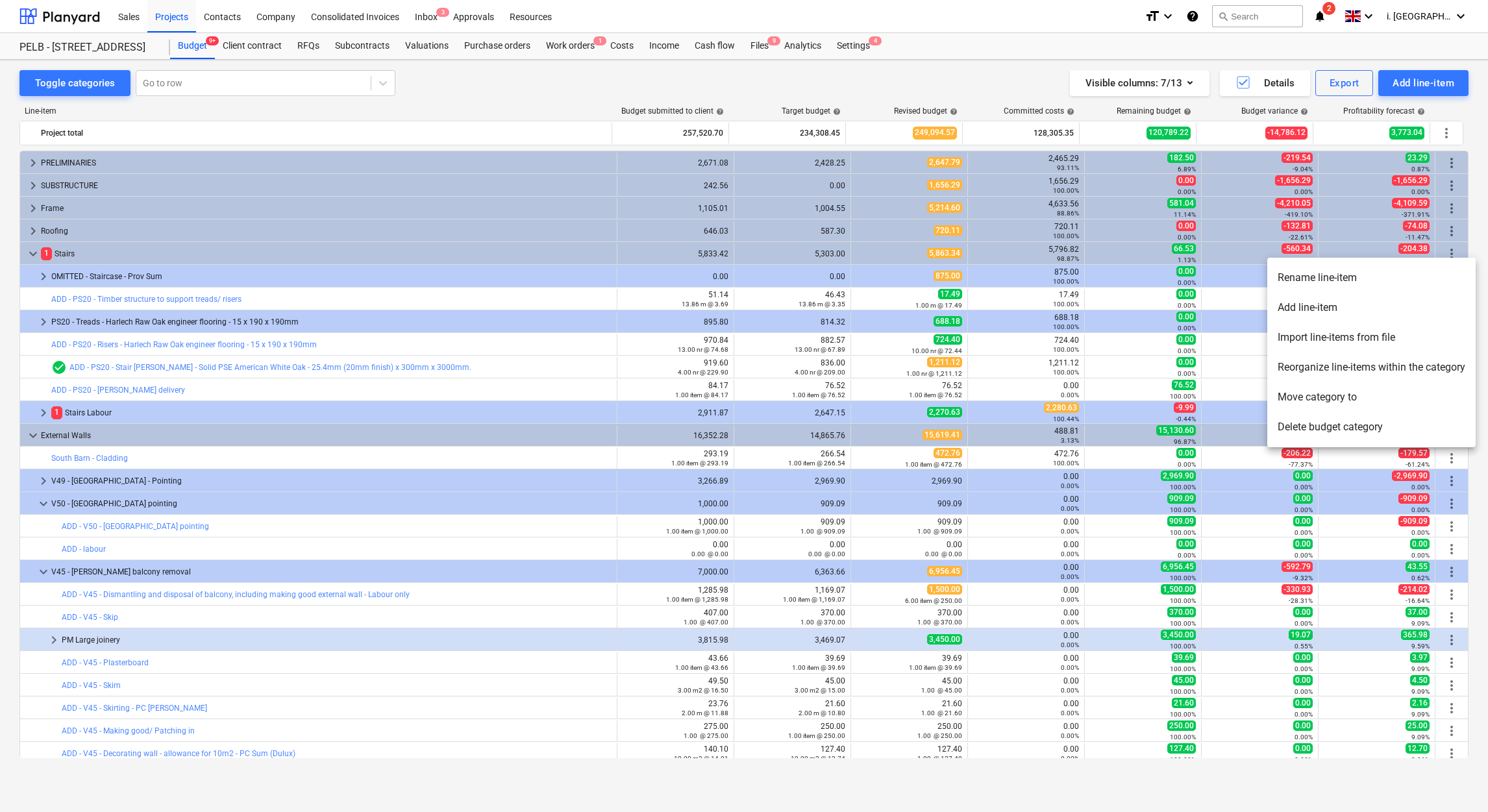
click at [1380, 313] on li "Add line-item" at bounding box center [1371, 308] width 208 height 30
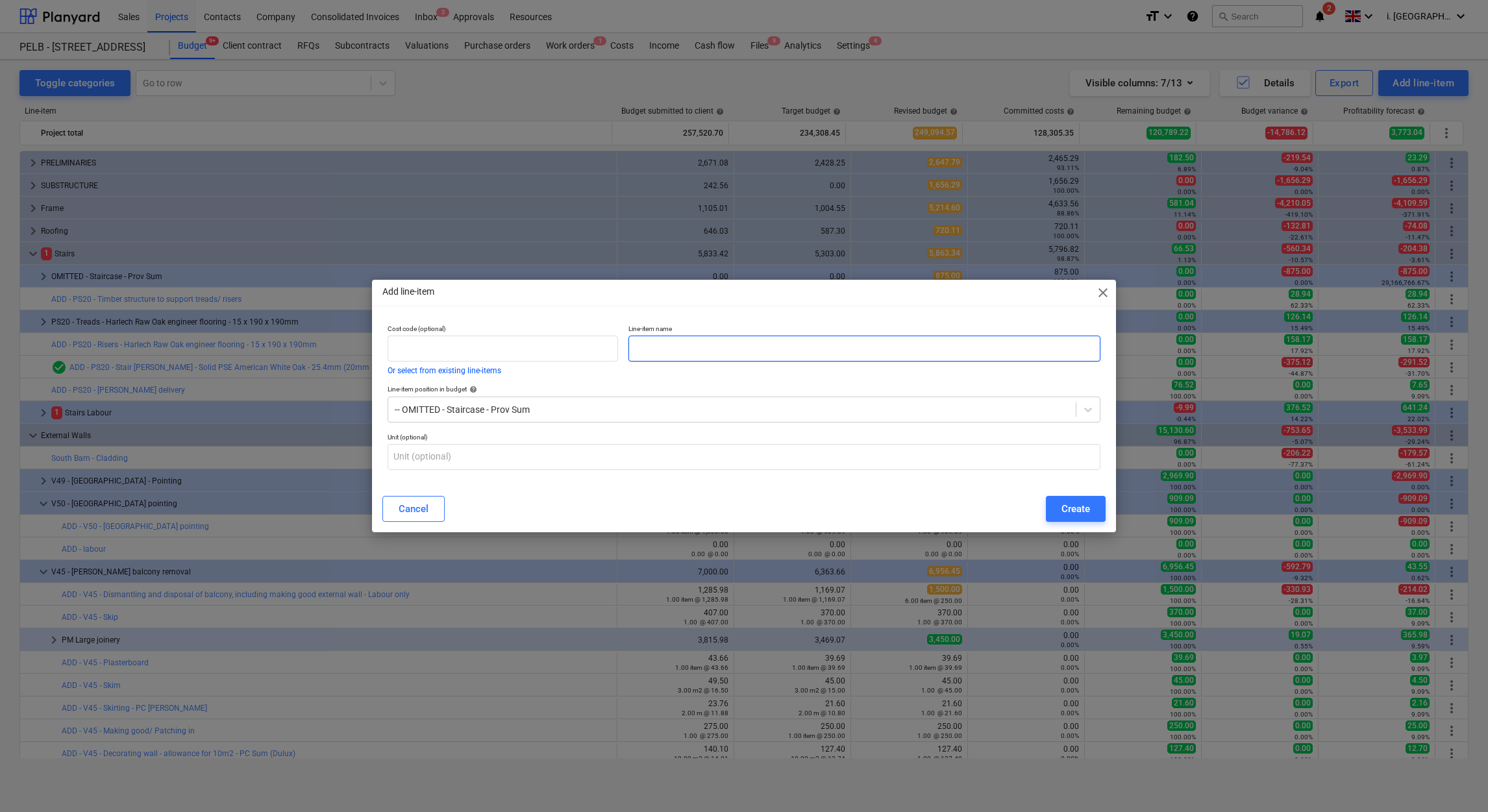
click at [684, 342] on input "text" at bounding box center [865, 349] width 472 height 26
click at [1094, 291] on div "Add line-item close" at bounding box center [744, 293] width 744 height 26
click at [1101, 295] on span "close" at bounding box center [1103, 292] width 15 height 15
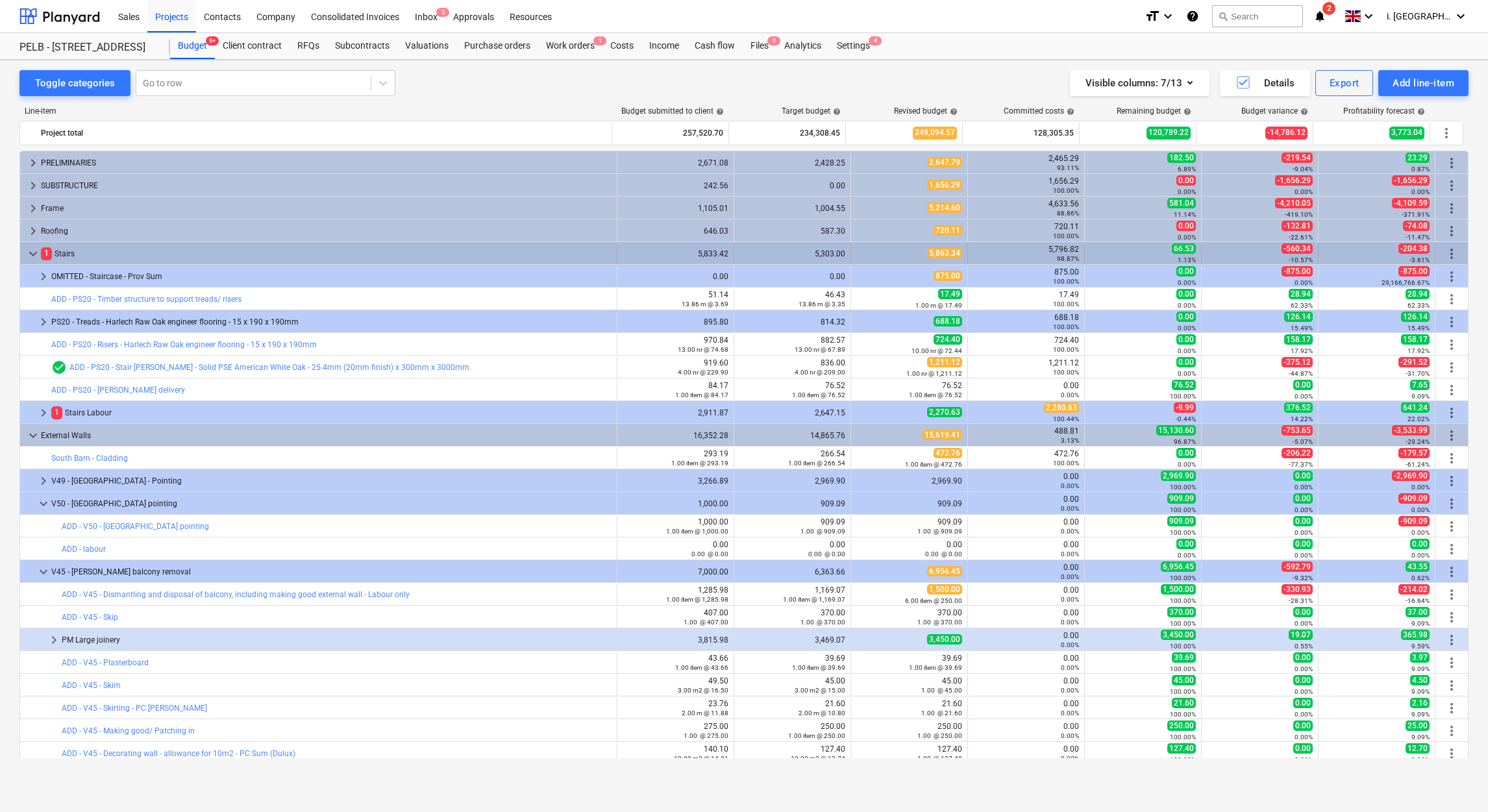
click at [1441, 250] on div "more_vert" at bounding box center [1452, 254] width 22 height 21
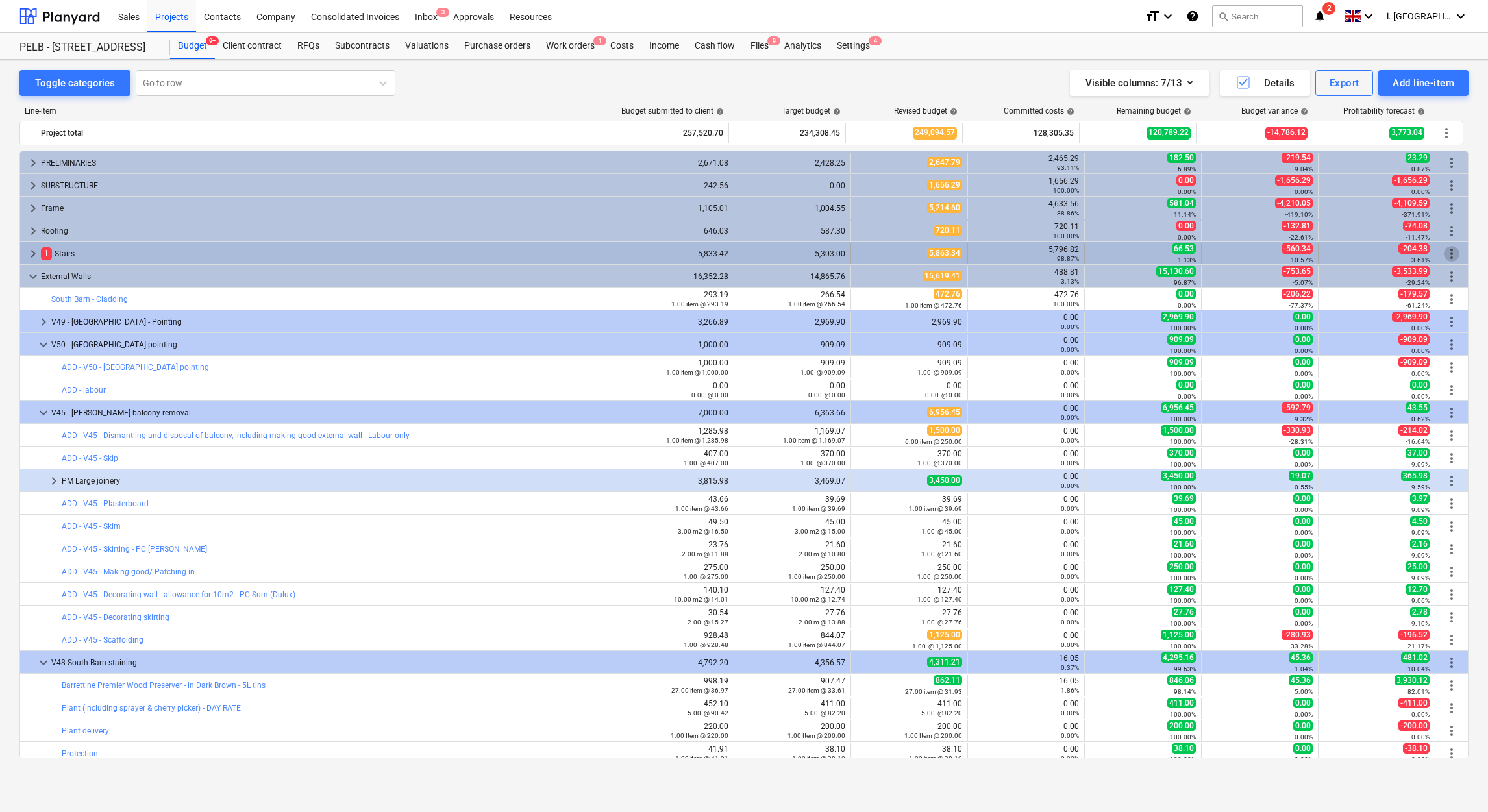
click at [1445, 253] on span "more_vert" at bounding box center [1452, 254] width 15 height 15
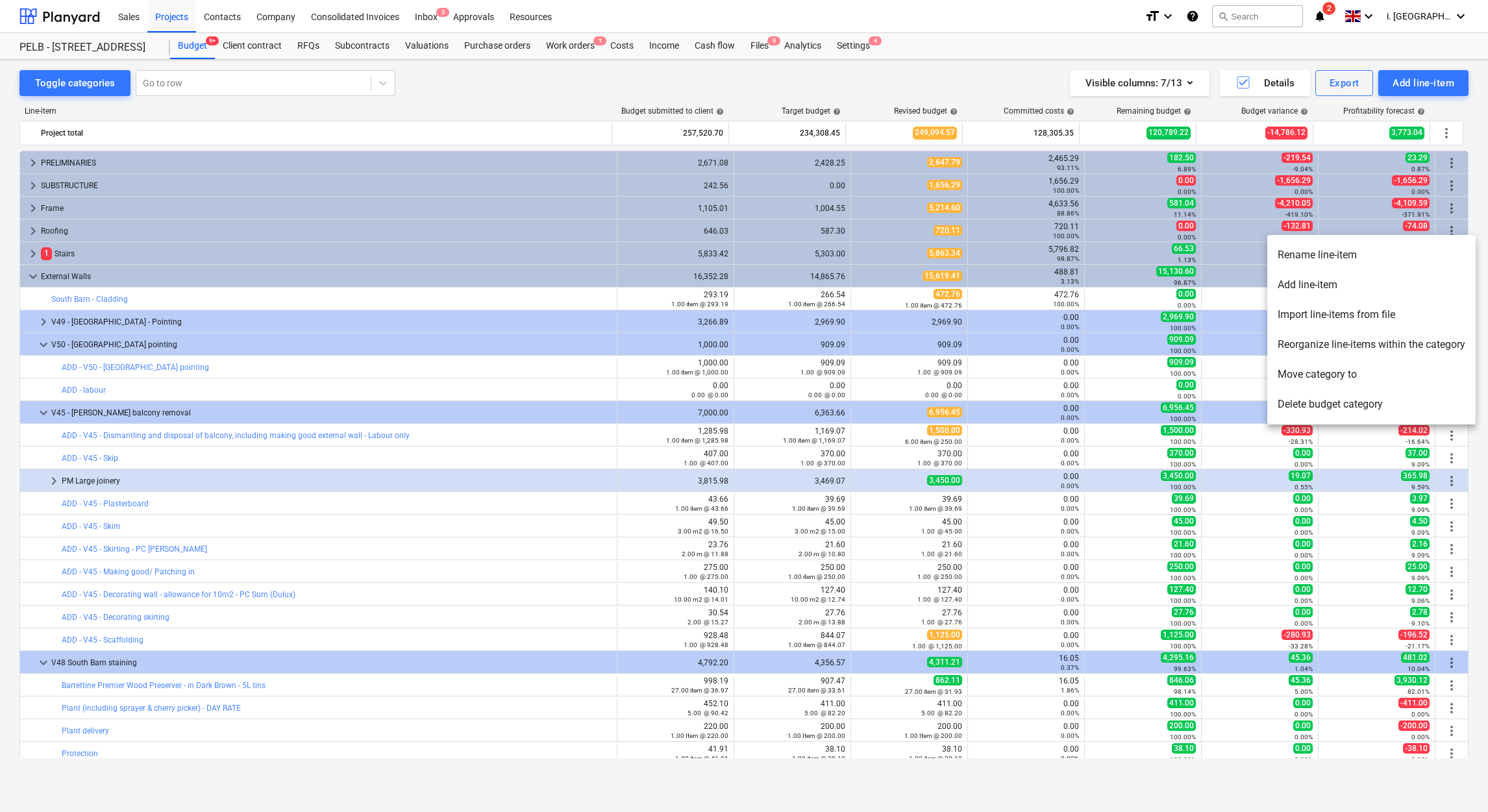
click at [684, 256] on div at bounding box center [744, 406] width 1488 height 812
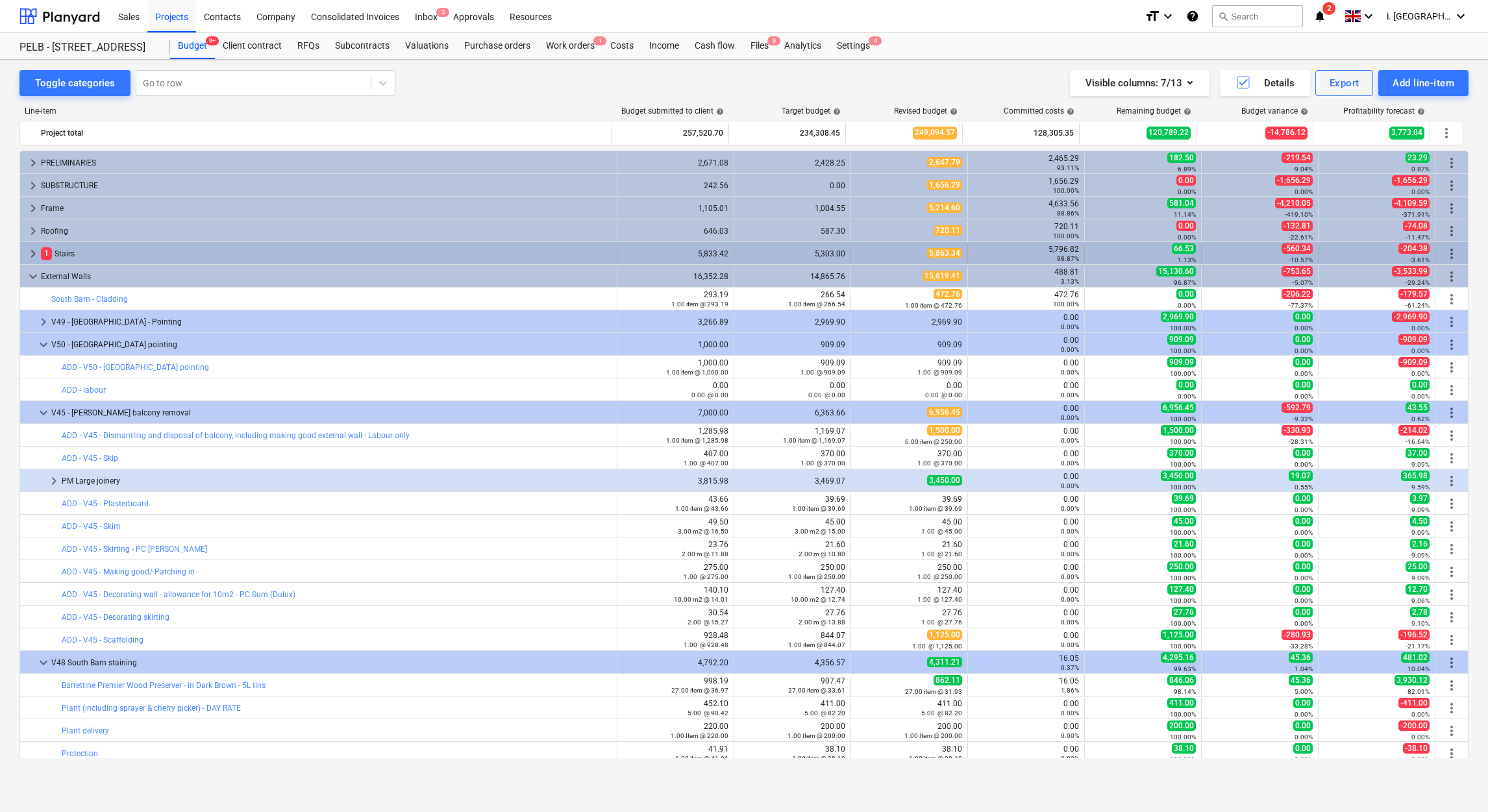
click at [1447, 256] on span "more_vert" at bounding box center [1452, 254] width 15 height 15
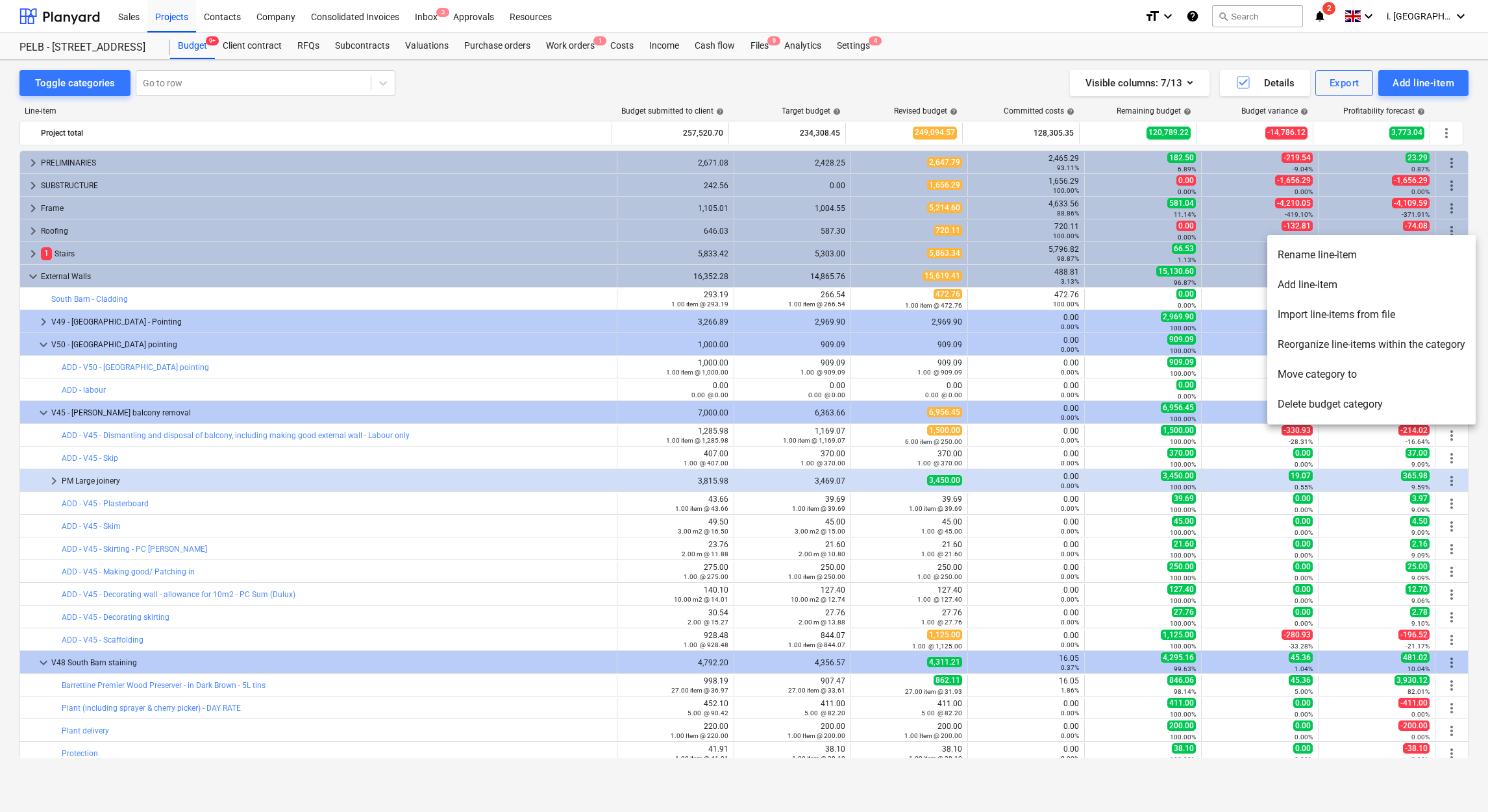
click at [1364, 284] on li "Add line-item" at bounding box center [1371, 285] width 208 height 30
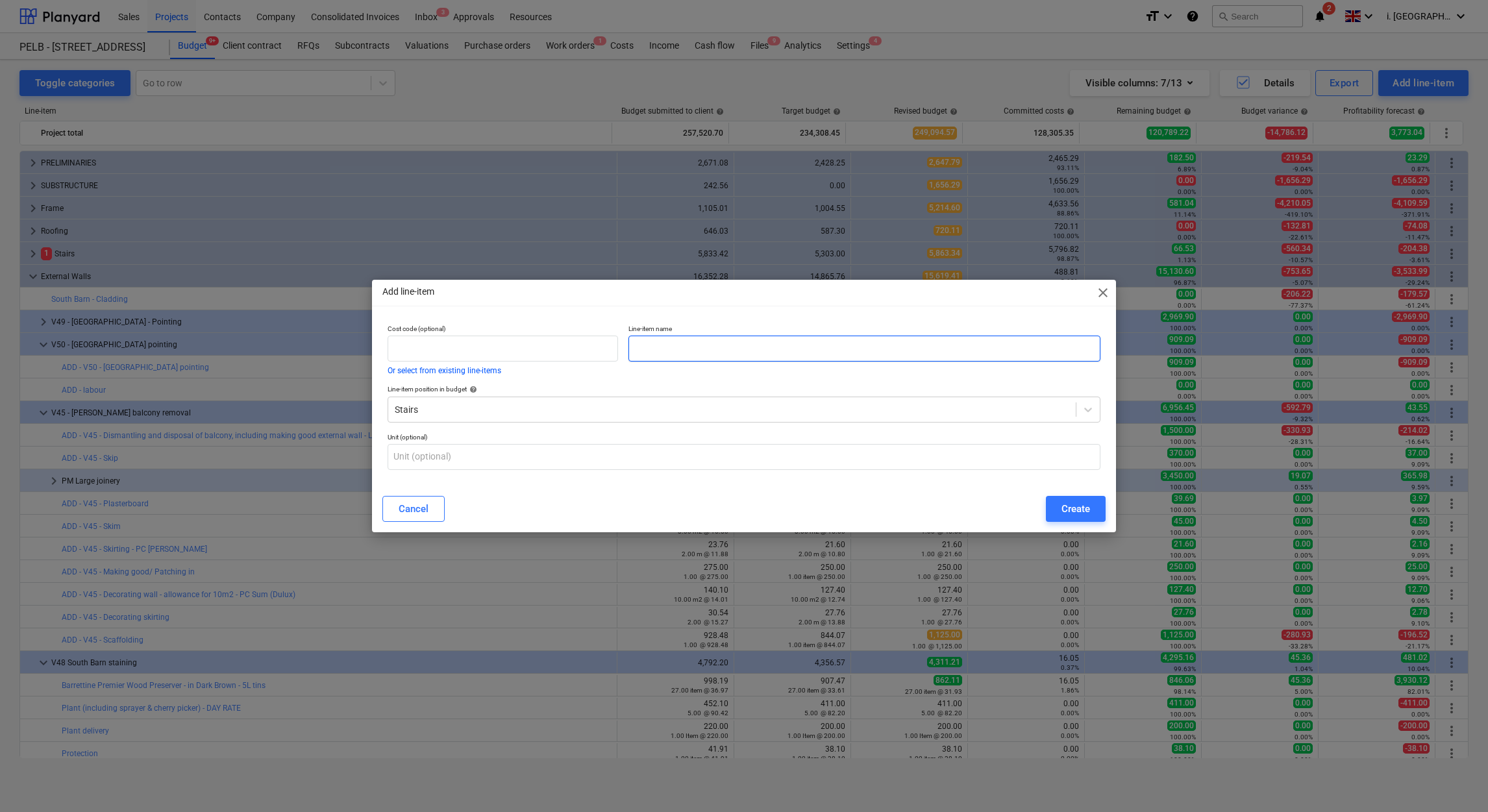
drag, startPoint x: 732, startPoint y: 343, endPoint x: 735, endPoint y: 350, distance: 7.6
click at [734, 342] on input "text" at bounding box center [865, 349] width 472 height 26
type input "Stairs Materials"
click at [1076, 517] on button "Create" at bounding box center [1075, 509] width 60 height 26
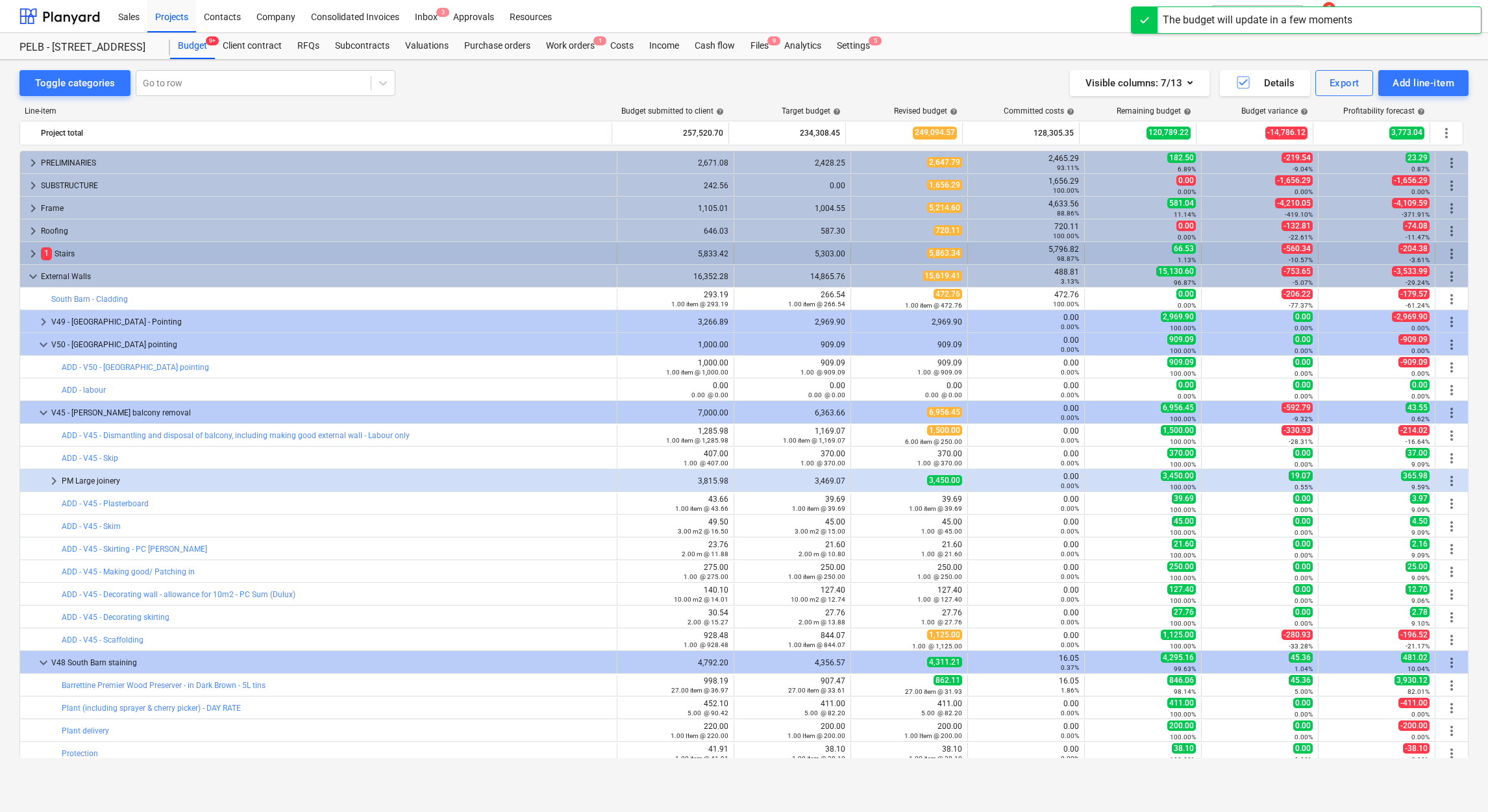
click at [29, 260] on span "keyboard_arrow_right" at bounding box center [33, 254] width 15 height 15
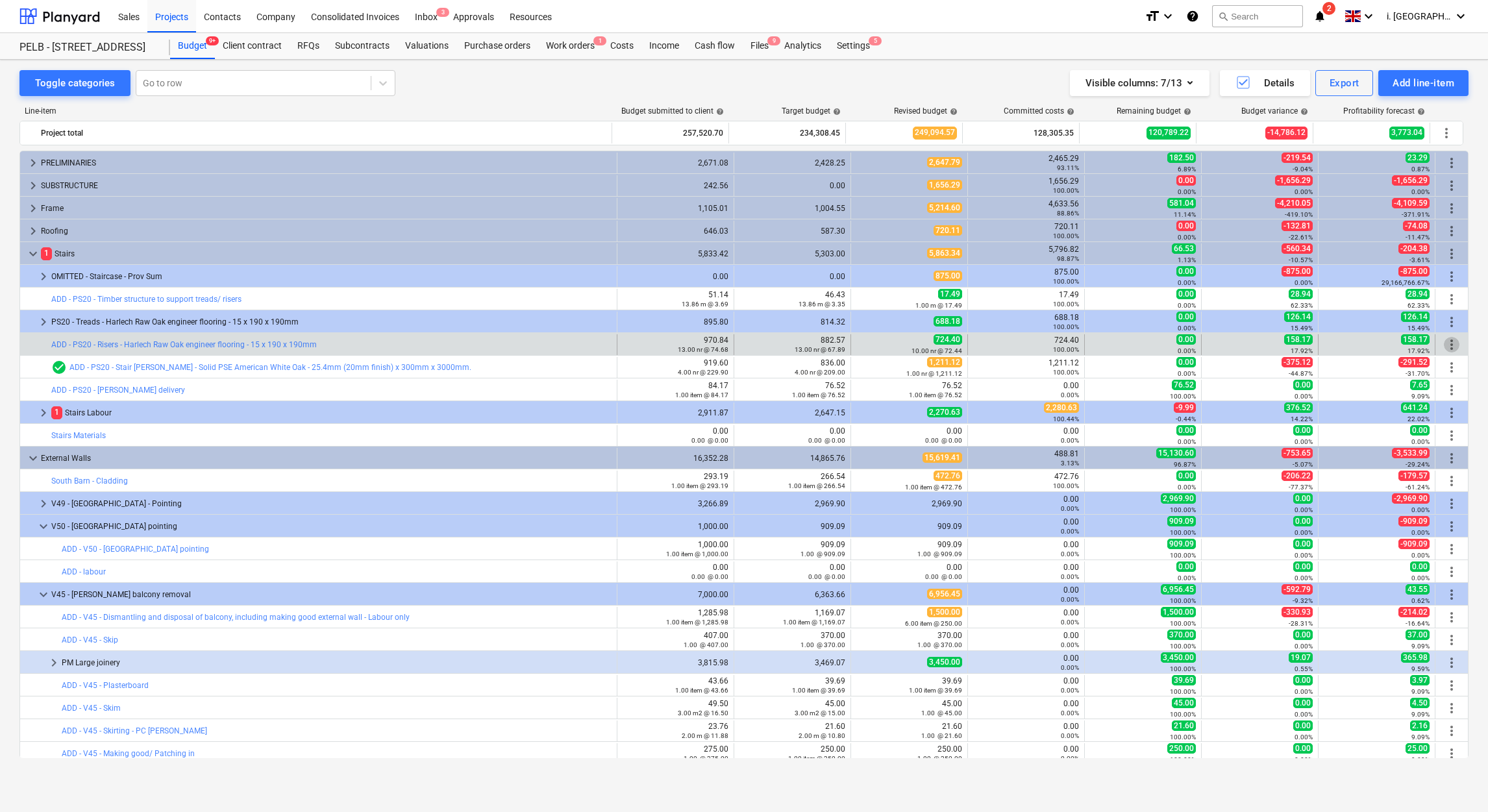
click at [1445, 350] on span "more_vert" at bounding box center [1452, 345] width 15 height 15
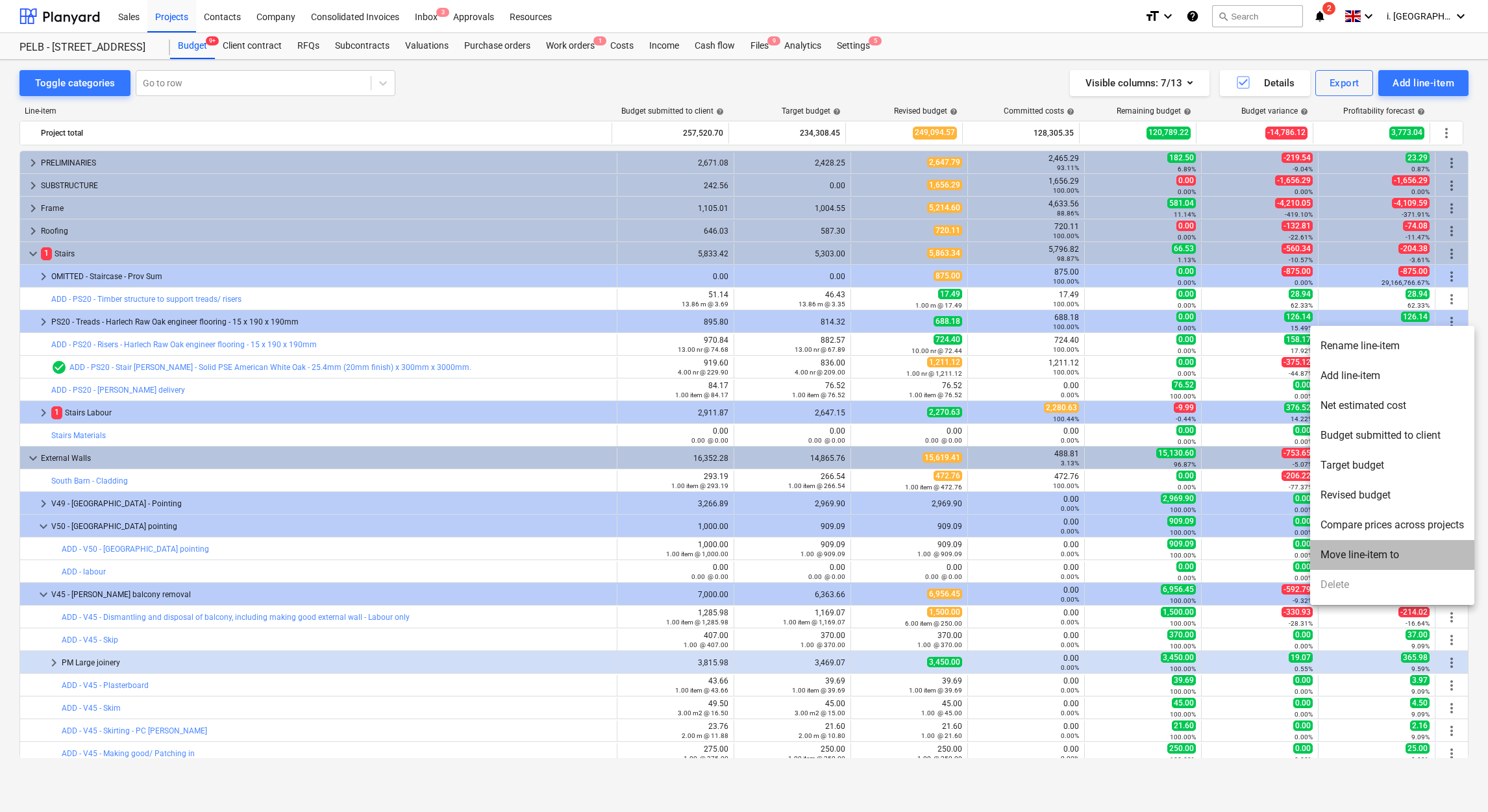
click at [1377, 551] on li "Move line-item to" at bounding box center [1392, 554] width 164 height 30
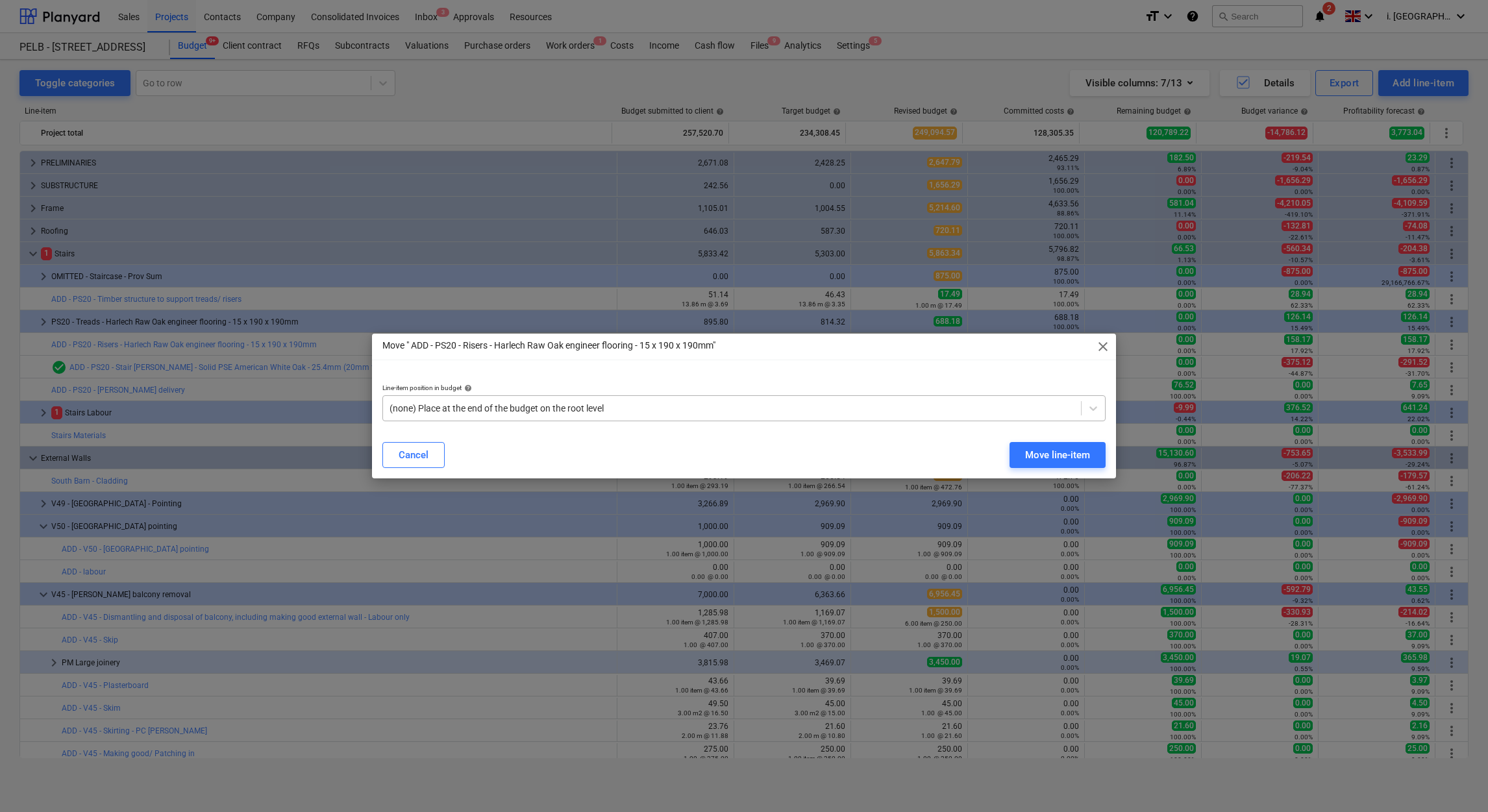
click at [745, 408] on div at bounding box center [732, 408] width 685 height 13
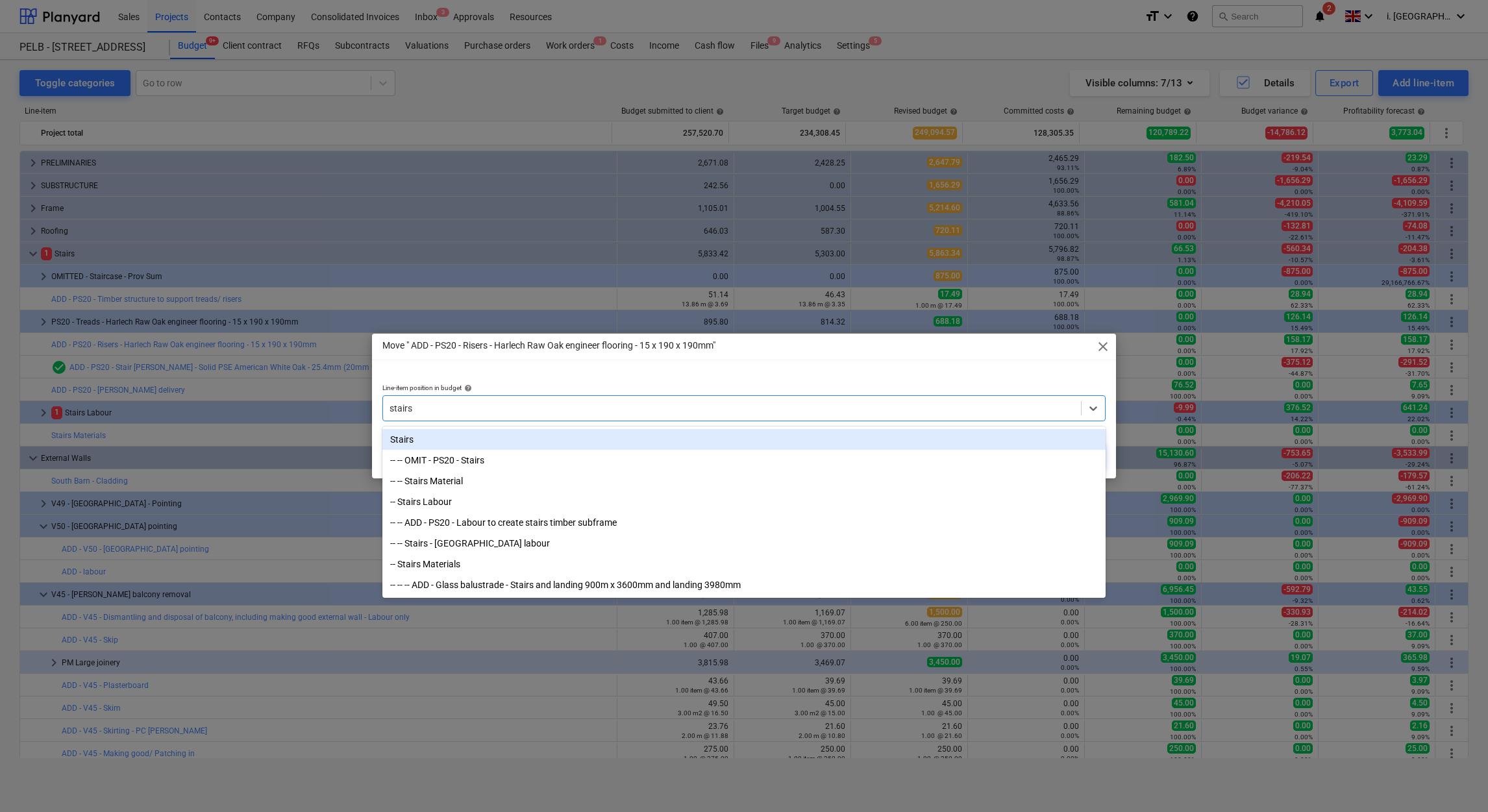
type input "stairs"
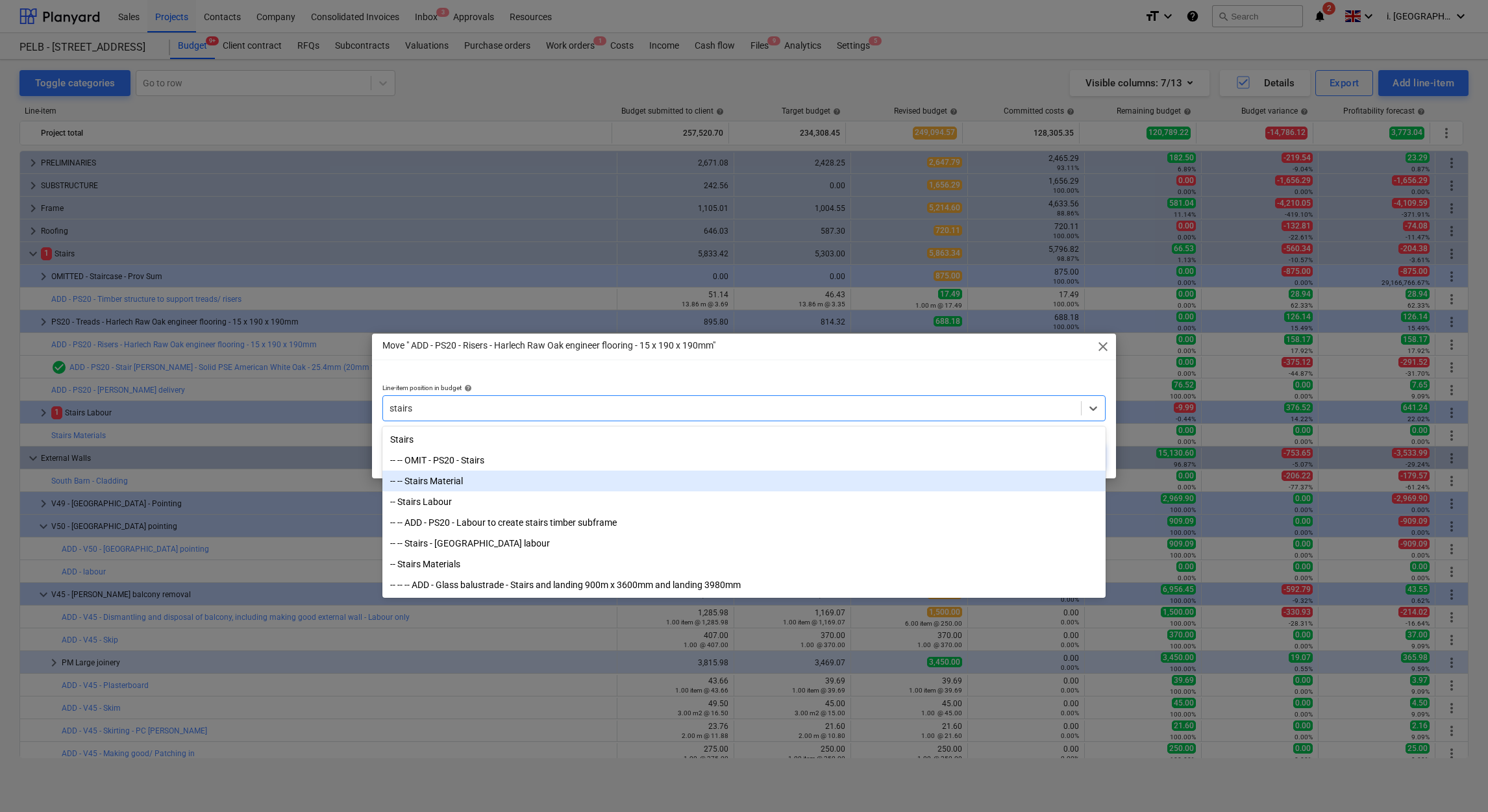
click at [691, 483] on div "-- -- Stairs Material" at bounding box center [743, 481] width 723 height 21
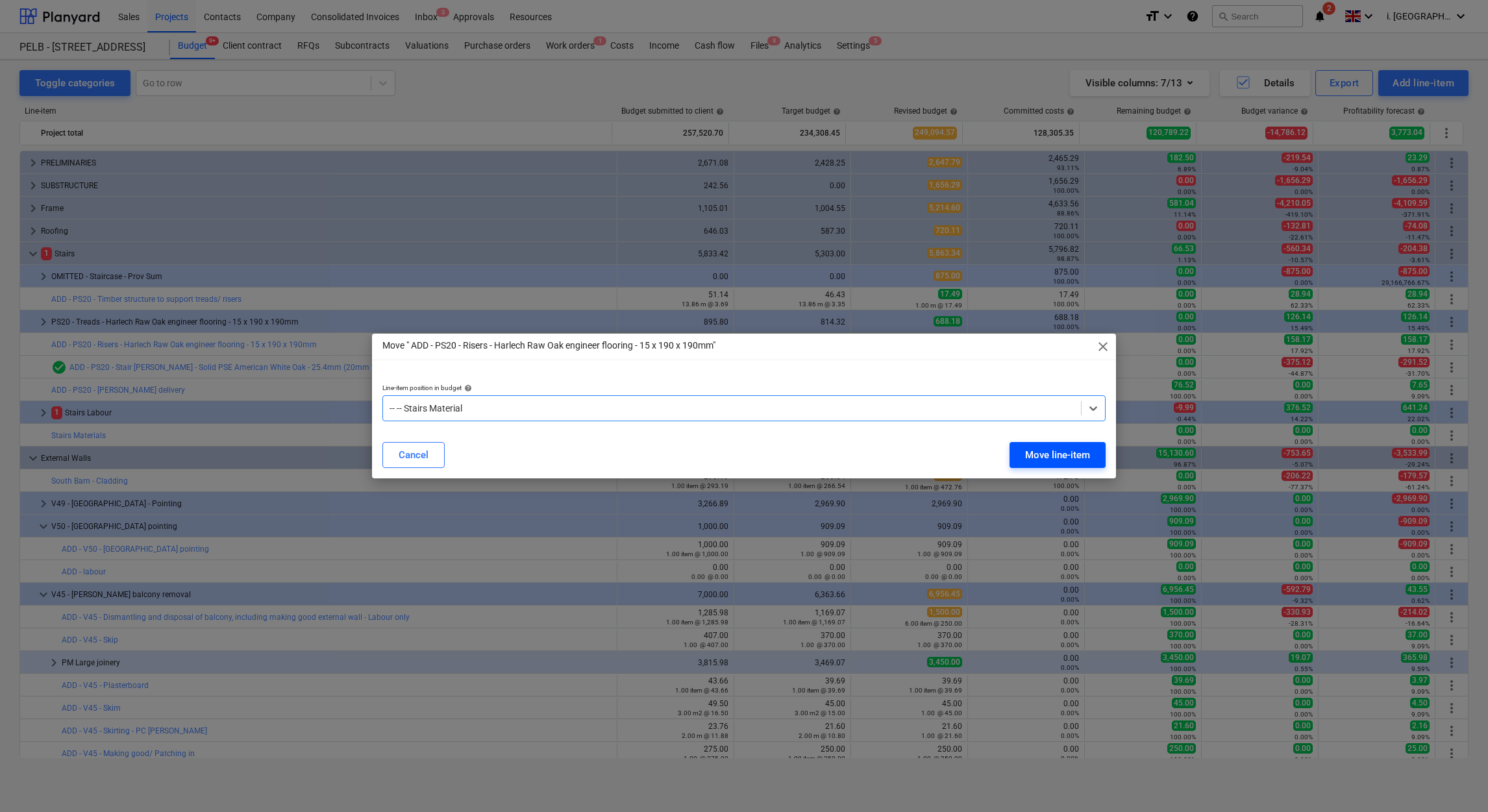
click at [1070, 453] on div "Move line-item" at bounding box center [1057, 455] width 65 height 17
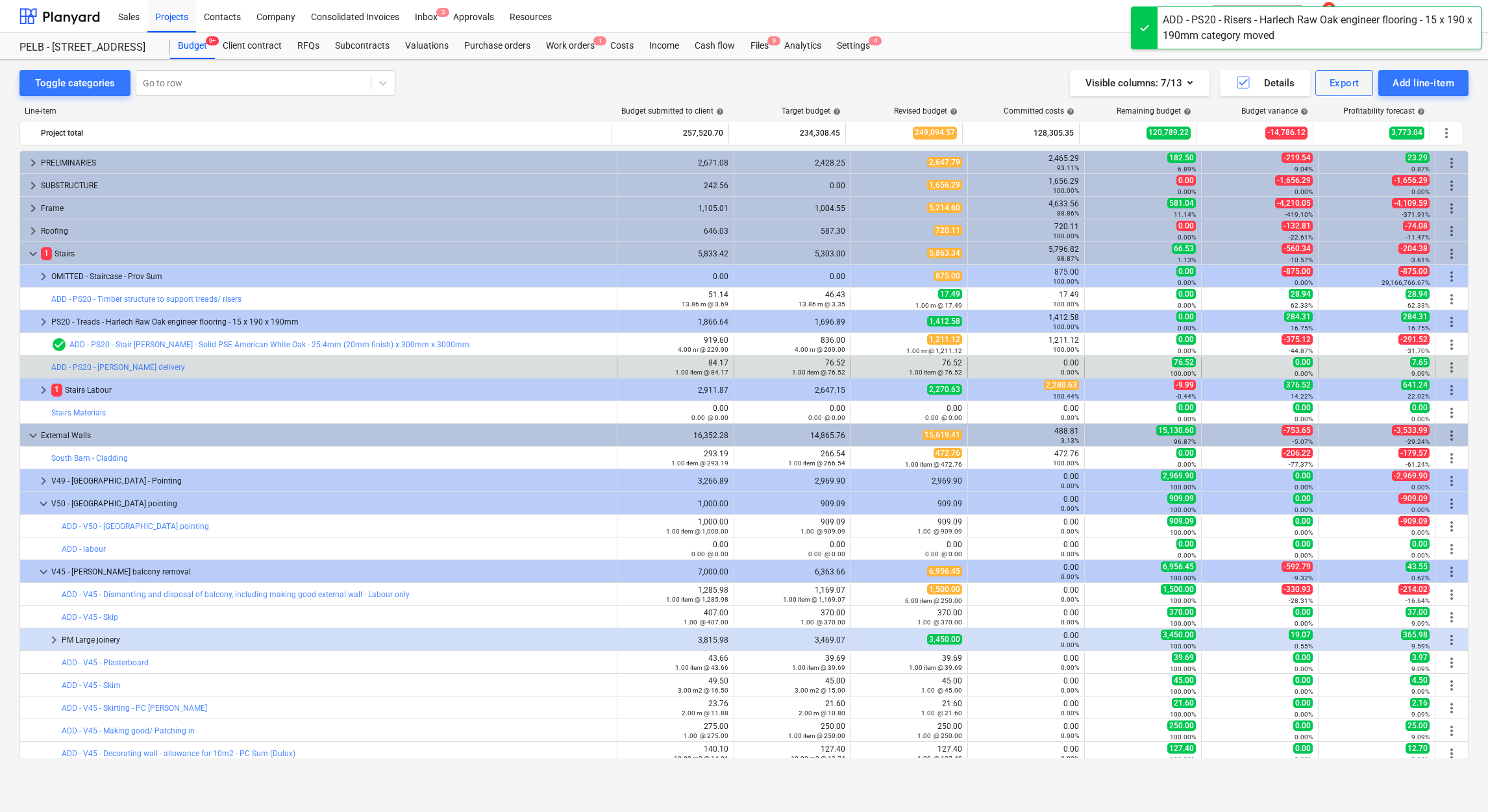
click at [1445, 378] on div "more_vert" at bounding box center [1452, 367] width 22 height 21
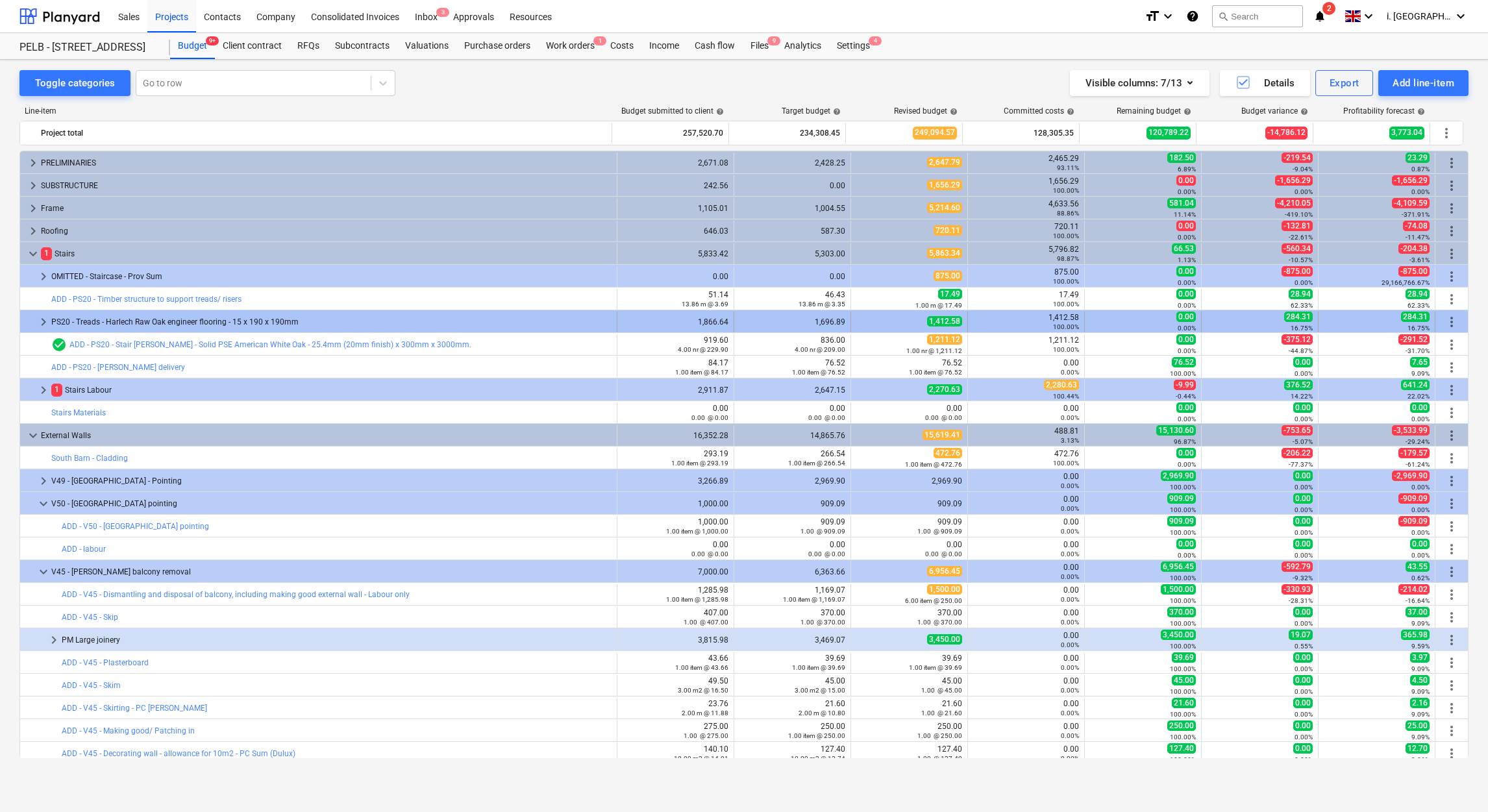
click at [1447, 323] on span "more_vert" at bounding box center [1452, 322] width 15 height 15
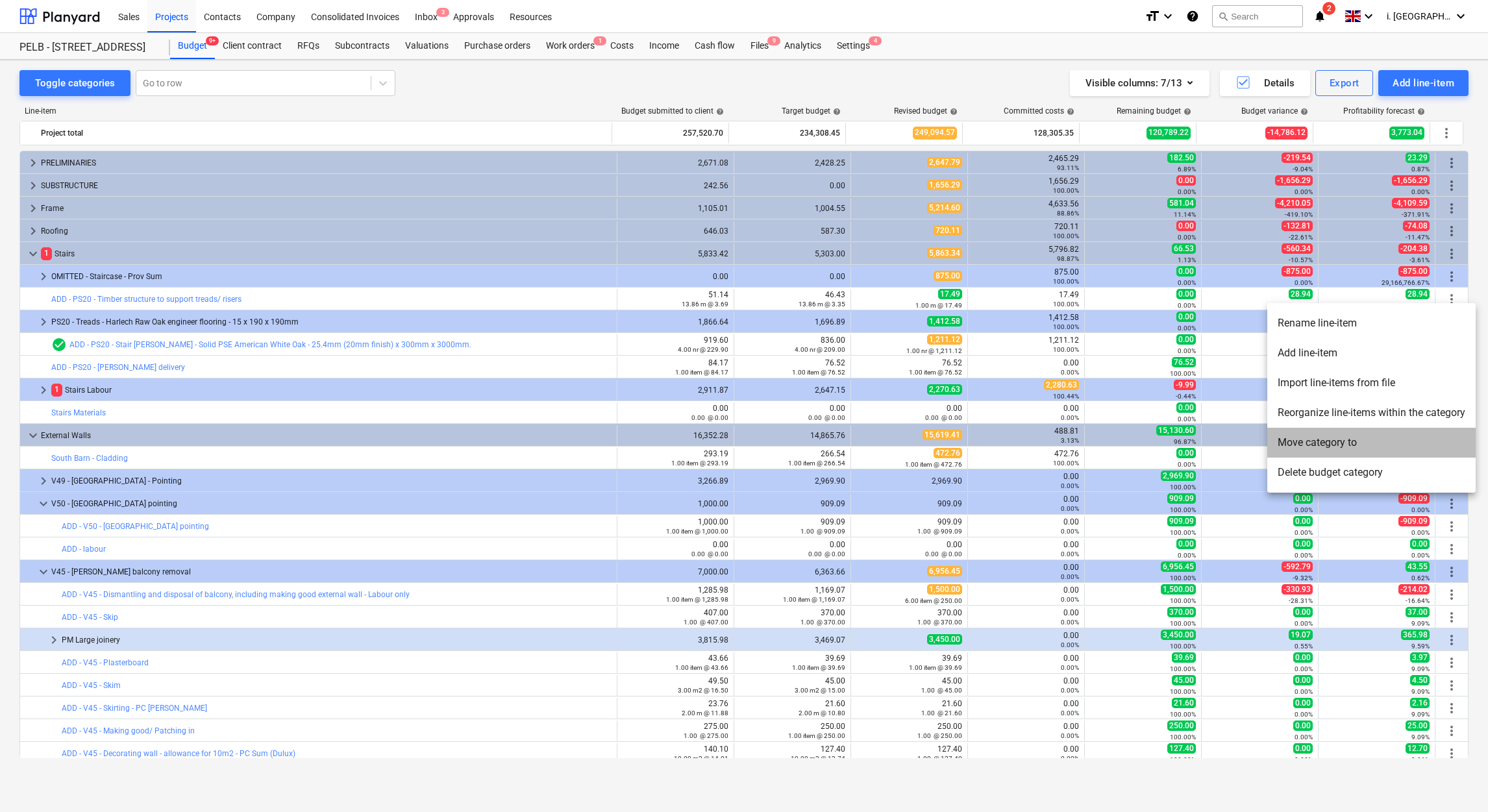
click at [1393, 440] on li "Move category to" at bounding box center [1371, 442] width 208 height 30
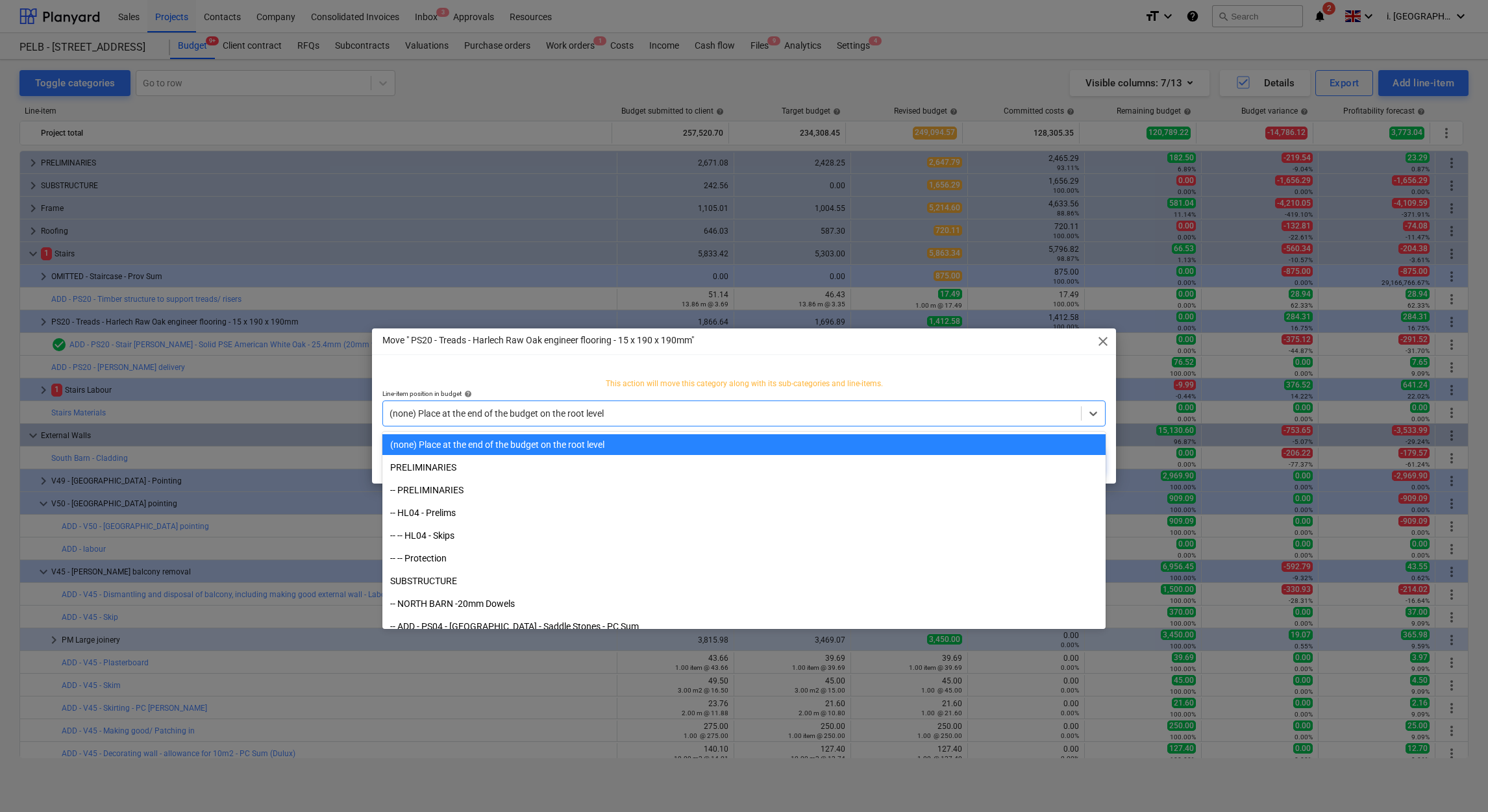
click at [701, 410] on div at bounding box center [732, 413] width 685 height 13
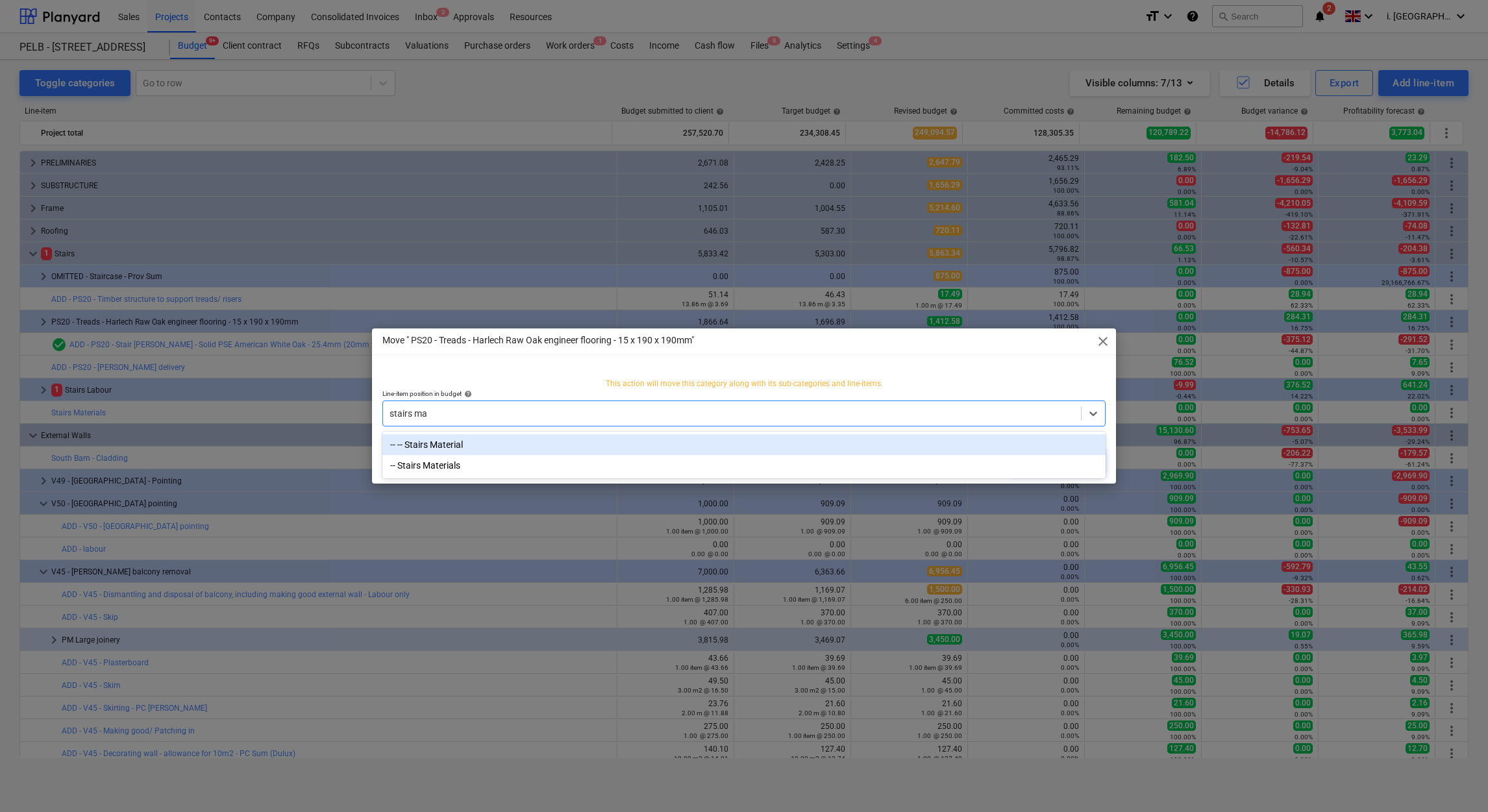
type input "stairs mat"
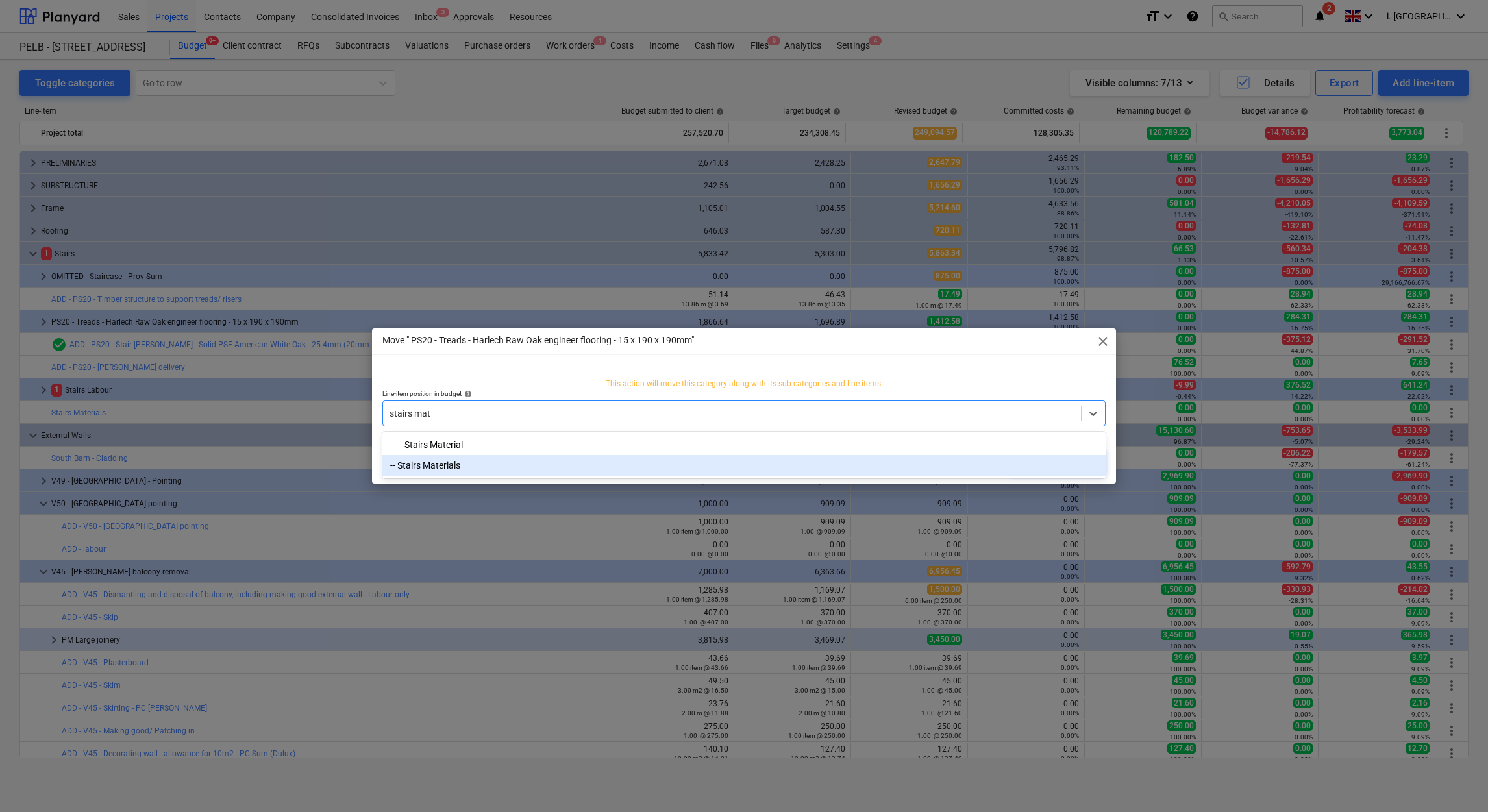
click at [681, 470] on div "-- Stairs Materials" at bounding box center [743, 465] width 723 height 21
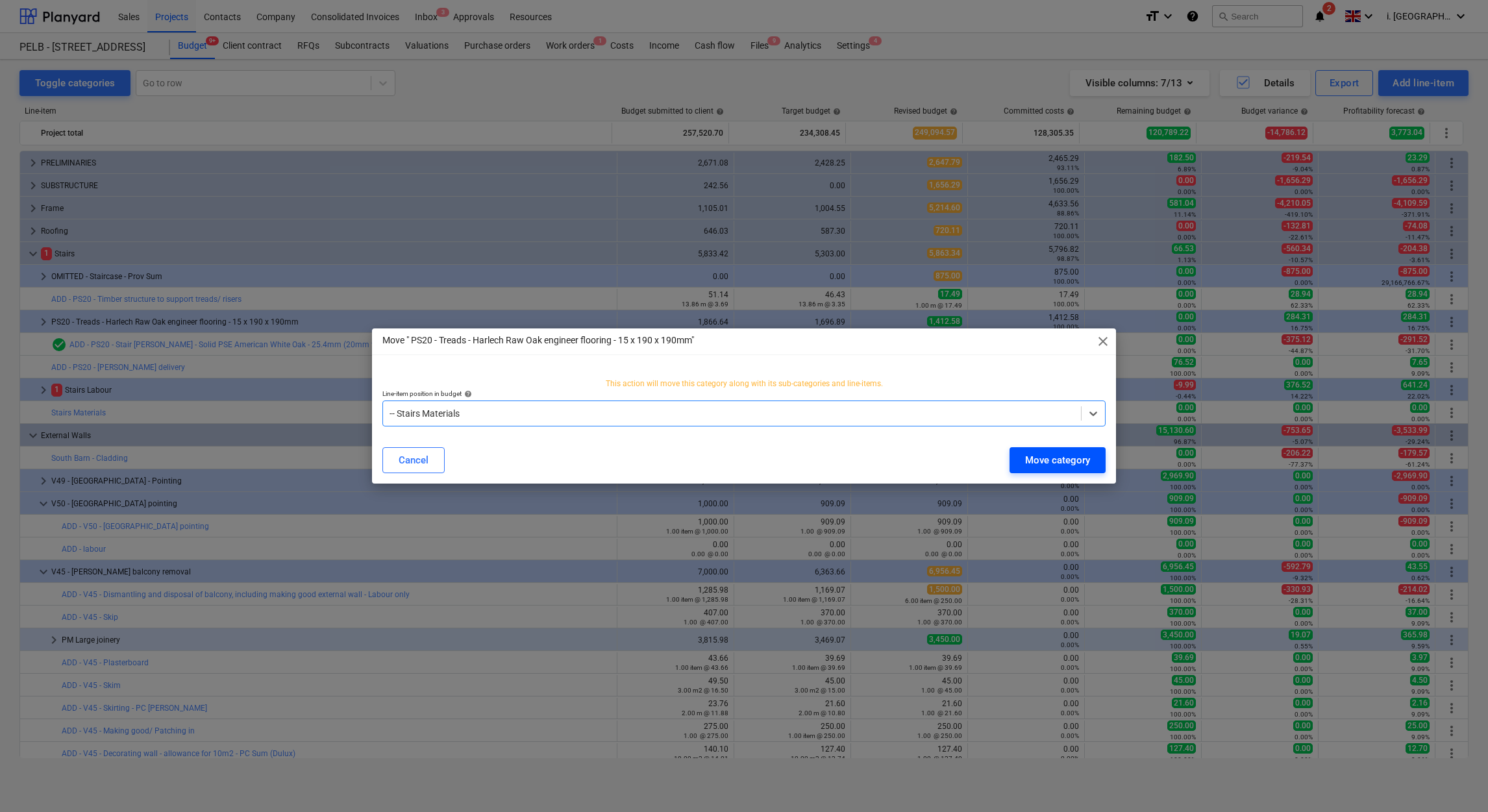
click at [1057, 462] on div "Move category" at bounding box center [1057, 460] width 65 height 17
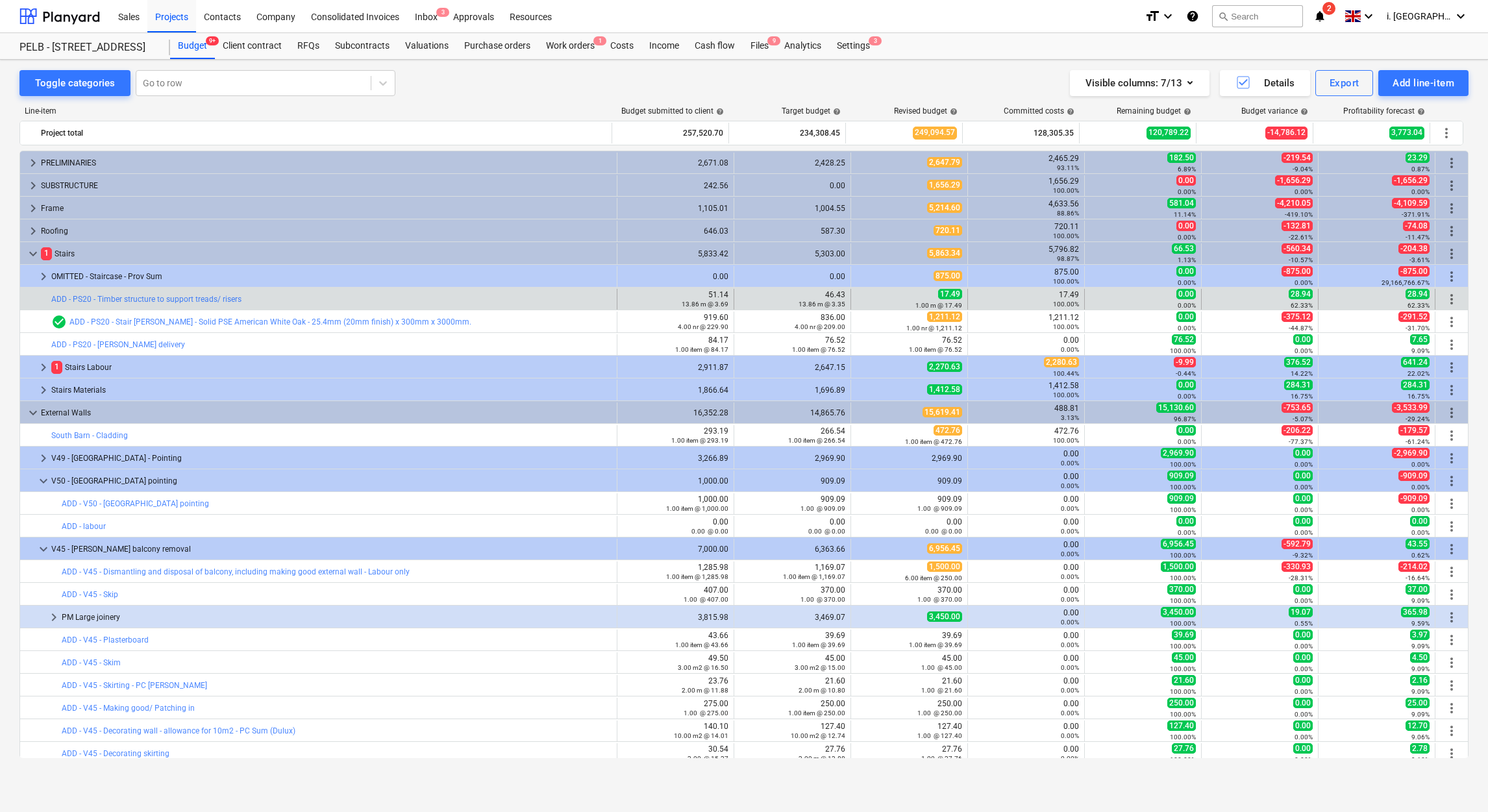
click at [1445, 296] on span "more_vert" at bounding box center [1452, 299] width 15 height 15
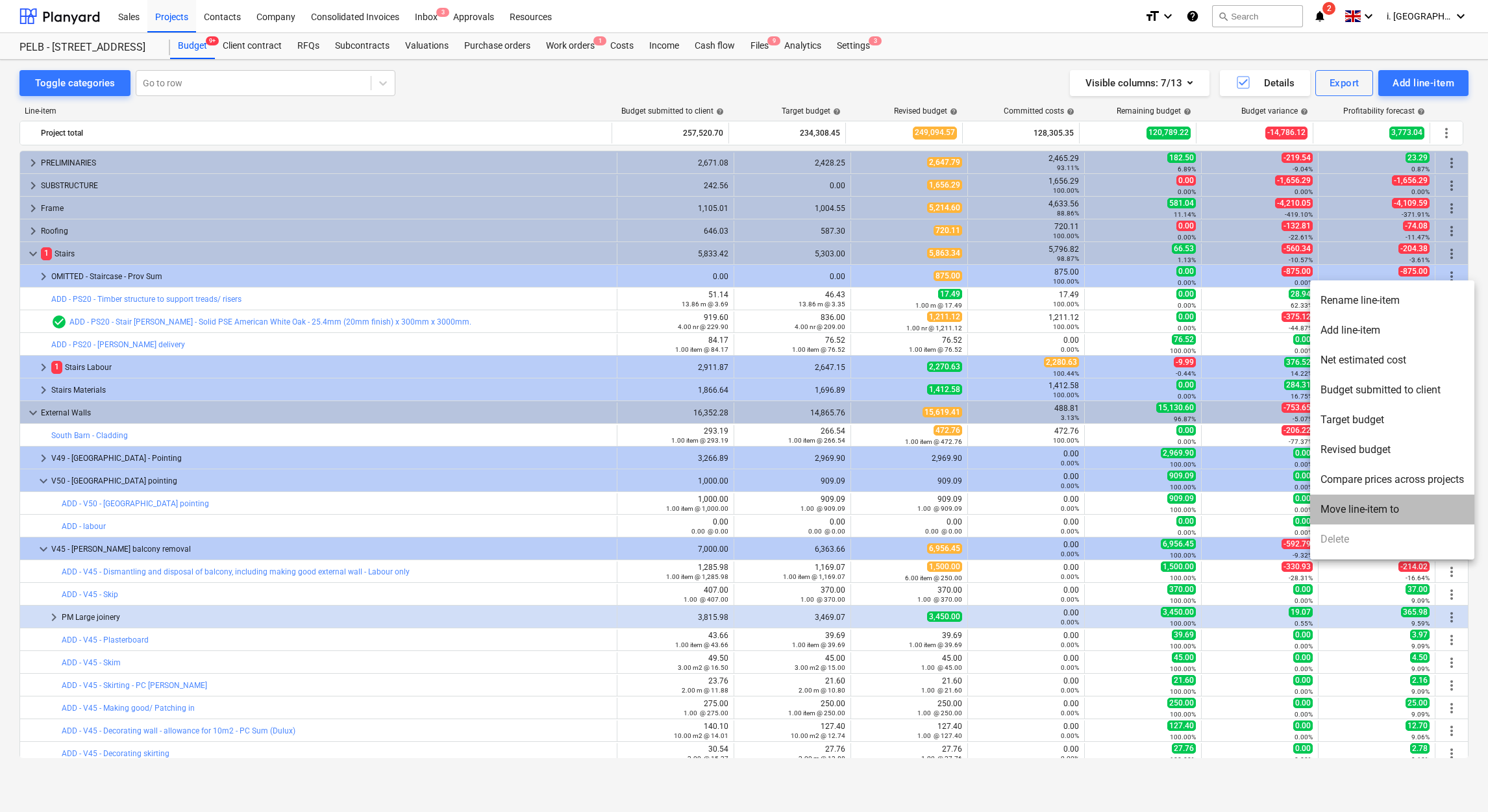
click at [1384, 510] on li "Move line-item to" at bounding box center [1392, 510] width 164 height 30
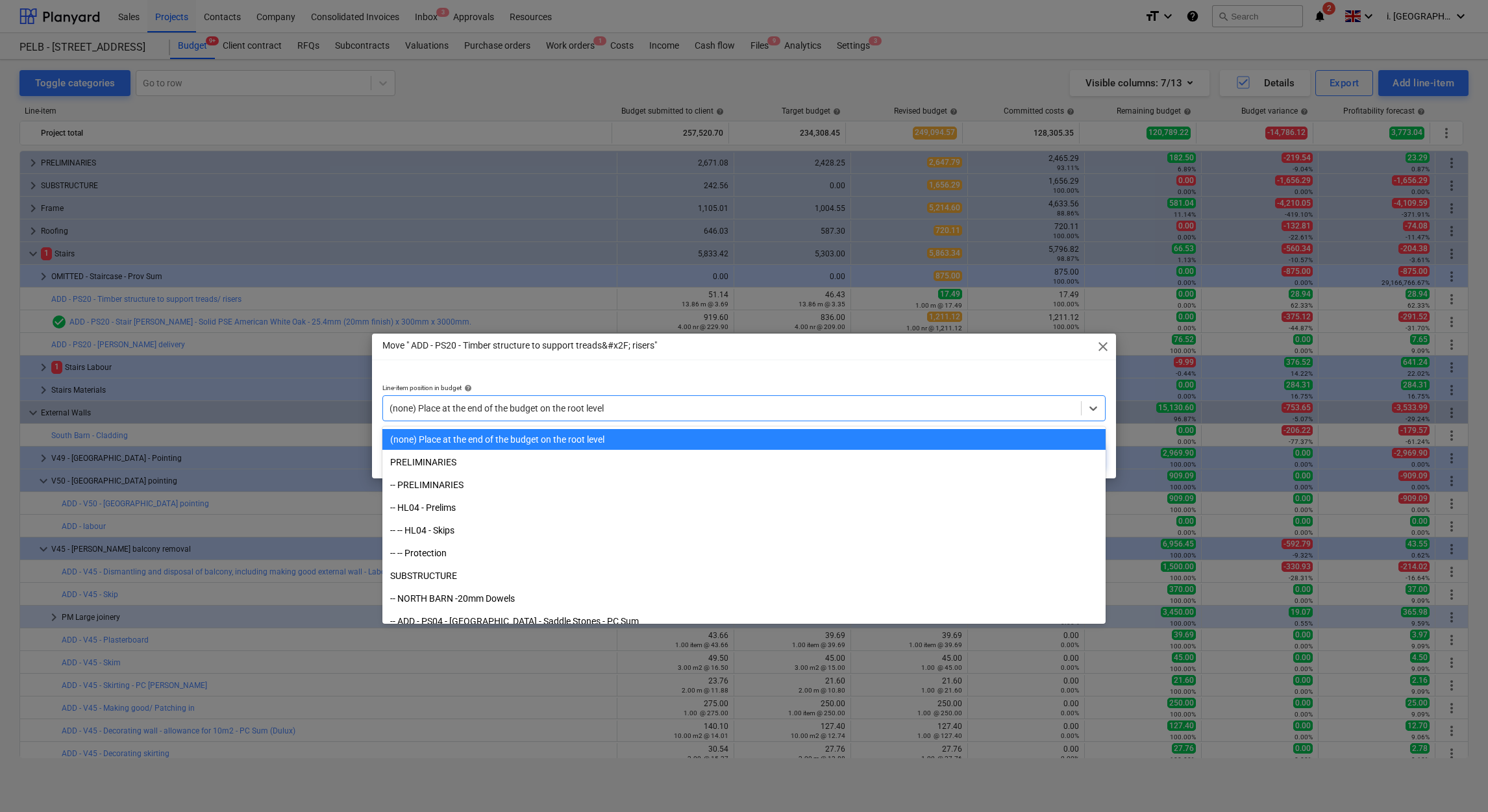
click at [920, 411] on div at bounding box center [732, 408] width 685 height 13
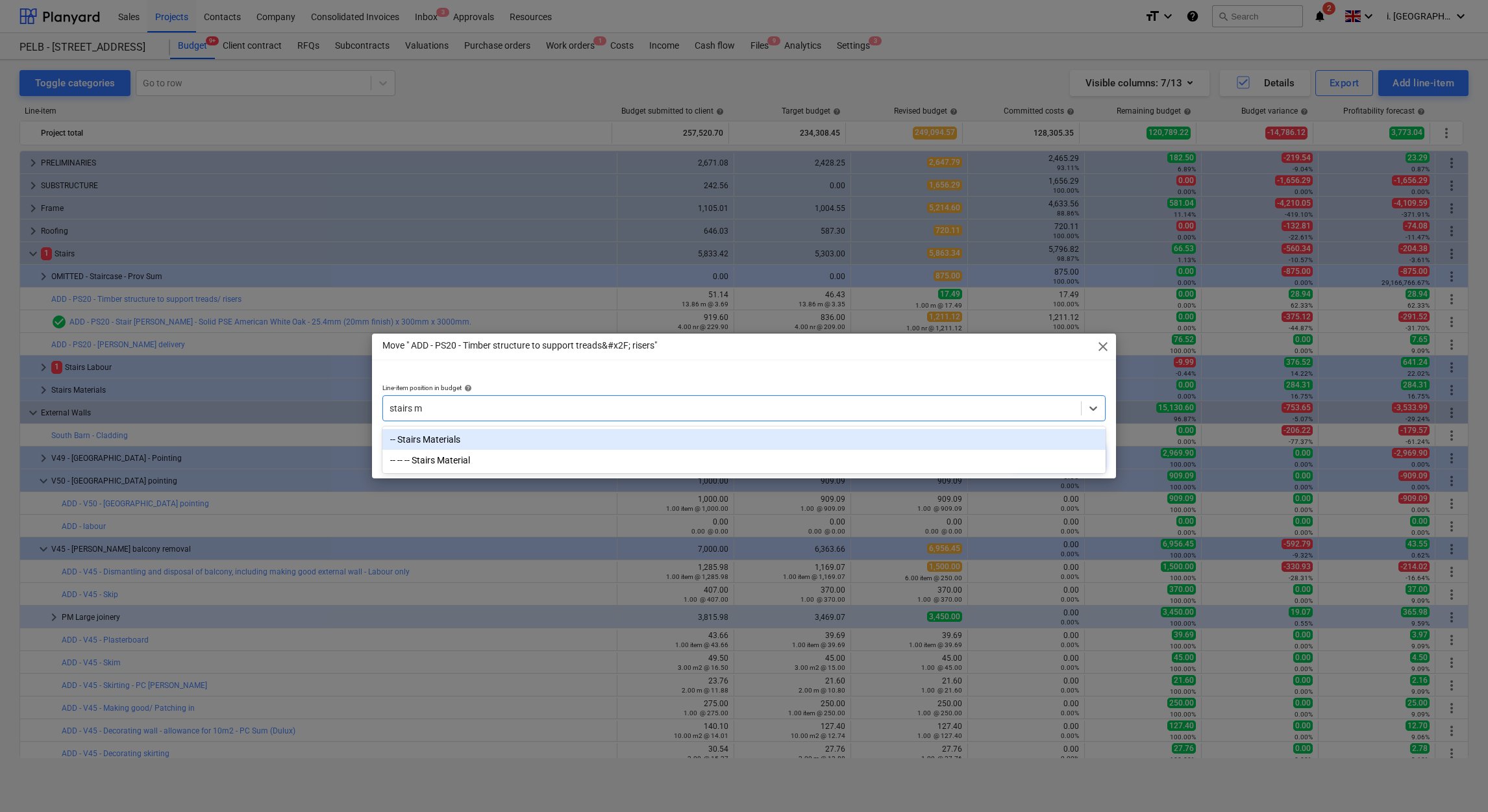
type input "stairs ma"
click at [750, 438] on div "-- Stairs Materials" at bounding box center [743, 439] width 723 height 21
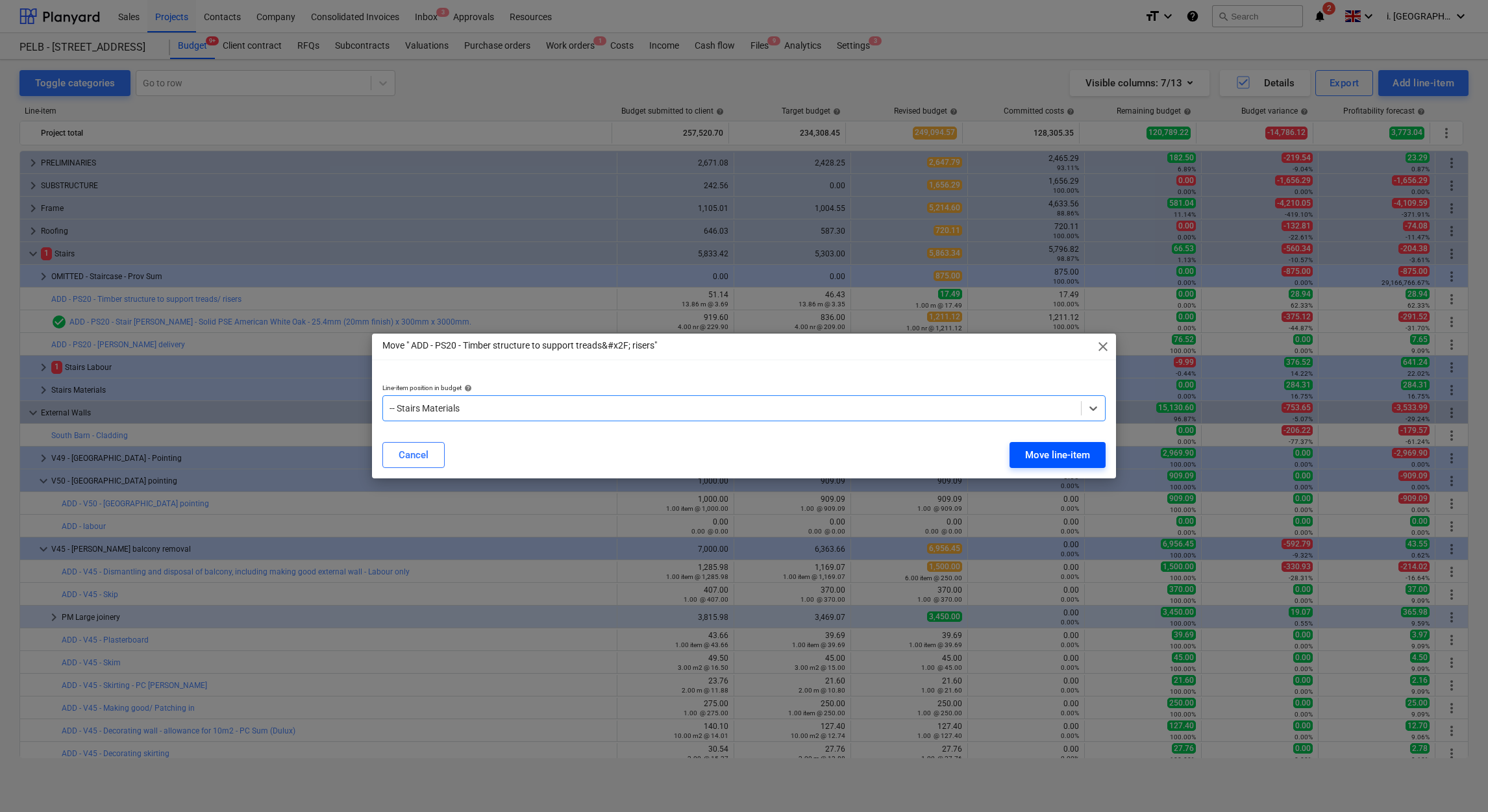
click at [1041, 459] on div "Move line-item" at bounding box center [1057, 455] width 65 height 17
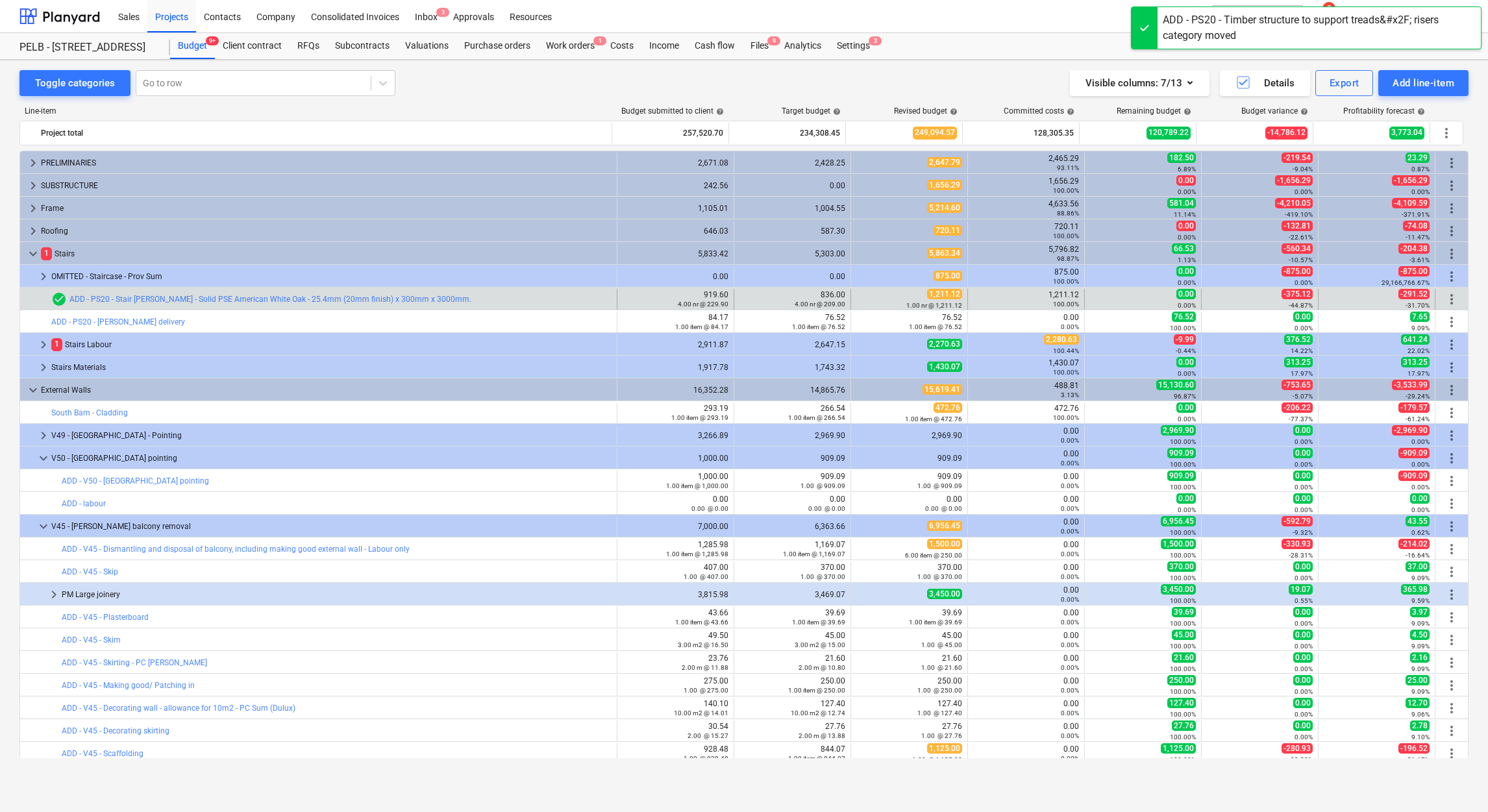
click at [1451, 301] on span "more_vert" at bounding box center [1452, 299] width 15 height 15
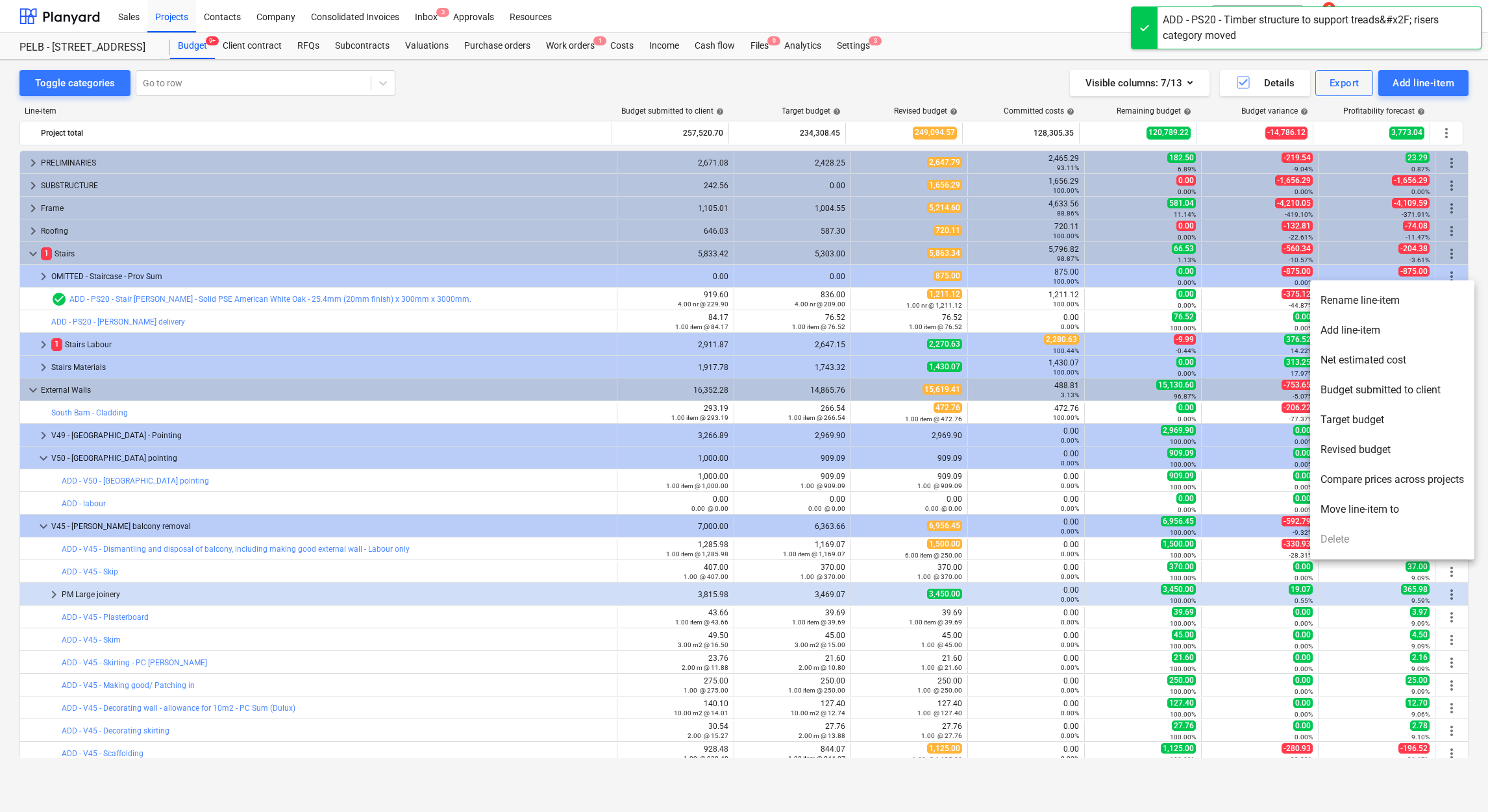
click at [1384, 503] on li "Move line-item to" at bounding box center [1392, 510] width 164 height 30
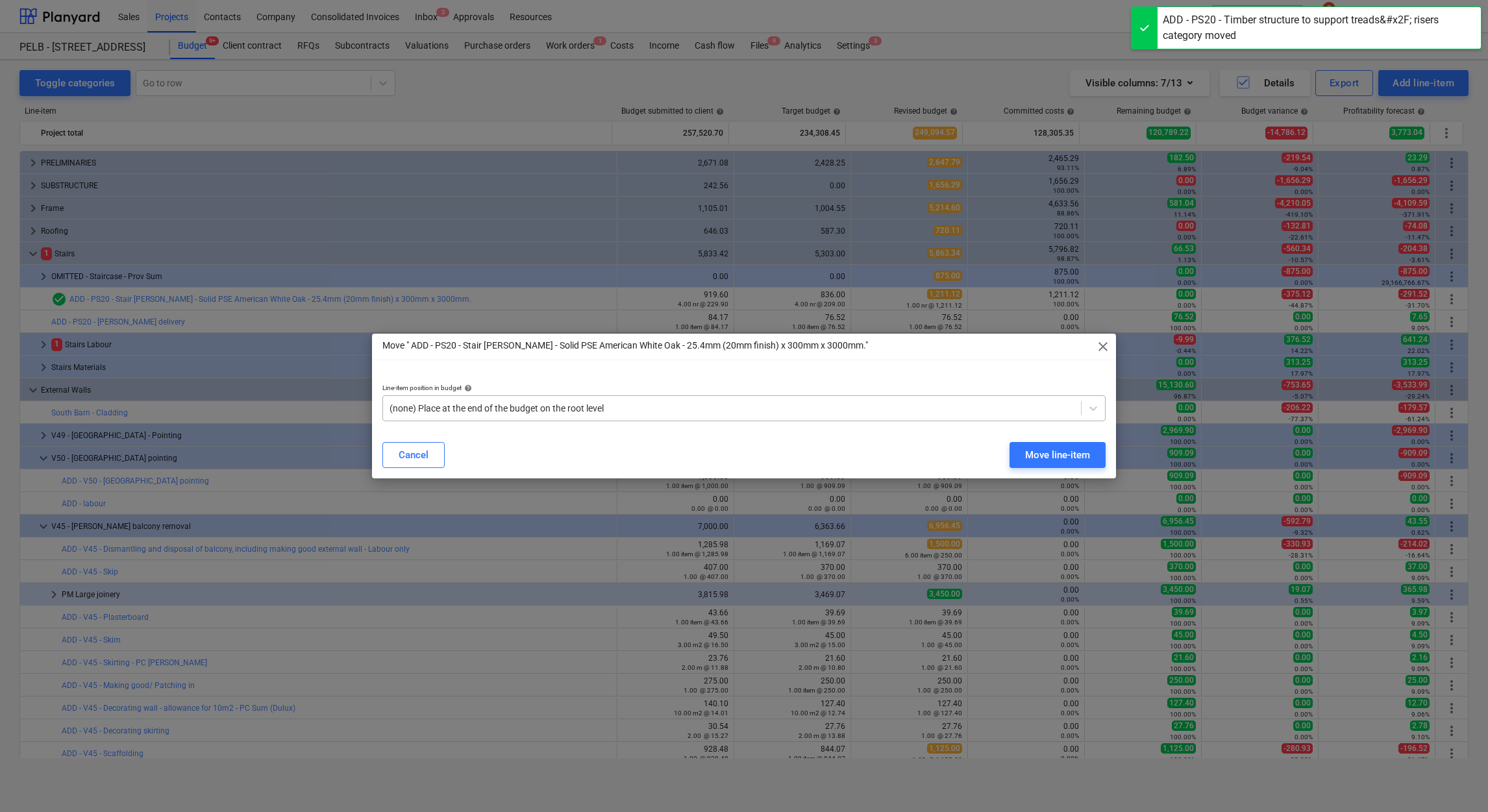
click at [726, 406] on div at bounding box center [732, 408] width 685 height 13
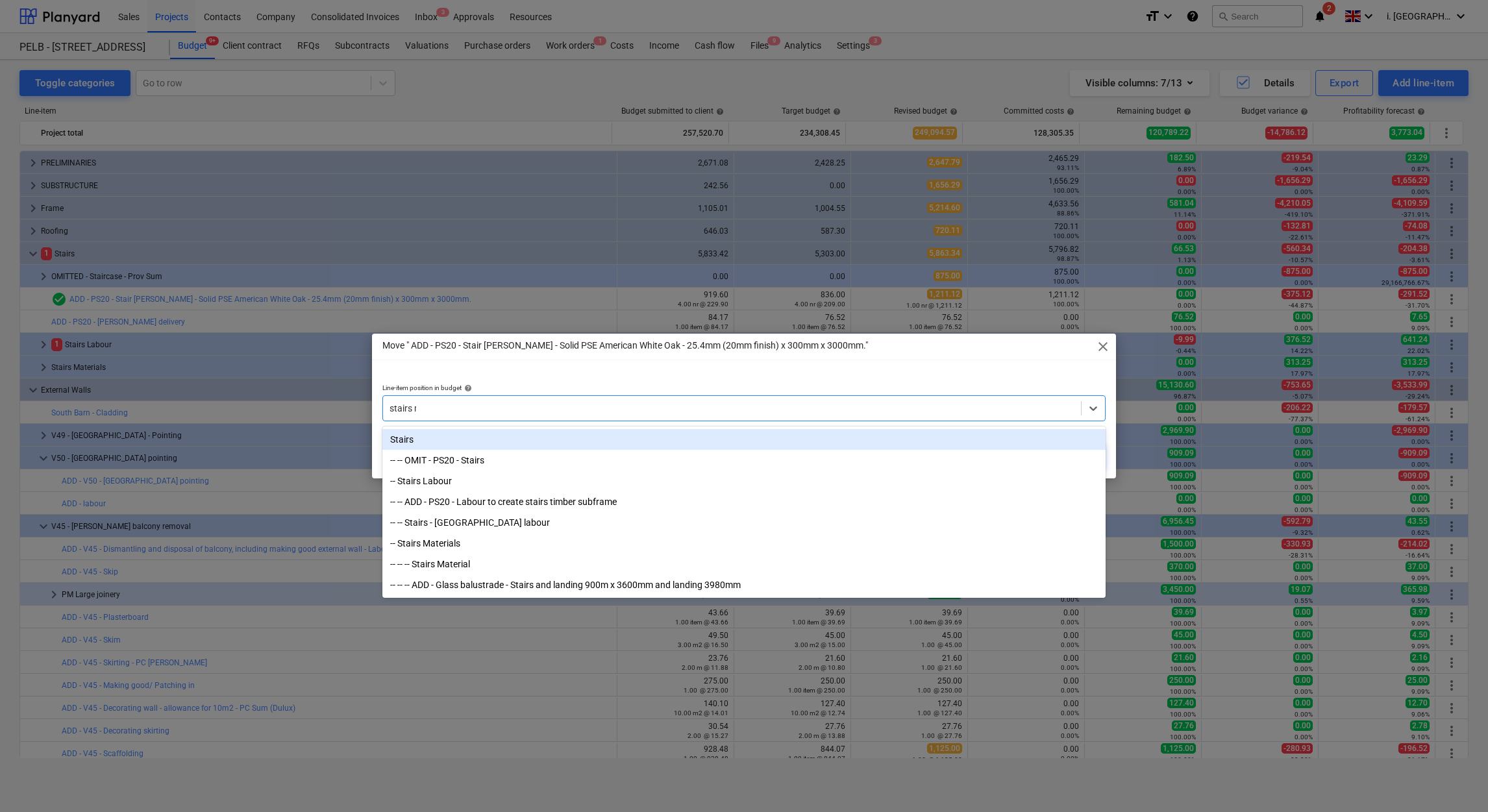
type input "stairs ma"
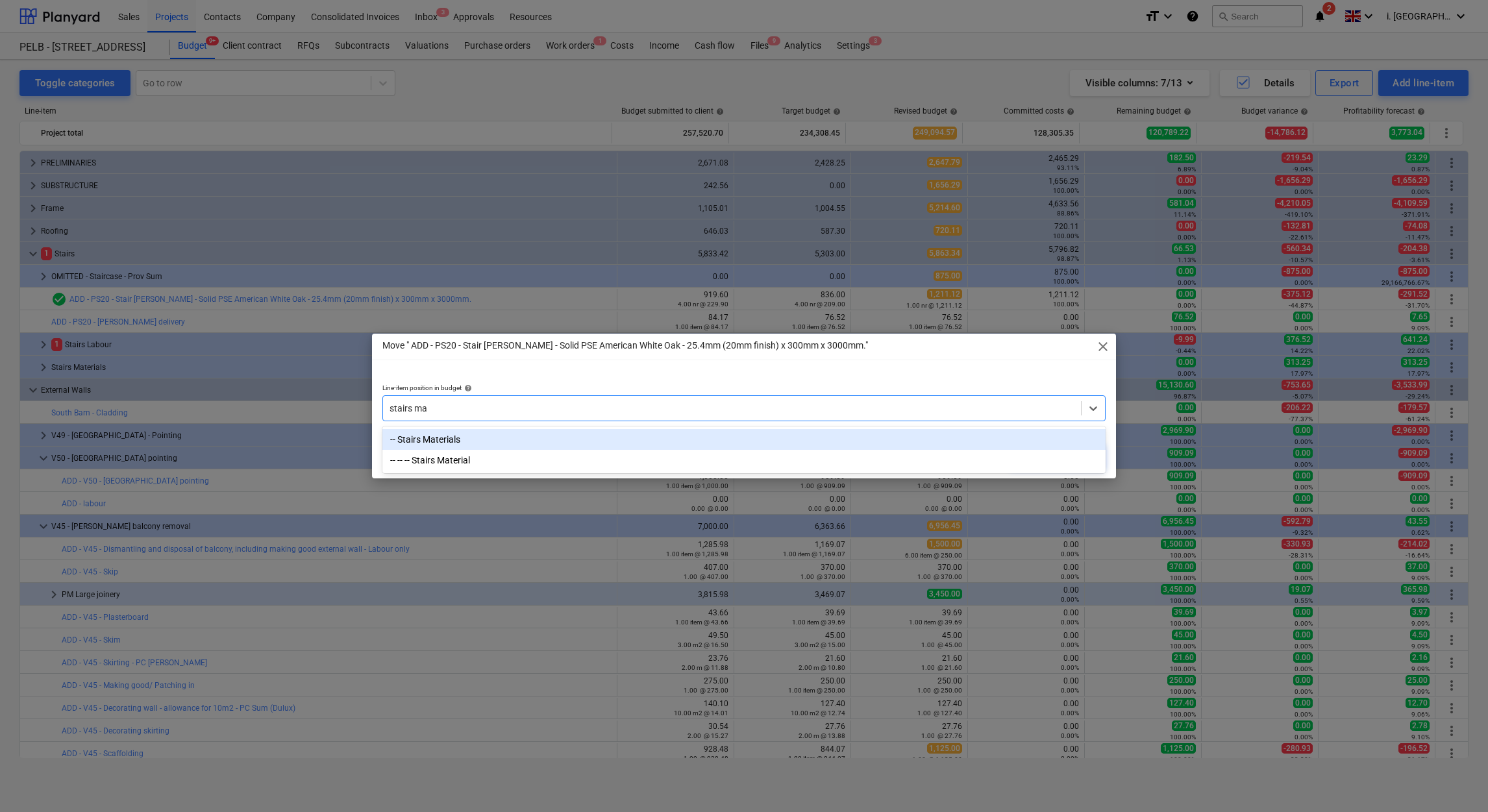
click at [764, 436] on div "-- Stairs Materials" at bounding box center [743, 439] width 723 height 21
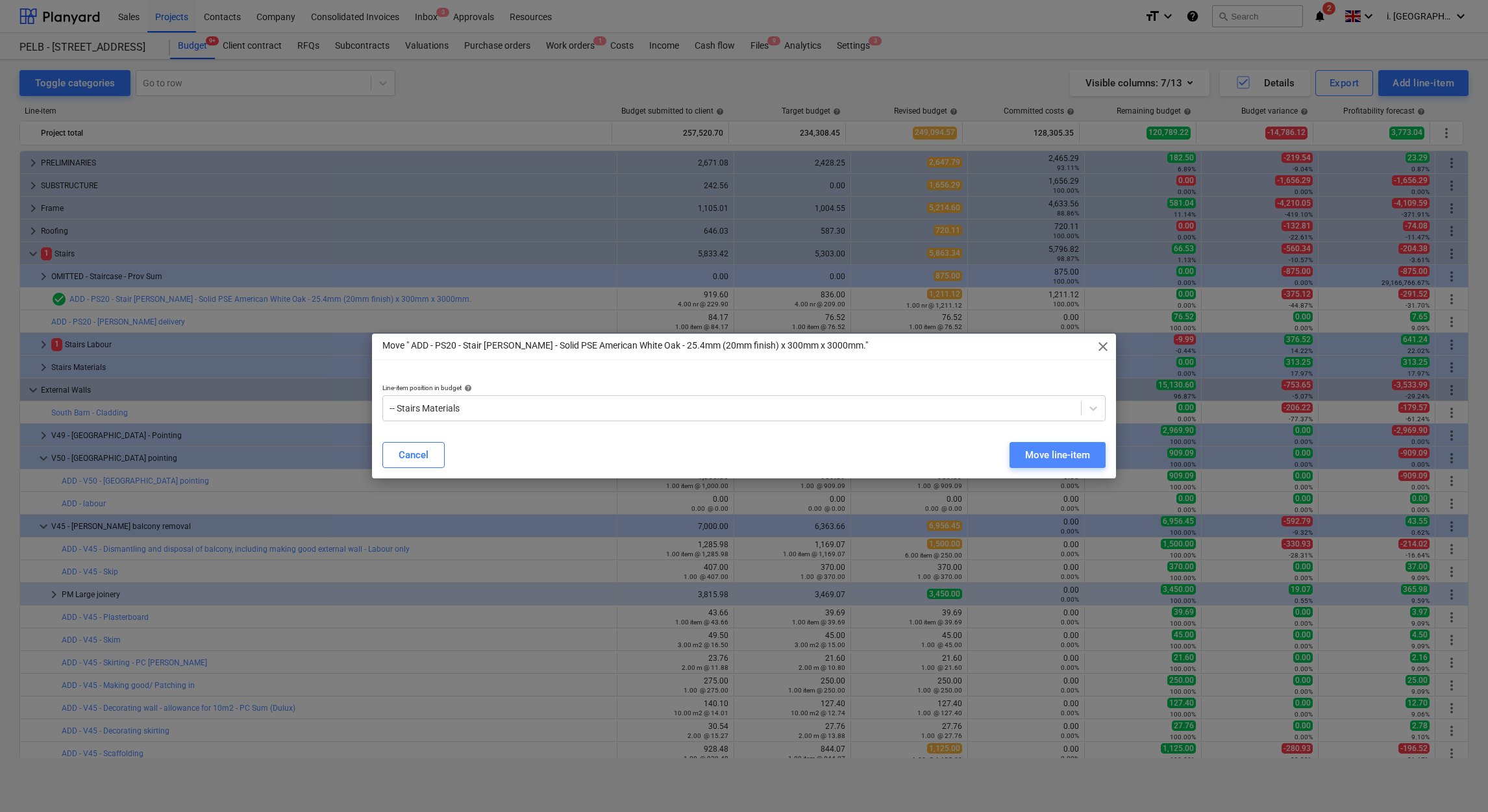
click at [1081, 461] on div "Move line-item" at bounding box center [1057, 455] width 65 height 17
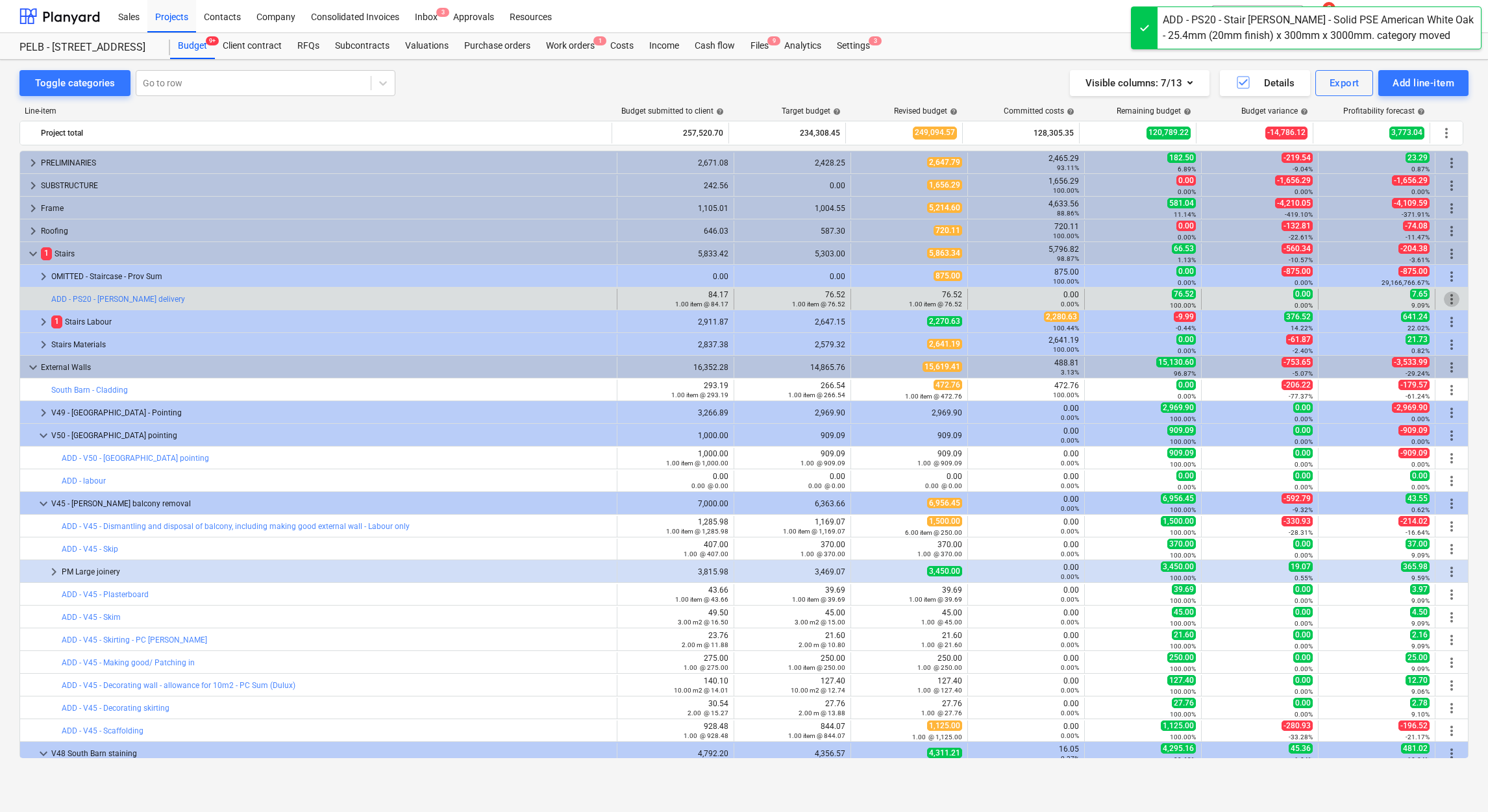
click at [1449, 301] on span "more_vert" at bounding box center [1452, 299] width 15 height 15
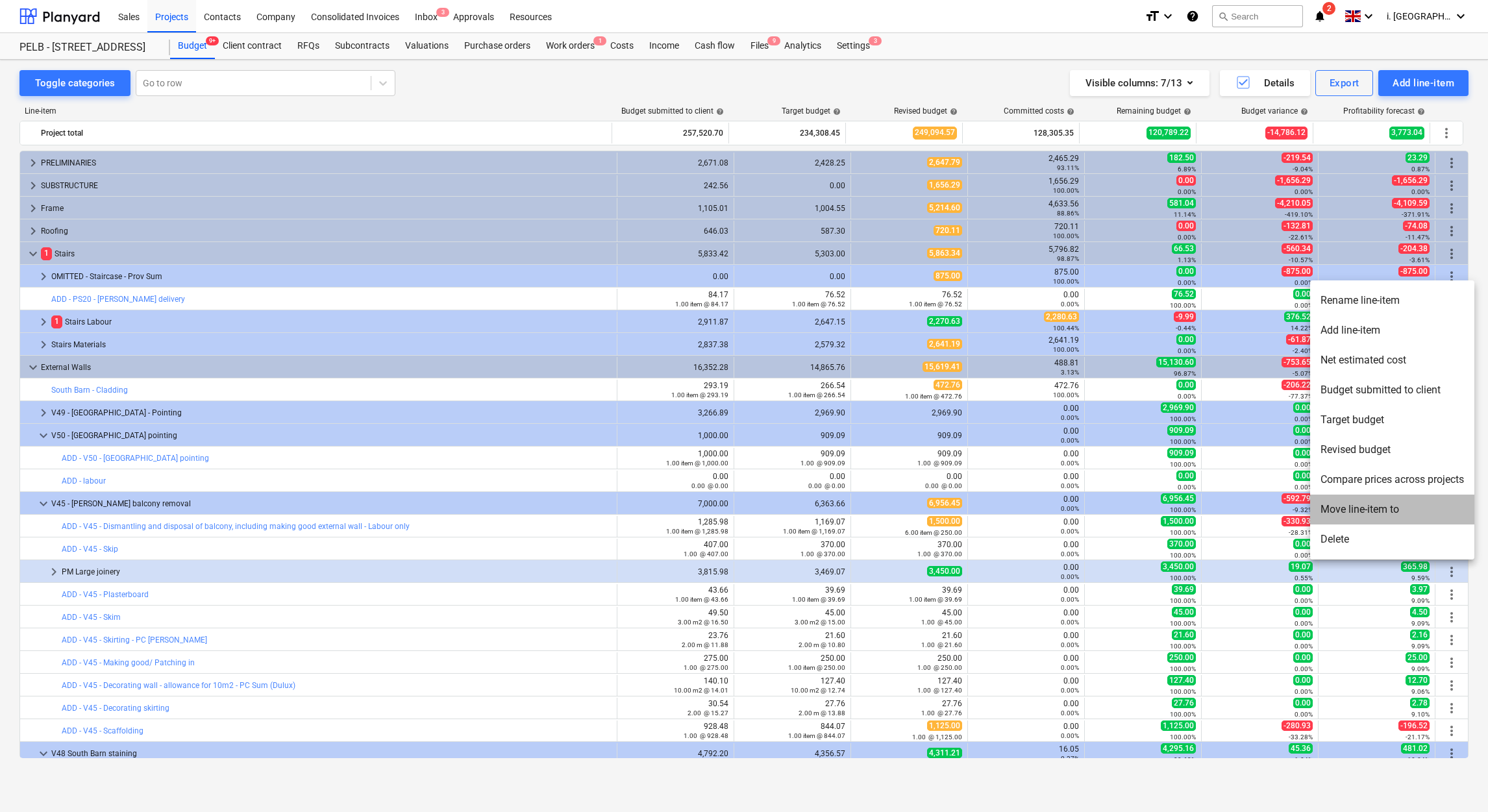
click at [1387, 503] on li "Move line-item to" at bounding box center [1392, 510] width 164 height 30
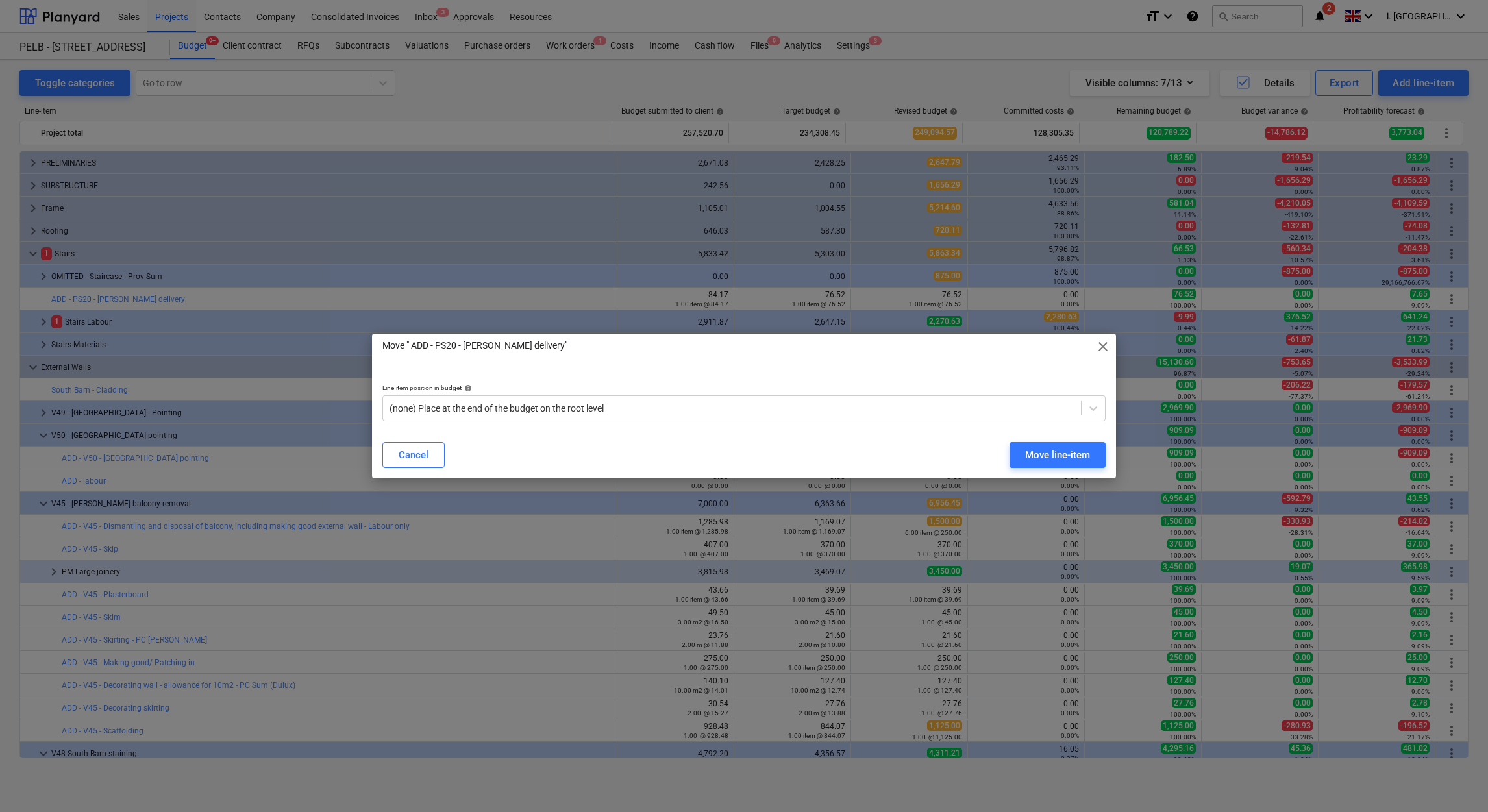
click at [787, 390] on div "Line-item position in budget help" at bounding box center [743, 387] width 723 height 9
click at [795, 408] on div at bounding box center [732, 408] width 685 height 13
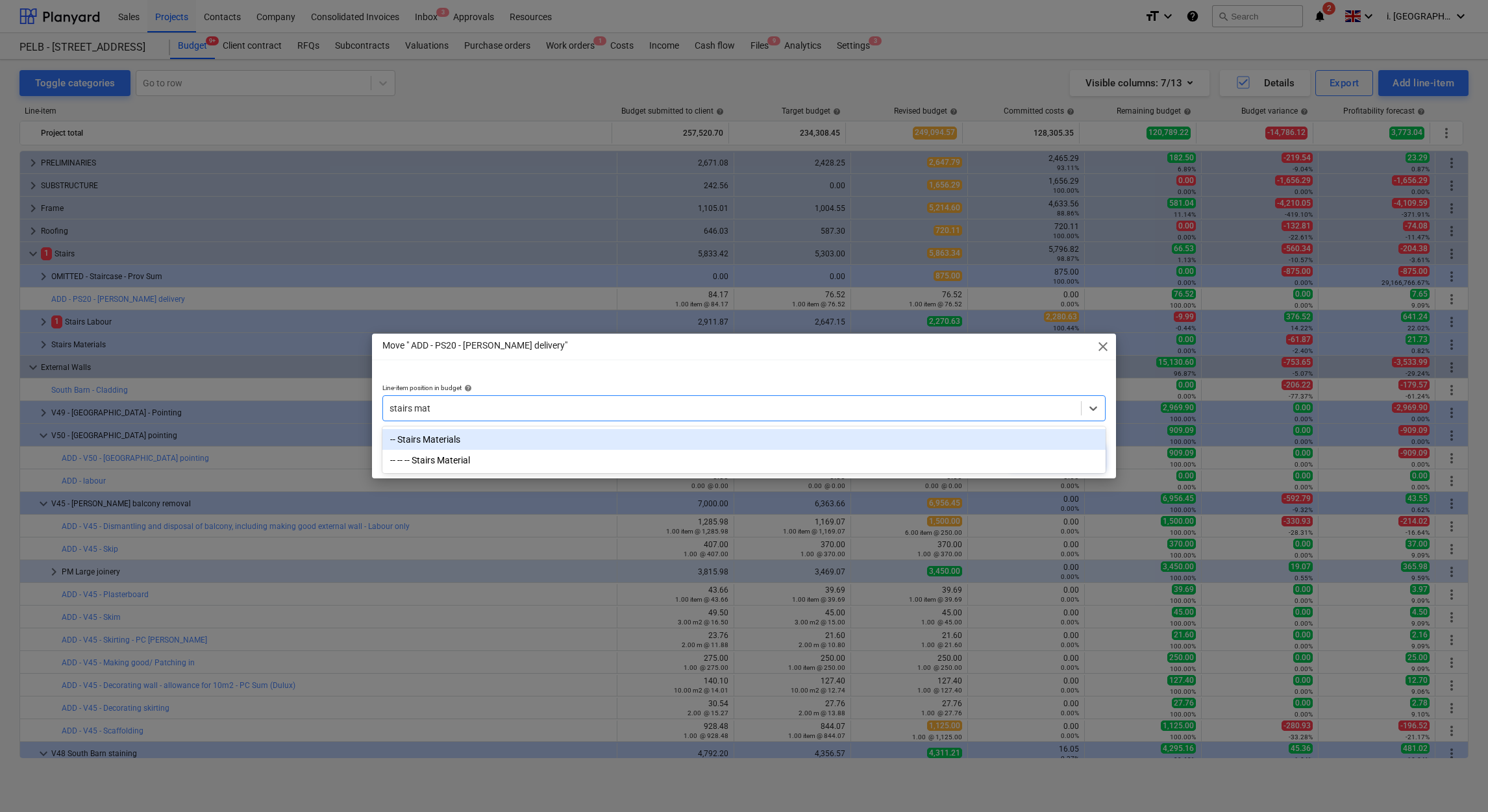
type input "stairs mate"
click at [782, 445] on div "-- Stairs Materials" at bounding box center [743, 439] width 723 height 21
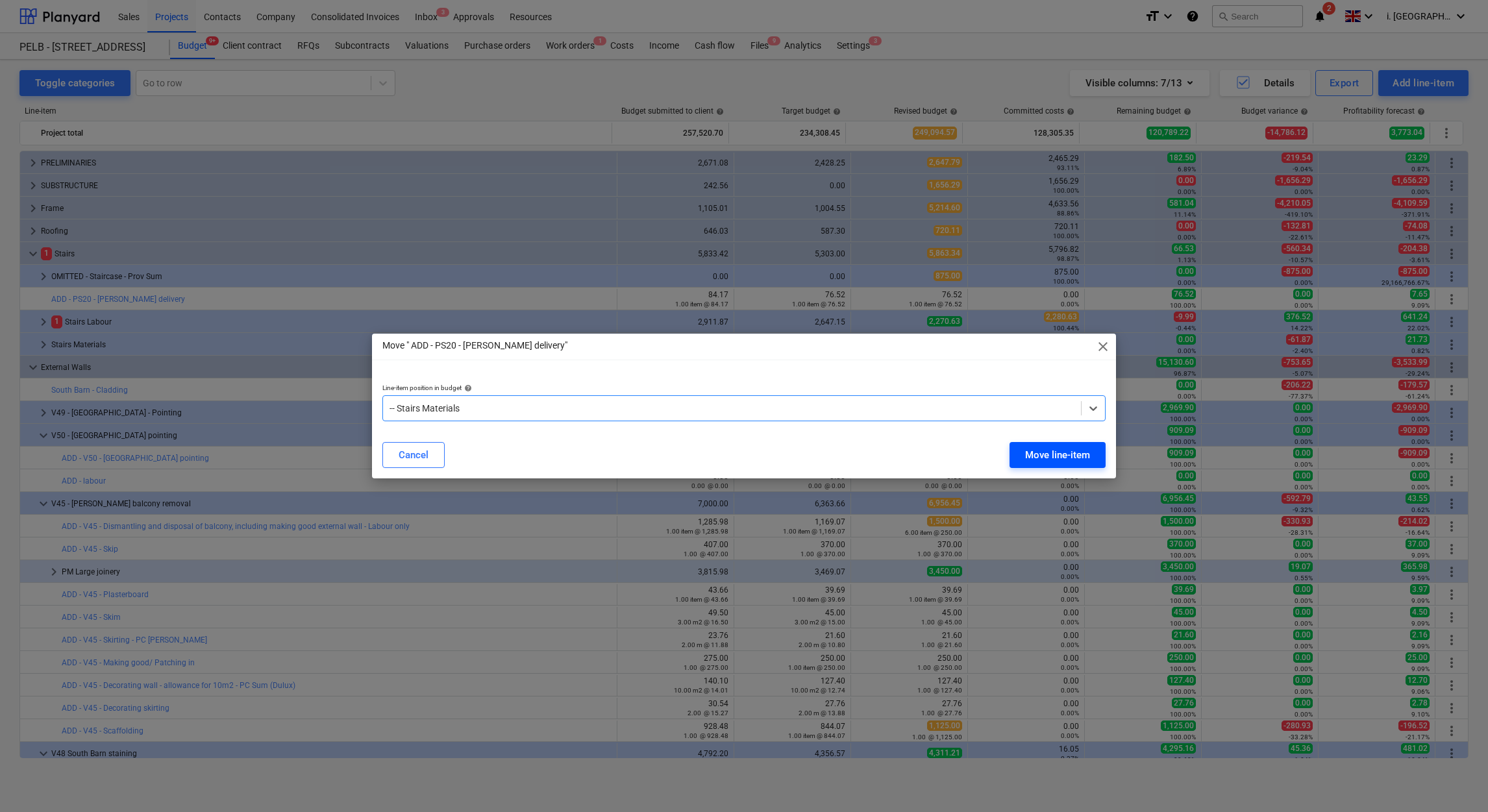
click at [1049, 464] on button "Move line-item" at bounding box center [1057, 455] width 96 height 26
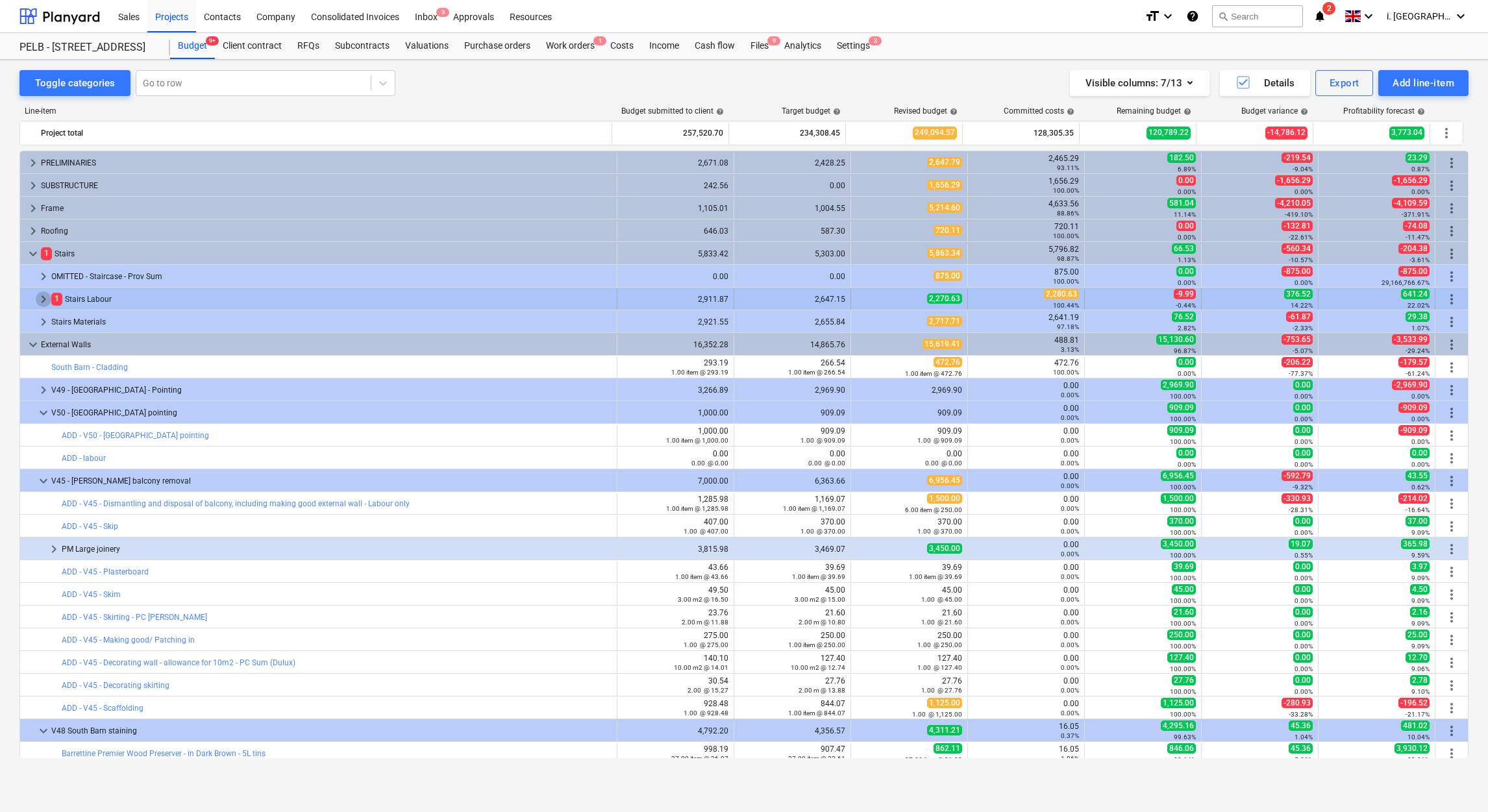
click at [39, 300] on span "keyboard_arrow_right" at bounding box center [43, 299] width 15 height 15
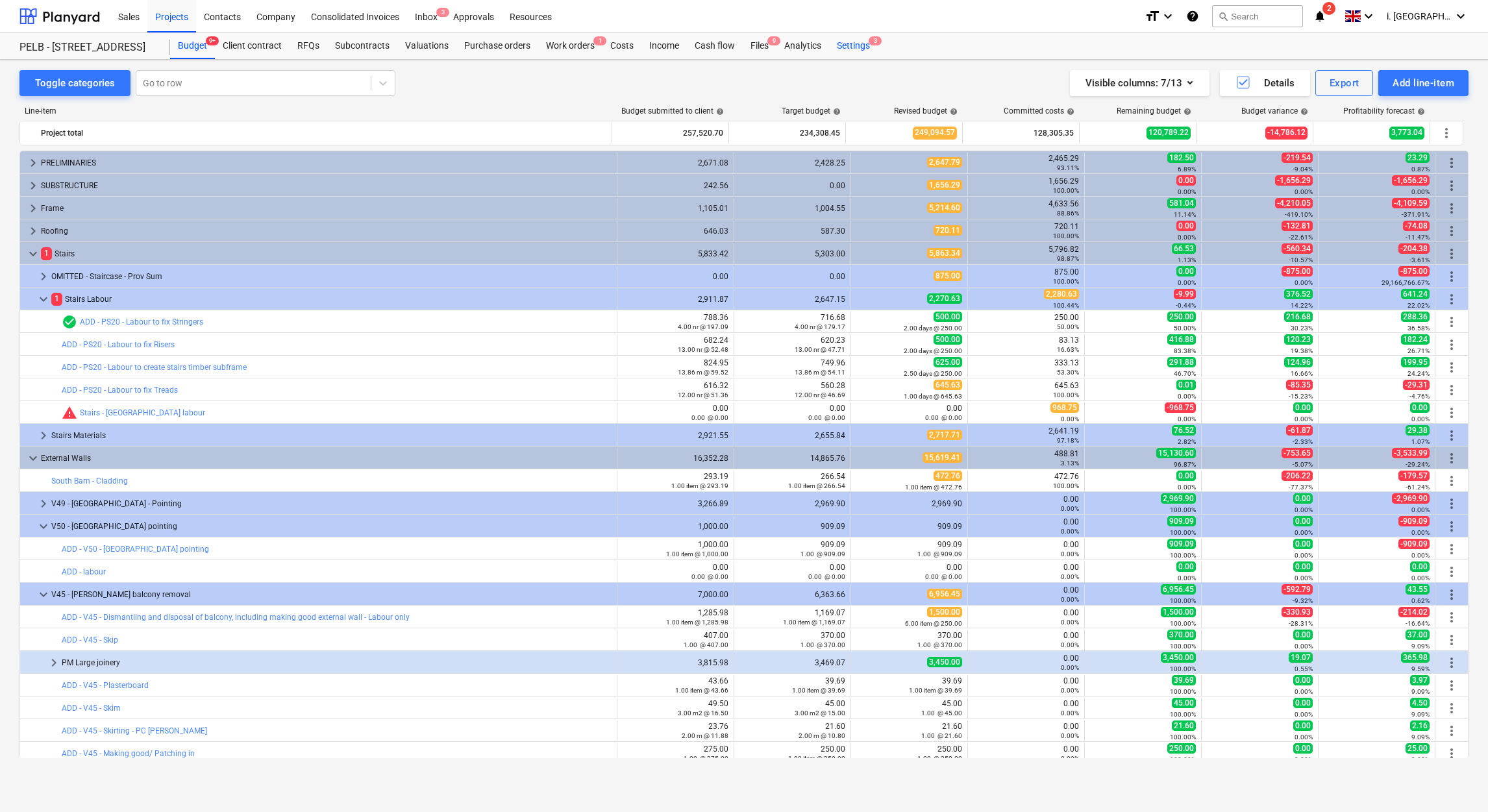
click at [843, 44] on div "Settings 3" at bounding box center [853, 46] width 49 height 26
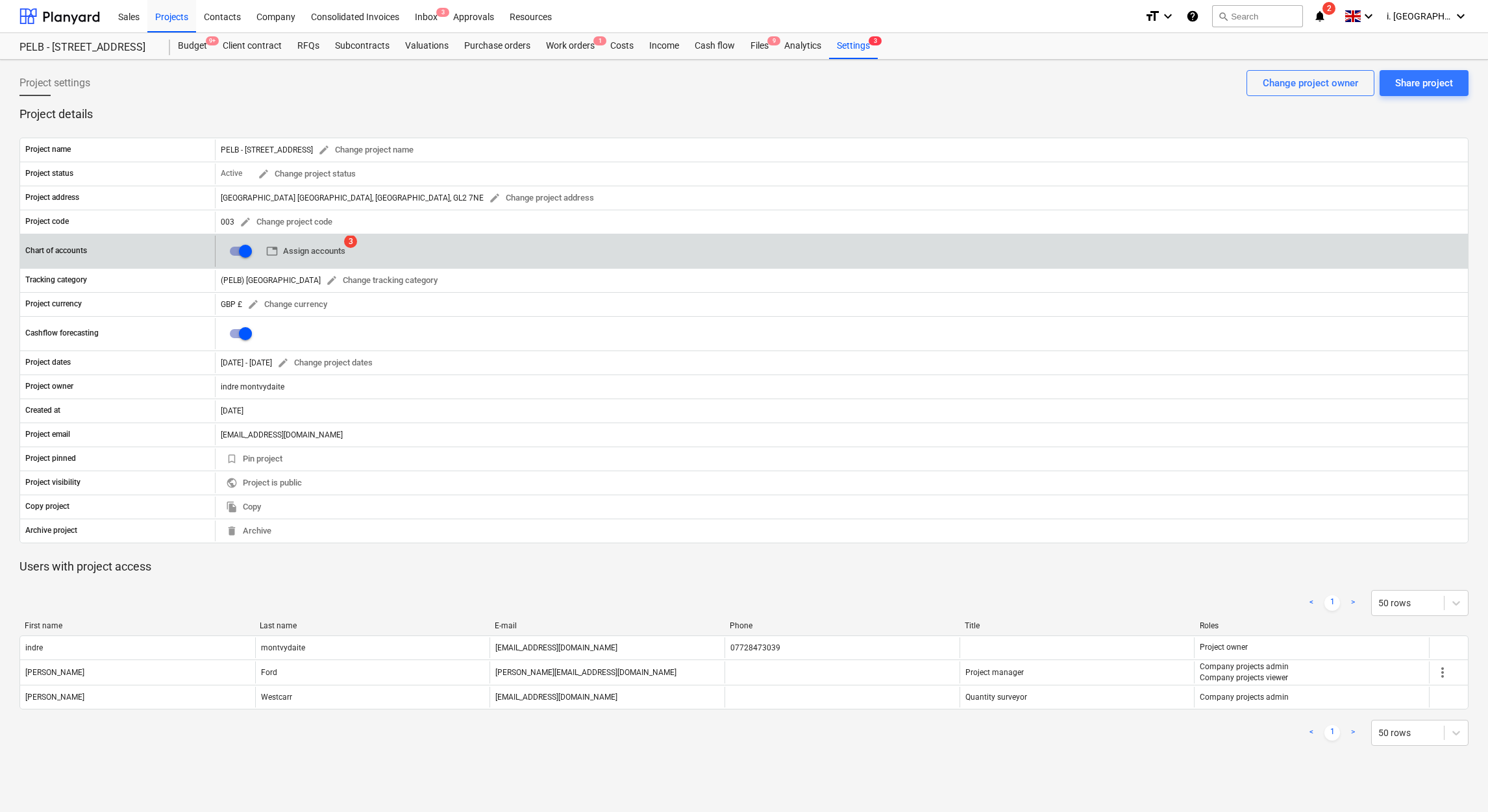
click at [302, 254] on span "table Assign accounts" at bounding box center [305, 251] width 79 height 15
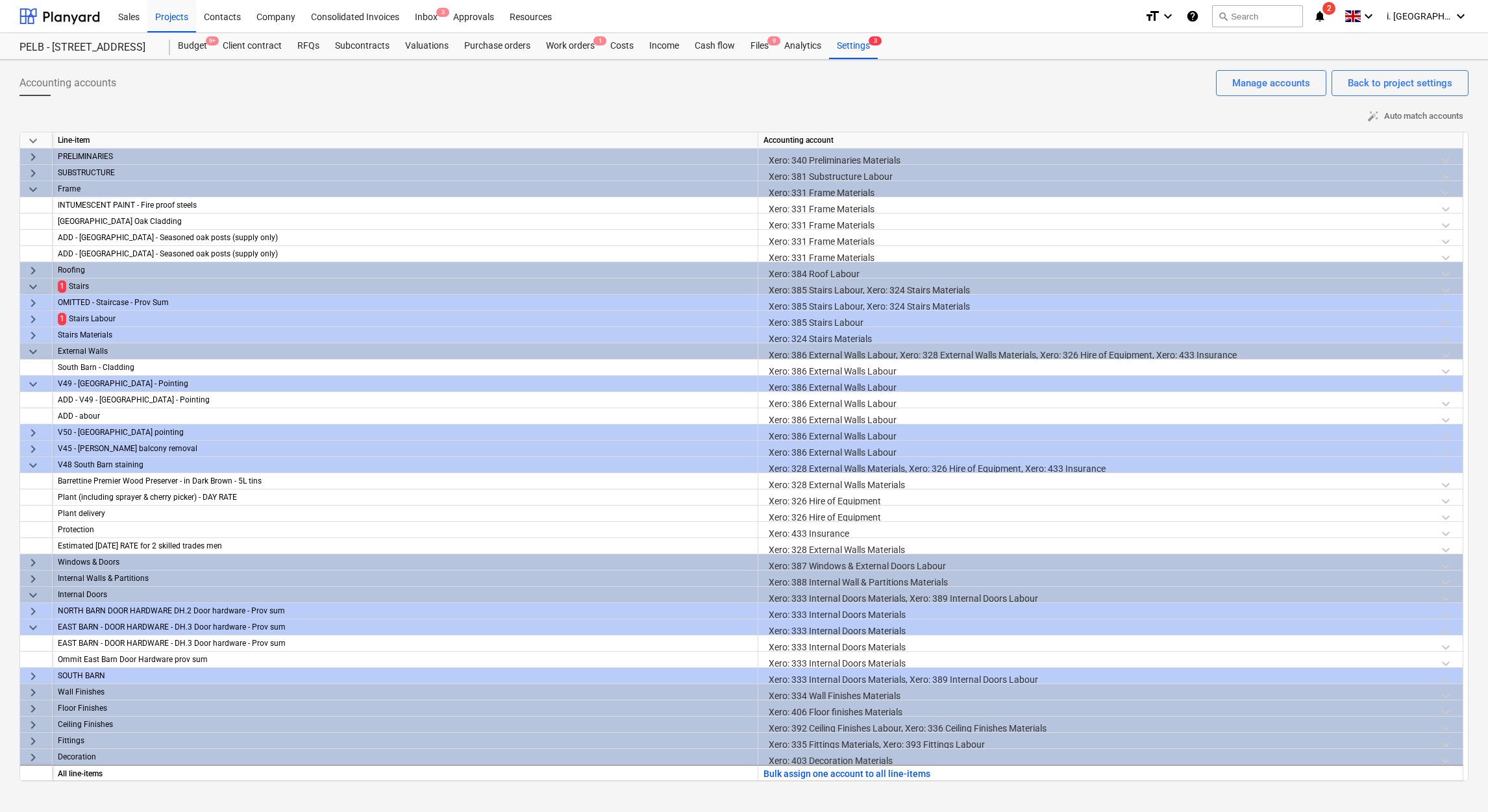
click at [34, 314] on span "keyboard_arrow_right" at bounding box center [33, 319] width 15 height 15
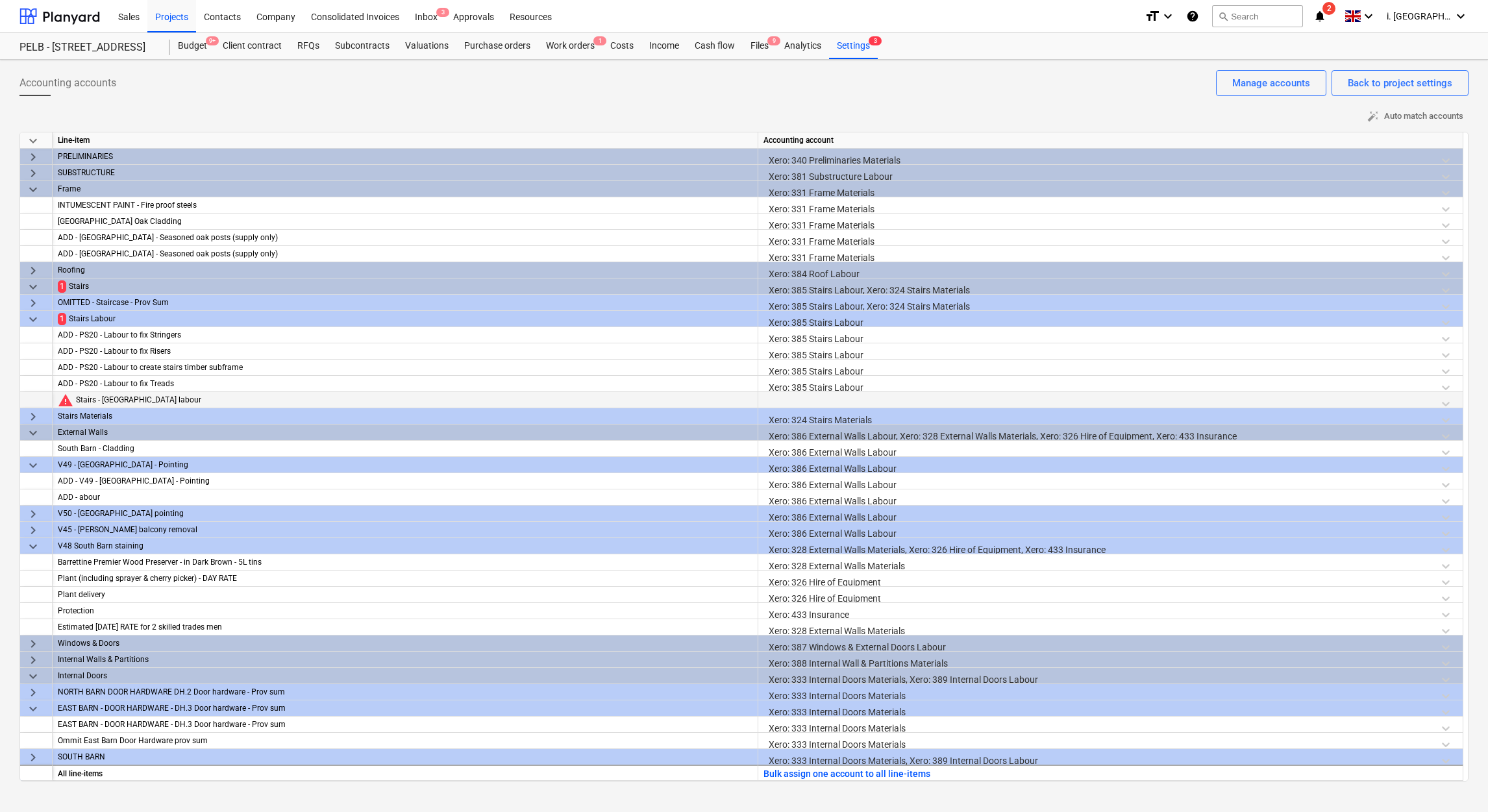
click at [781, 402] on div at bounding box center [1110, 403] width 694 height 22
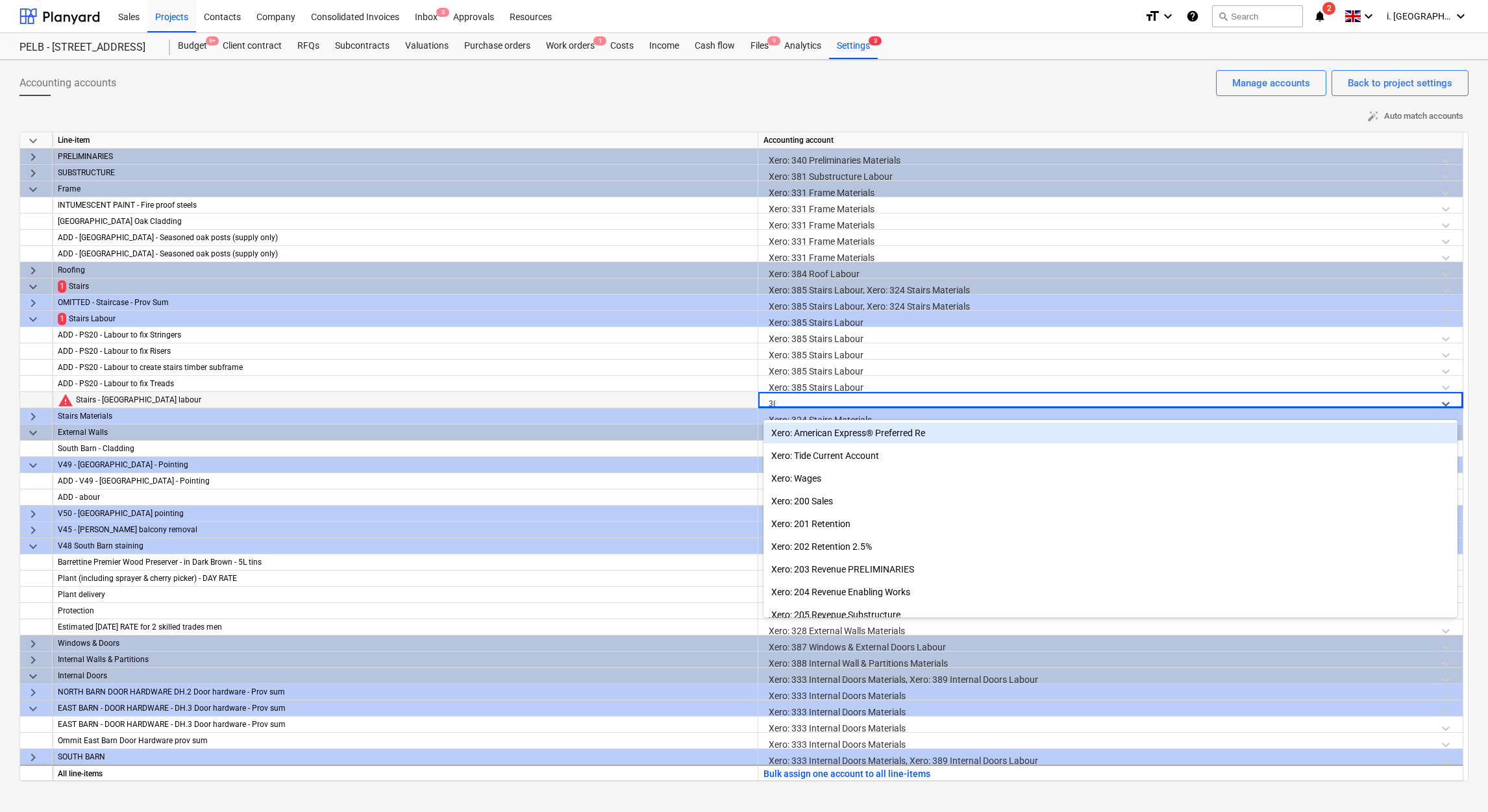
type input "385"
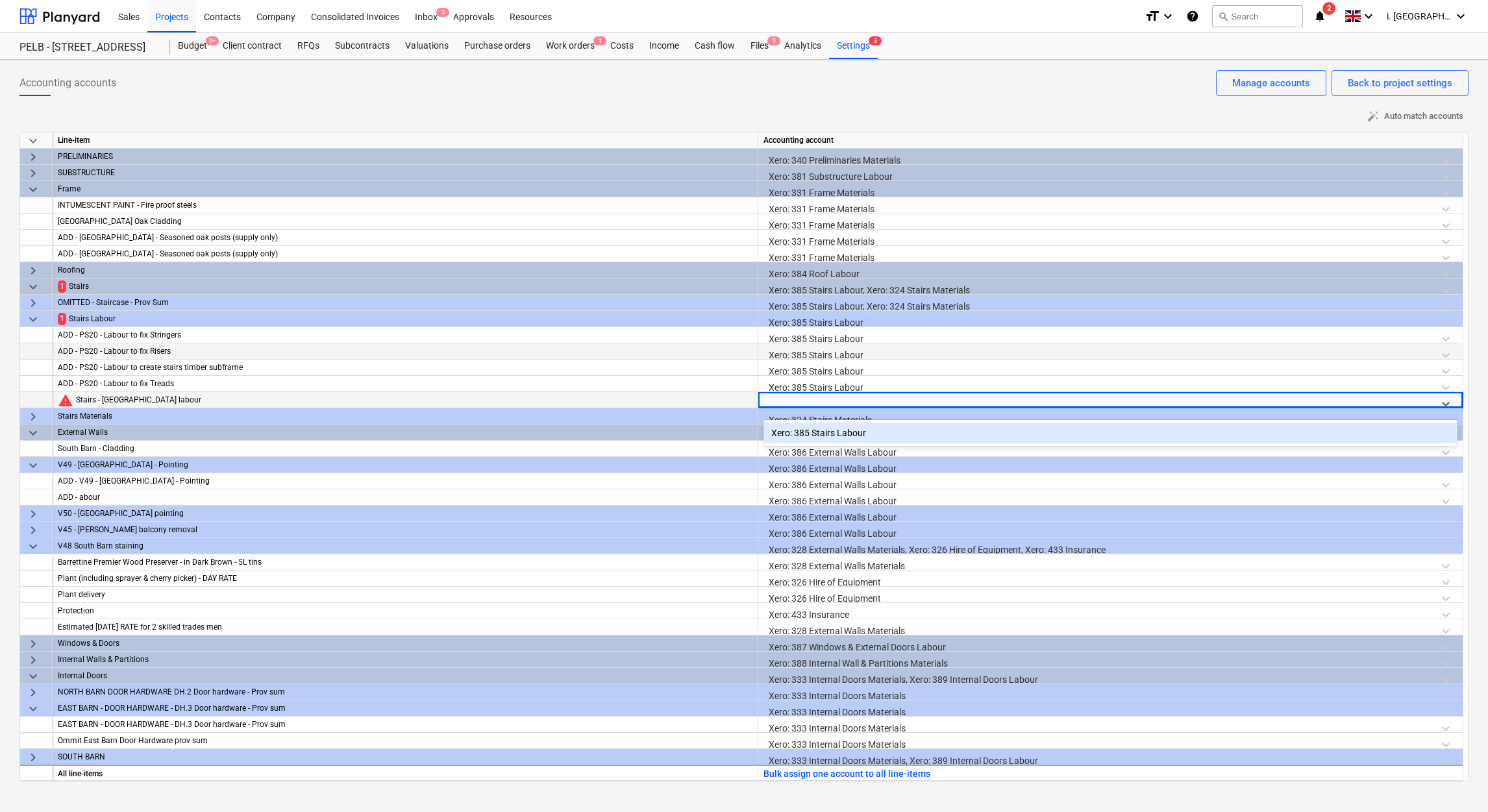
click at [700, 353] on div "ADD - PS20 - Labour to fix Risers" at bounding box center [405, 351] width 695 height 16
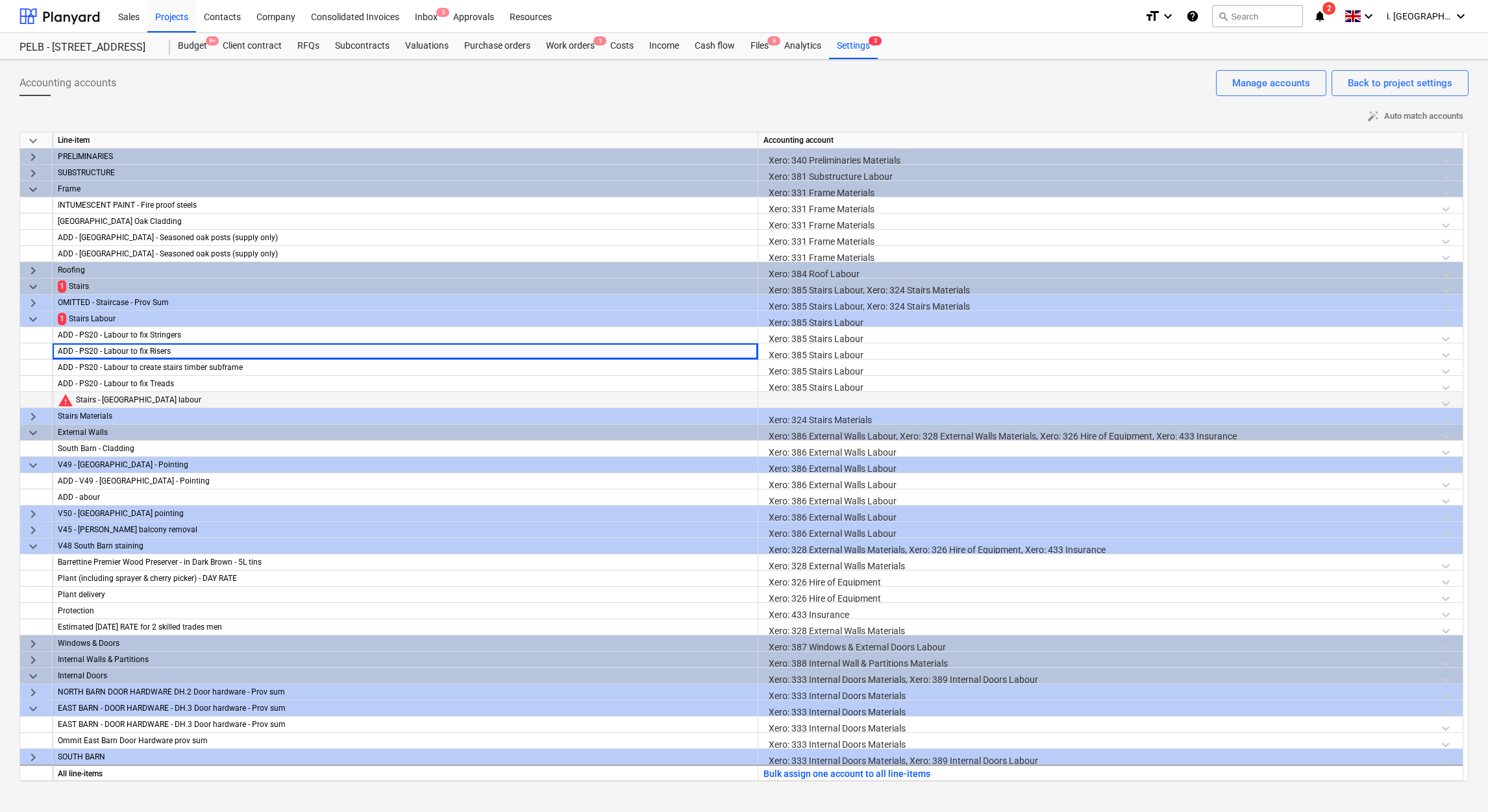
click at [852, 408] on div "Xero: 324 Stairs Materials" at bounding box center [1110, 419] width 694 height 22
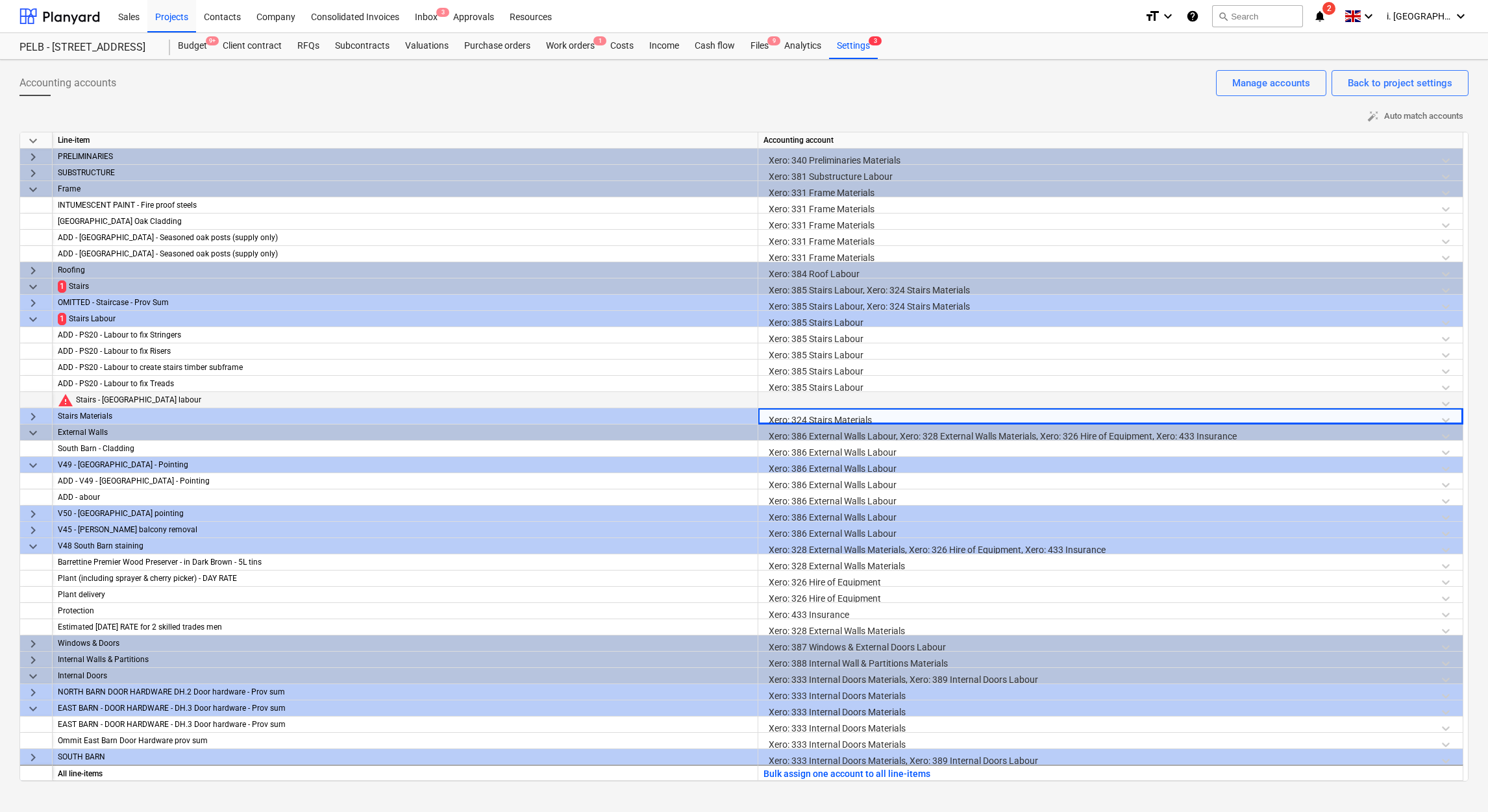
click at [851, 396] on div at bounding box center [1110, 403] width 694 height 22
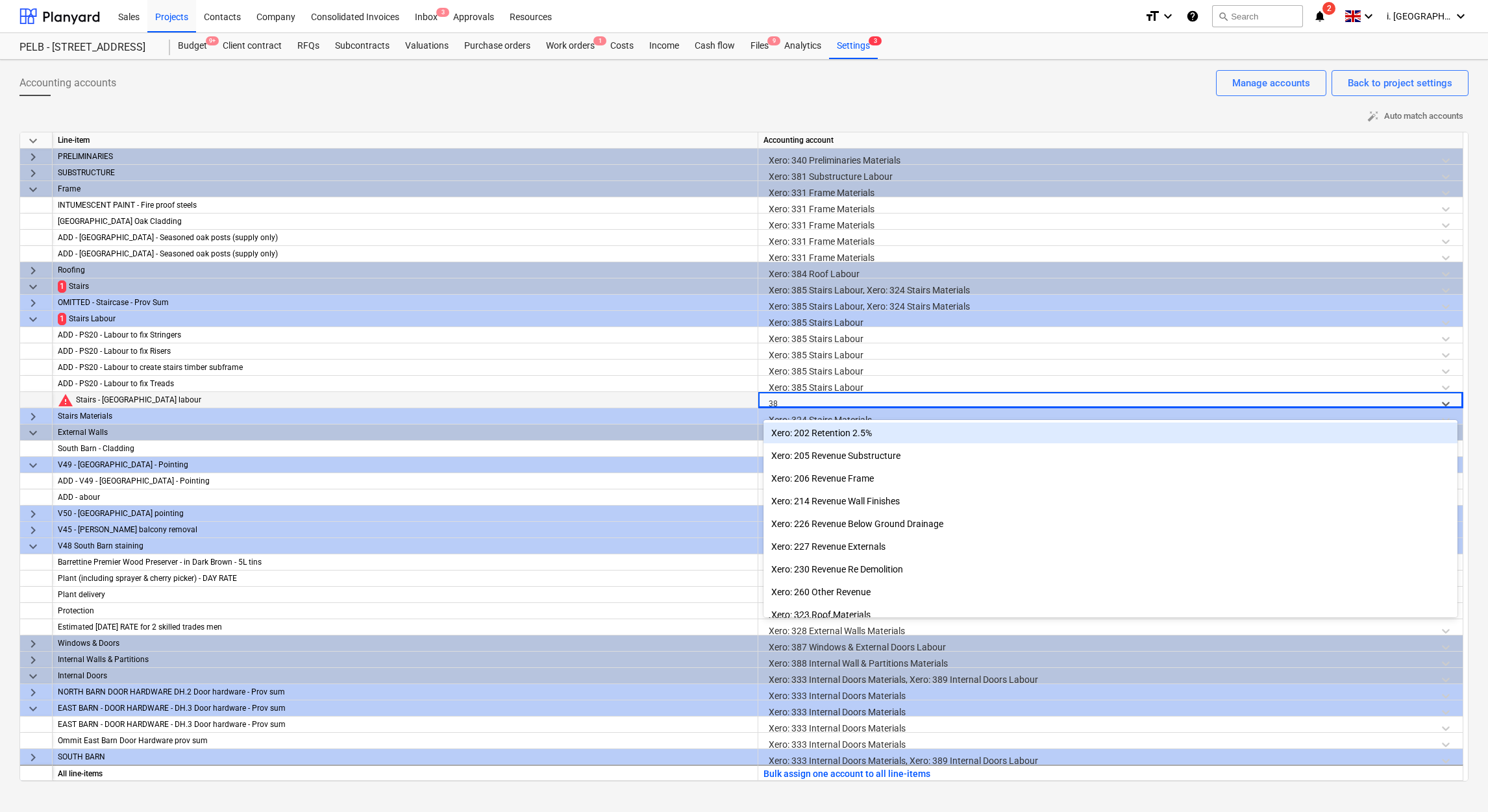
type input "385"
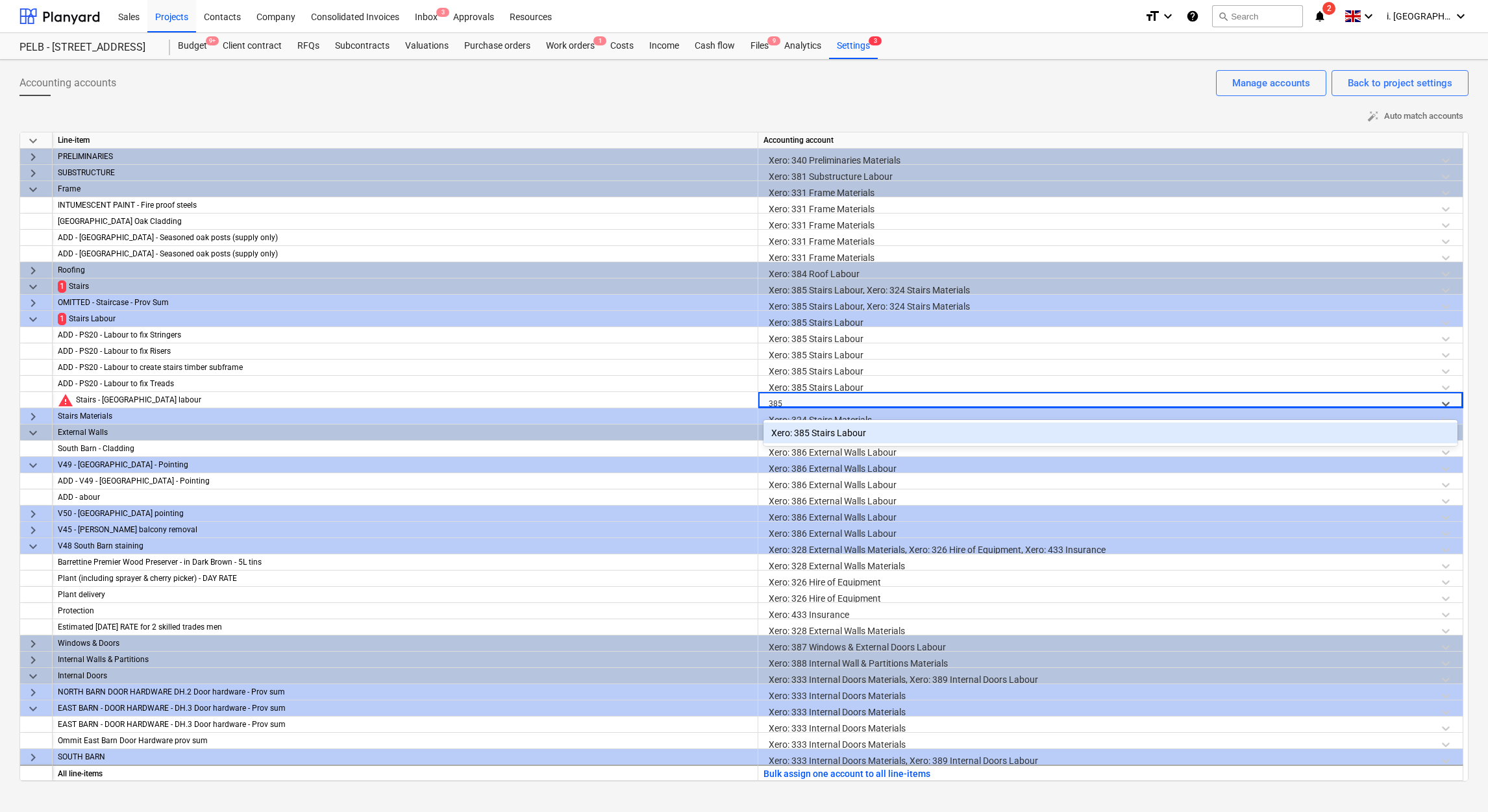
click at [843, 429] on div "Xero: 385 Stairs Labour" at bounding box center [1110, 432] width 694 height 21
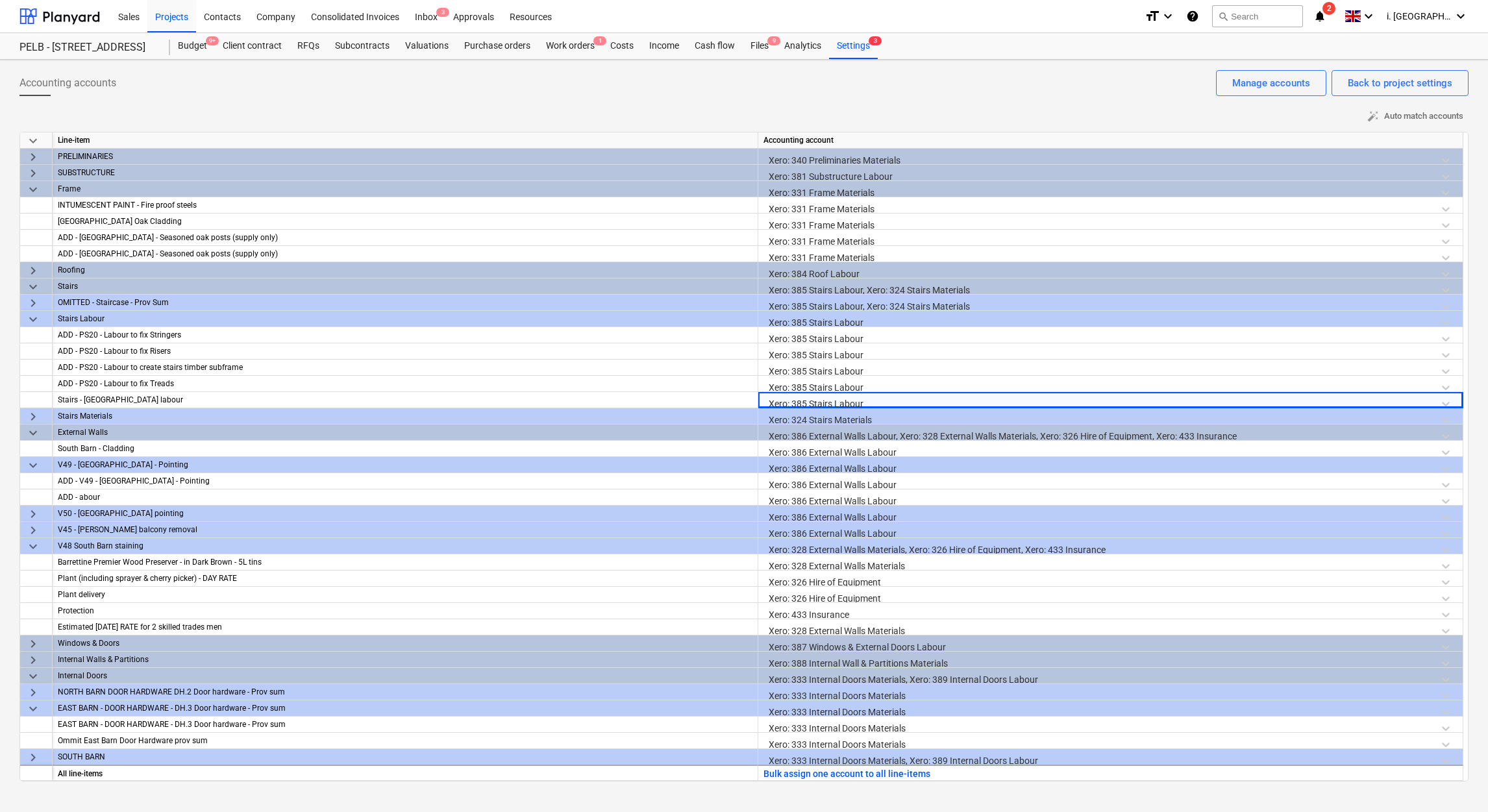
click at [640, 118] on div "auto_fix_high Auto match accounts" at bounding box center [744, 117] width 1449 height 20
